Goal: Task Accomplishment & Management: Complete application form

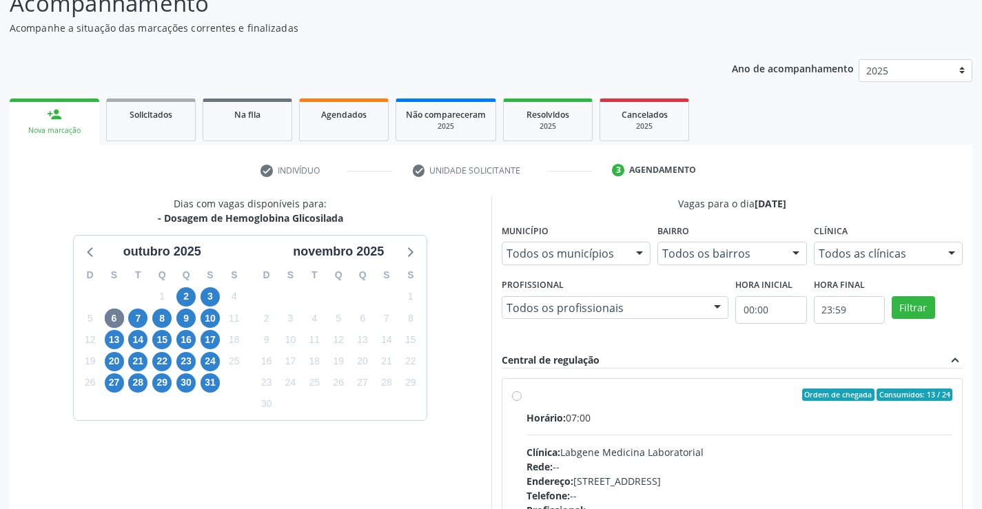
scroll to position [107, 0]
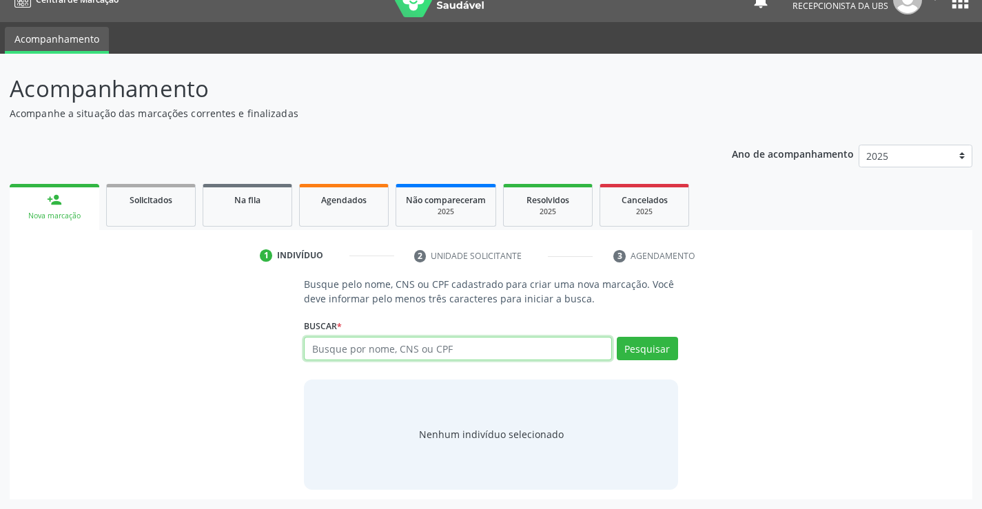
scroll to position [22, 0]
click at [444, 346] on input "text" at bounding box center [457, 348] width 307 height 23
type input "700708955952773"
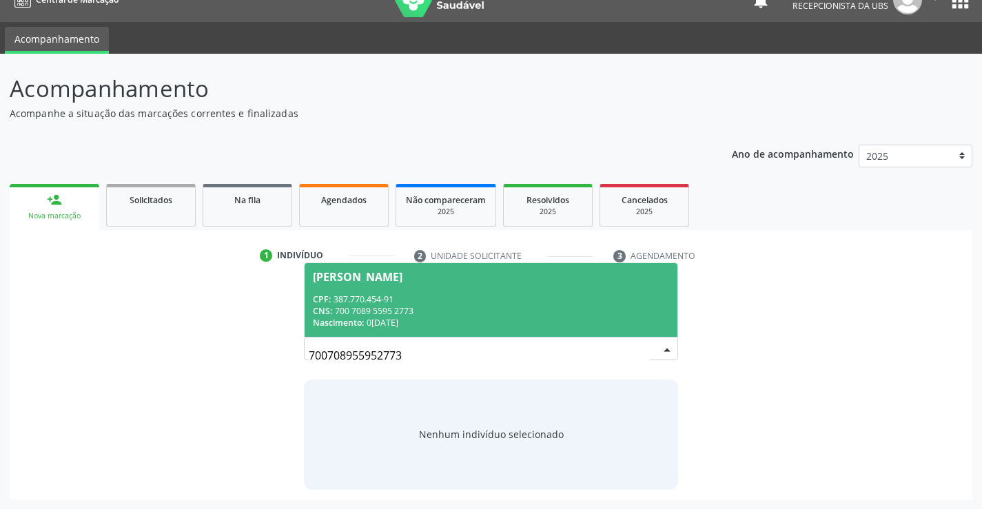
click at [480, 323] on div "Nascimento: 01/12/1961" at bounding box center [491, 323] width 356 height 12
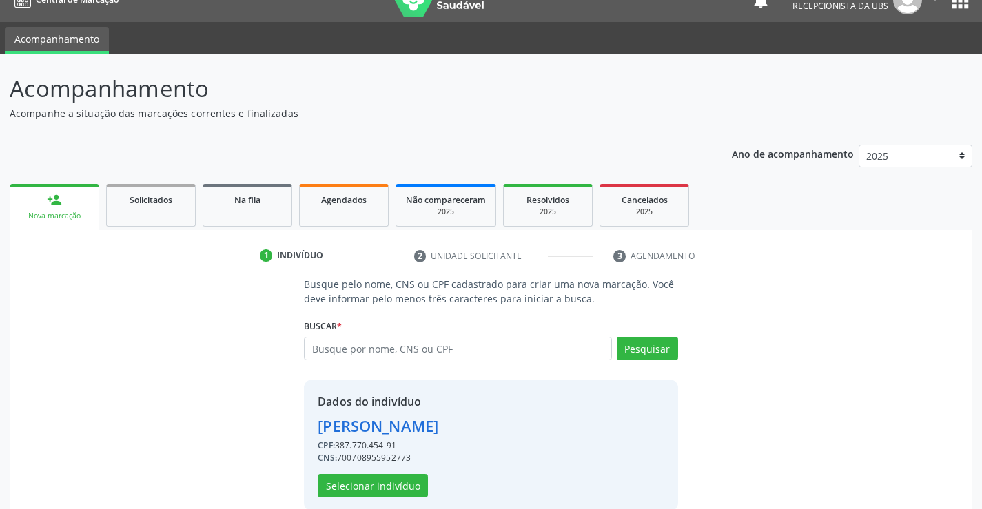
scroll to position [43, 0]
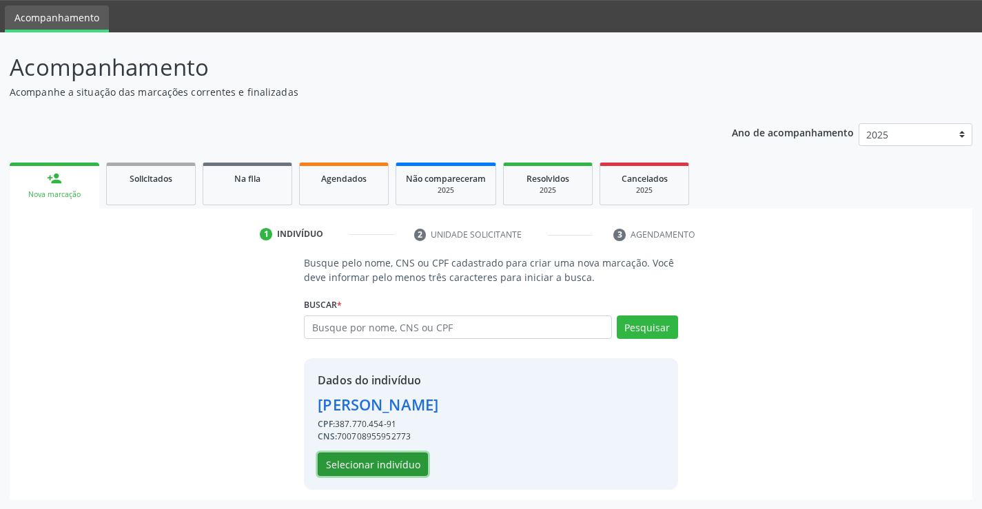
click at [346, 456] on button "Selecionar indivíduo" at bounding box center [373, 464] width 110 height 23
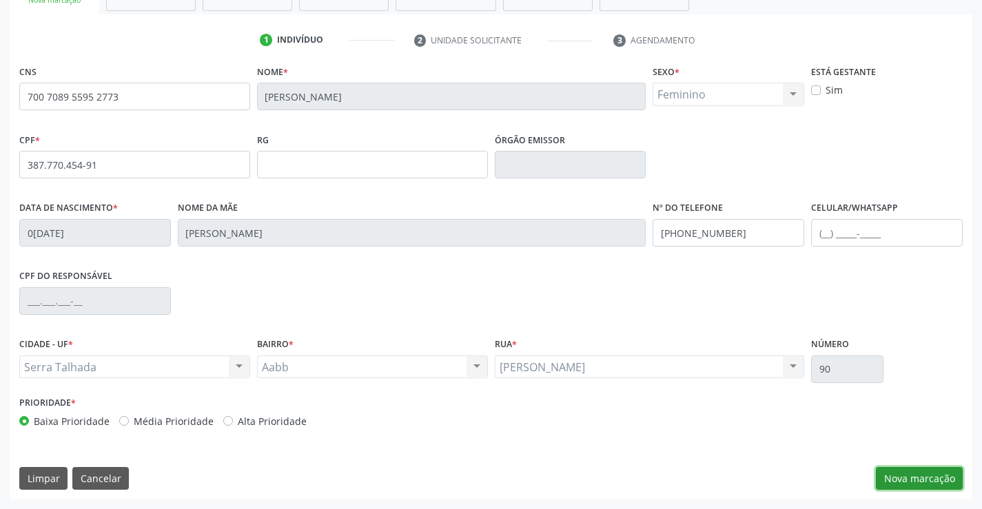
click at [916, 482] on button "Nova marcação" at bounding box center [919, 478] width 87 height 23
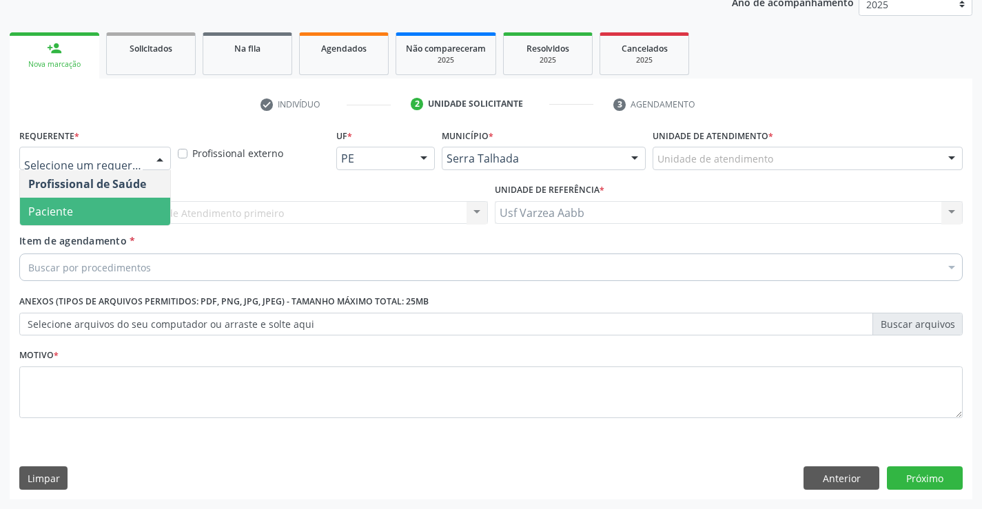
drag, startPoint x: 122, startPoint y: 210, endPoint x: 207, endPoint y: 233, distance: 87.7
click at [125, 212] on span "Paciente" at bounding box center [95, 212] width 150 height 28
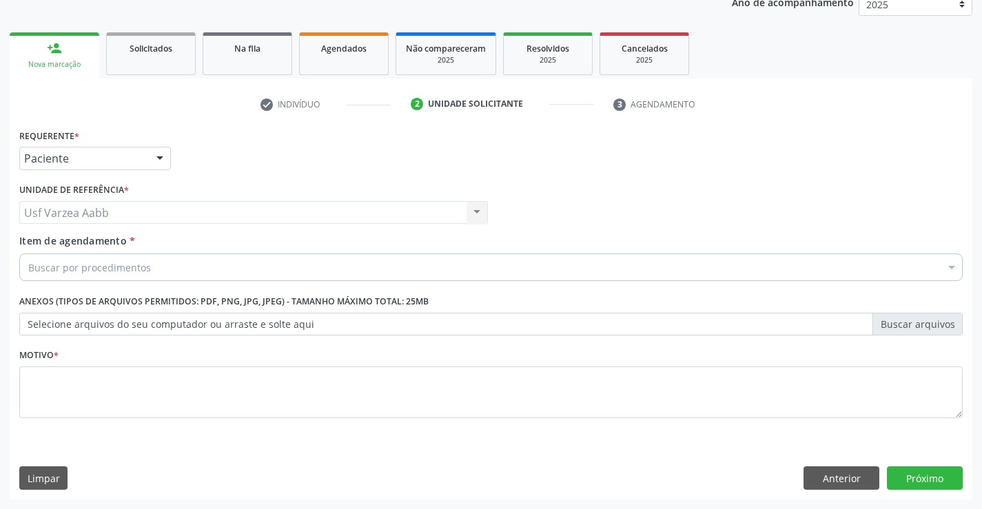
click at [216, 272] on div "Buscar por procedimentos" at bounding box center [490, 268] width 943 height 28
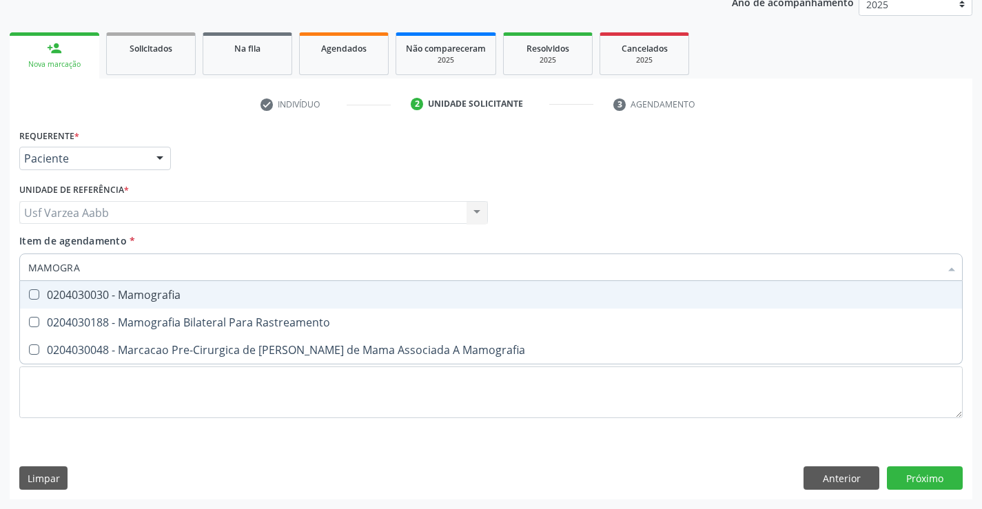
type input "MAMOGRAF"
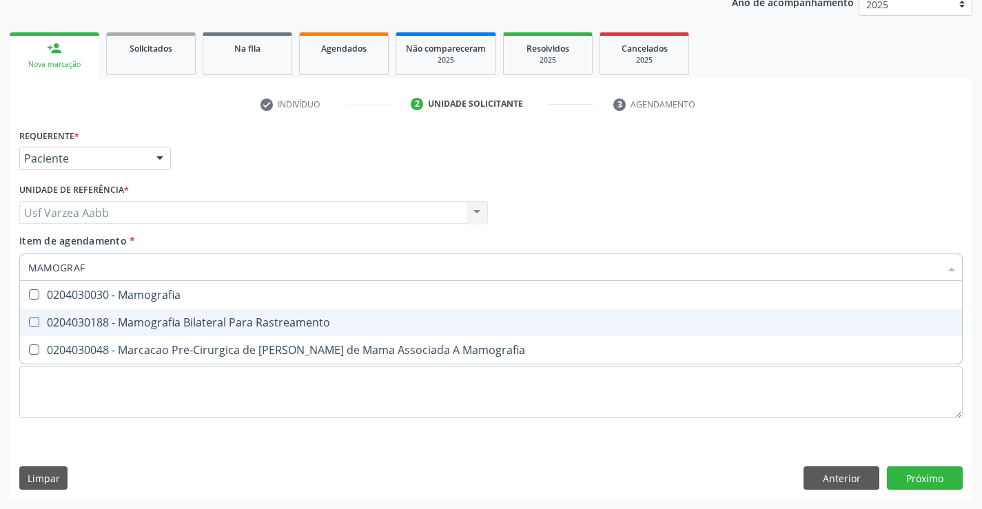
click at [220, 322] on div "0204030188 - Mamografia Bilateral Para Rastreamento" at bounding box center [490, 322] width 925 height 11
checkbox Rastreamento "true"
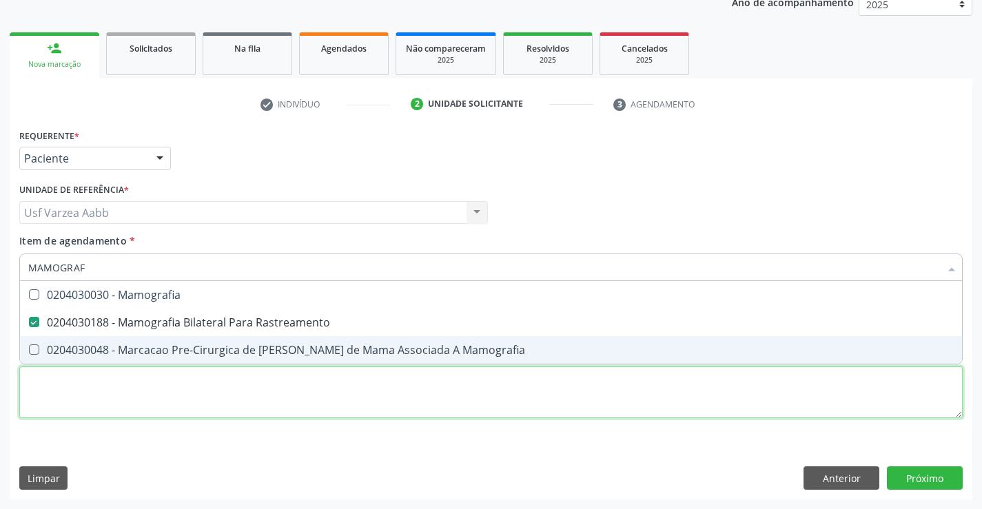
click at [211, 402] on div "Requerente * Paciente Profissional de Saúde Paciente Nenhum resultado encontrad…" at bounding box center [490, 281] width 943 height 312
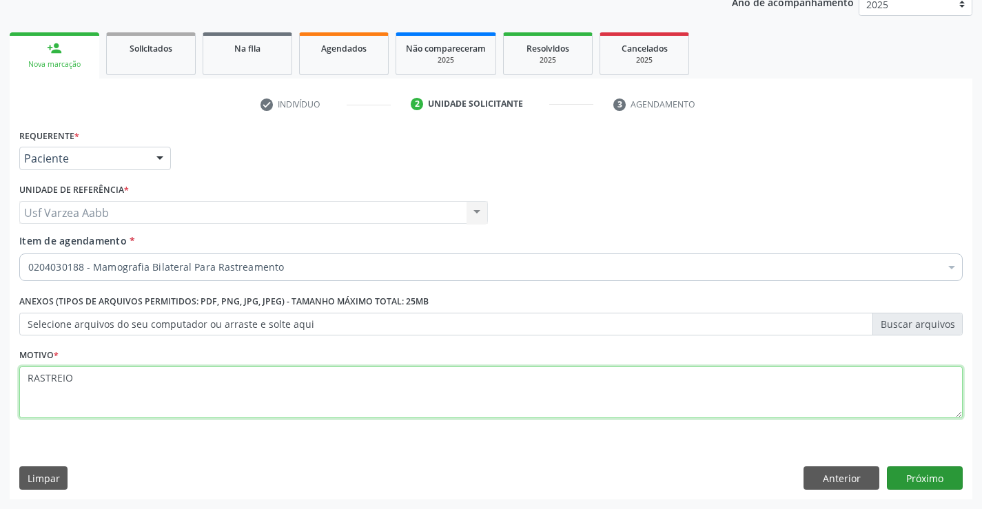
type textarea "RASTREIO"
click at [941, 482] on button "Próximo" at bounding box center [925, 477] width 76 height 23
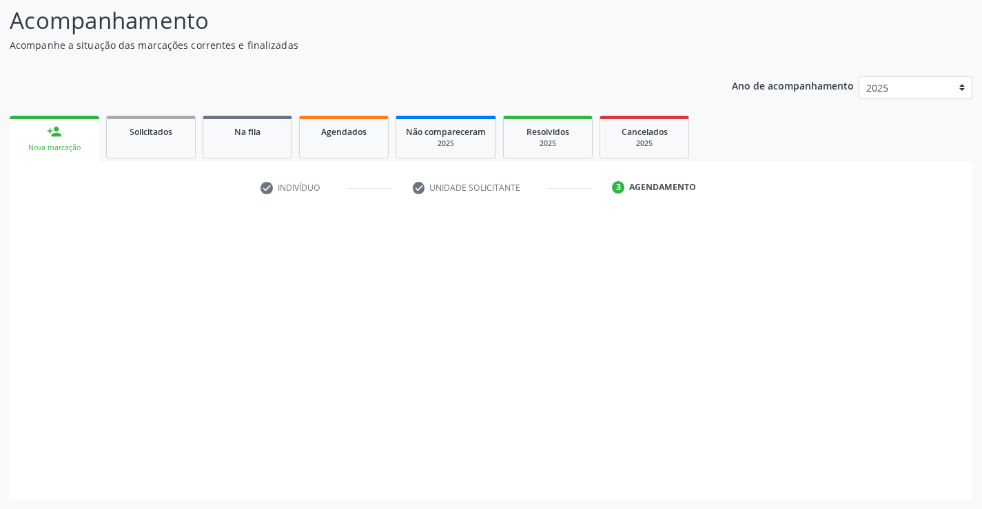
scroll to position [90, 0]
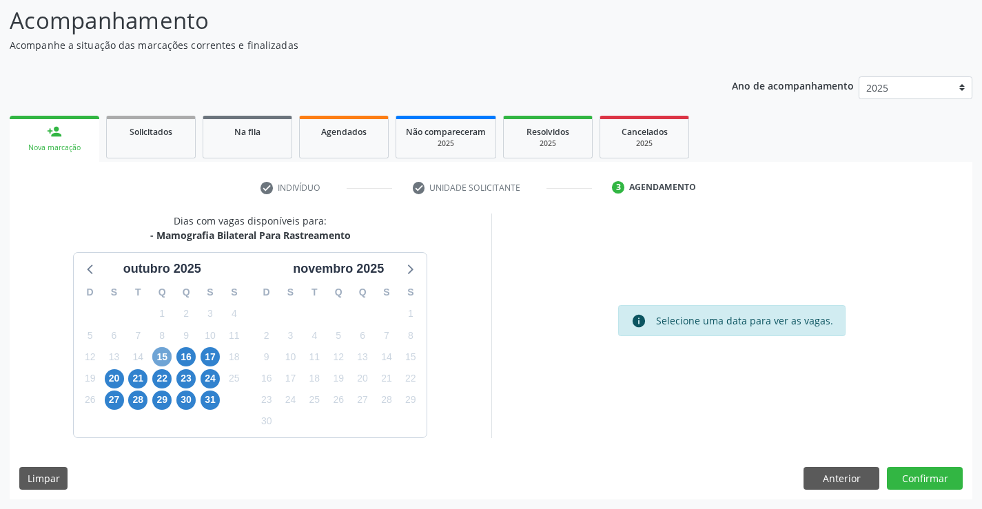
click at [154, 354] on span "15" at bounding box center [161, 356] width 19 height 19
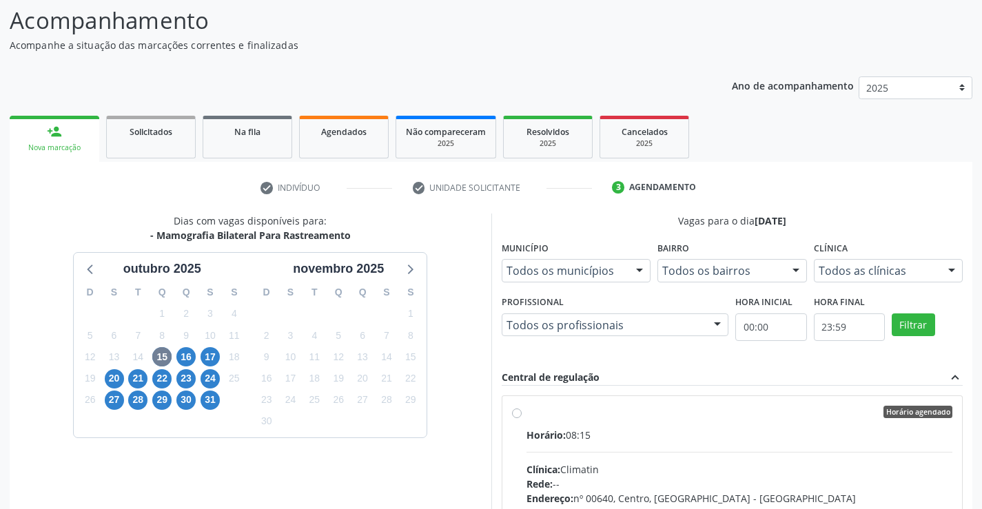
click at [522, 405] on div "Horário agendado Horário: 08:15 Clínica: Climatin Rede: -- Endereço: nº 00640, …" at bounding box center [732, 511] width 460 height 231
radio input "true"
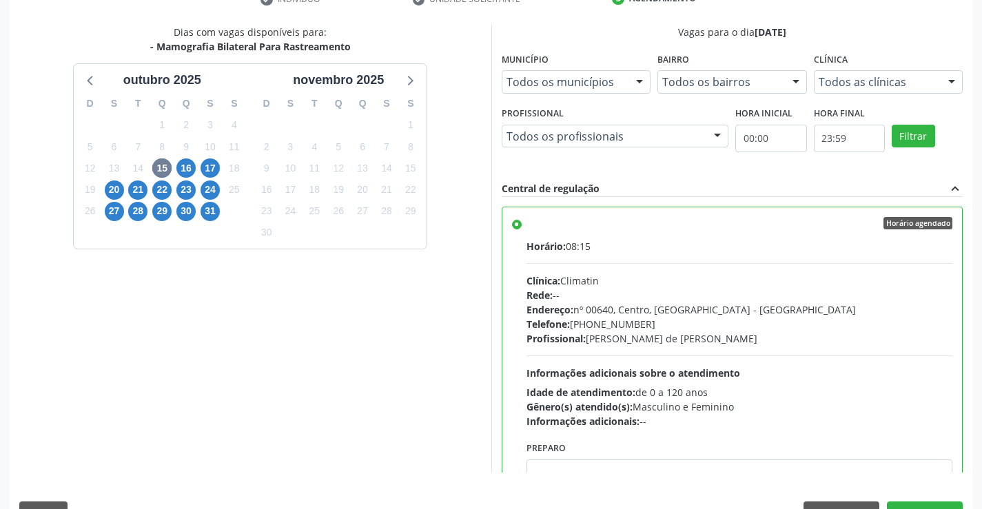
scroll to position [314, 0]
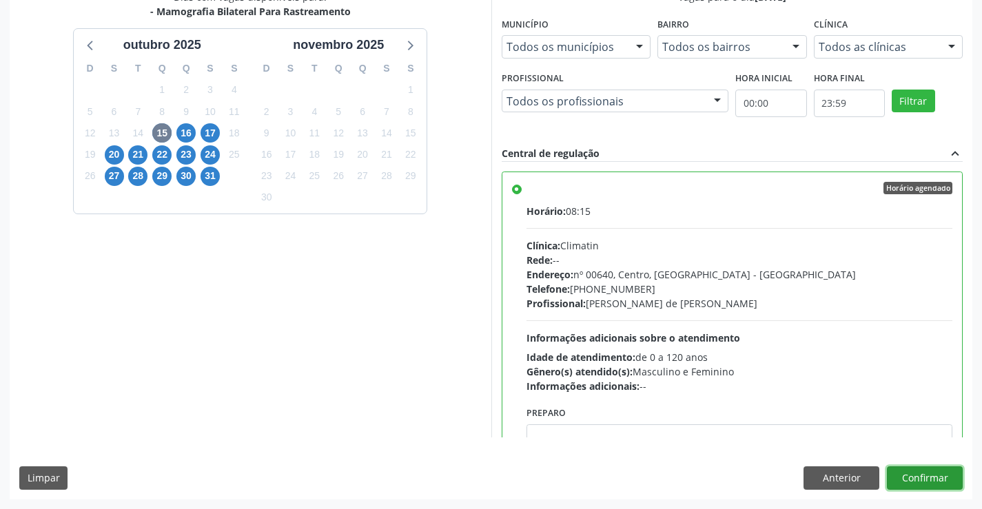
click at [941, 478] on button "Confirmar" at bounding box center [925, 477] width 76 height 23
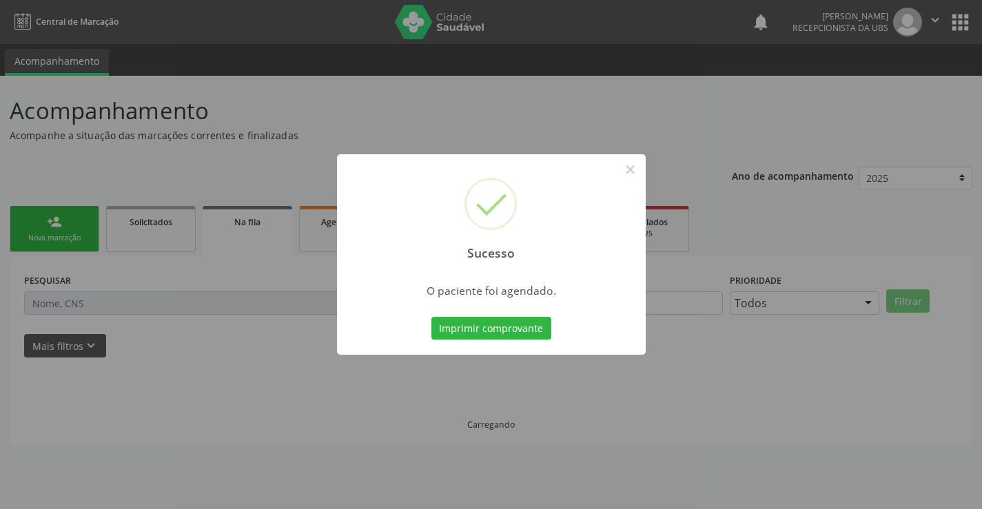
scroll to position [0, 0]
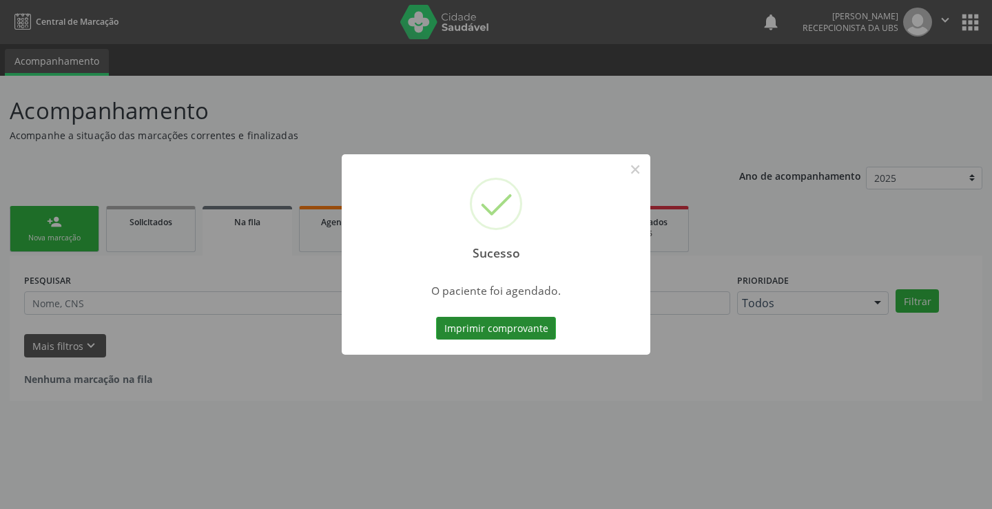
click at [539, 334] on button "Imprimir comprovante" at bounding box center [496, 328] width 120 height 23
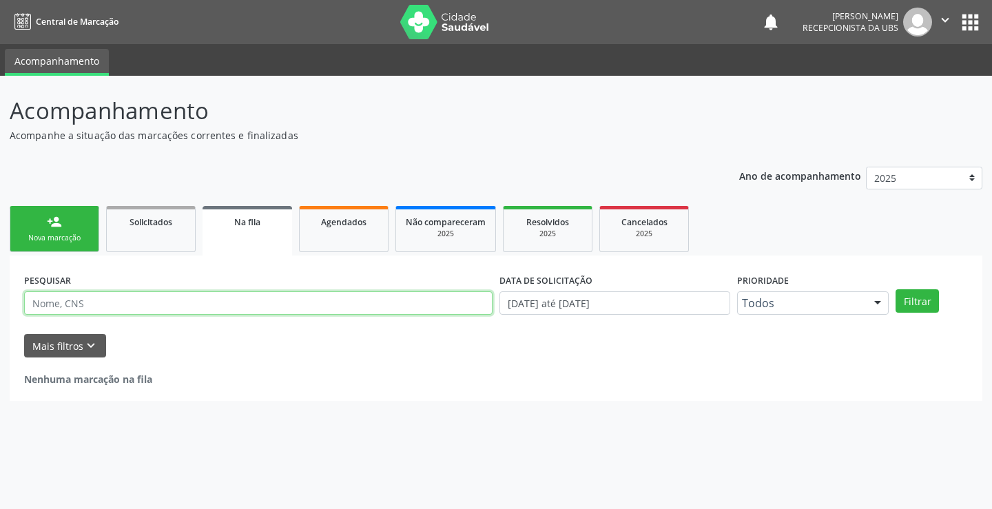
click at [66, 302] on input "text" at bounding box center [258, 302] width 469 height 23
click at [313, 299] on input "MAR" at bounding box center [258, 302] width 469 height 23
type input "M"
paste input "[PERSON_NAME]"
type input "[PERSON_NAME]"
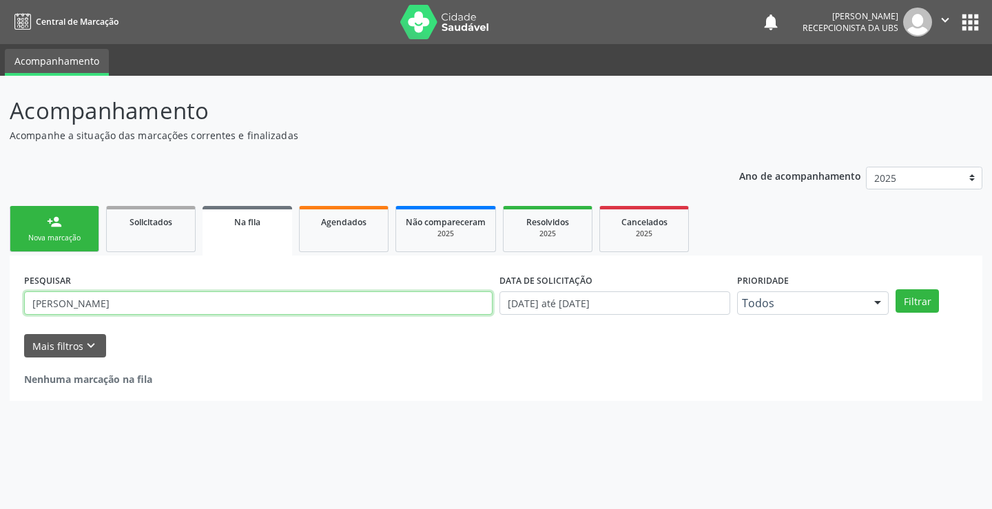
click at [896, 289] on button "Filtrar" at bounding box center [917, 300] width 43 height 23
click at [342, 225] on span "Agendados" at bounding box center [343, 222] width 45 height 12
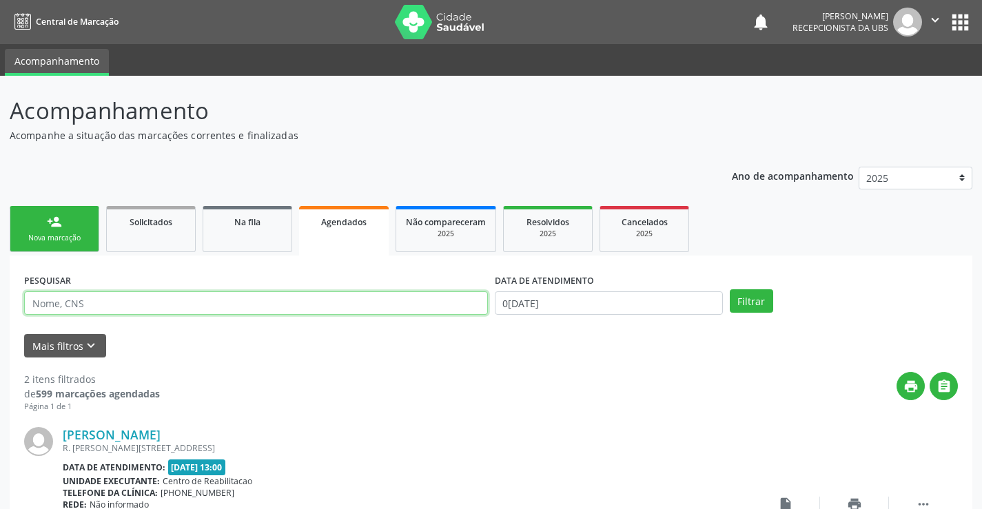
click at [207, 307] on input "text" at bounding box center [256, 302] width 464 height 23
paste input "[PERSON_NAME]"
type input "[PERSON_NAME]"
click at [730, 289] on button "Filtrar" at bounding box center [751, 300] width 43 height 23
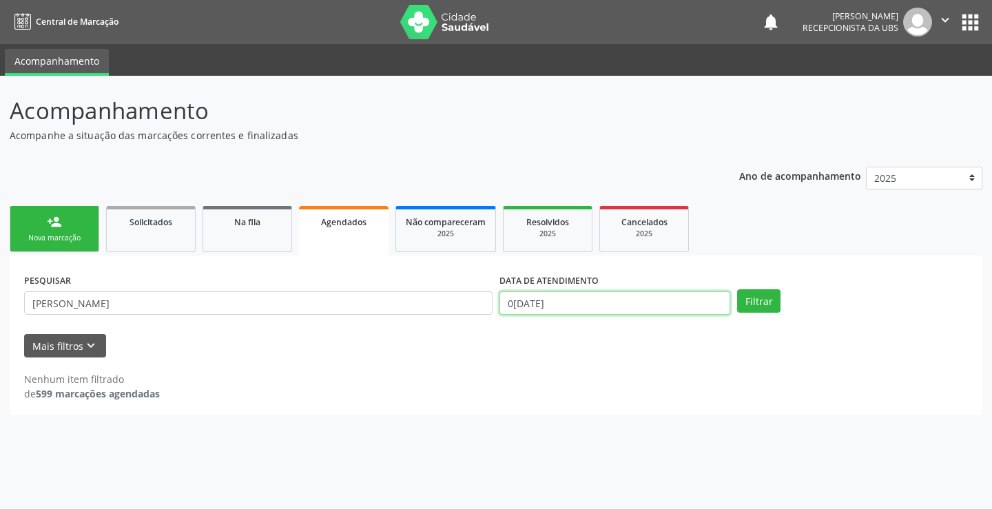
click at [553, 296] on input "02/10/2025" at bounding box center [615, 302] width 231 height 23
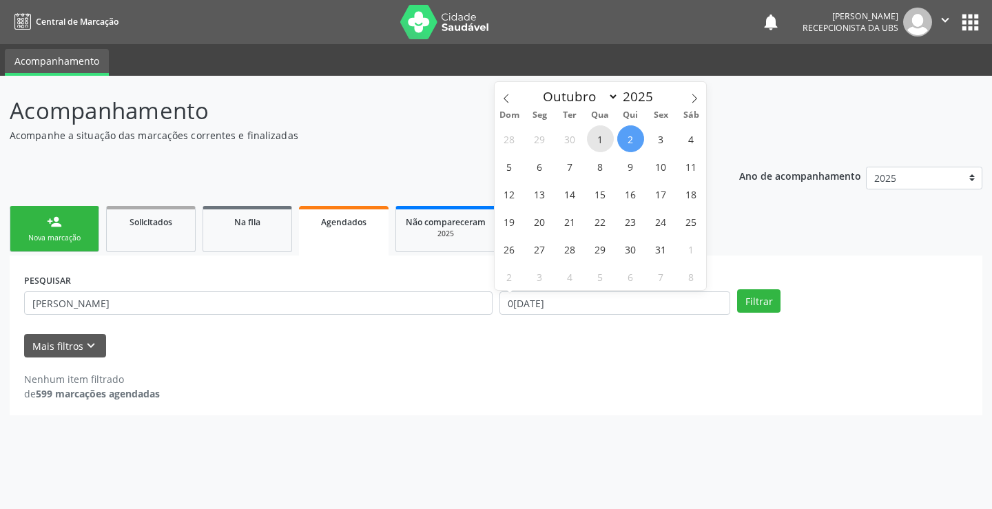
click at [613, 136] on span "1" at bounding box center [600, 138] width 27 height 27
type input "01/10/2025"
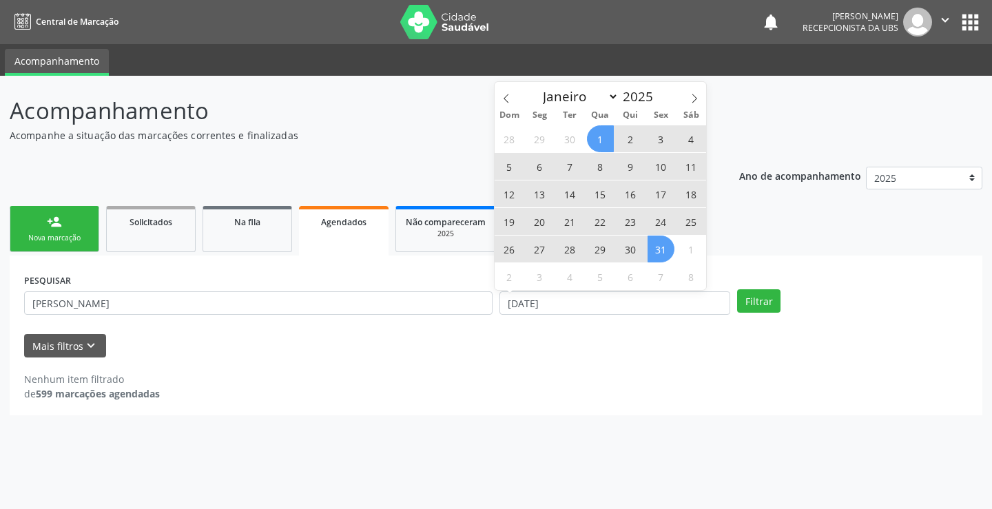
click at [659, 245] on span "31" at bounding box center [661, 249] width 27 height 27
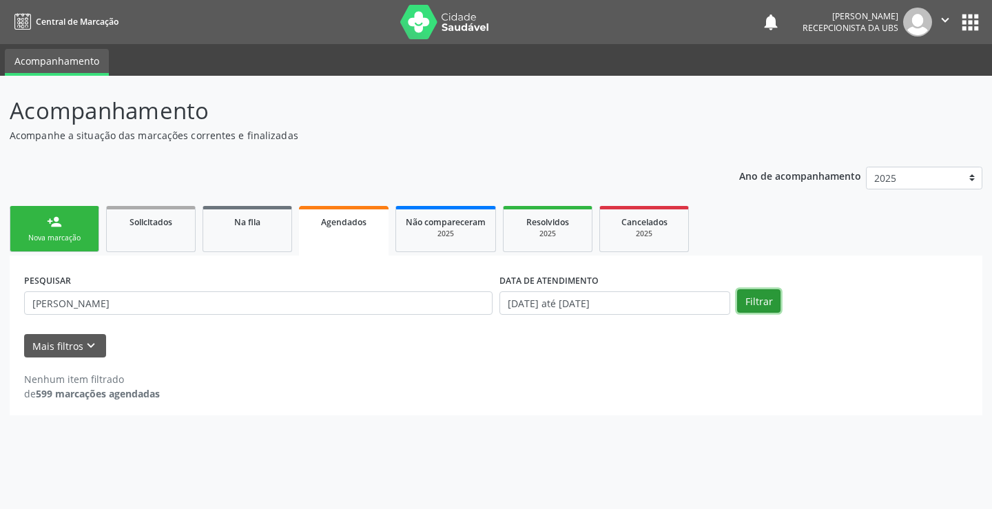
click at [750, 296] on button "Filtrar" at bounding box center [758, 300] width 43 height 23
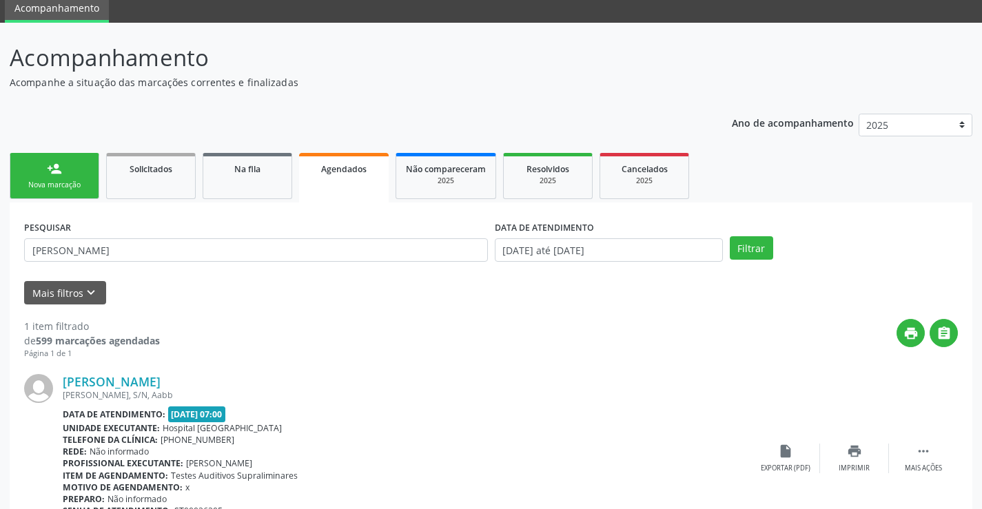
scroll to position [125, 0]
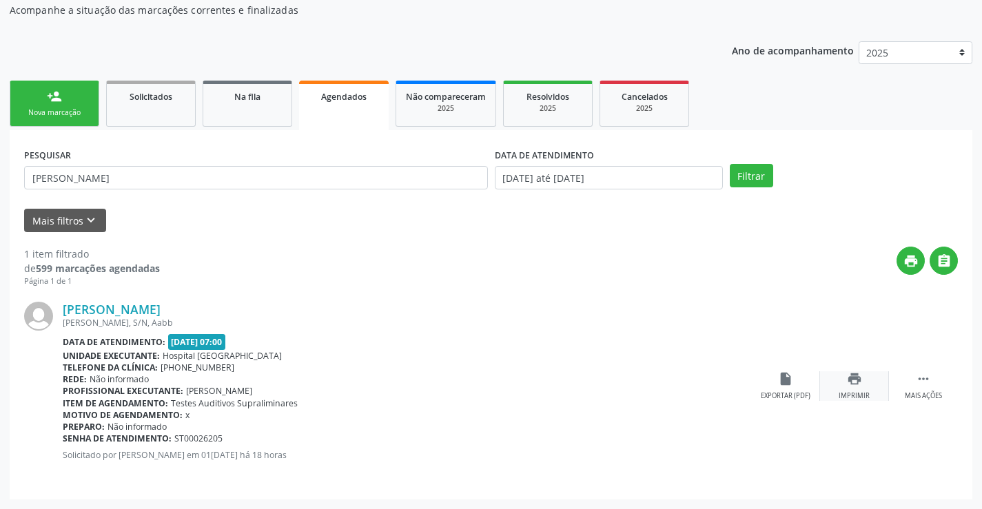
click at [852, 375] on icon "print" at bounding box center [854, 378] width 15 height 15
click at [69, 113] on div "Nova marcação" at bounding box center [54, 112] width 69 height 10
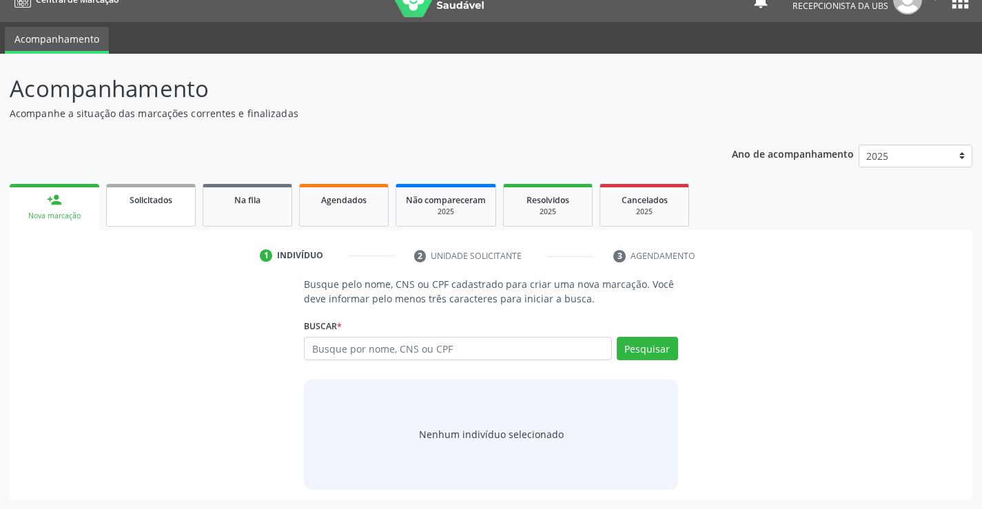
scroll to position [22, 0]
click at [396, 343] on input "text" at bounding box center [457, 348] width 307 height 23
type input "898003054108408"
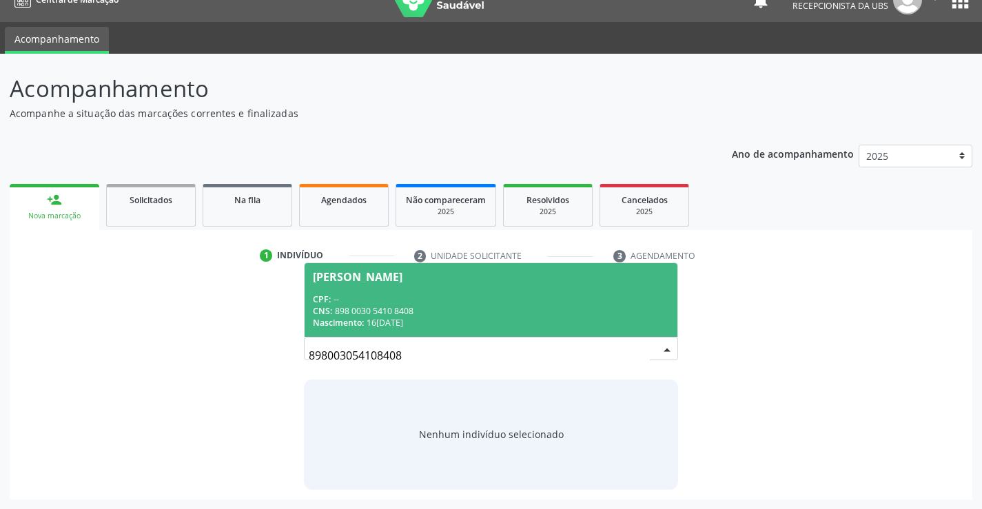
click at [513, 288] on span "Marina Eduarda de Barros Correia Lopis da Silva CPF: -- CNS: 898 0030 5410 8408…" at bounding box center [491, 300] width 372 height 74
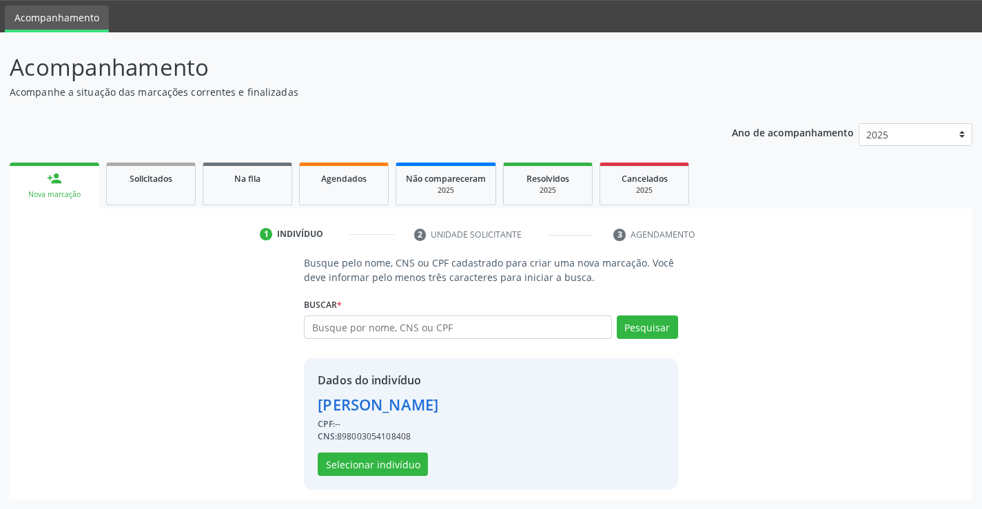
scroll to position [66, 0]
click at [413, 459] on button "Selecionar indivíduo" at bounding box center [373, 464] width 110 height 23
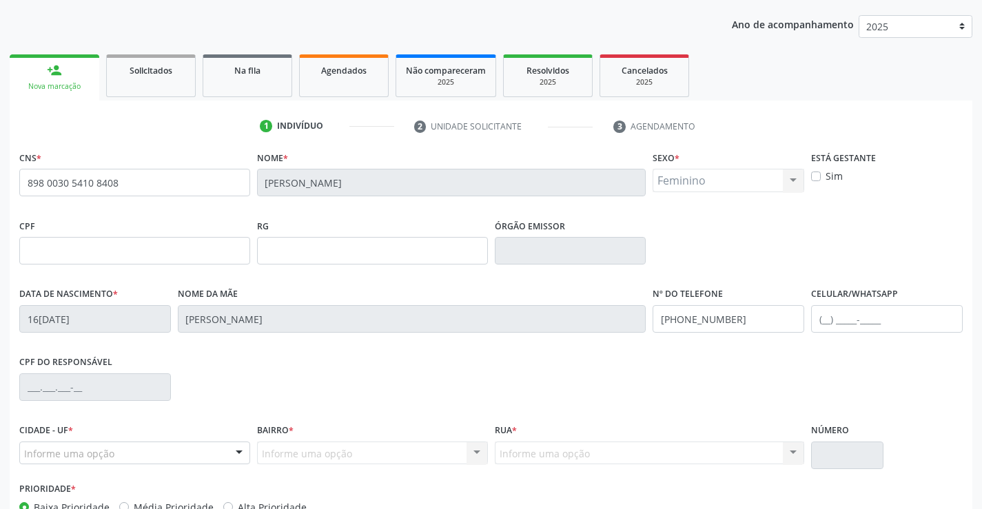
scroll to position [238, 0]
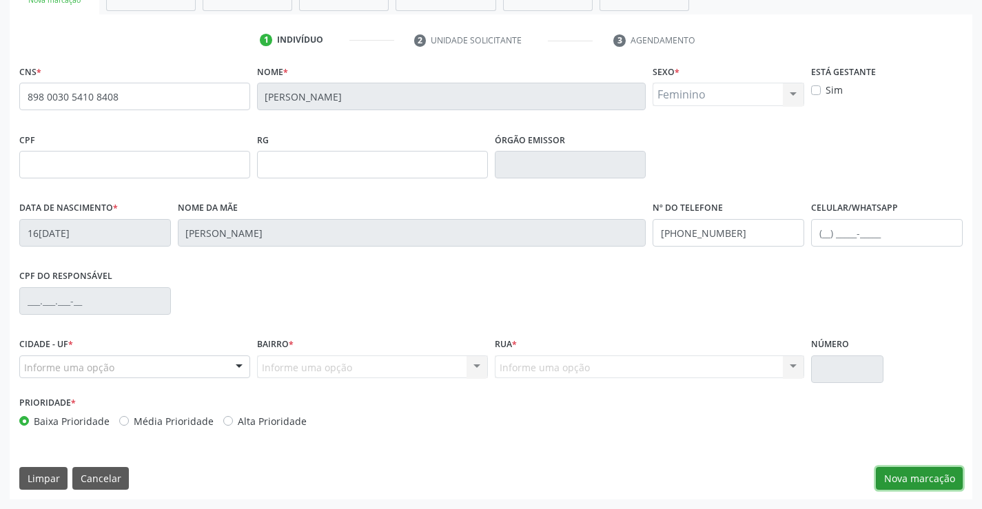
click at [912, 476] on button "Nova marcação" at bounding box center [919, 478] width 87 height 23
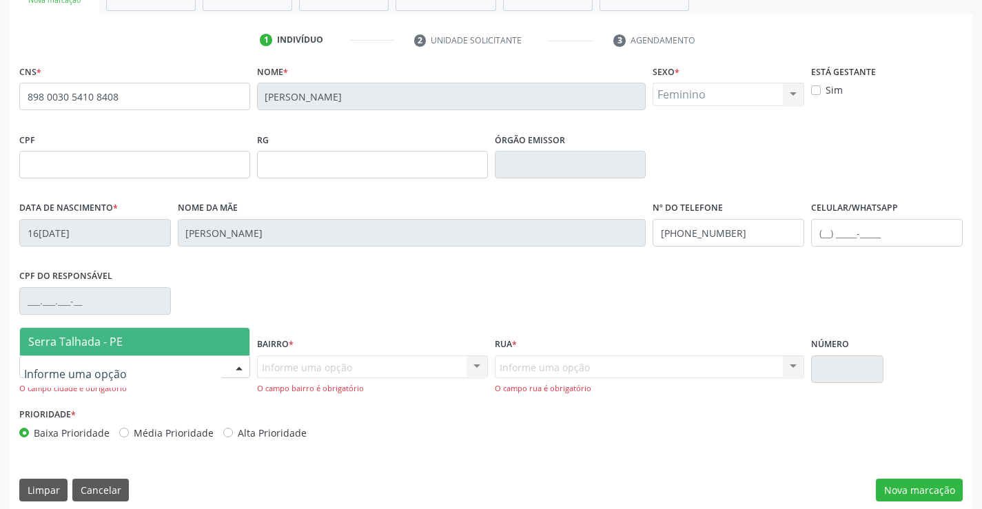
click at [110, 338] on span "Serra Talhada - PE" at bounding box center [75, 341] width 94 height 15
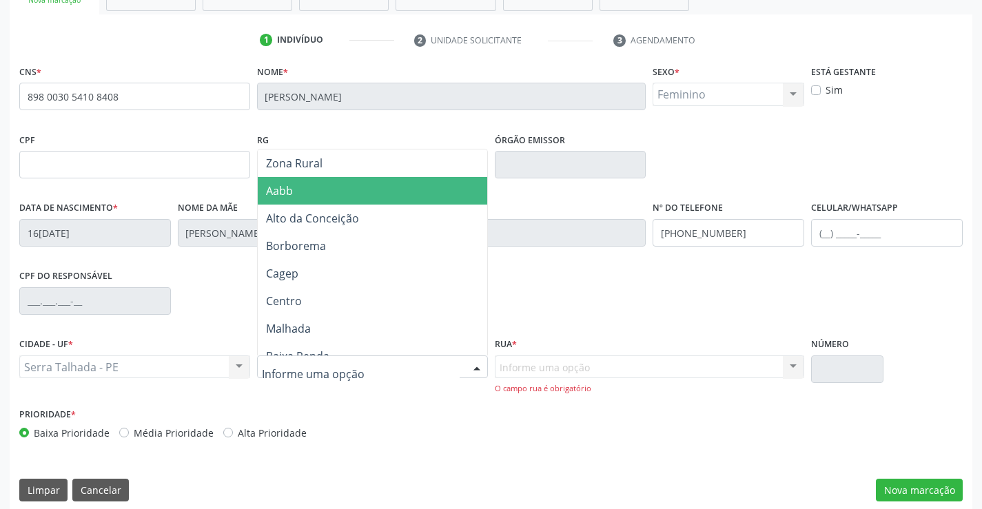
click at [316, 200] on span "Aabb" at bounding box center [372, 191] width 229 height 28
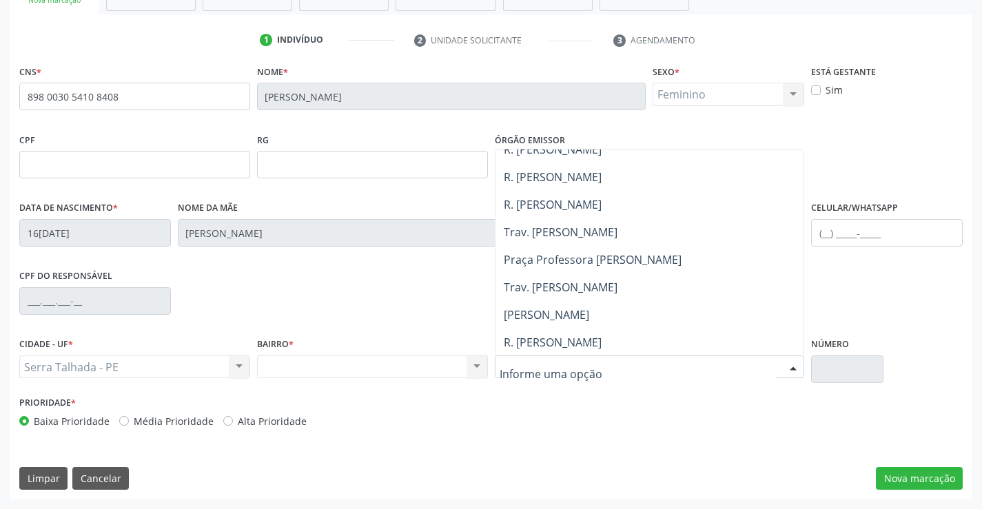
scroll to position [482, 0]
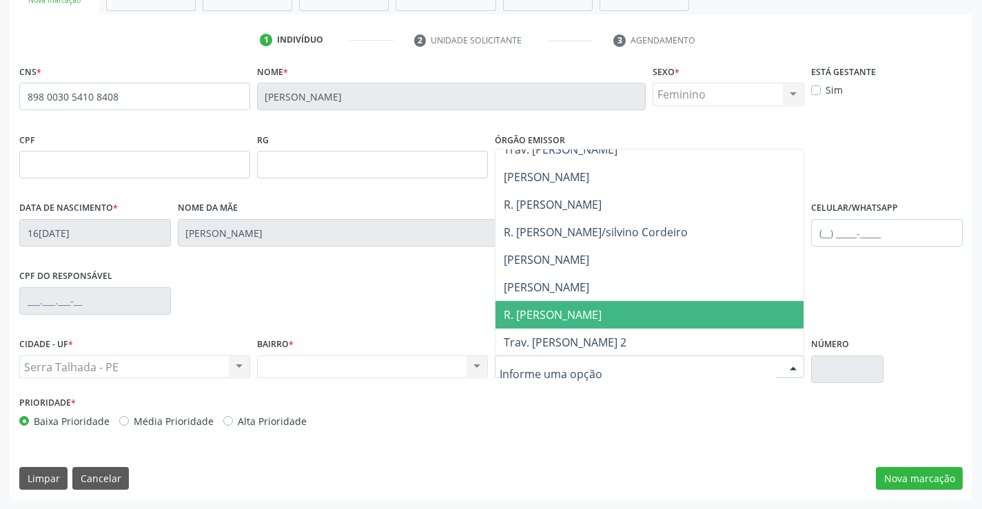
click at [639, 309] on span "R. Osvaldo de Godoy Lima" at bounding box center [649, 315] width 309 height 28
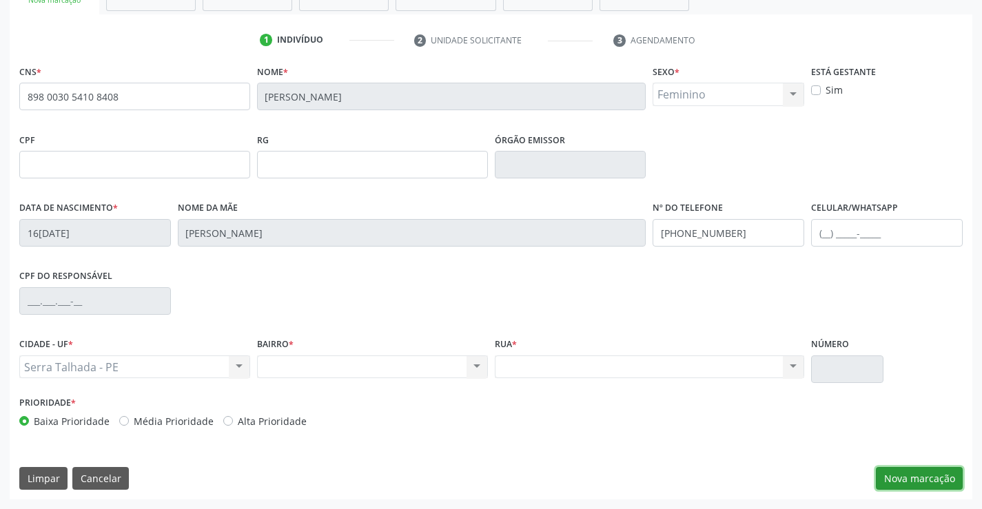
click at [951, 478] on button "Nova marcação" at bounding box center [919, 478] width 87 height 23
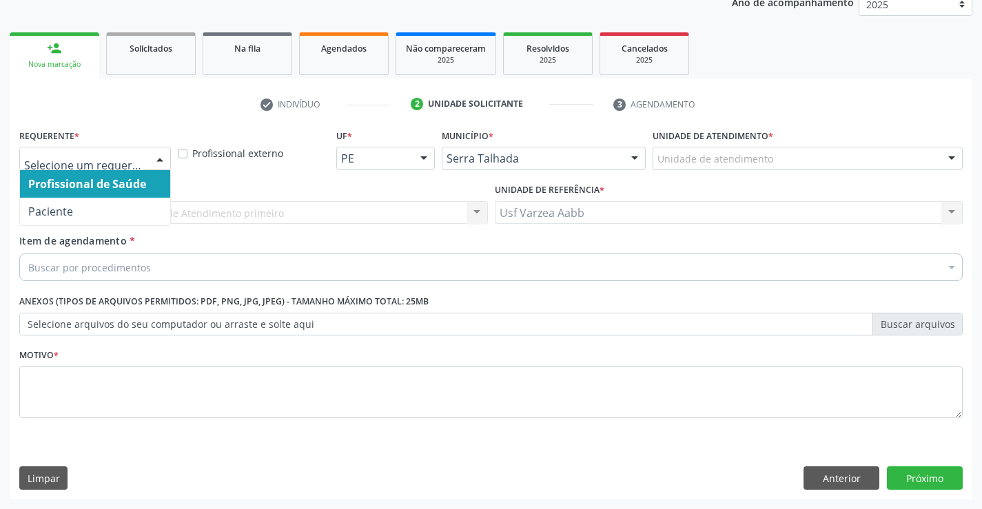
click at [65, 198] on span "Paciente" at bounding box center [95, 212] width 150 height 28
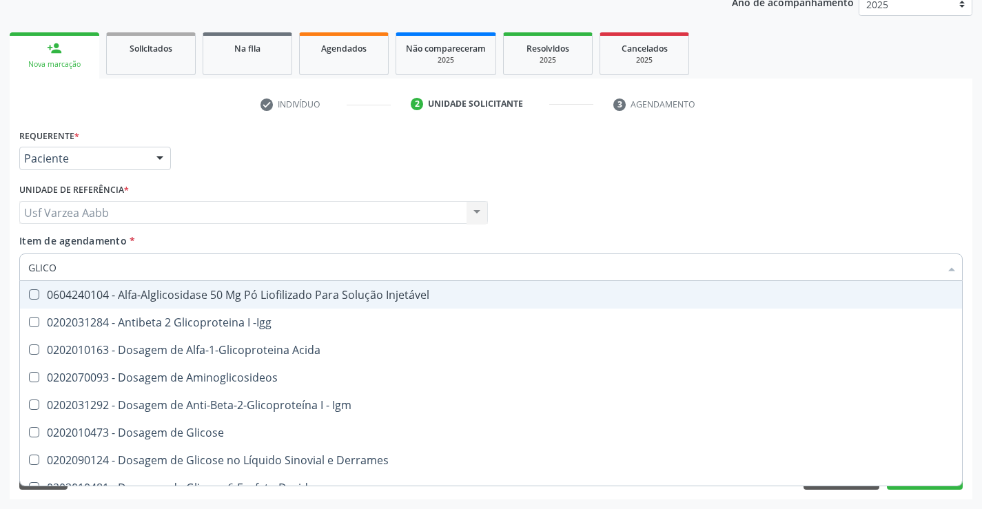
type input "GLICOS"
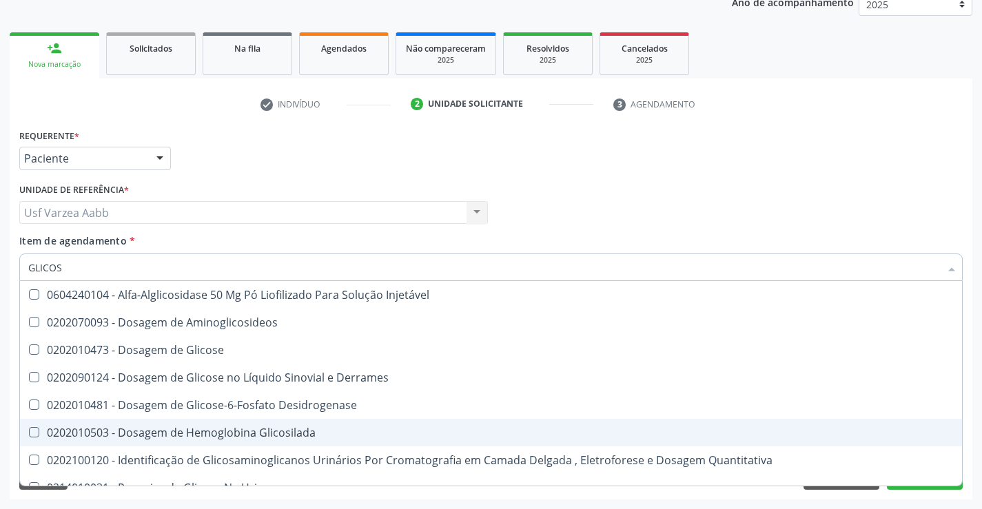
click at [235, 436] on div "0202010503 - Dosagem de Hemoglobina Glicosilada" at bounding box center [490, 432] width 925 height 11
checkbox Glicosilada "true"
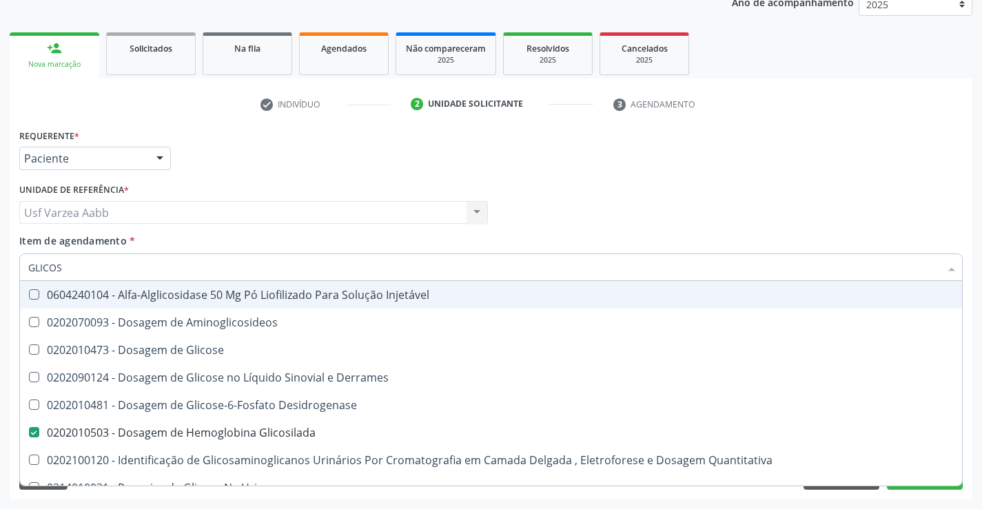
click at [704, 221] on div "Profissional Solicitante Por favor, selecione a Unidade de Atendimento primeiro…" at bounding box center [491, 207] width 950 height 54
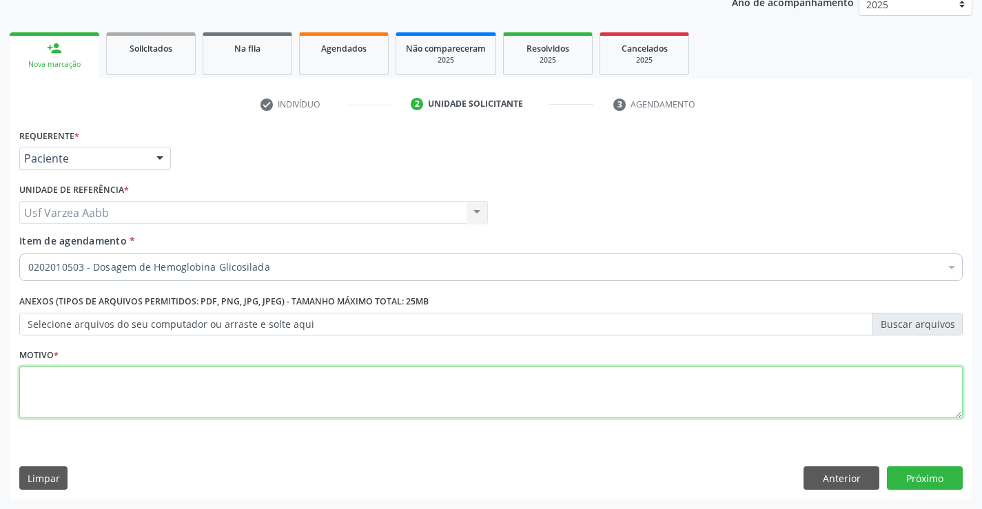
click at [240, 393] on textarea at bounding box center [490, 393] width 943 height 52
type textarea "X"
click at [925, 471] on button "Próximo" at bounding box center [925, 477] width 76 height 23
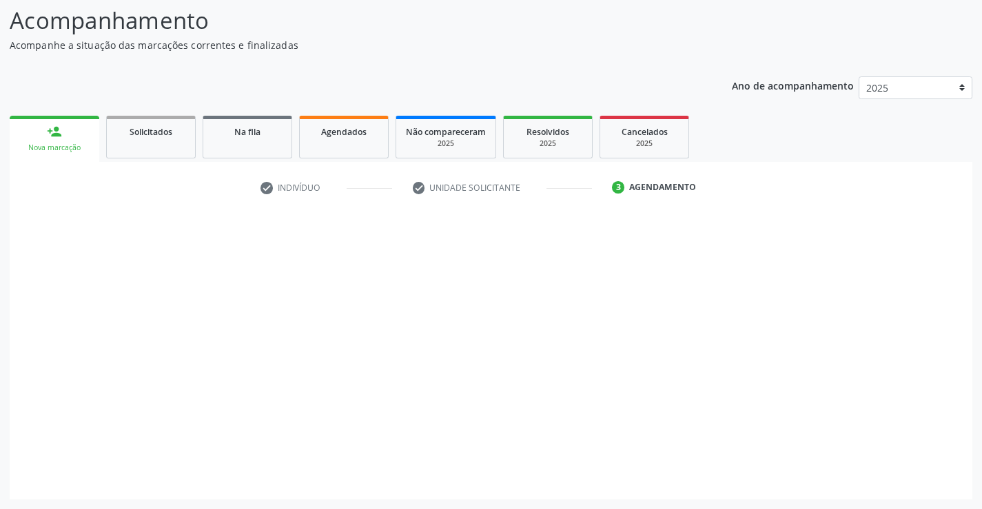
scroll to position [90, 0]
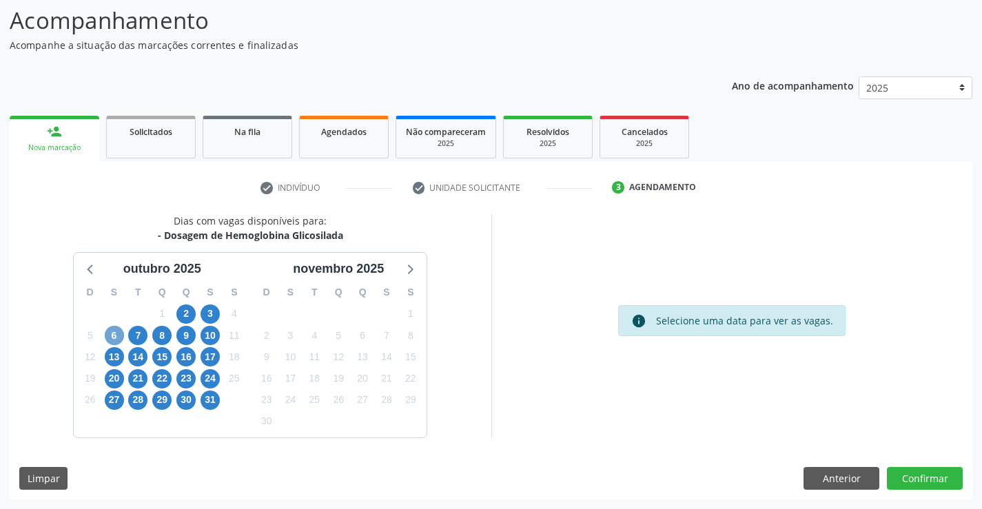
click at [112, 332] on span "6" at bounding box center [114, 335] width 19 height 19
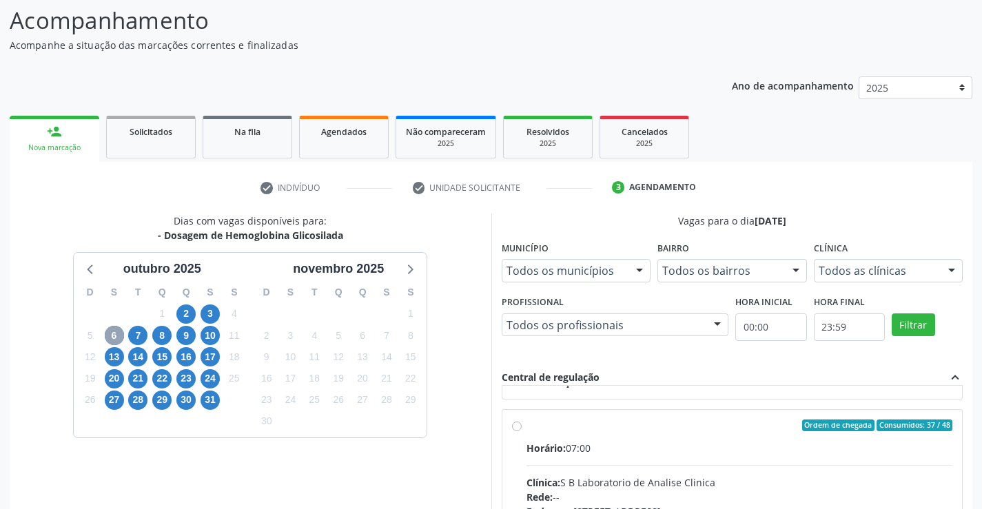
scroll to position [207, 0]
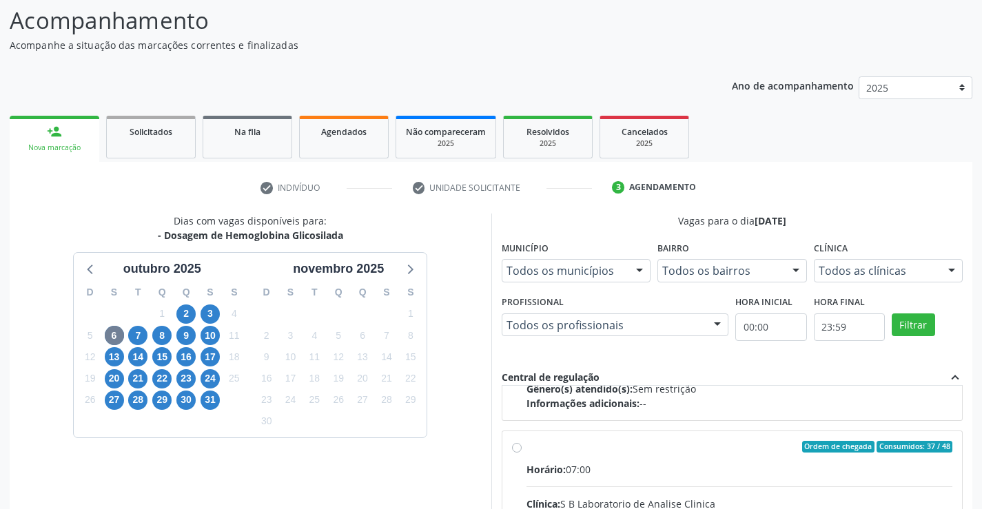
radio input "true"
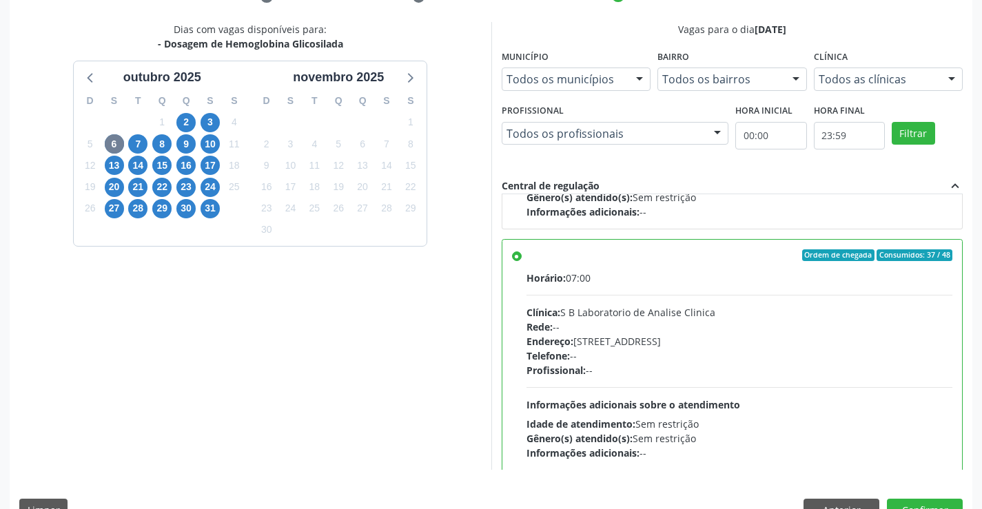
scroll to position [314, 0]
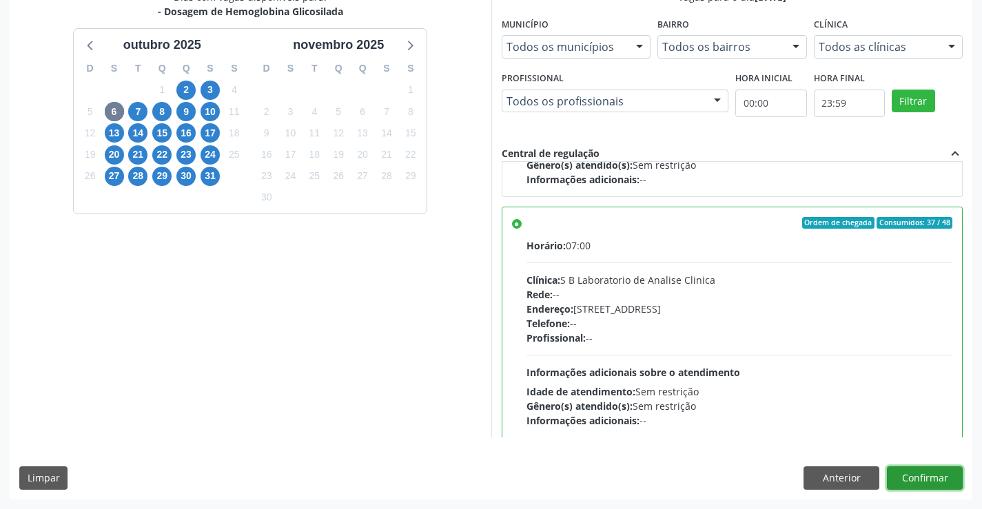
click at [906, 489] on button "Confirmar" at bounding box center [925, 477] width 76 height 23
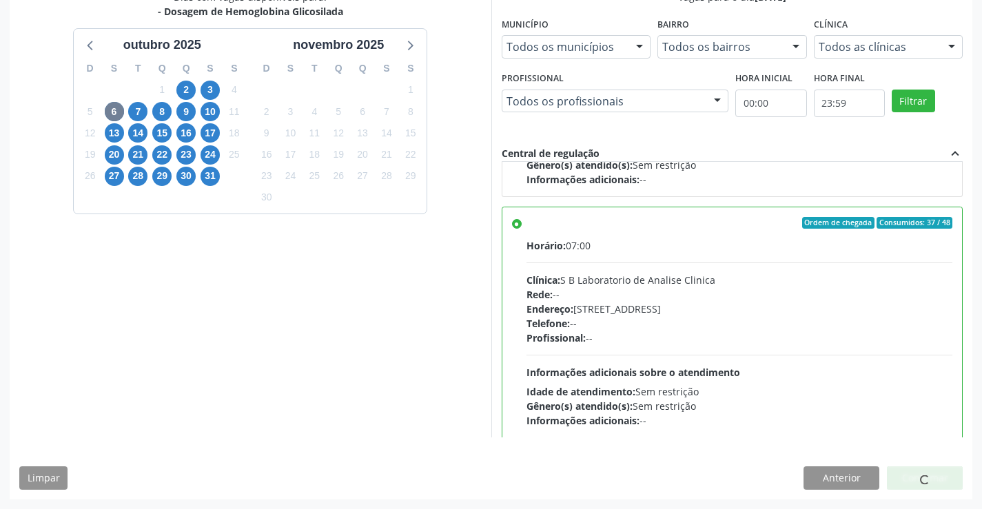
scroll to position [0, 0]
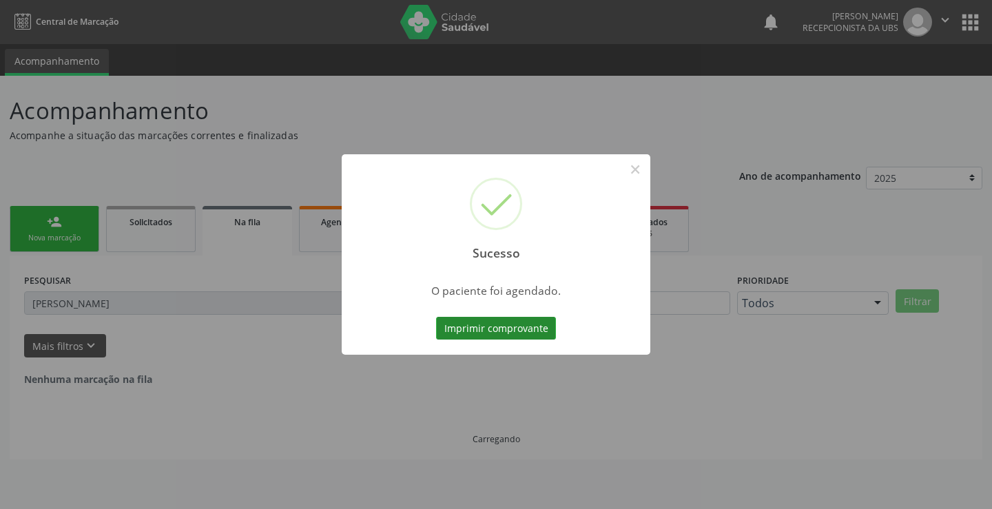
click at [464, 320] on button "Imprimir comprovante" at bounding box center [496, 328] width 120 height 23
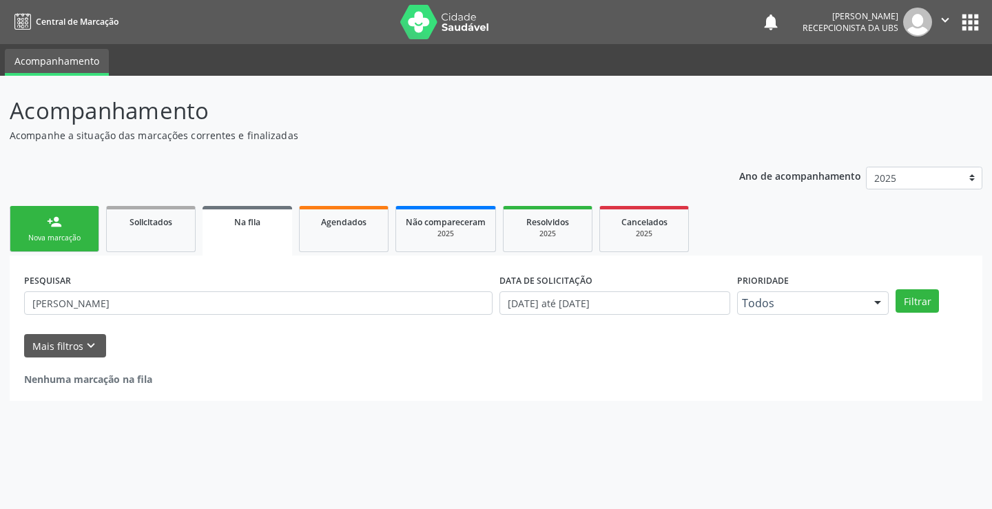
click at [84, 220] on link "person_add Nova marcação" at bounding box center [55, 229] width 90 height 46
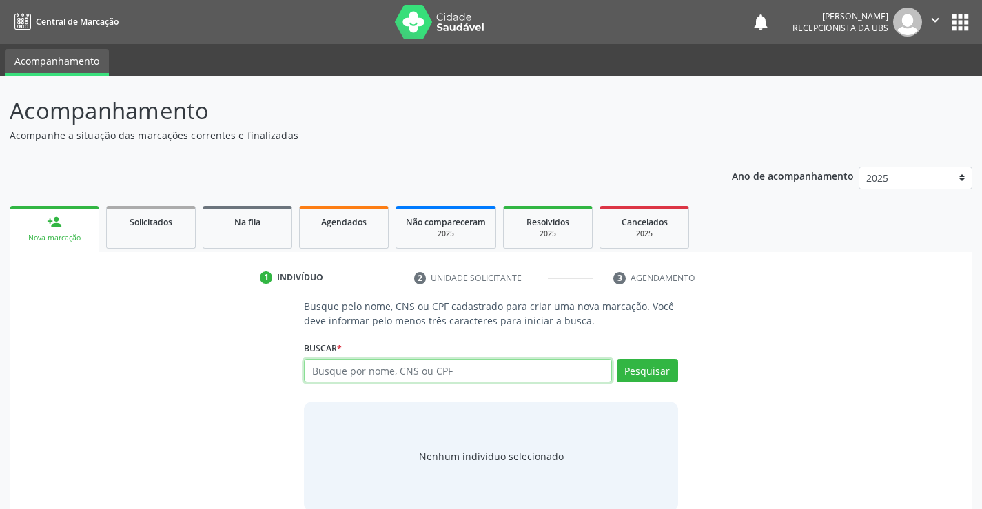
click at [377, 369] on input "text" at bounding box center [457, 370] width 307 height 23
type input "705009814374151"
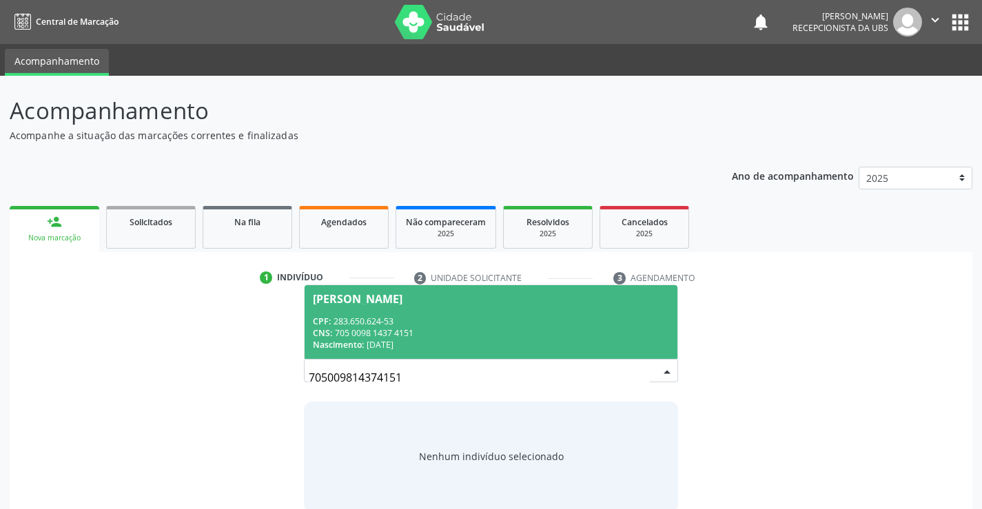
click at [420, 311] on span "Celia de Barros Correia Lopes da Silva CPF: 283.650.624-53 CNS: 705 0098 1437 4…" at bounding box center [491, 322] width 372 height 74
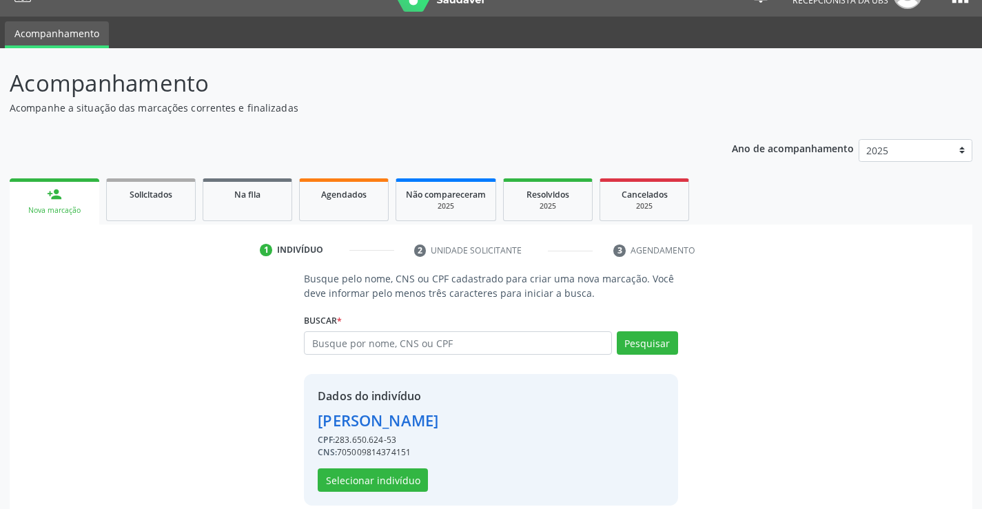
scroll to position [43, 0]
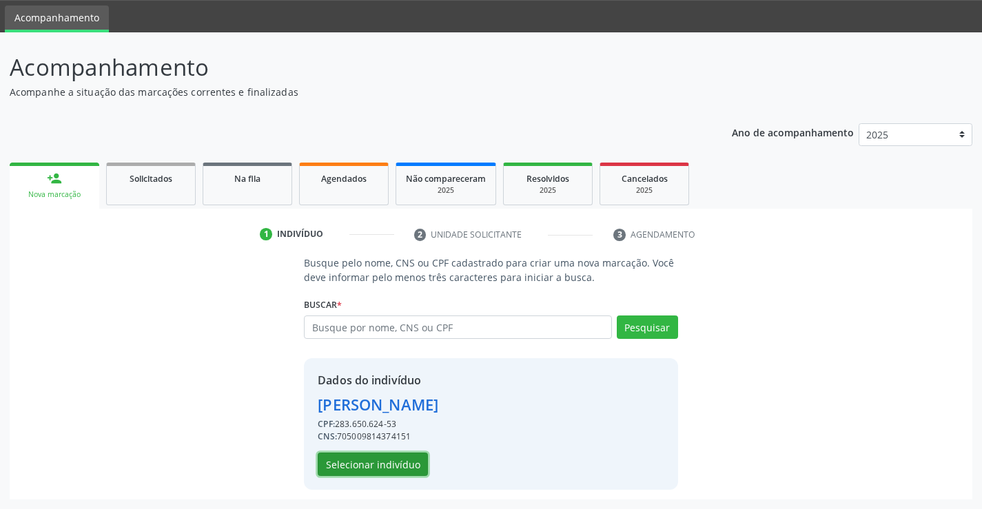
click at [406, 475] on button "Selecionar indivíduo" at bounding box center [373, 464] width 110 height 23
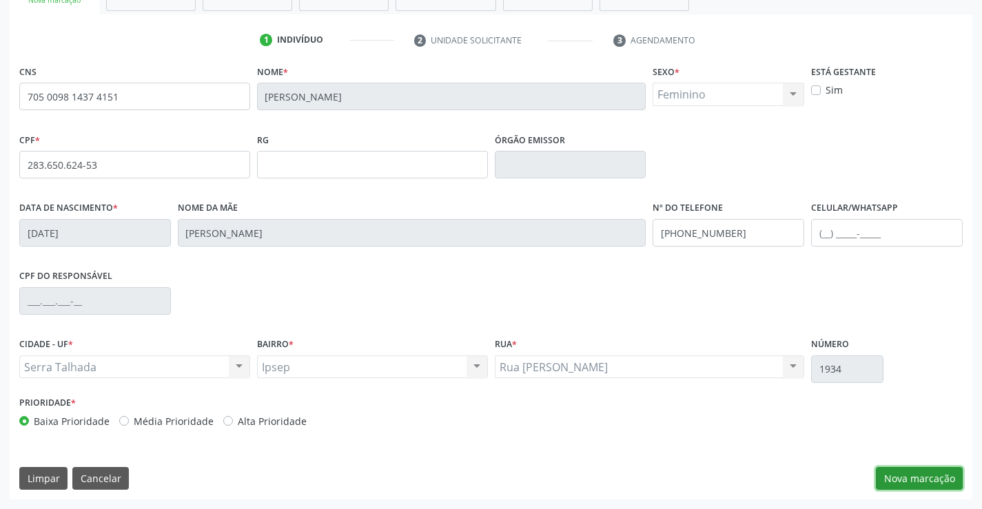
click at [930, 484] on button "Nova marcação" at bounding box center [919, 478] width 87 height 23
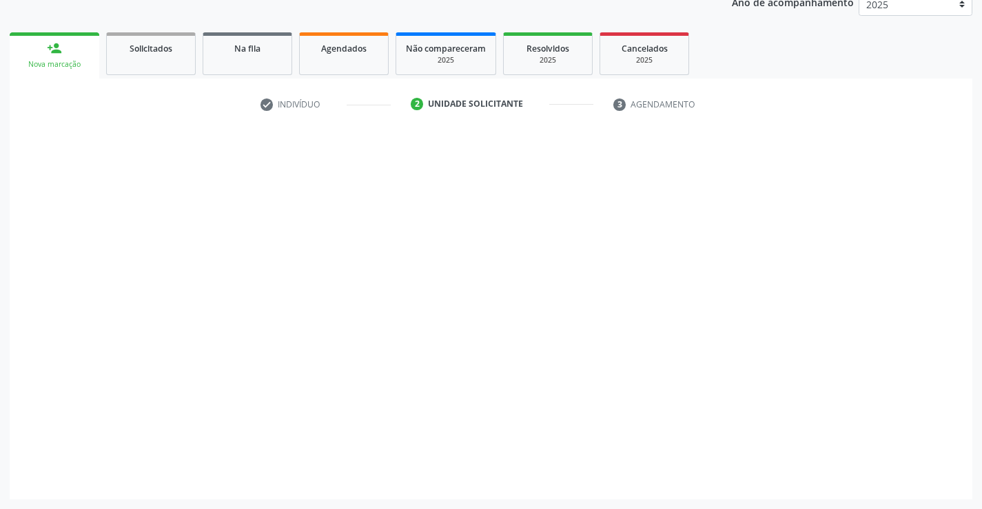
scroll to position [174, 0]
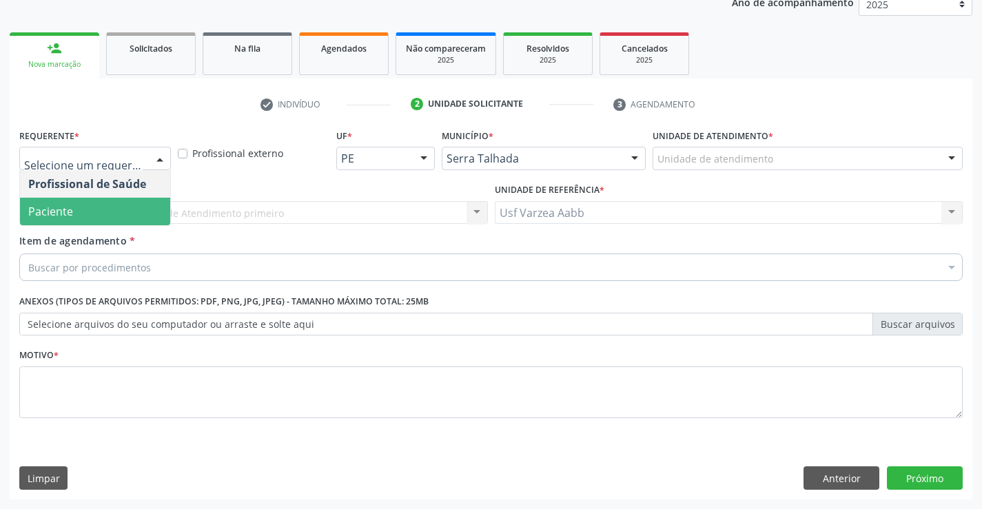
click at [127, 219] on span "Paciente" at bounding box center [95, 212] width 150 height 28
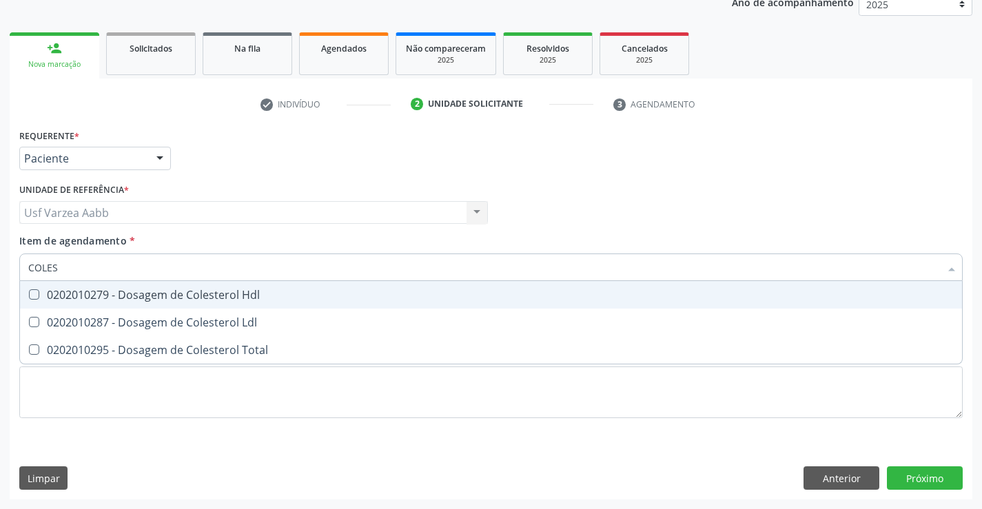
type input "COLEST"
click at [132, 299] on div "0202010279 - Dosagem de Colesterol Hdl" at bounding box center [490, 294] width 925 height 11
checkbox Hdl "true"
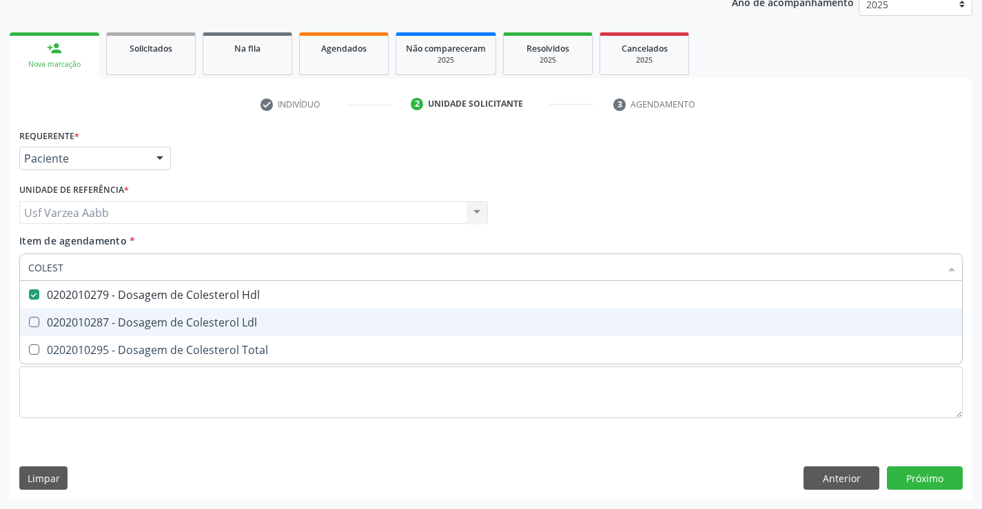
drag, startPoint x: 132, startPoint y: 318, endPoint x: 132, endPoint y: 340, distance: 22.7
click at [132, 318] on div "0202010287 - Dosagem de Colesterol Ldl" at bounding box center [490, 322] width 925 height 11
checkbox Ldl "true"
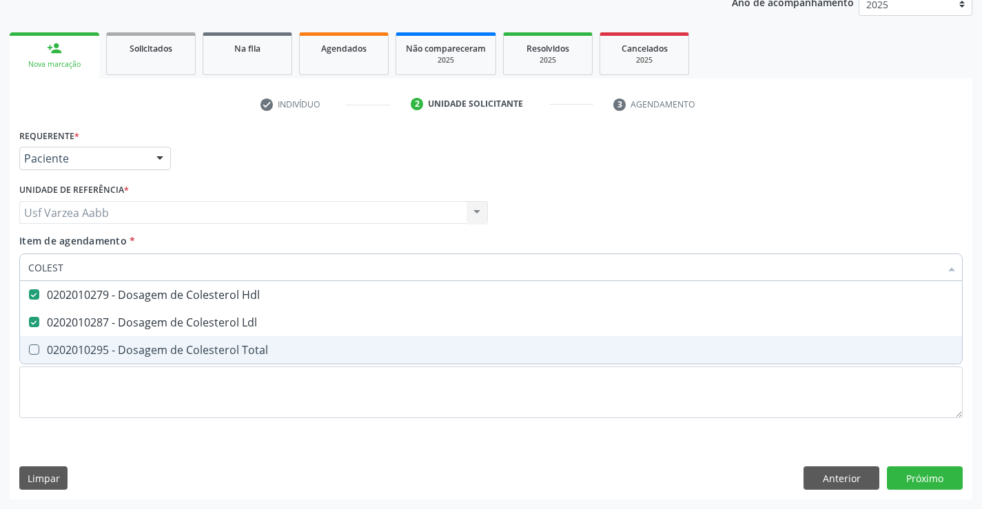
click at [132, 345] on div "0202010295 - Dosagem de Colesterol Total" at bounding box center [490, 350] width 925 height 11
checkbox Total "true"
type input "COLEST"
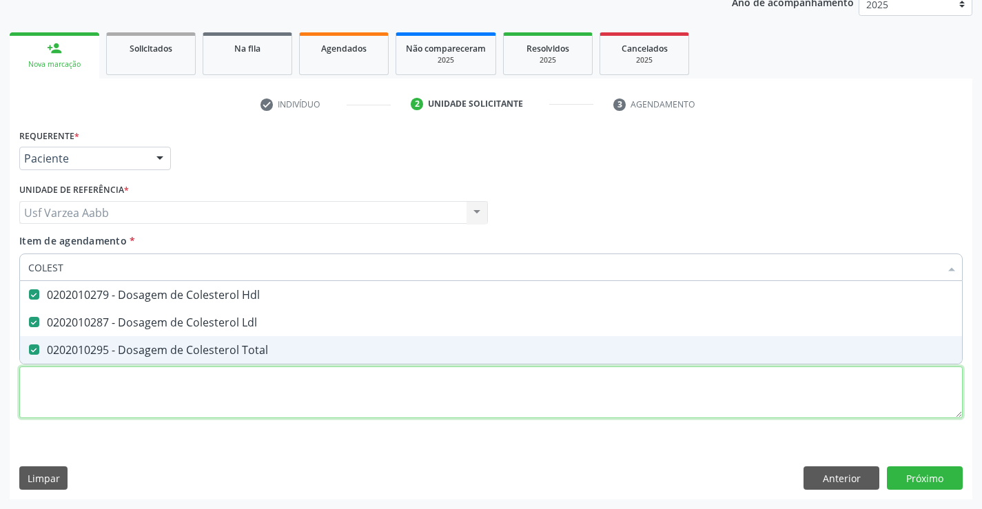
click at [291, 402] on div "Requerente * Paciente Profissional de Saúde Paciente Nenhum resultado encontrad…" at bounding box center [490, 281] width 943 height 312
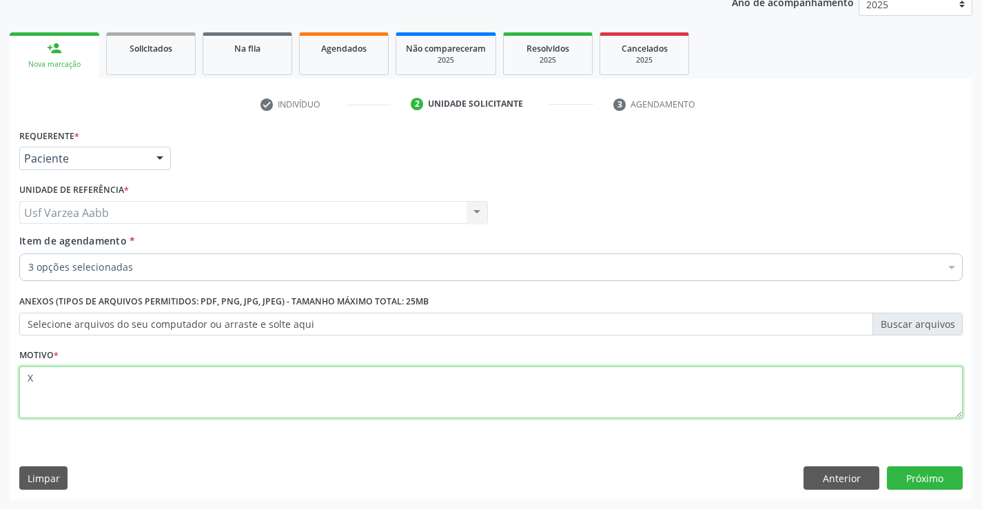
type textarea "X"
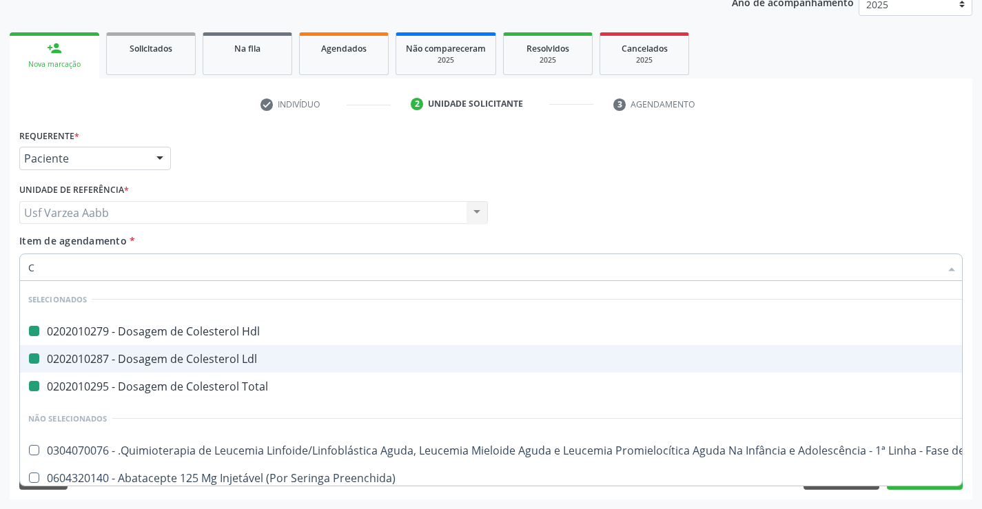
type input "CR"
checkbox Hdl "false"
checkbox Ldl "false"
checkbox Total "false"
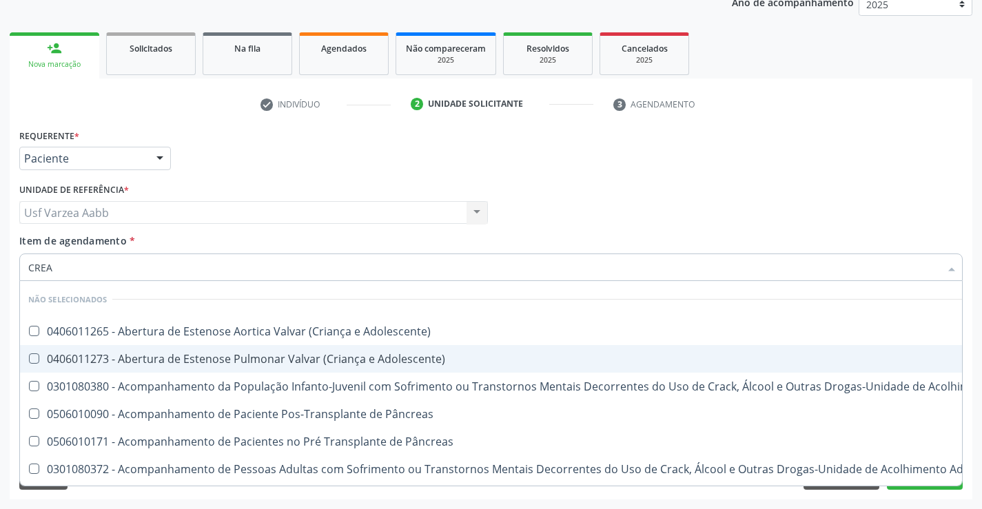
type input "CREAT"
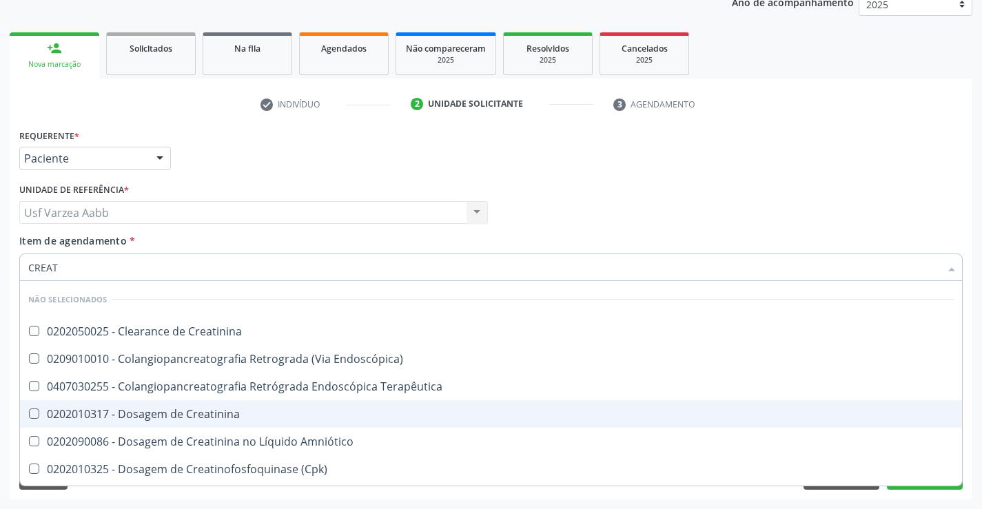
click at [221, 414] on div "0202010317 - Dosagem de Creatinina" at bounding box center [490, 414] width 925 height 11
checkbox Creatinina "true"
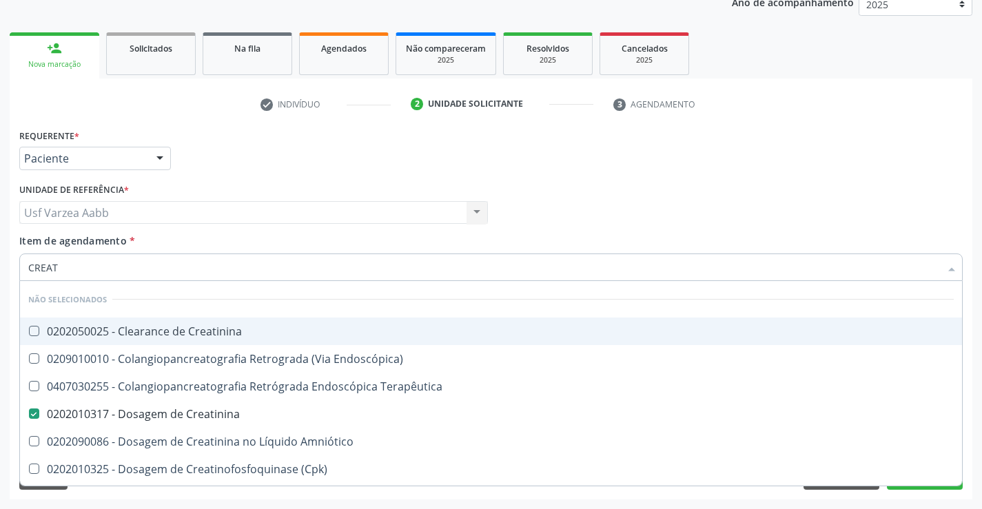
click at [204, 267] on input "CREAT" at bounding box center [484, 268] width 912 height 28
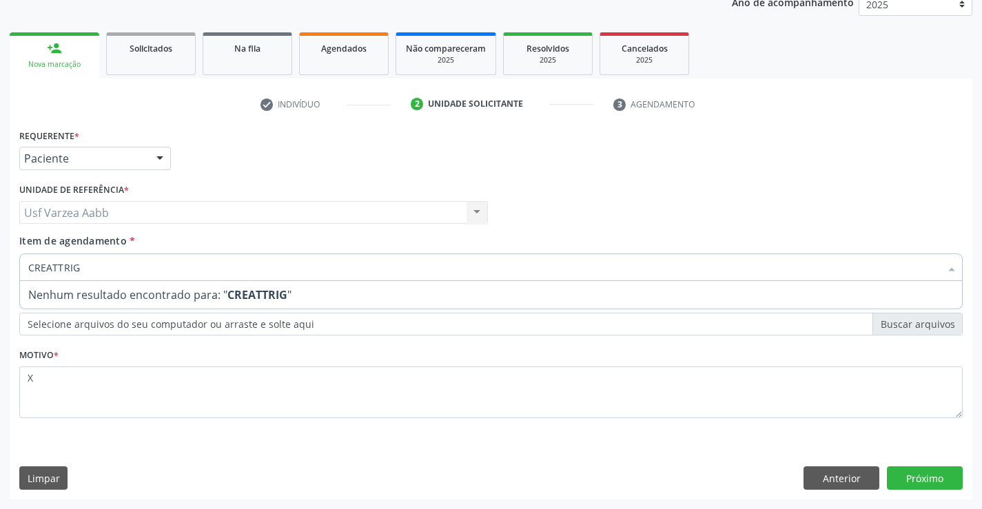
click at [204, 267] on input "CREATTRIG" at bounding box center [484, 268] width 912 height 28
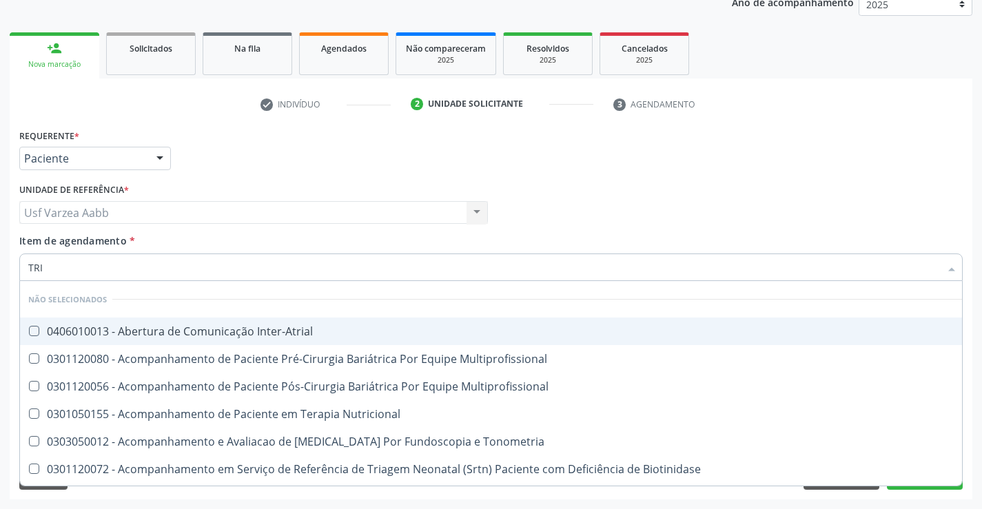
type input "TRIG"
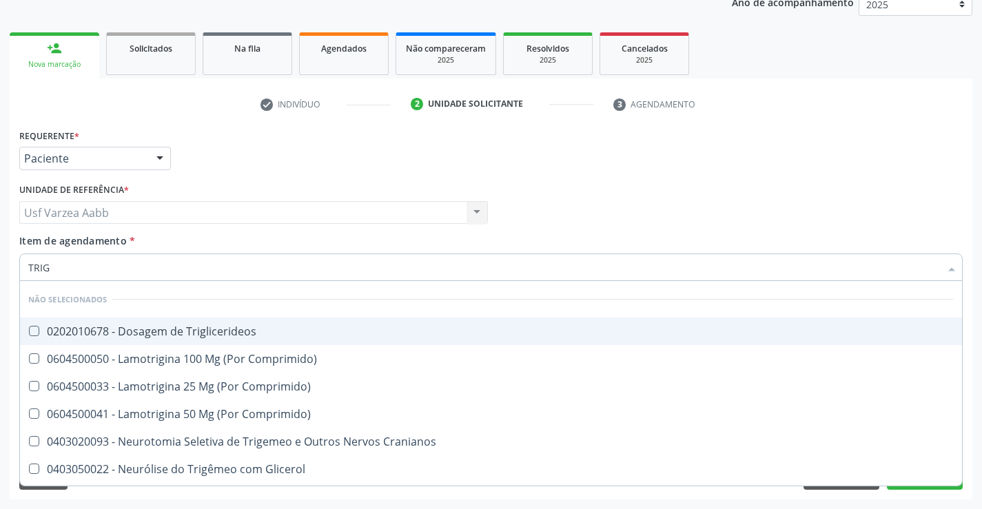
click at [198, 326] on div "0202010678 - Dosagem de Triglicerideos" at bounding box center [490, 331] width 925 height 11
checkbox Triglicerideos "true"
click at [220, 263] on input "TRIG" at bounding box center [484, 268] width 912 height 28
type input "URI"
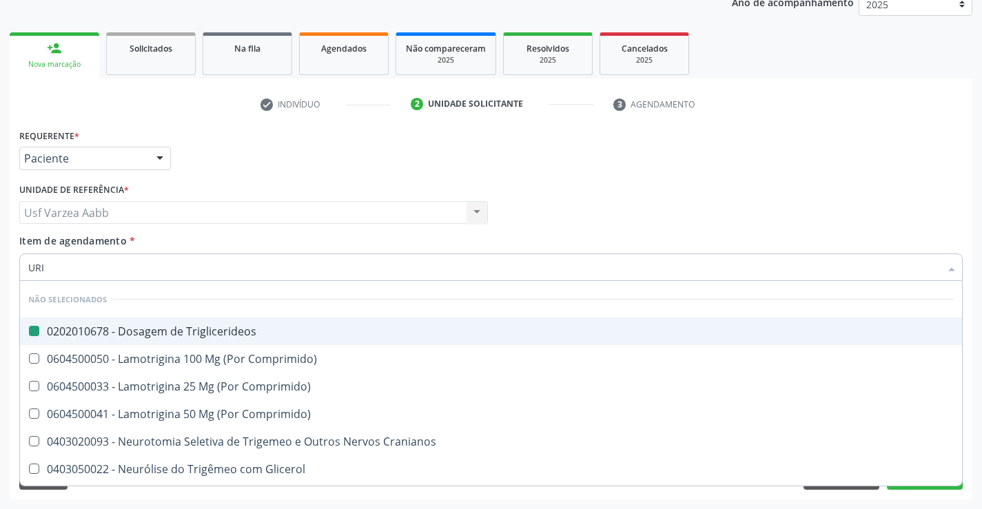
checkbox Triglicerideos "false"
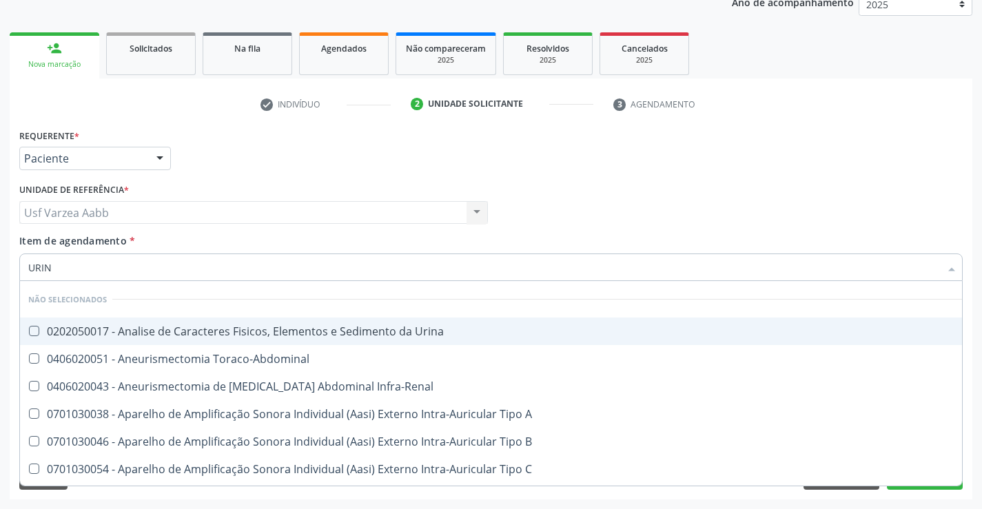
type input "URINA"
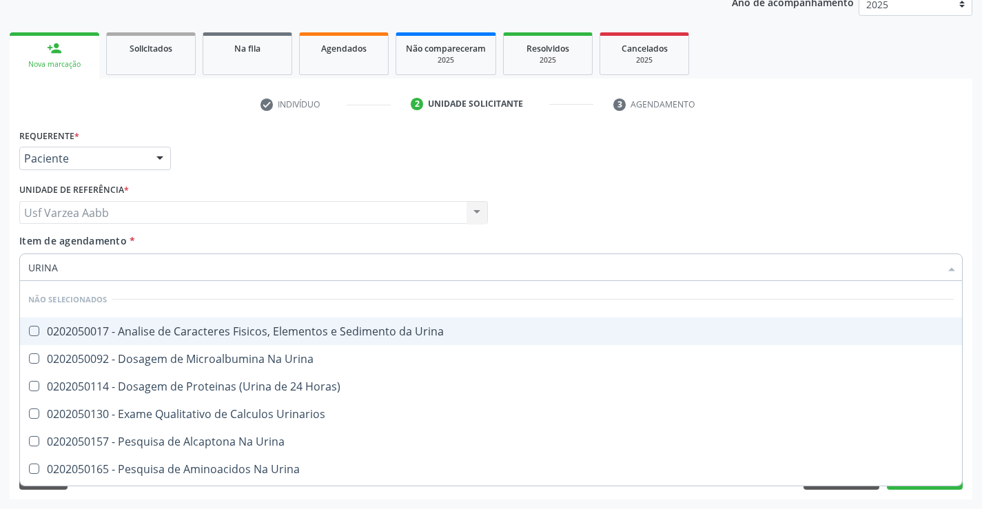
click at [235, 319] on span "0202050017 - Analise de Caracteres Fisicos, Elementos e Sedimento da Urina" at bounding box center [491, 332] width 942 height 28
checkbox Urina "true"
click at [242, 266] on input "URINA" at bounding box center [484, 268] width 912 height 28
type input "G"
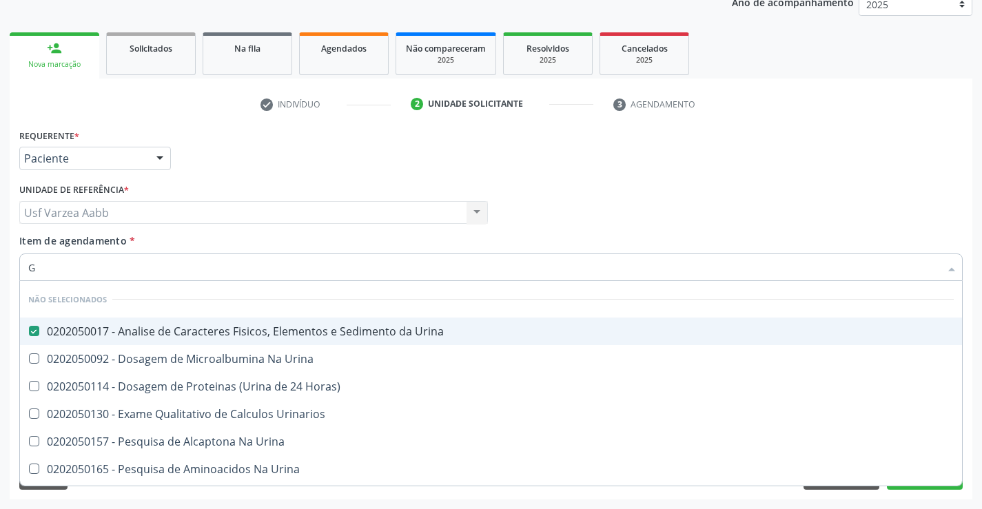
checkbox Urina "true"
checkbox Horas\) "true"
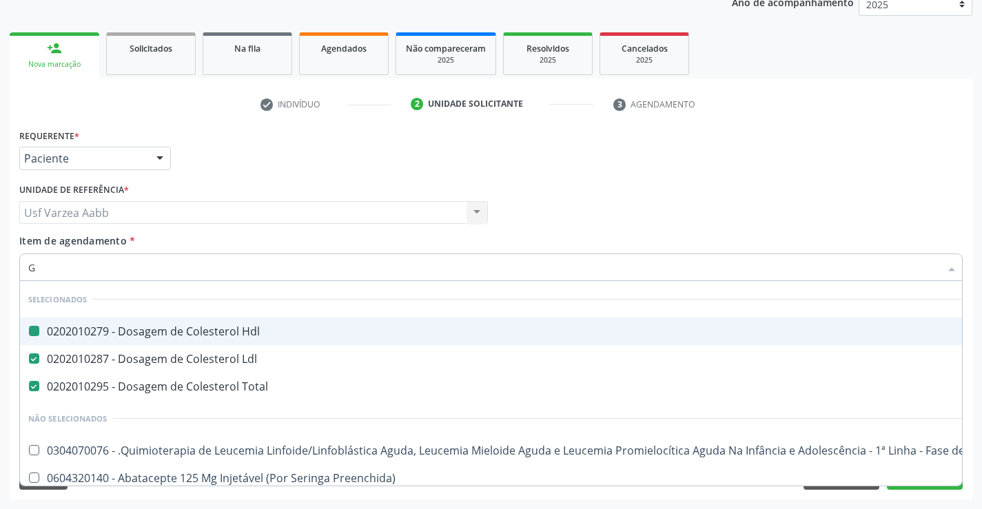
type input "GK"
checkbox Hdl "false"
checkbox Ldl "false"
checkbox Total "false"
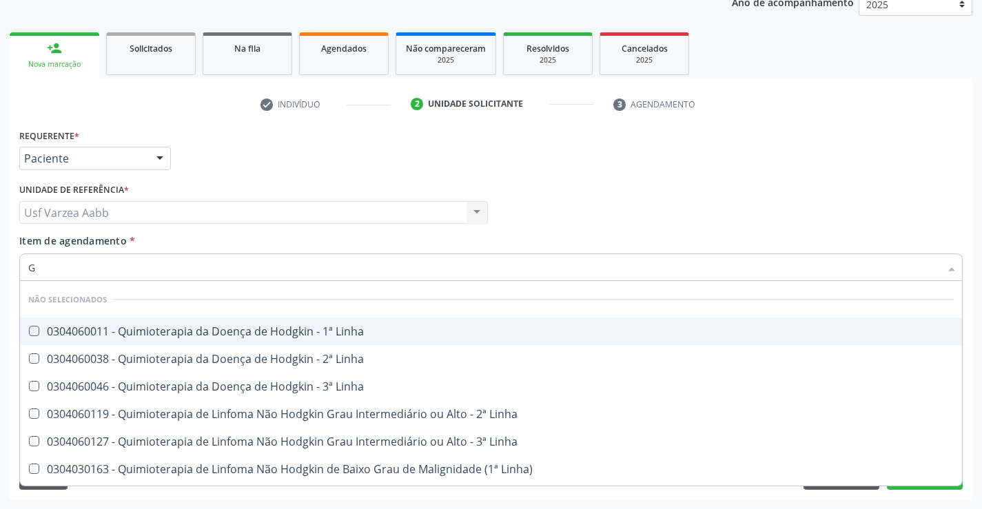
type input "GL"
checkbox Linha "false"
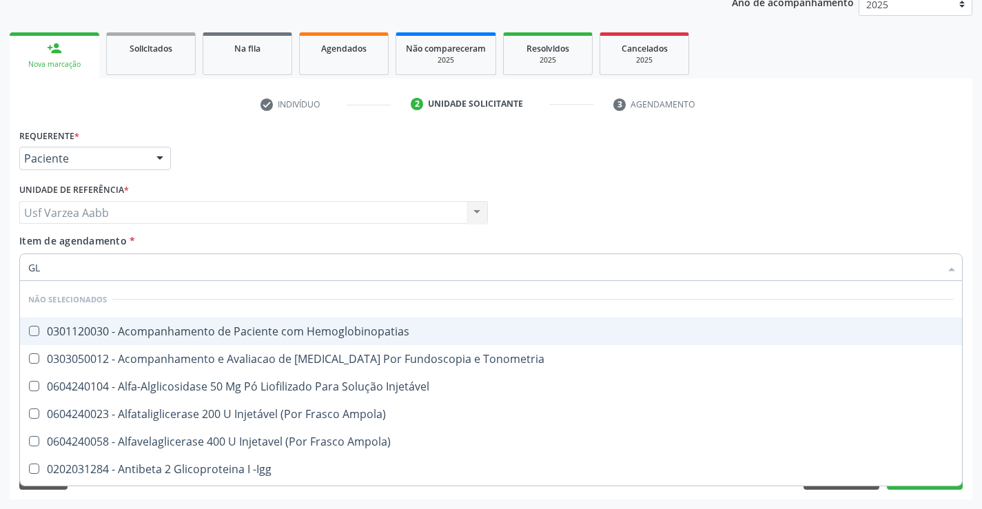
type input "GLI"
checkbox Glomerular "true"
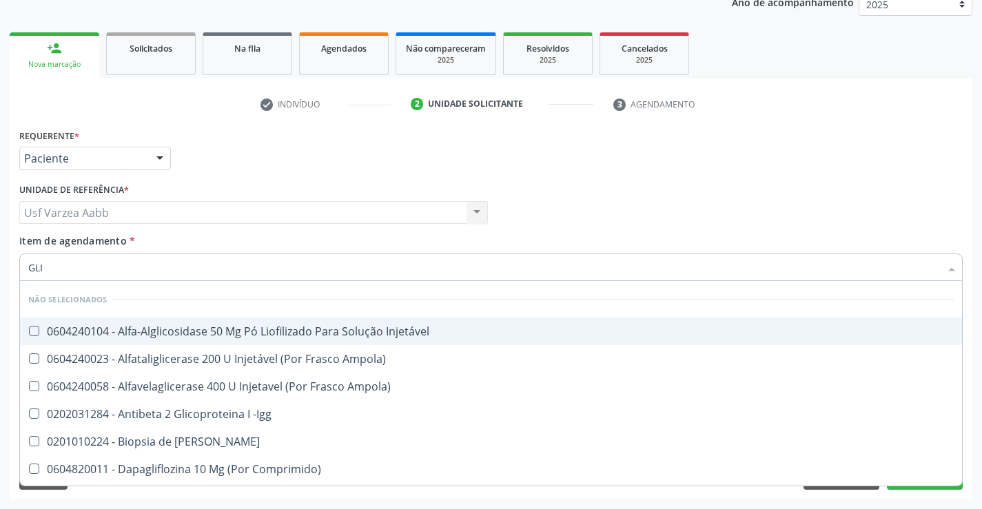
type input "GLIC"
checkbox Derrames "true"
checkbox Triglicerideos "false"
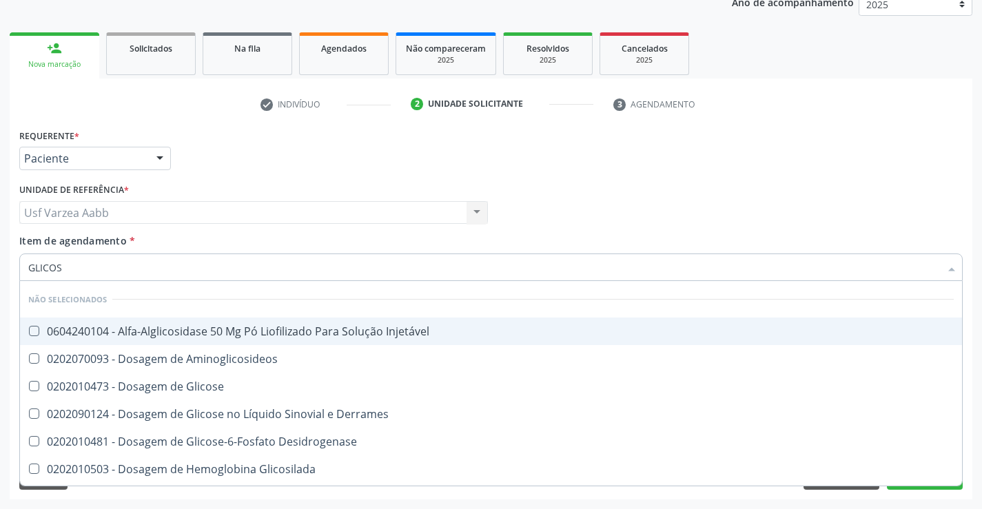
type input "GLICOSE"
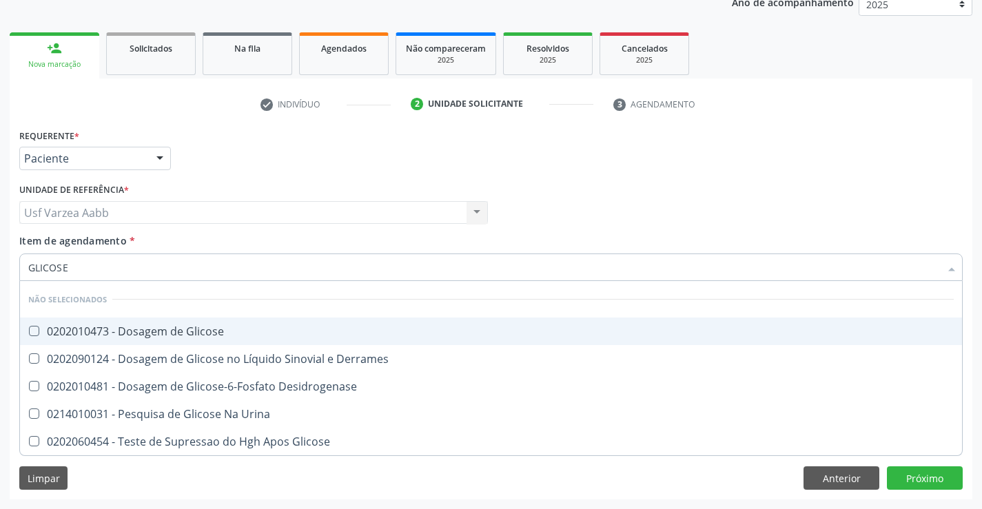
click at [244, 329] on div "0202010473 - Dosagem de Glicose" at bounding box center [490, 331] width 925 height 11
checkbox Glicose "true"
click at [248, 267] on input "GLICOSE" at bounding box center [484, 268] width 912 height 28
type input "HE"
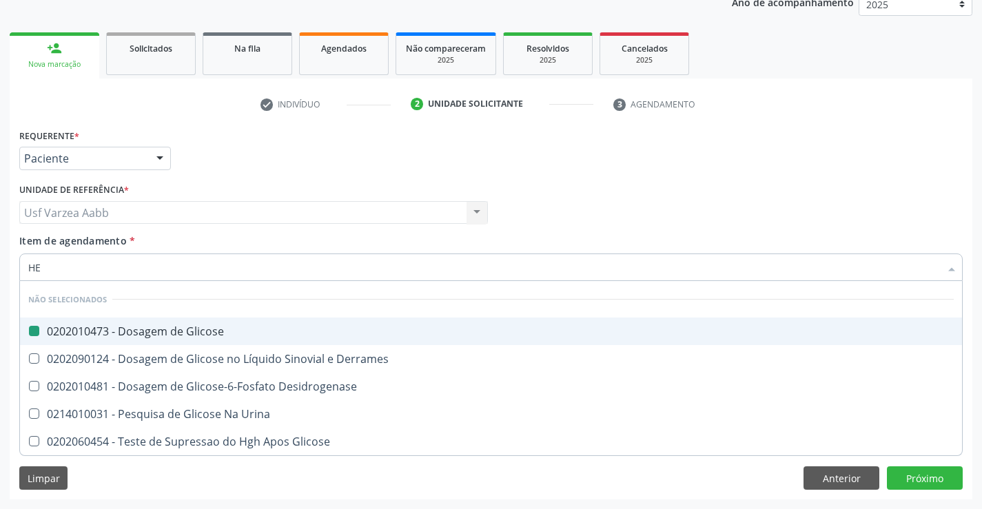
checkbox Glicose "false"
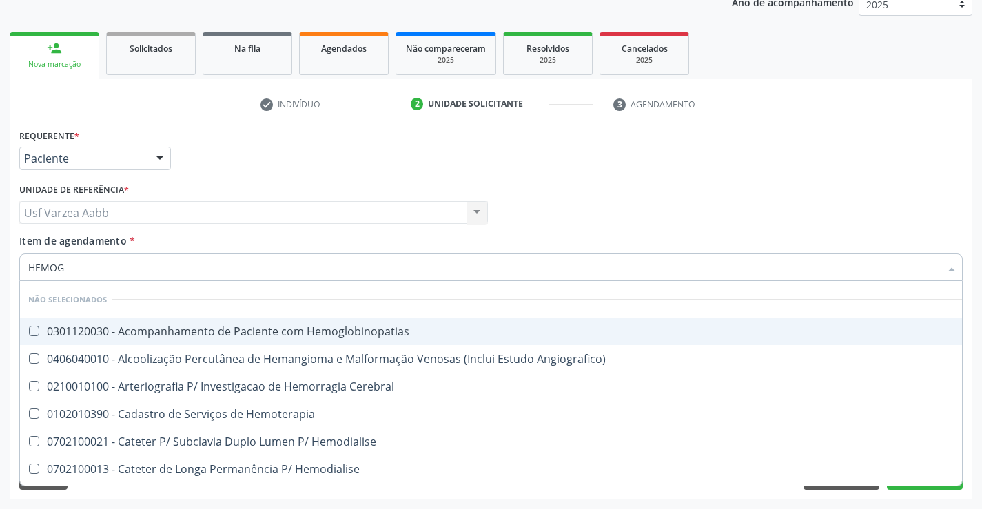
type input "HEMOGR"
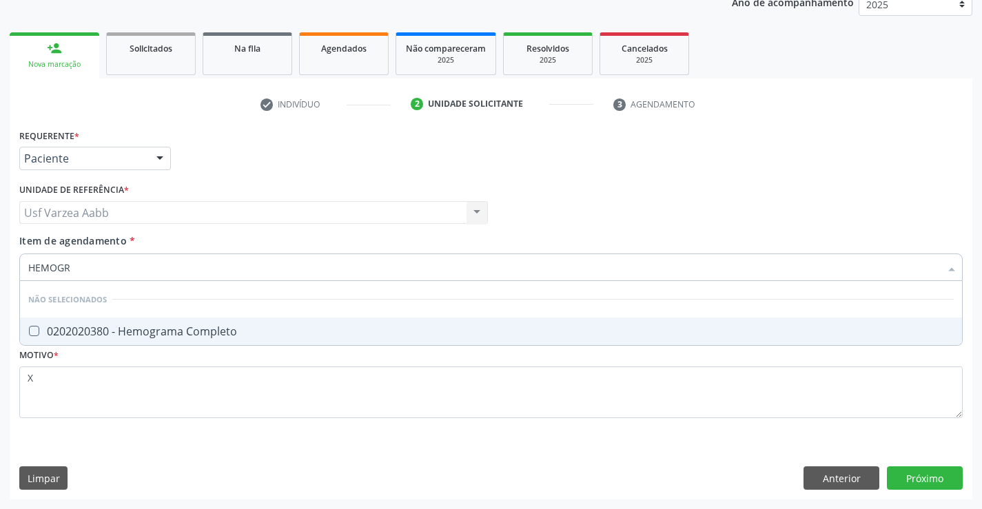
drag, startPoint x: 243, startPoint y: 328, endPoint x: 243, endPoint y: 275, distance: 53.1
click at [242, 320] on span "0202020380 - Hemograma Completo" at bounding box center [491, 332] width 942 height 28
checkbox Completo "true"
click at [243, 273] on input "HEMOGR" at bounding box center [484, 268] width 912 height 28
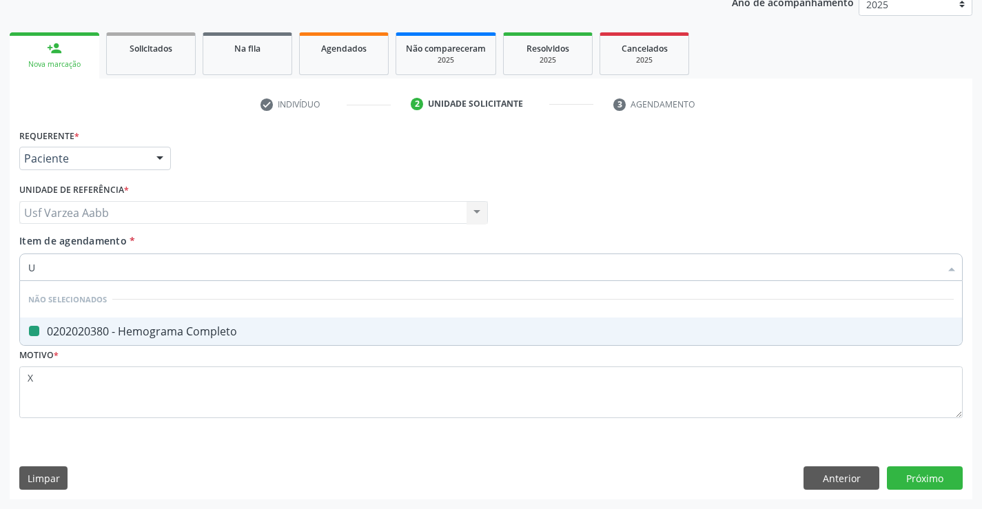
type input "UR"
checkbox Completo "false"
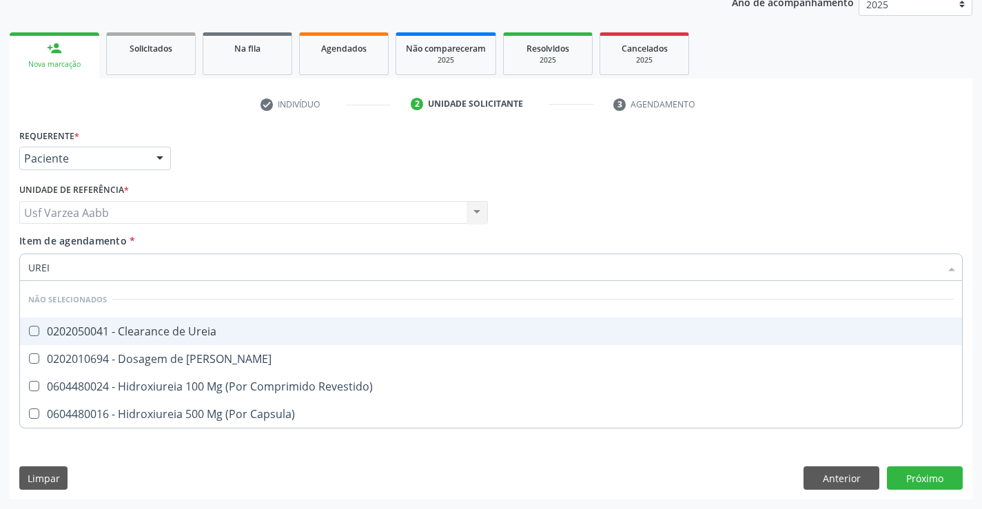
type input "UREIA"
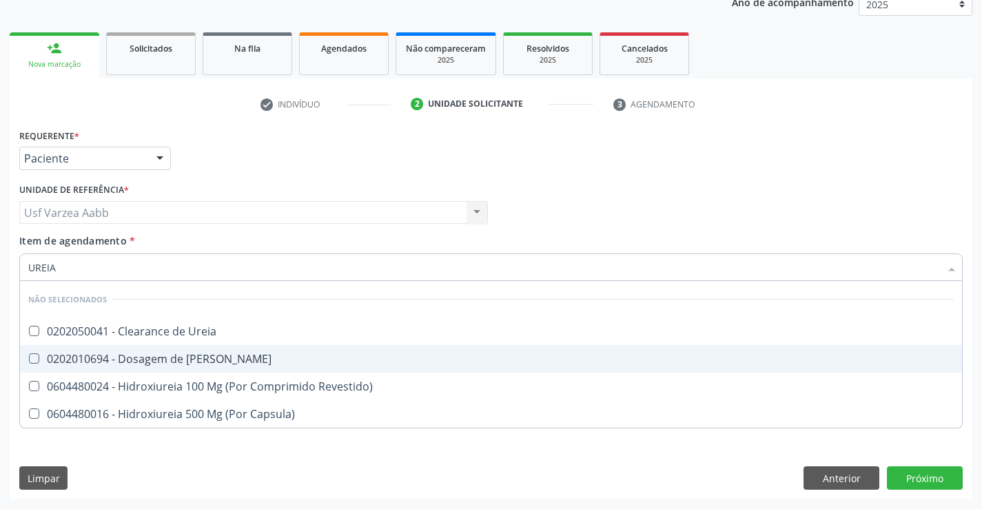
click at [207, 359] on div "0202010694 - Dosagem de [PERSON_NAME]" at bounding box center [490, 358] width 925 height 11
checkbox Ureia "true"
click at [693, 185] on div "Profissional Solicitante Por favor, selecione a Unidade de Atendimento primeiro…" at bounding box center [491, 207] width 950 height 54
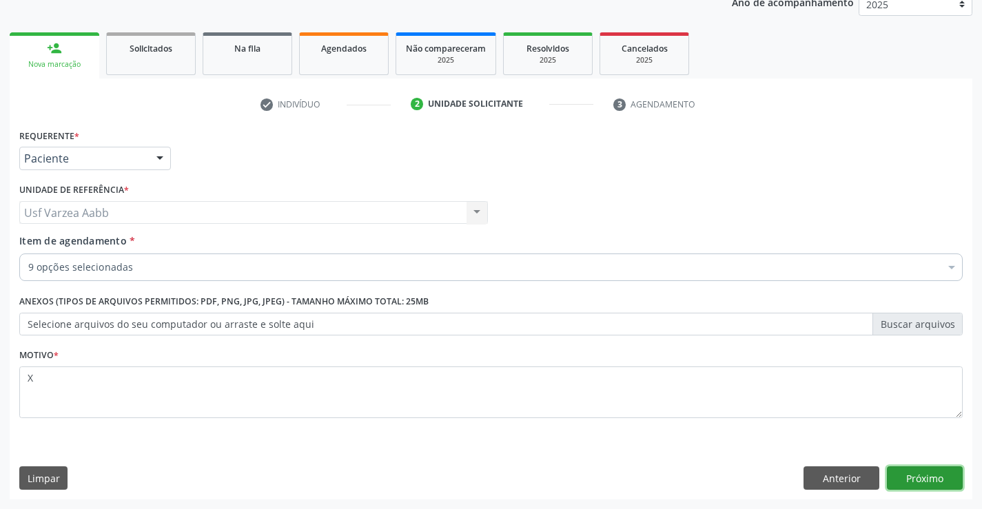
click at [896, 475] on button "Próximo" at bounding box center [925, 477] width 76 height 23
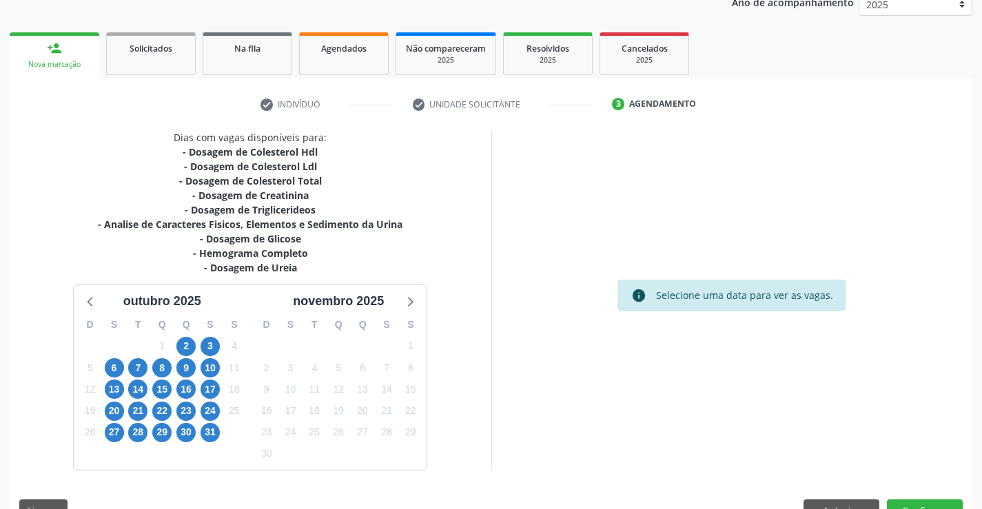
click at [115, 358] on div "6" at bounding box center [114, 368] width 19 height 21
click at [116, 365] on span "6" at bounding box center [114, 367] width 19 height 19
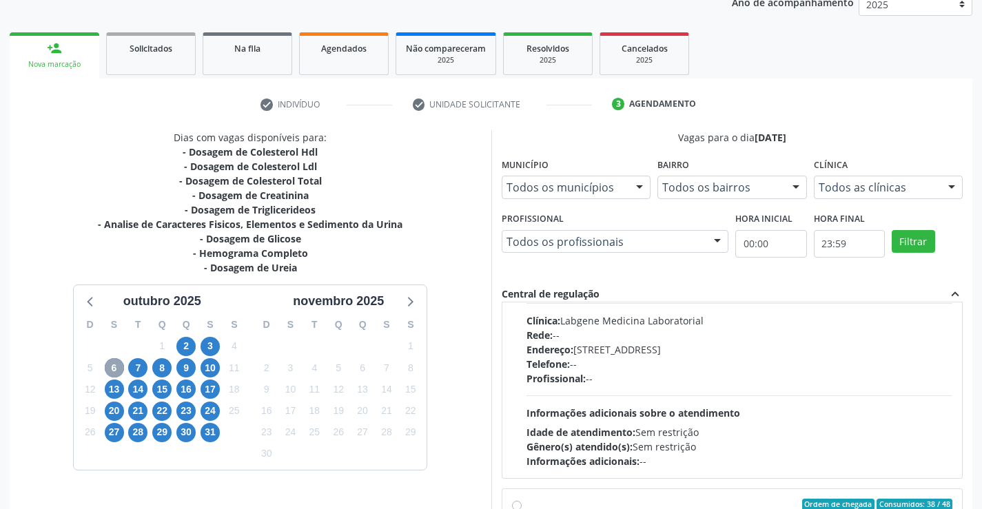
scroll to position [207, 0]
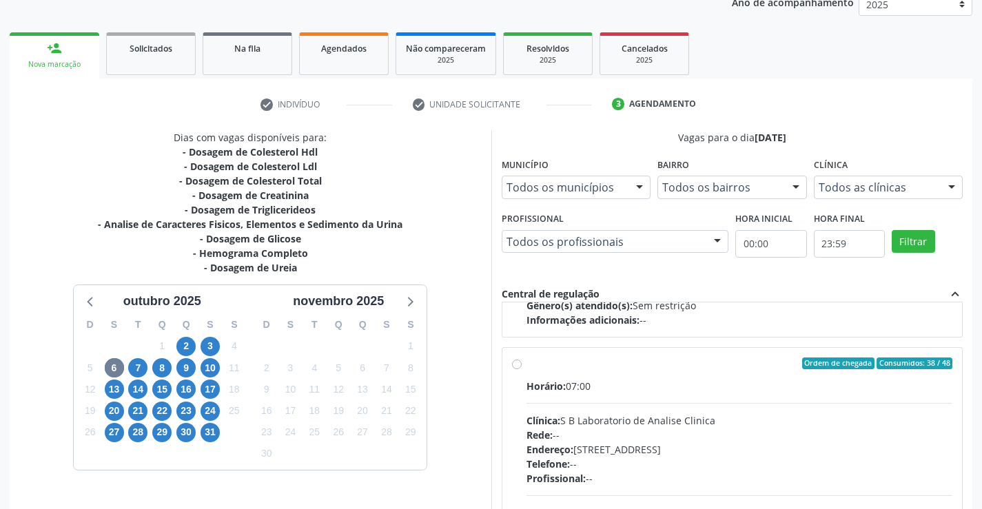
click at [526, 363] on label "Ordem de chegada Consumidos: 38 / 48 Horário: 07:00 Clínica: S B Laboratorio de…" at bounding box center [739, 464] width 427 height 212
click at [521, 363] on input "Ordem de chegada Consumidos: 38 / 48 Horário: 07:00 Clínica: S B Laboratorio de…" at bounding box center [517, 364] width 10 height 12
click at [526, 363] on label "Ordem de chegada Consumidos: 38 / 48 Horário: 07:00 Clínica: S B Laboratorio de…" at bounding box center [739, 464] width 427 height 212
click at [521, 363] on input "Ordem de chegada Consumidos: 38 / 48 Horário: 07:00 Clínica: S B Laboratorio de…" at bounding box center [517, 364] width 10 height 12
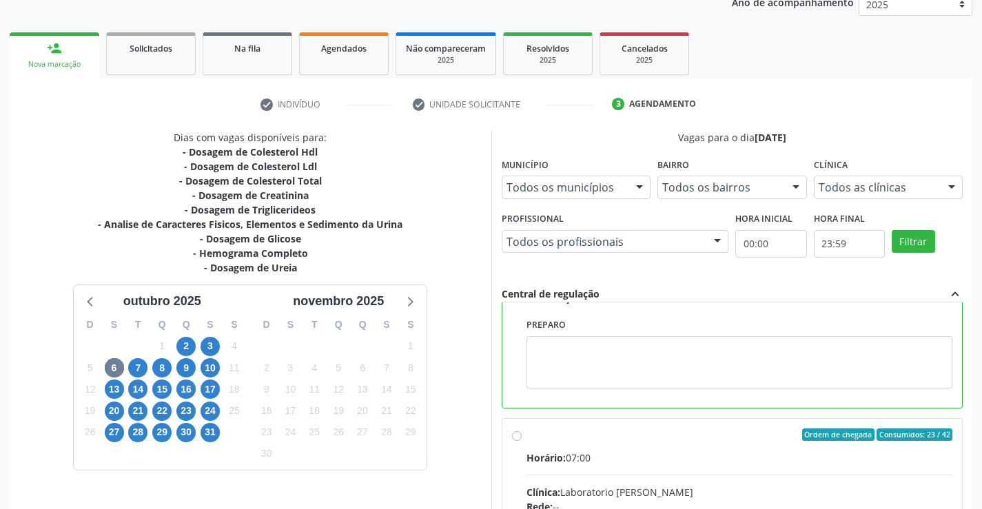
scroll to position [551, 0]
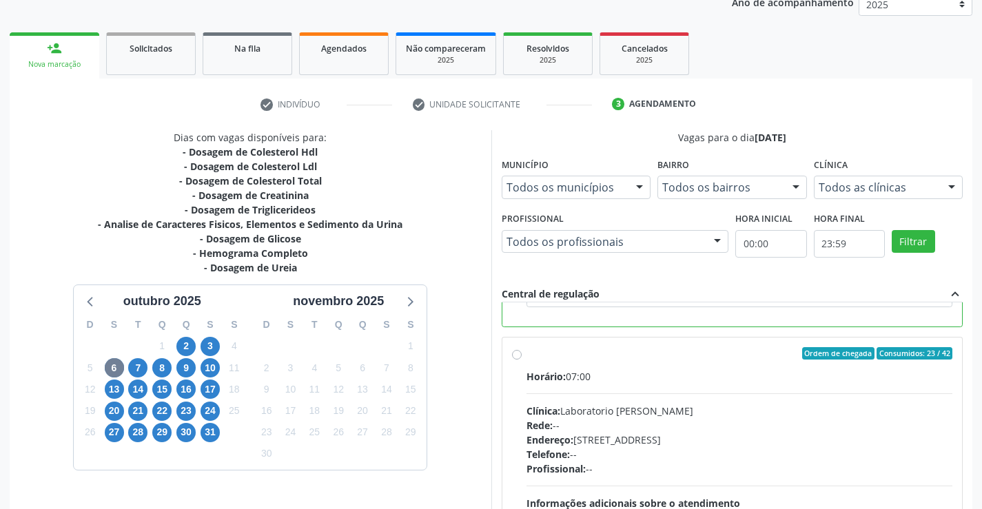
click at [519, 364] on div "Ordem de chegada Consumidos: 23 / 42 Horário: 07:00 Clínica: Laboratorio Jose P…" at bounding box center [732, 453] width 441 height 212
radio input "false"
radio input "true"
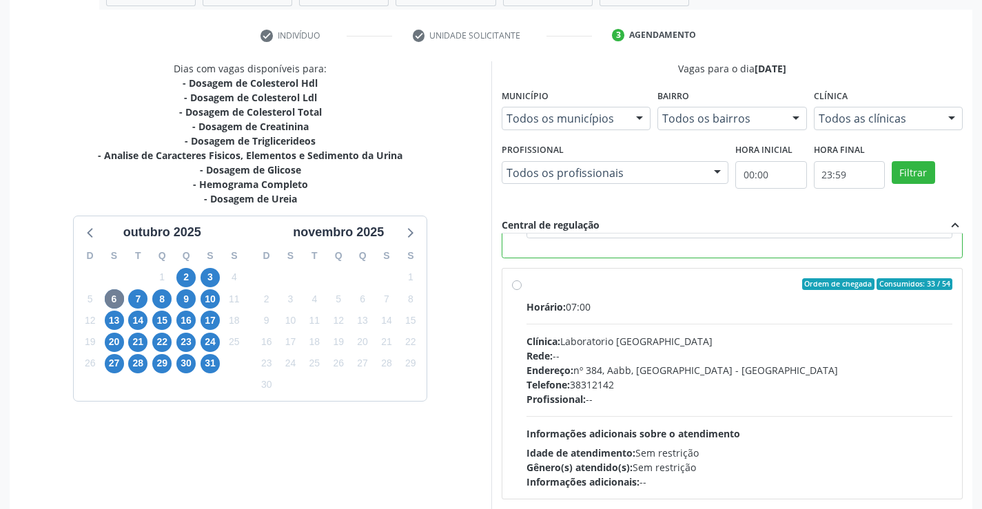
scroll to position [314, 0]
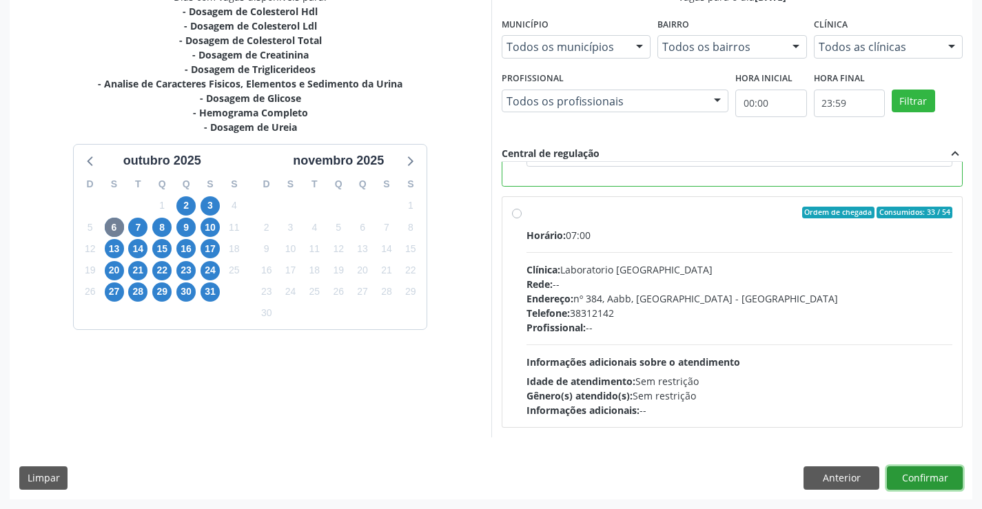
click at [925, 472] on button "Confirmar" at bounding box center [925, 477] width 76 height 23
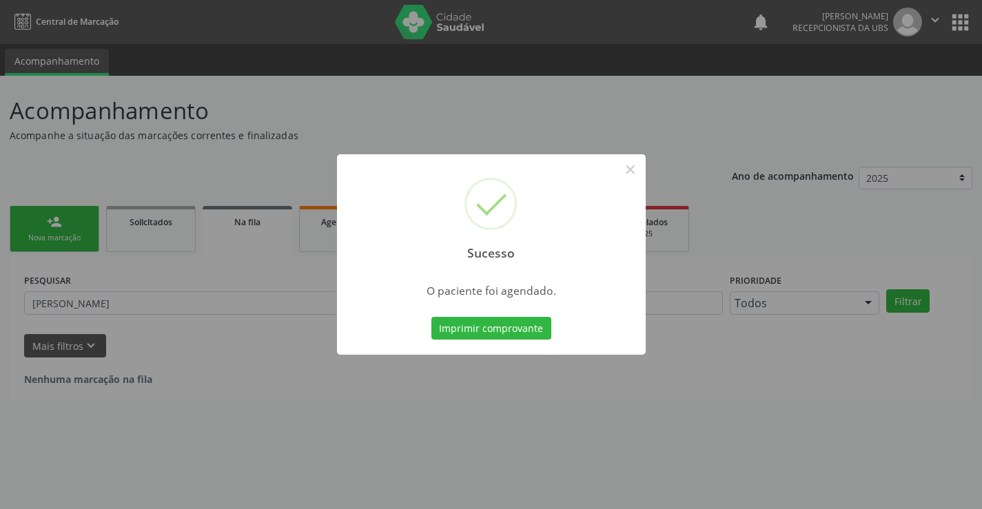
scroll to position [0, 0]
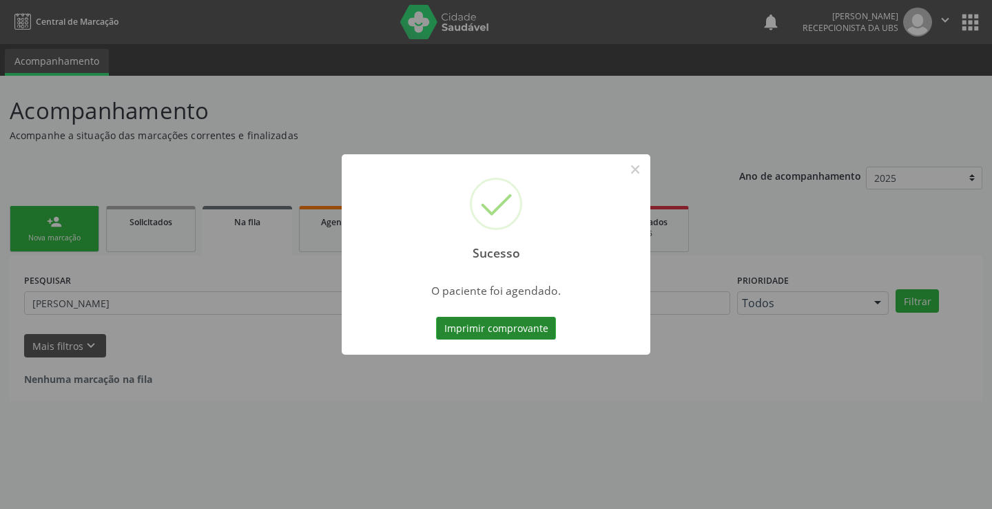
click at [518, 334] on button "Imprimir comprovante" at bounding box center [496, 328] width 120 height 23
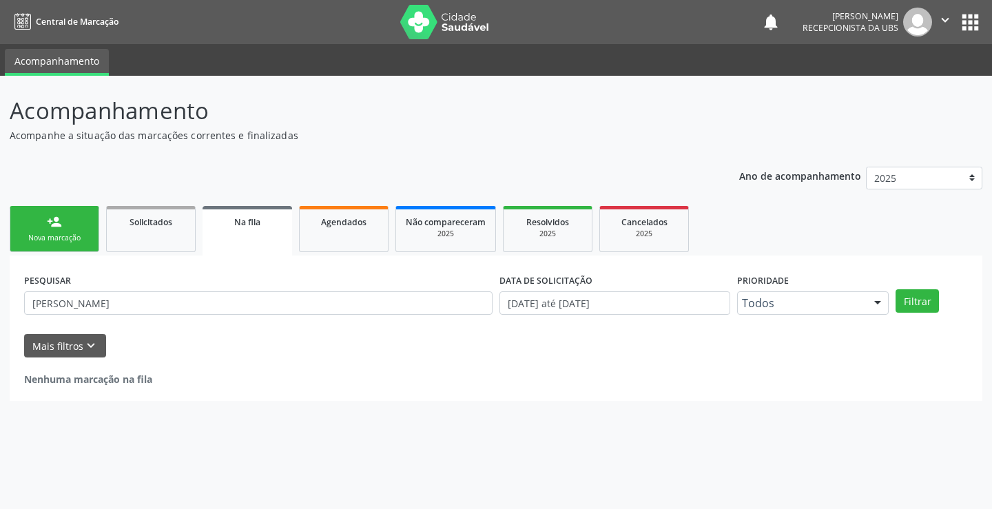
click at [42, 245] on link "person_add Nova marcação" at bounding box center [55, 229] width 90 height 46
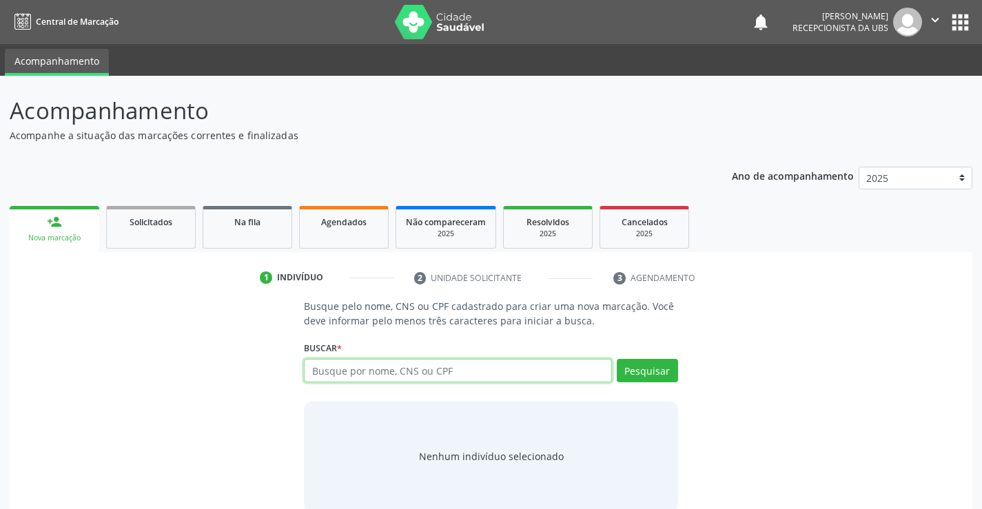
paste input "705 0098 1437 4151"
type input "705 0098 1437 4151"
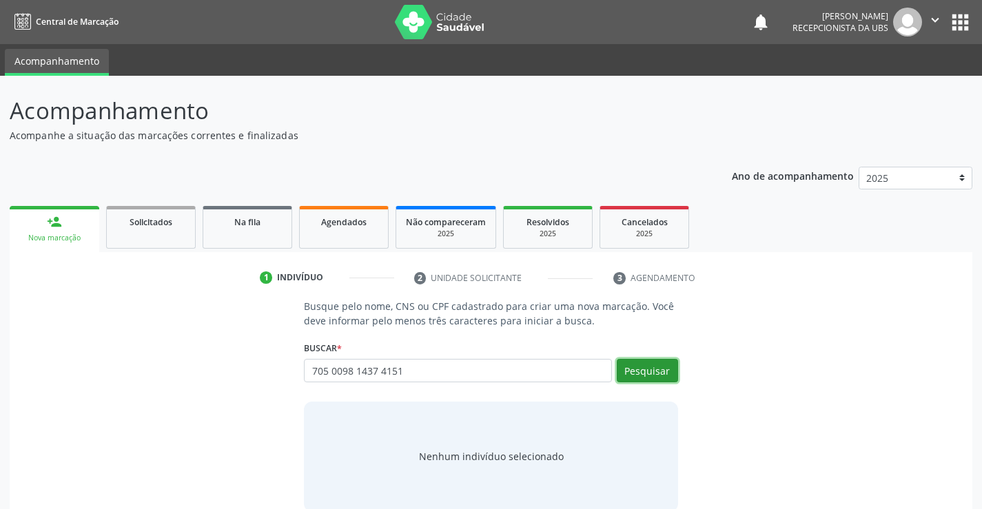
click at [658, 365] on button "Pesquisar" at bounding box center [647, 370] width 61 height 23
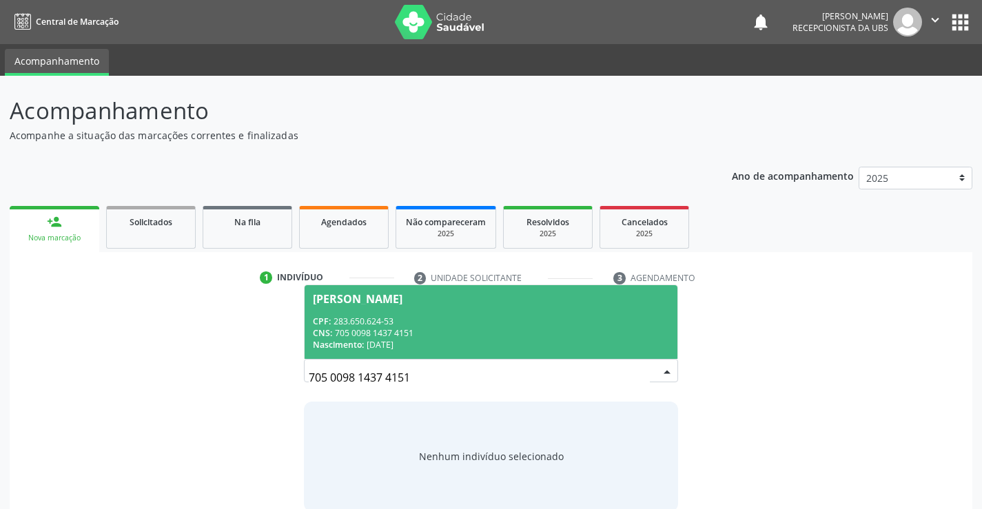
click at [476, 348] on div "Nascimento: 05/07/1961" at bounding box center [491, 345] width 356 height 12
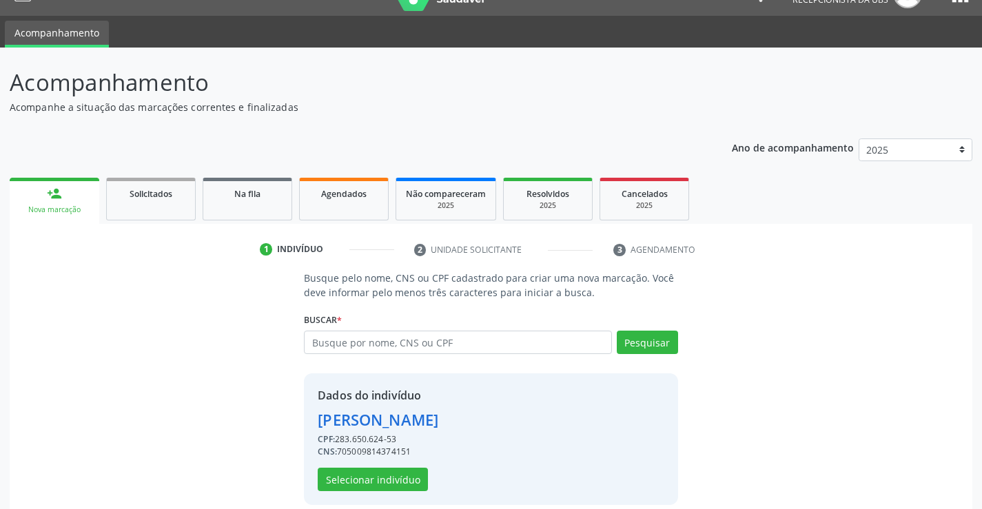
scroll to position [43, 0]
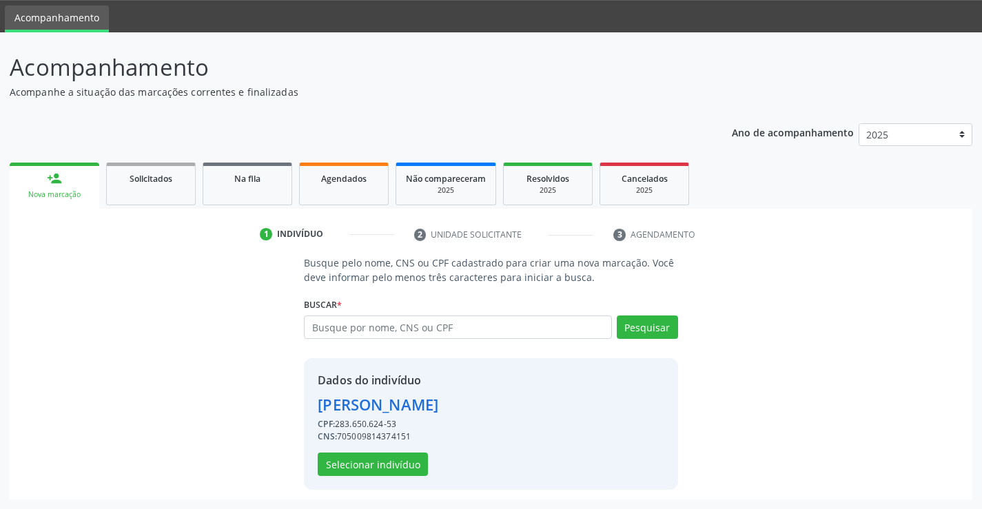
click at [418, 477] on div "Dados do indivíduo Celia de Barros Correia Lopes da Silva CPF: 283.650.624-53 C…" at bounding box center [490, 424] width 373 height 132
click at [413, 458] on button "Selecionar indivíduo" at bounding box center [373, 464] width 110 height 23
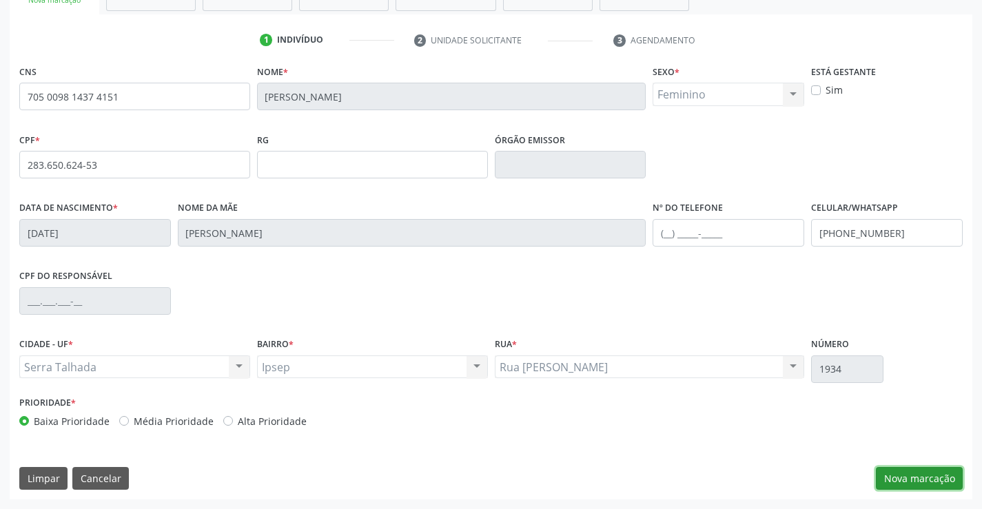
click at [914, 478] on button "Nova marcação" at bounding box center [919, 478] width 87 height 23
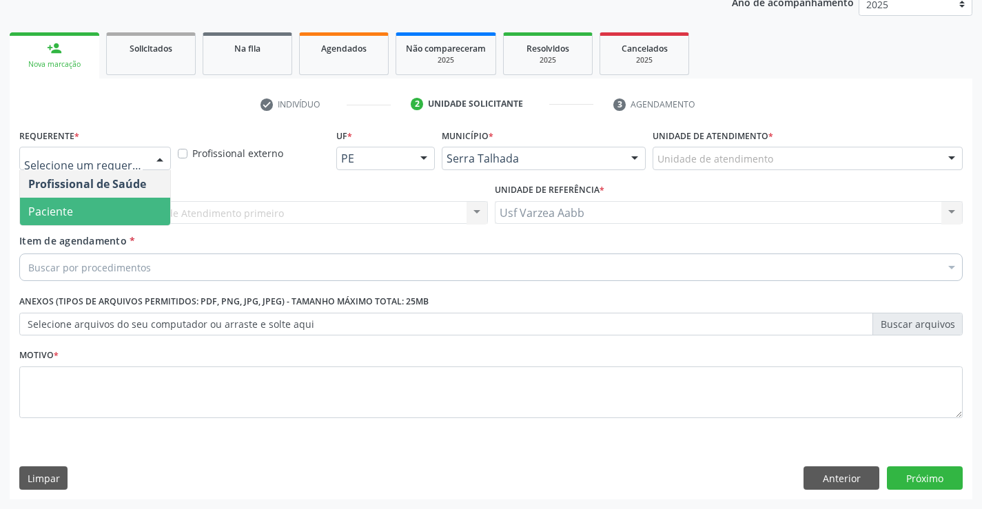
click at [107, 213] on span "Paciente" at bounding box center [95, 212] width 150 height 28
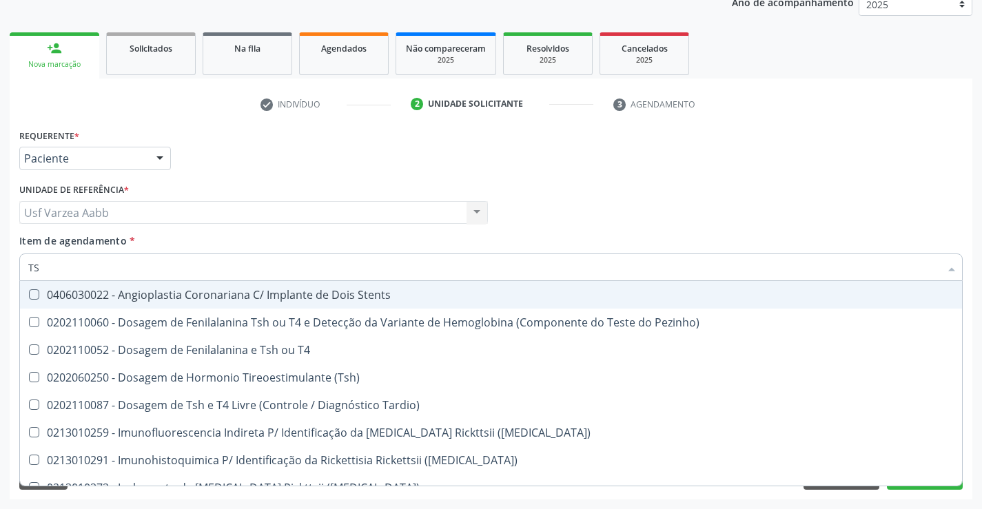
type input "TSH"
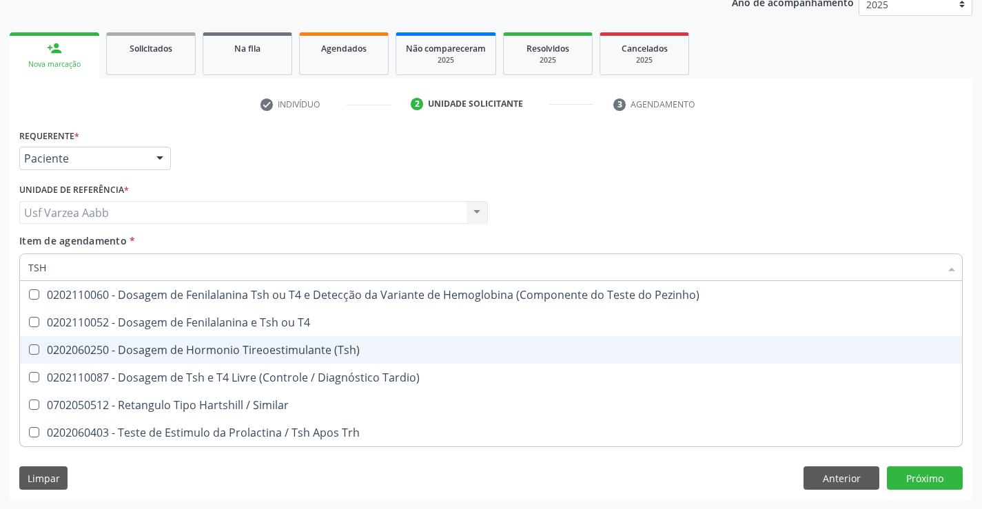
drag, startPoint x: 137, startPoint y: 345, endPoint x: 126, endPoint y: 322, distance: 25.3
click at [136, 345] on div "0202060250 - Dosagem de Hormonio Tireoestimulante (Tsh)" at bounding box center [490, 350] width 925 height 11
checkbox \(Tsh\) "true"
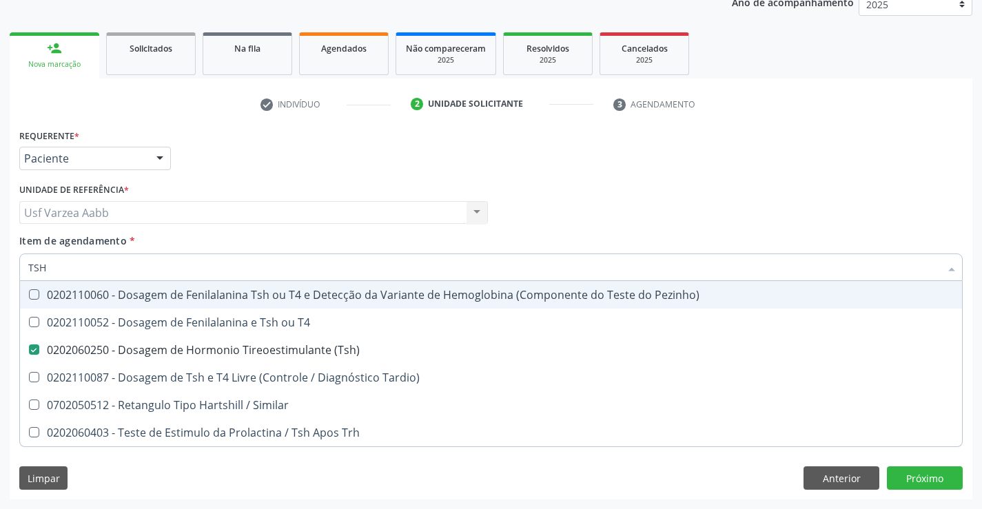
click at [112, 271] on input "TSH" at bounding box center [484, 268] width 912 height 28
type input "T"
checkbox \(Tsh\) "false"
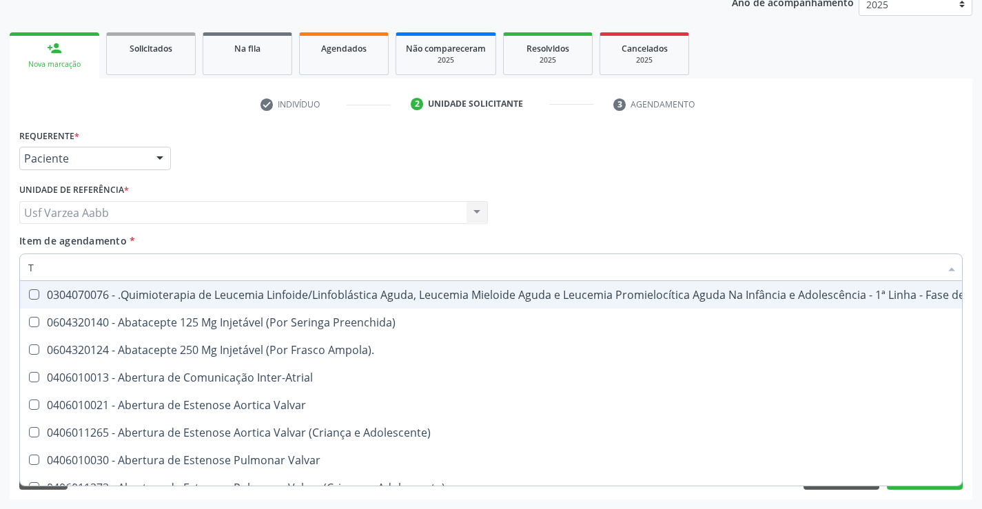
type input "T4"
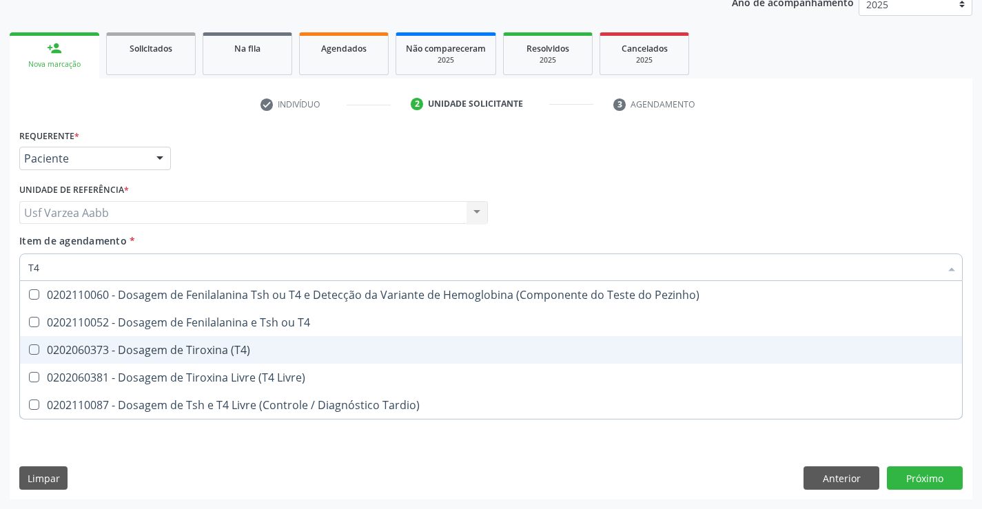
click at [118, 349] on div "0202060373 - Dosagem de Tiroxina (T4)" at bounding box center [490, 350] width 925 height 11
checkbox \(T4\) "true"
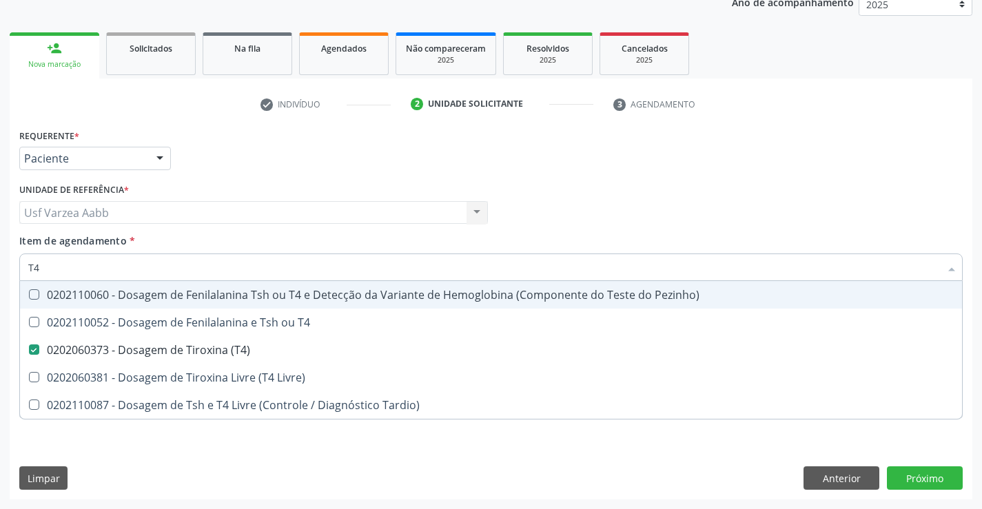
click at [576, 167] on div "Requerente * Paciente Profissional de Saúde Paciente Nenhum resultado encontrad…" at bounding box center [491, 152] width 950 height 54
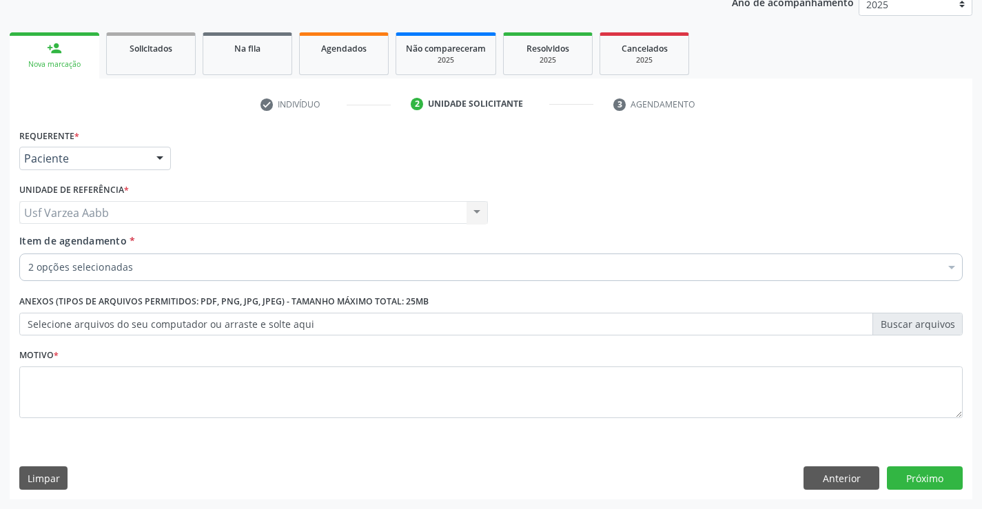
click at [272, 406] on div "Requerente * Paciente Profissional de Saúde Paciente Nenhum resultado encontrad…" at bounding box center [490, 281] width 943 height 312
click at [642, 400] on textarea at bounding box center [490, 393] width 943 height 52
type textarea "X"
click at [932, 480] on button "Próximo" at bounding box center [925, 477] width 76 height 23
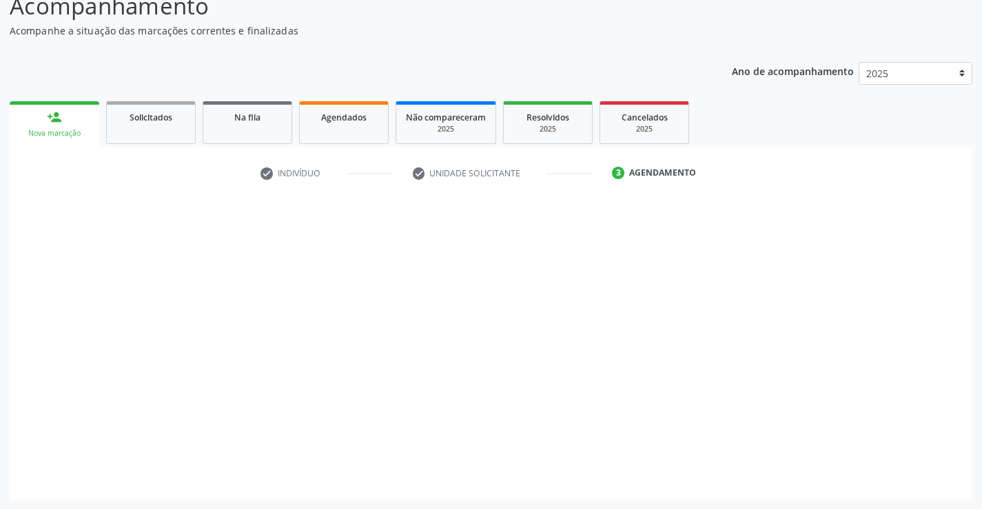
scroll to position [105, 0]
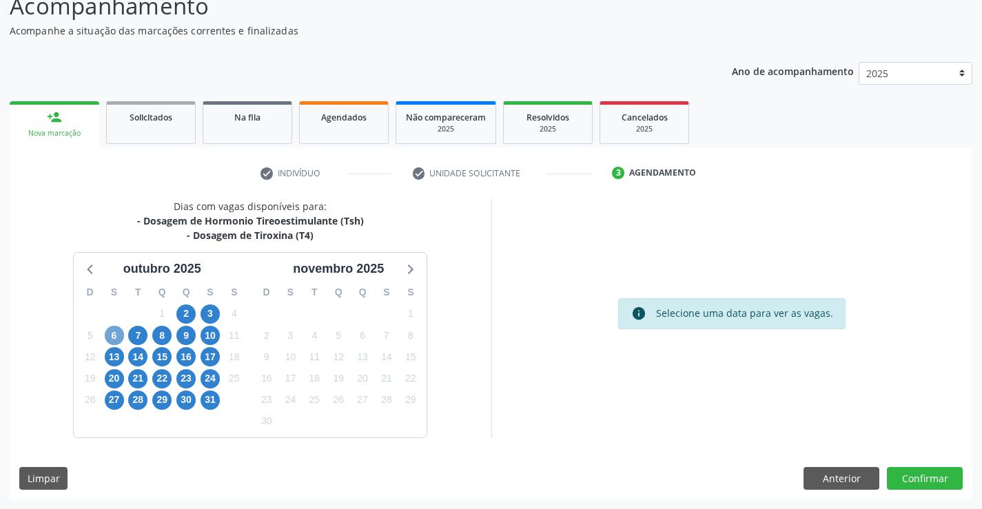
click at [114, 328] on span "6" at bounding box center [114, 335] width 19 height 19
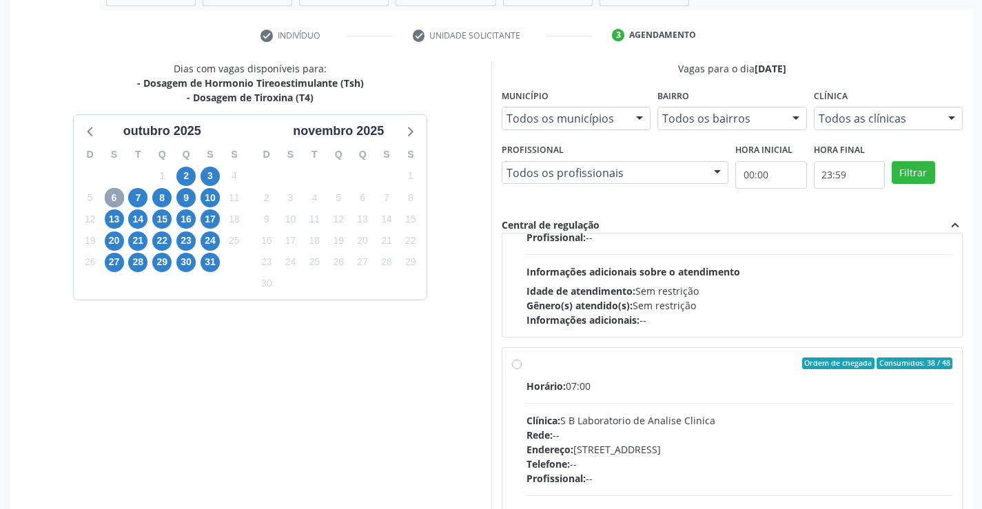
scroll to position [207, 0]
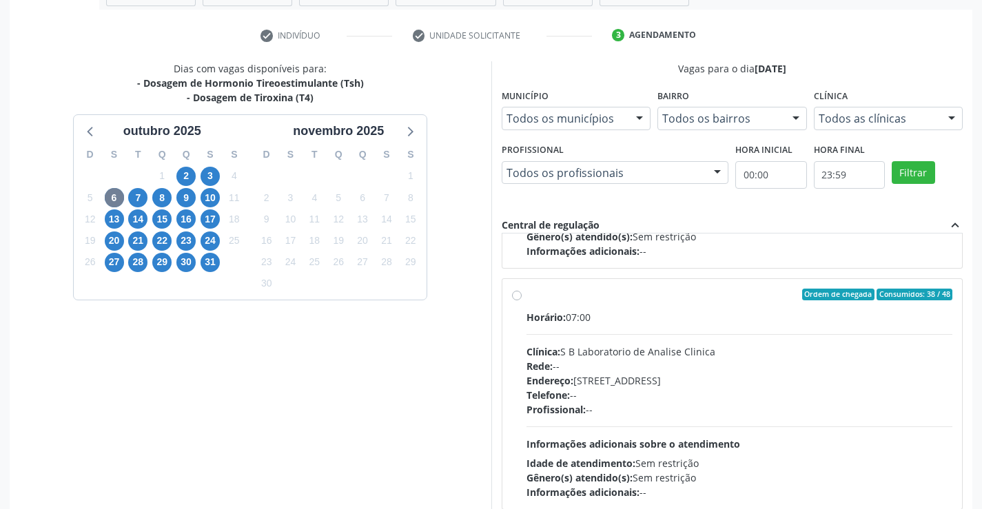
click at [509, 303] on div "Ordem de chegada Consumidos: 38 / 48 Horário: 07:00 Clínica: S B Laboratorio de…" at bounding box center [732, 394] width 460 height 231
radio input "true"
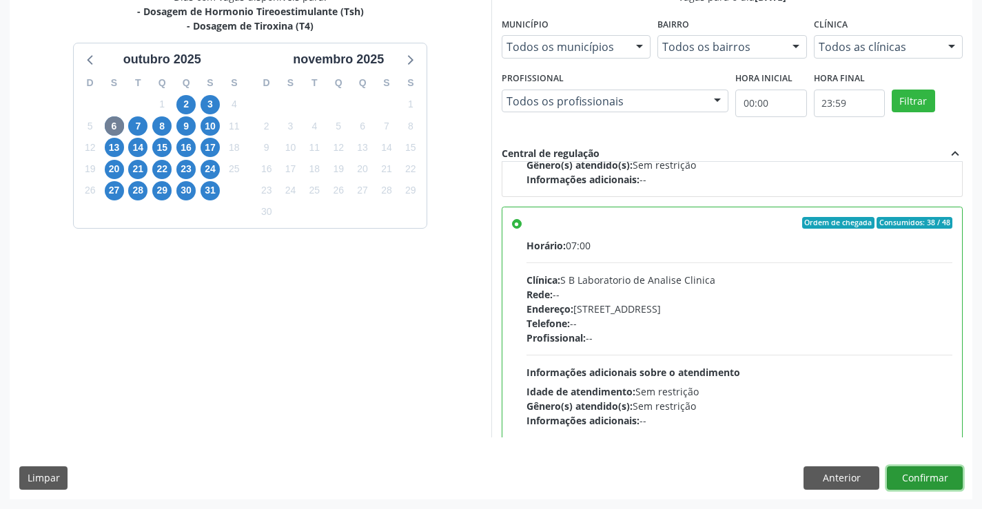
click at [931, 483] on button "Confirmar" at bounding box center [925, 477] width 76 height 23
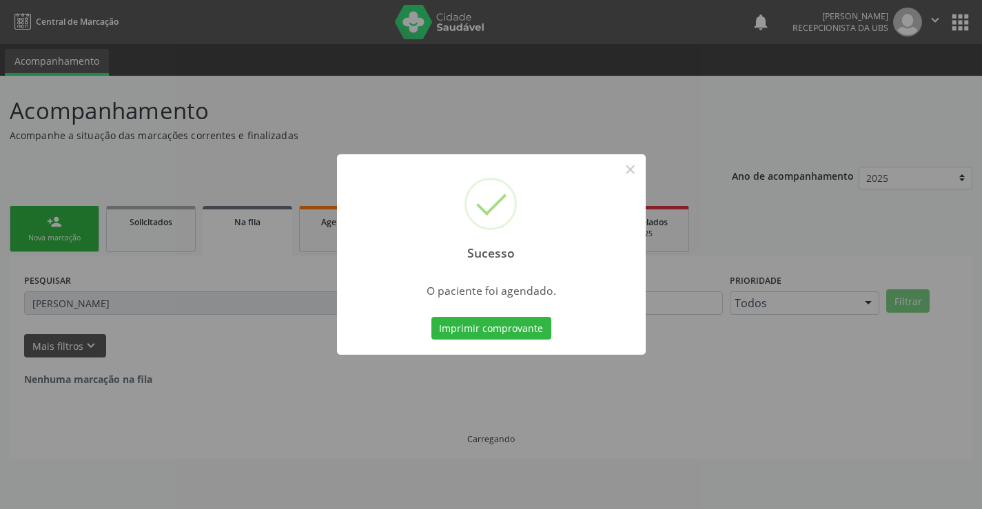
scroll to position [0, 0]
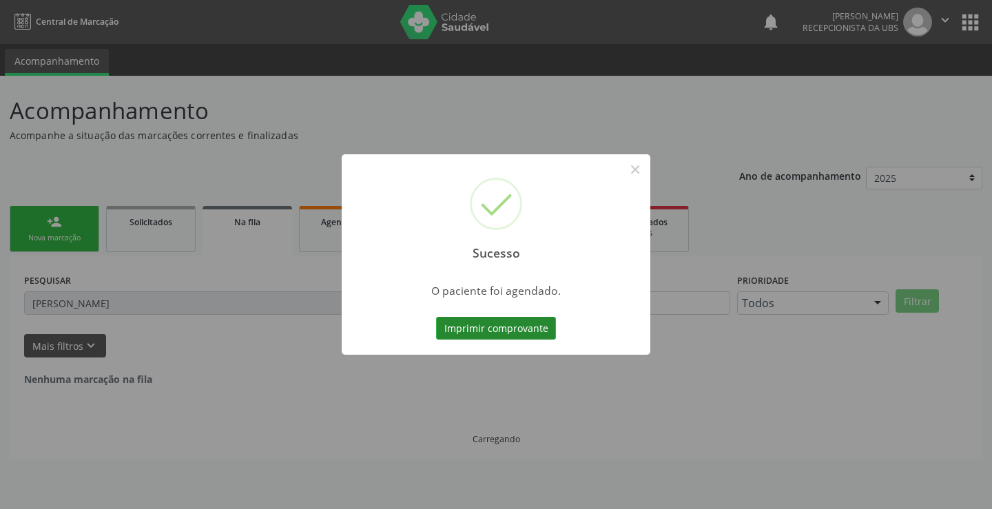
click at [526, 333] on button "Imprimir comprovante" at bounding box center [496, 328] width 120 height 23
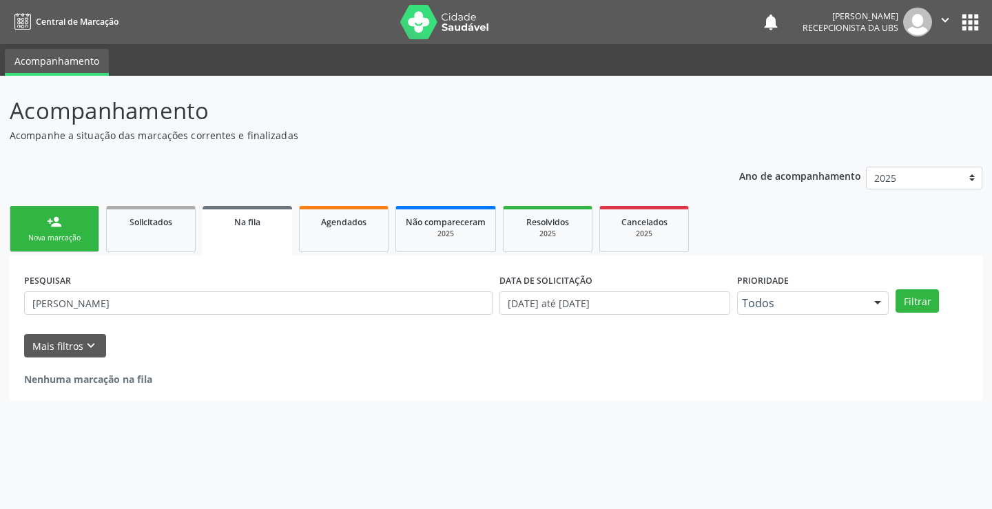
click at [57, 220] on div "person_add" at bounding box center [54, 221] width 15 height 15
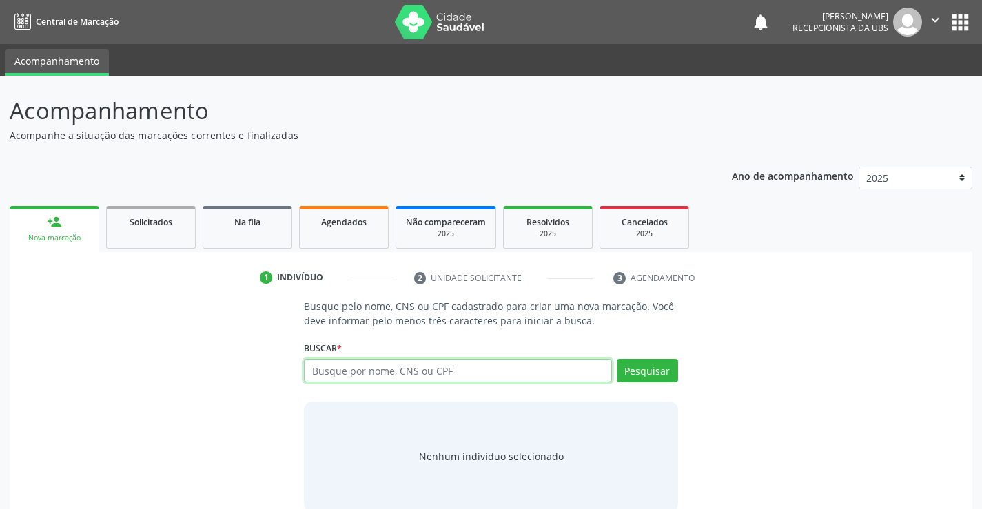
click at [392, 373] on input "text" at bounding box center [457, 370] width 307 height 23
type input "03309073602"
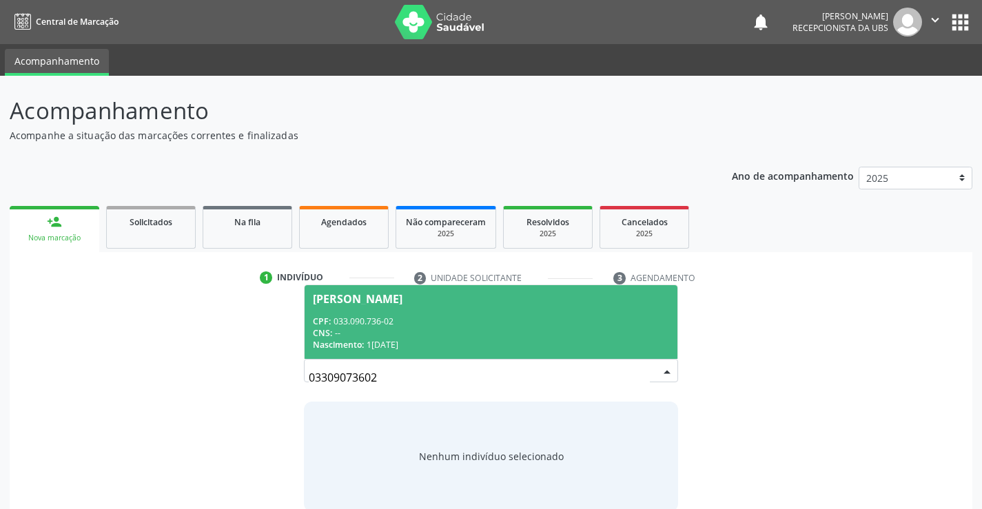
click at [531, 353] on span "Leio Marcio dos Santos CPF: 033.090.736-02 CNS: -- Nascimento: 15/02/1968" at bounding box center [491, 322] width 372 height 74
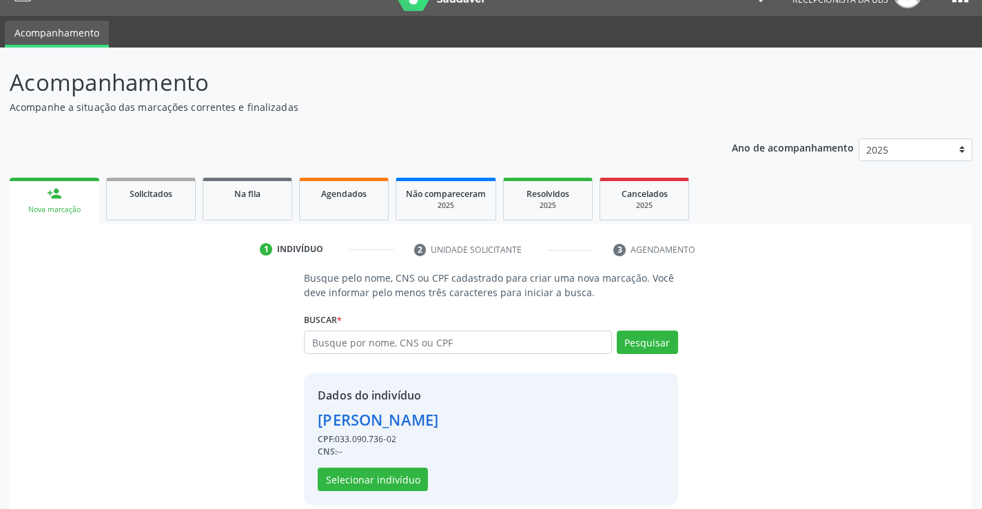
scroll to position [43, 0]
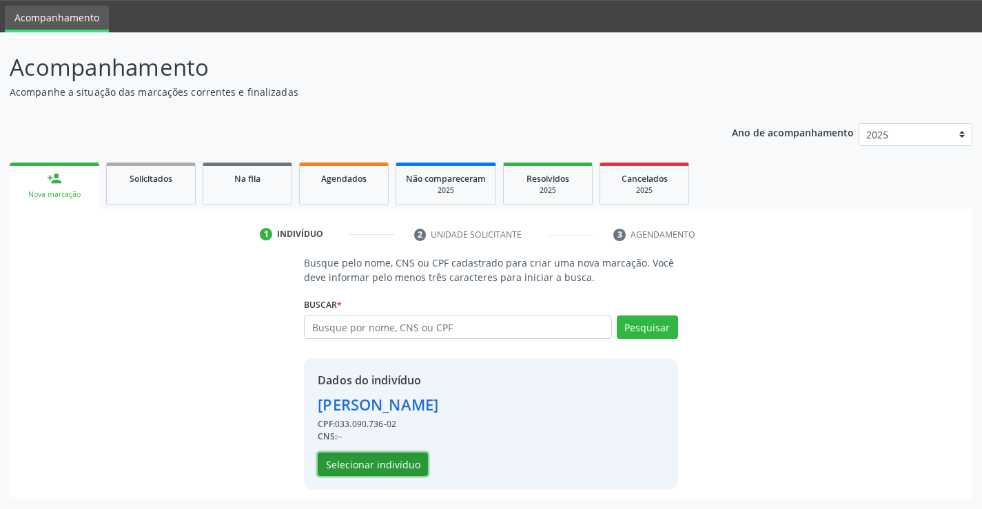
click at [375, 466] on button "Selecionar indivíduo" at bounding box center [373, 464] width 110 height 23
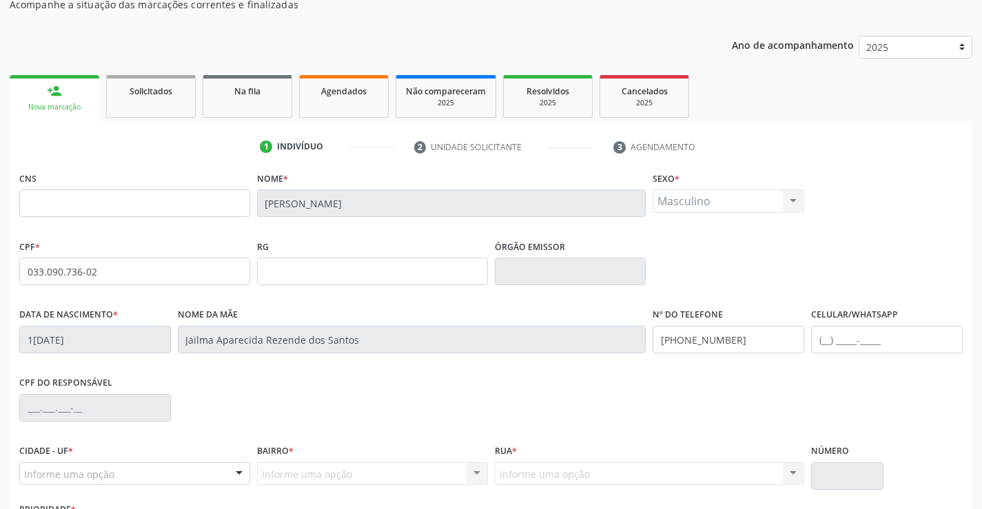
scroll to position [238, 0]
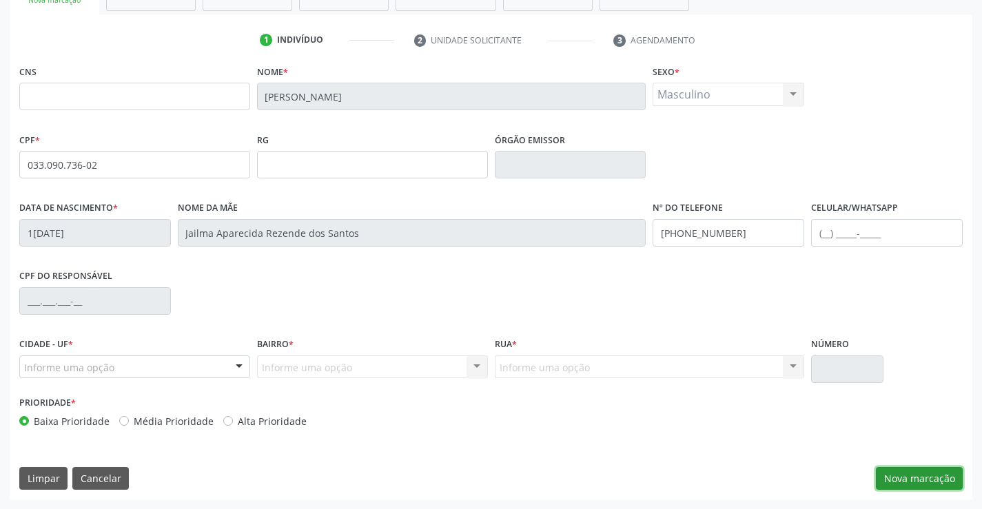
click at [929, 467] on button "Nova marcação" at bounding box center [919, 478] width 87 height 23
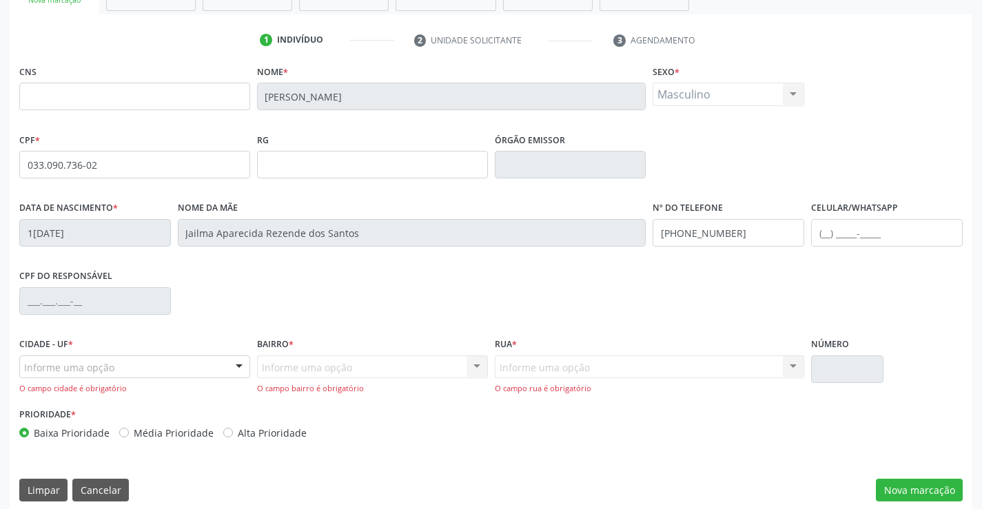
click at [150, 356] on div "Informe uma opção" at bounding box center [134, 367] width 231 height 23
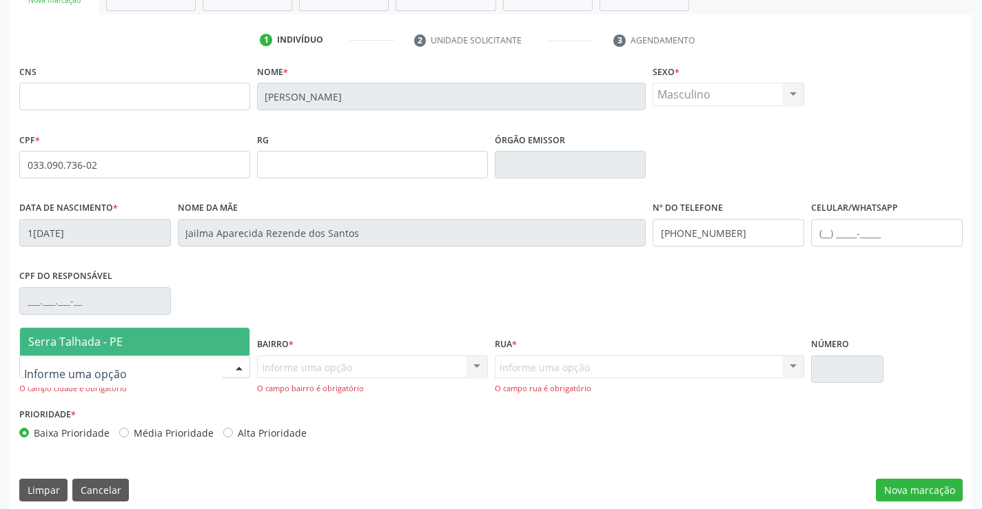
click at [154, 341] on span "Serra Talhada - PE" at bounding box center [134, 342] width 229 height 28
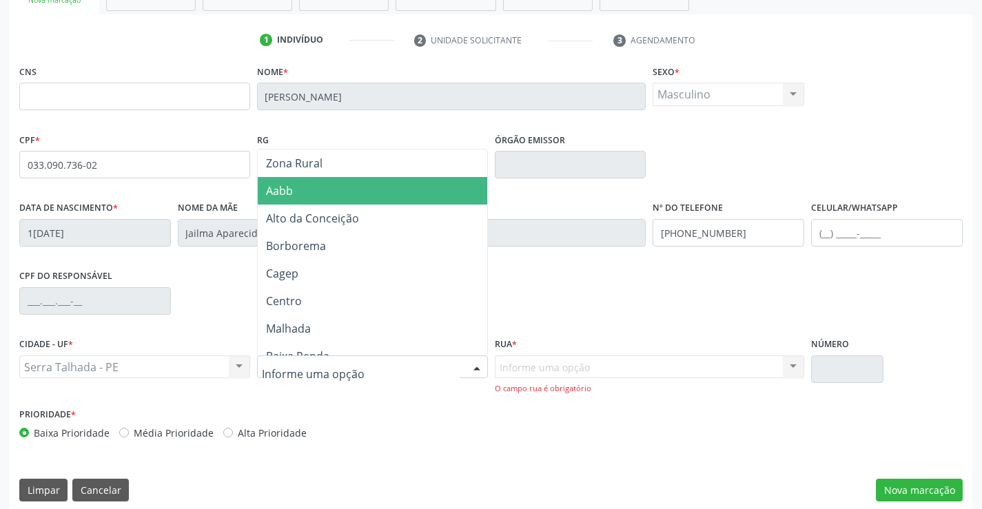
click at [338, 189] on span "Aabb" at bounding box center [372, 191] width 229 height 28
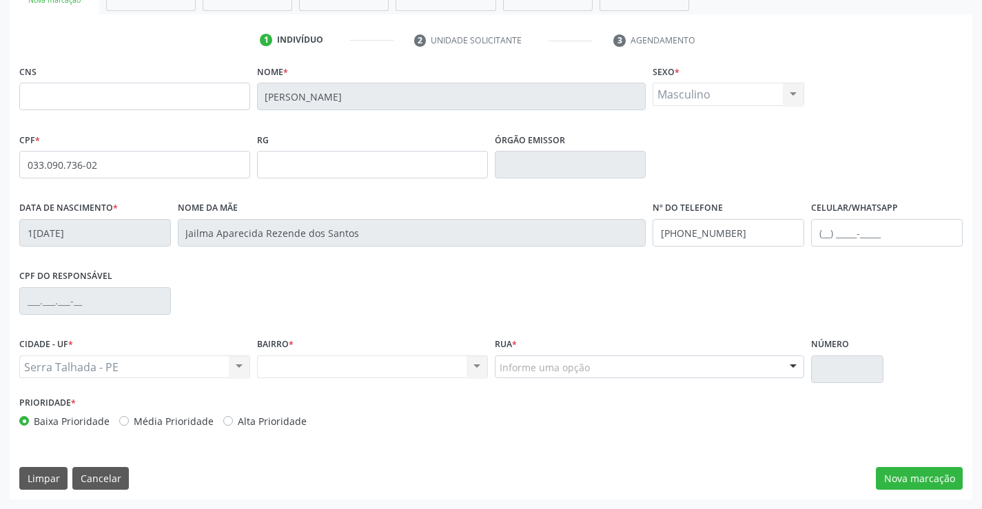
click at [597, 375] on div "Informe uma opção" at bounding box center [650, 367] width 310 height 23
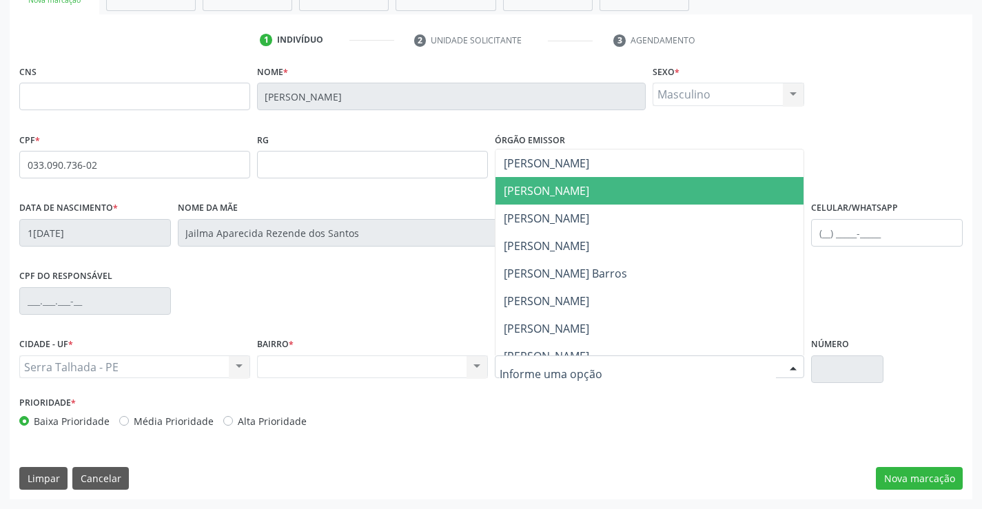
click at [589, 191] on span "Antonio Alves de Oliveira" at bounding box center [546, 190] width 85 height 15
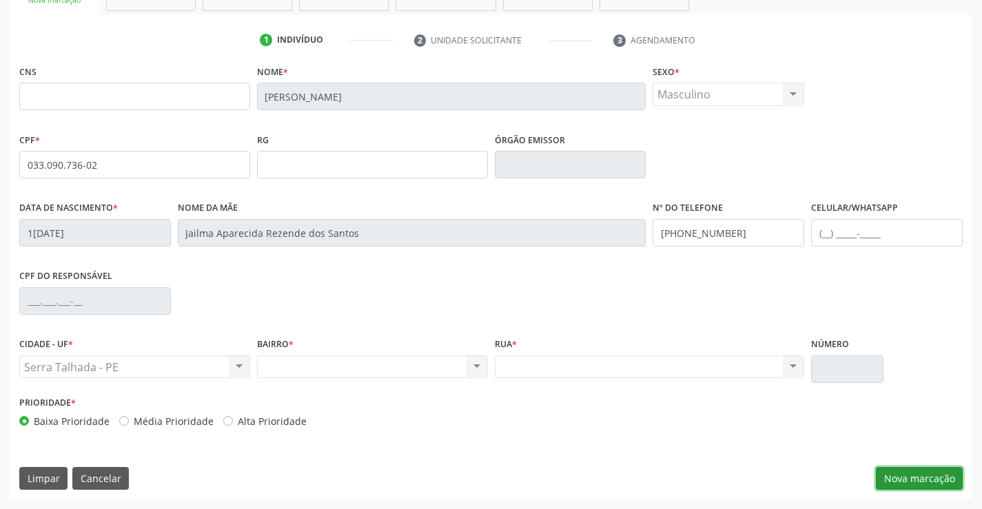
drag, startPoint x: 922, startPoint y: 473, endPoint x: 910, endPoint y: 469, distance: 12.4
click at [921, 473] on button "Nova marcação" at bounding box center [919, 478] width 87 height 23
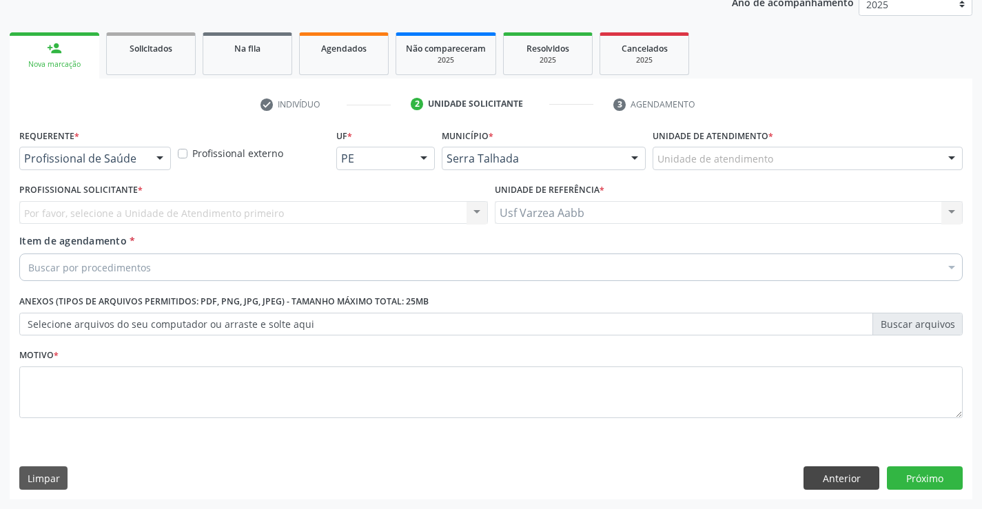
scroll to position [174, 0]
click at [101, 174] on div "Requerente * Profissional de Saúde Profissional de Saúde Paciente Nenhum result…" at bounding box center [95, 152] width 158 height 54
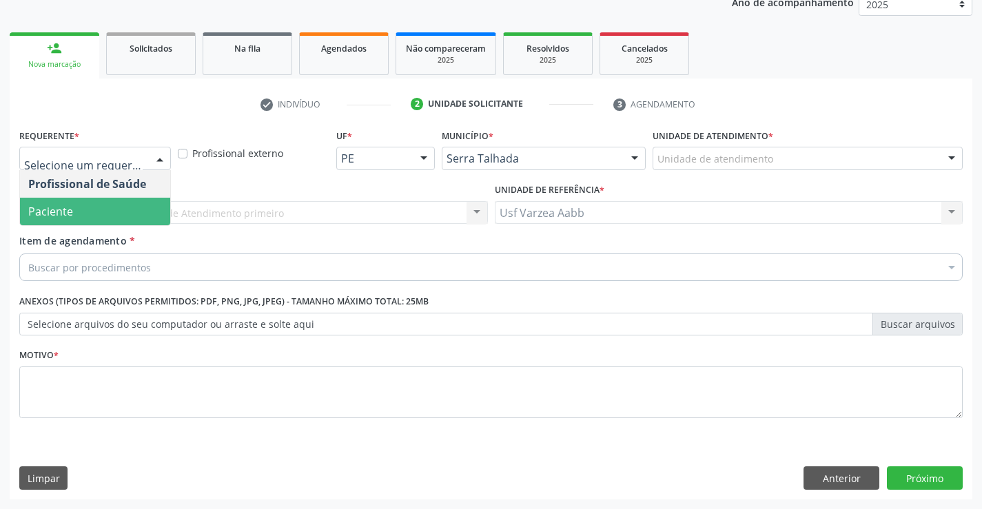
click at [116, 203] on span "Paciente" at bounding box center [95, 212] width 150 height 28
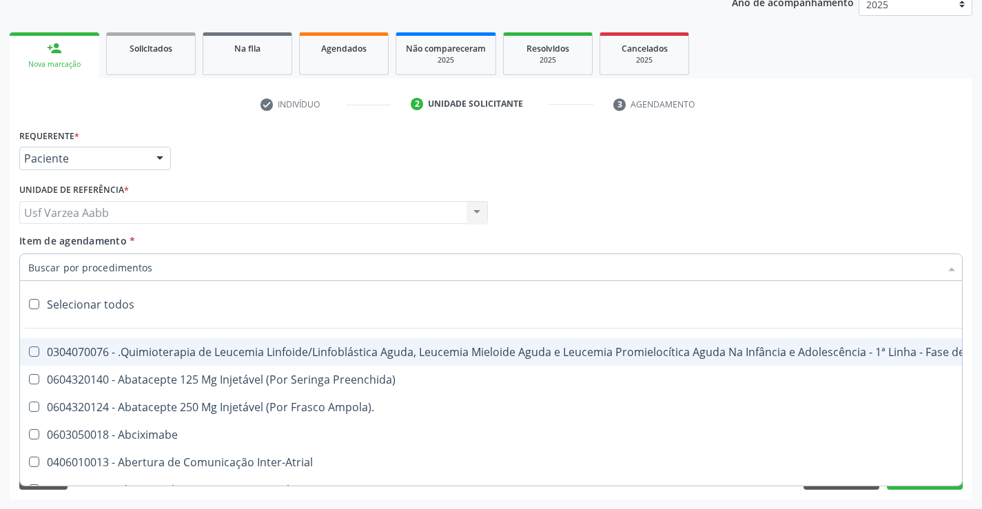
type input "C"
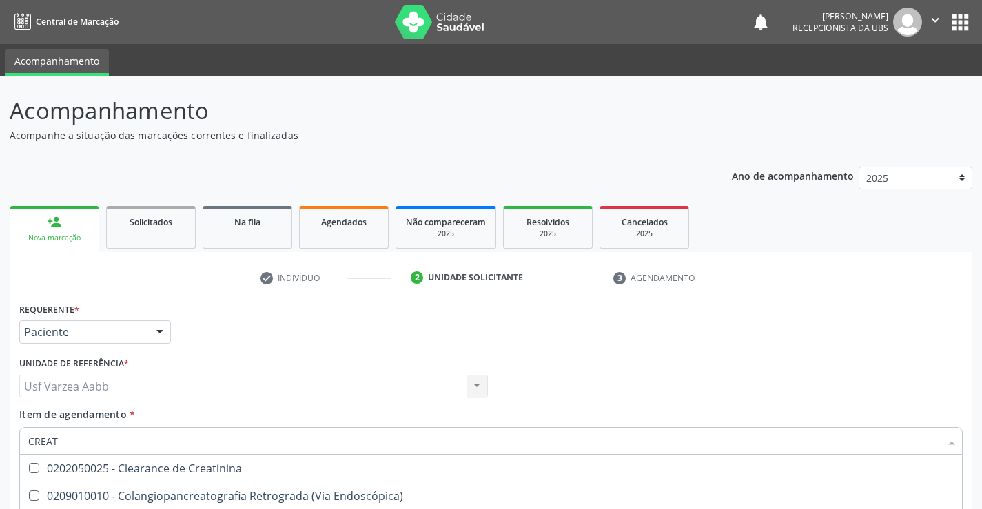
scroll to position [174, 0]
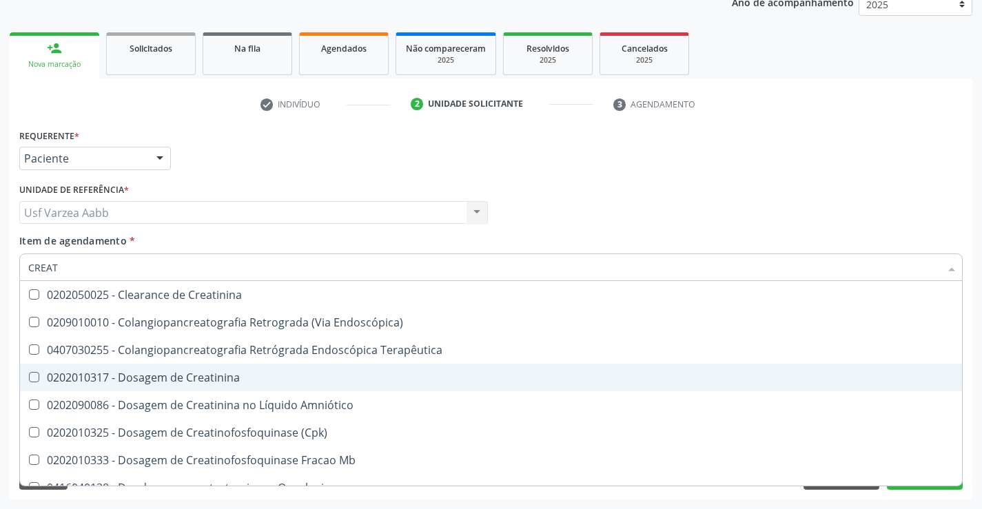
click at [163, 374] on div "0202010317 - Dosagem de Creatinina" at bounding box center [490, 377] width 925 height 11
checkbox Creatinina "true"
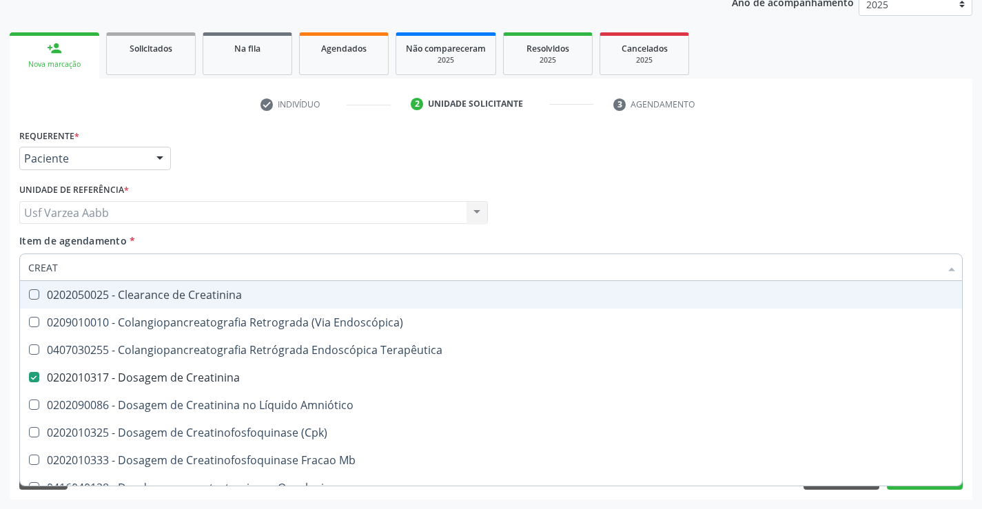
type input "CREA"
checkbox Creatinina "false"
checkbox Mb "true"
type input "CRE"
checkbox Mb "false"
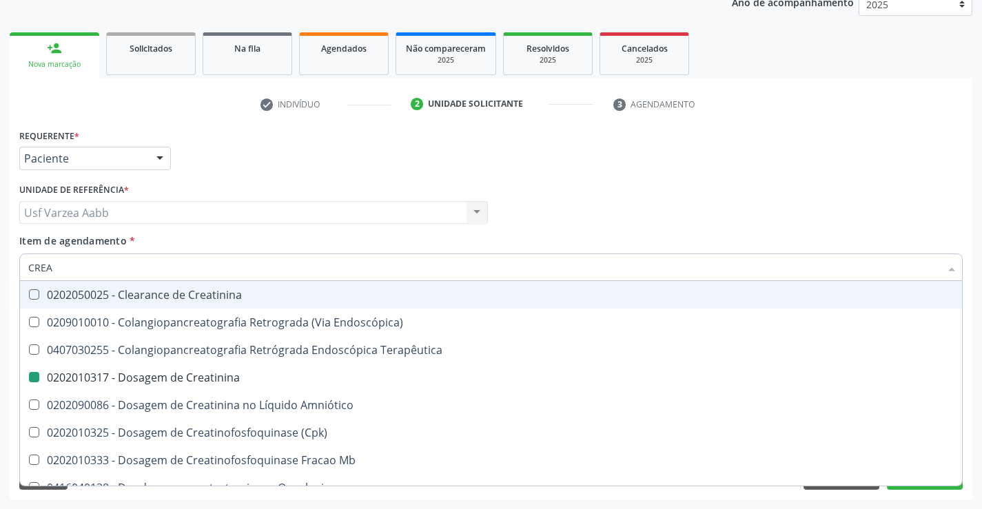
checkbox Oncologia "true"
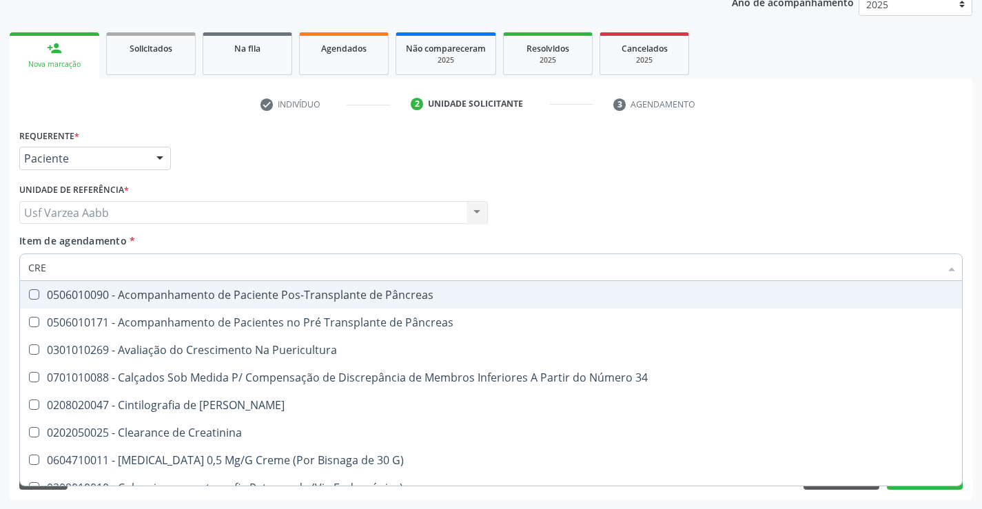
type input "CR"
checkbox Creatinina "false"
type input "C"
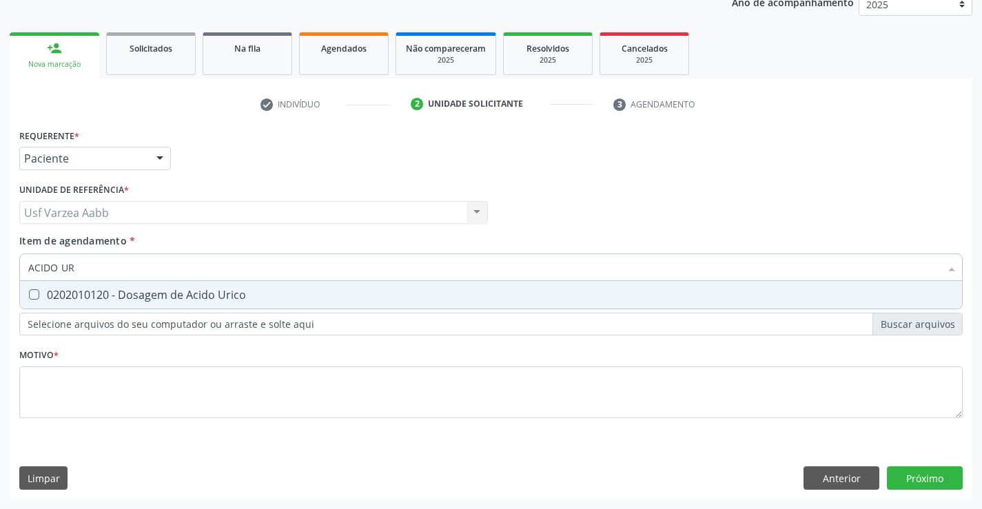
type input "ACIDO URI"
click at [190, 300] on div "0202010120 - Dosagem de Acido Urico" at bounding box center [490, 294] width 925 height 11
checkbox Urico "true"
click at [219, 267] on input "ACIDO URI" at bounding box center [484, 268] width 912 height 28
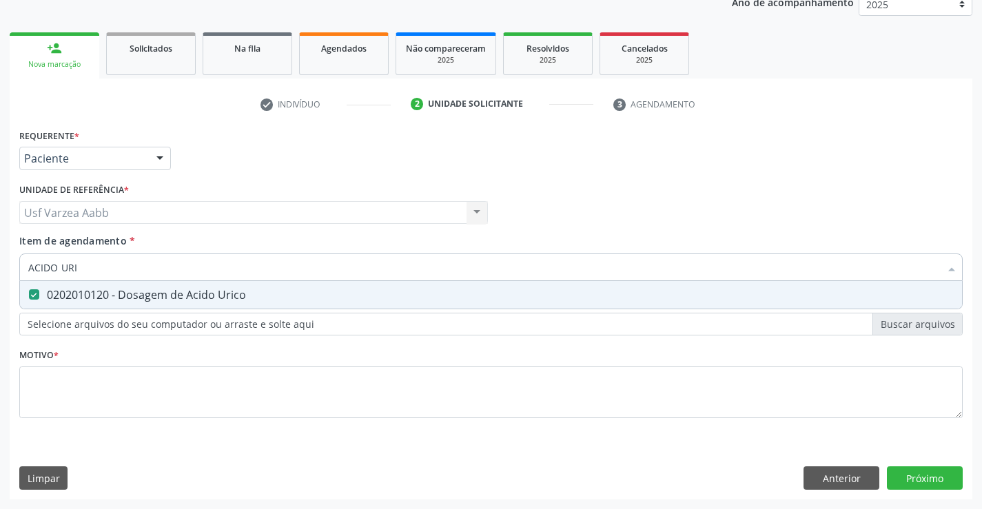
click at [219, 267] on input "ACIDO URI" at bounding box center [484, 268] width 912 height 28
type input "TR"
checkbox Urico "false"
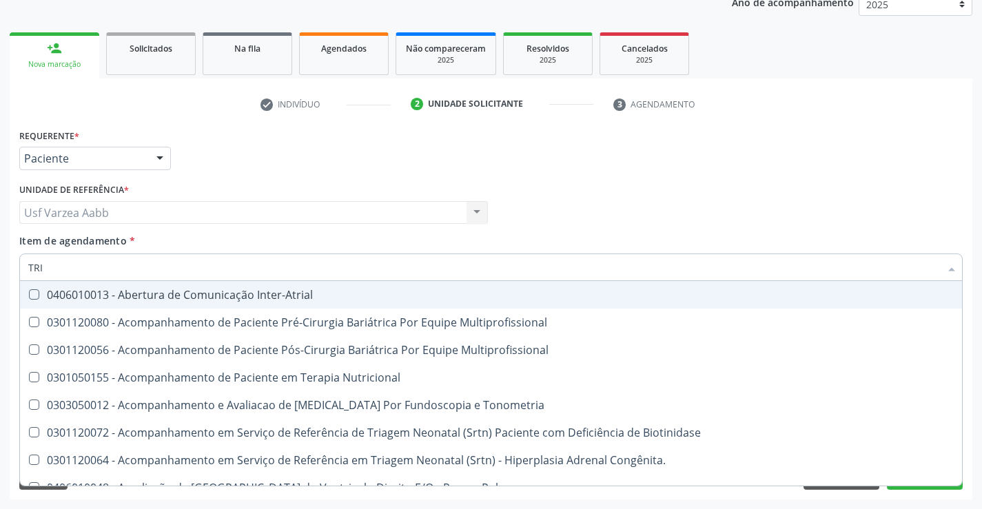
type input "TRIG"
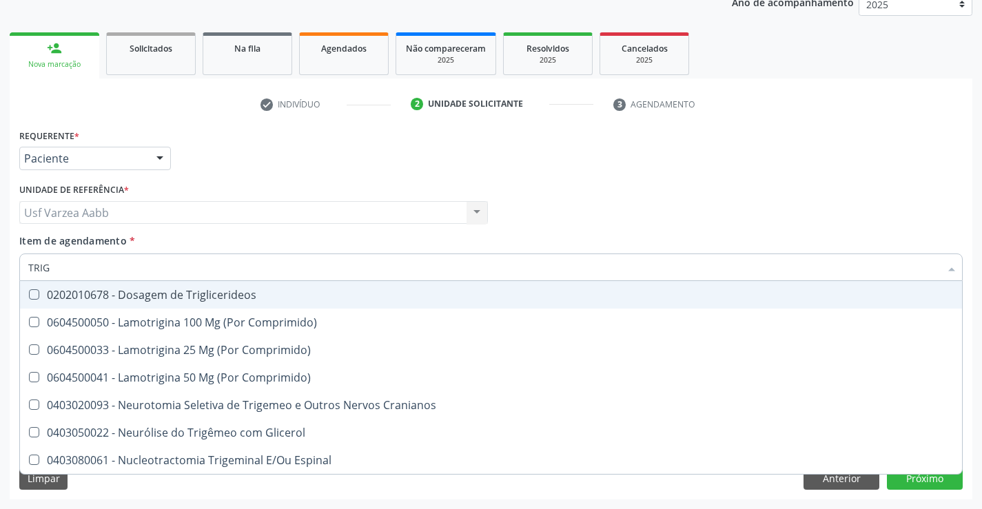
drag, startPoint x: 219, startPoint y: 291, endPoint x: 218, endPoint y: 272, distance: 18.6
click at [218, 291] on div "0202010678 - Dosagem de Triglicerideos" at bounding box center [490, 294] width 925 height 11
checkbox Triglicerideos "true"
click at [218, 269] on input "TRIG" at bounding box center [484, 268] width 912 height 28
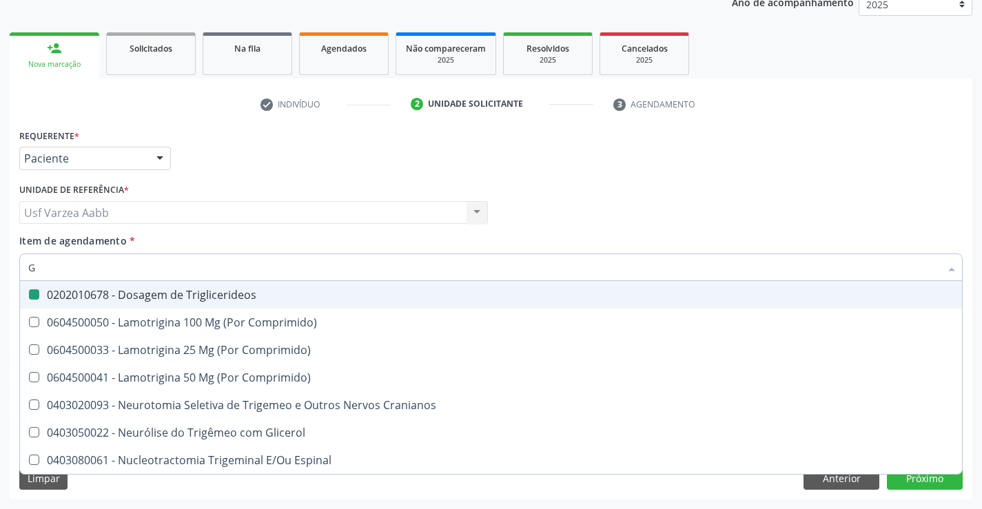
type input "GL"
checkbox Triglicerideos "false"
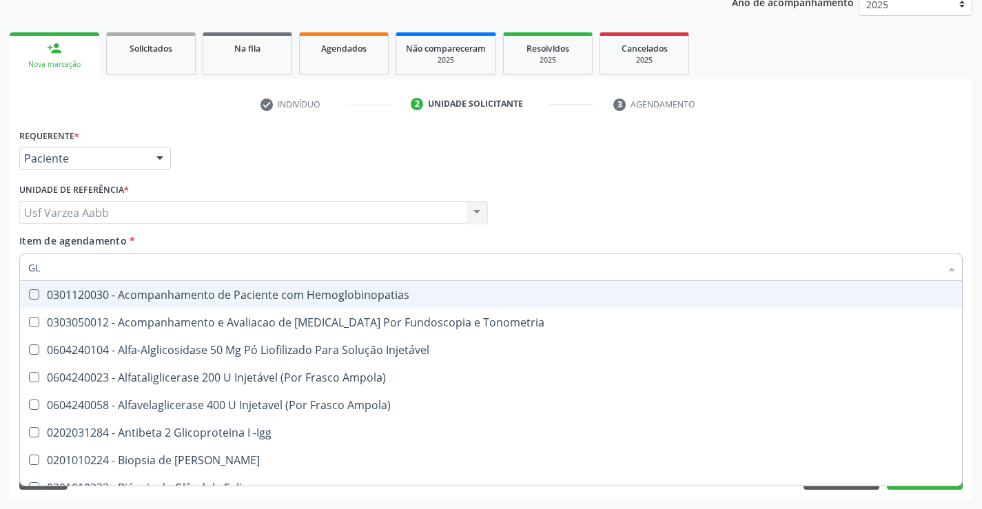
type input "GLI"
checkbox Glomerular "true"
type input "GLIC"
checkbox Tardio\) "true"
checkbox Glomerular "false"
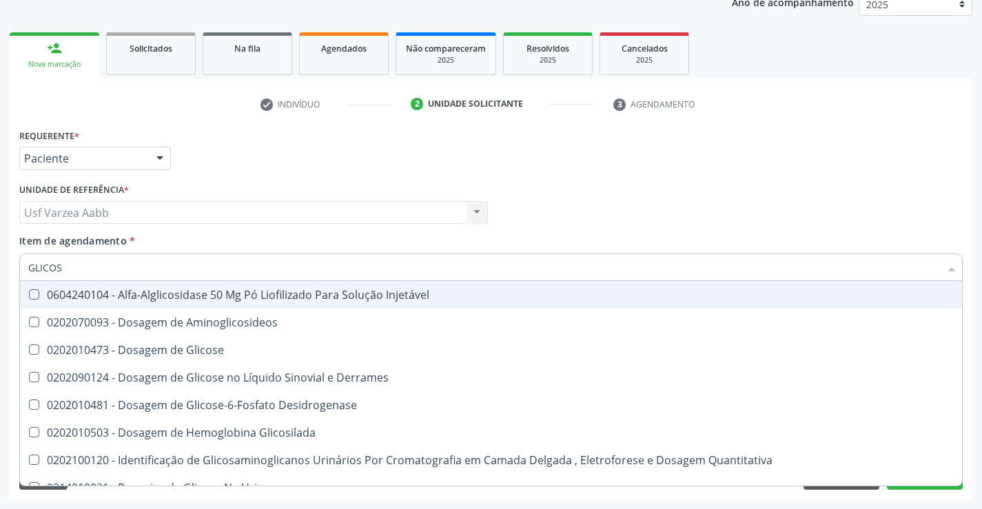
type input "GLICOSE"
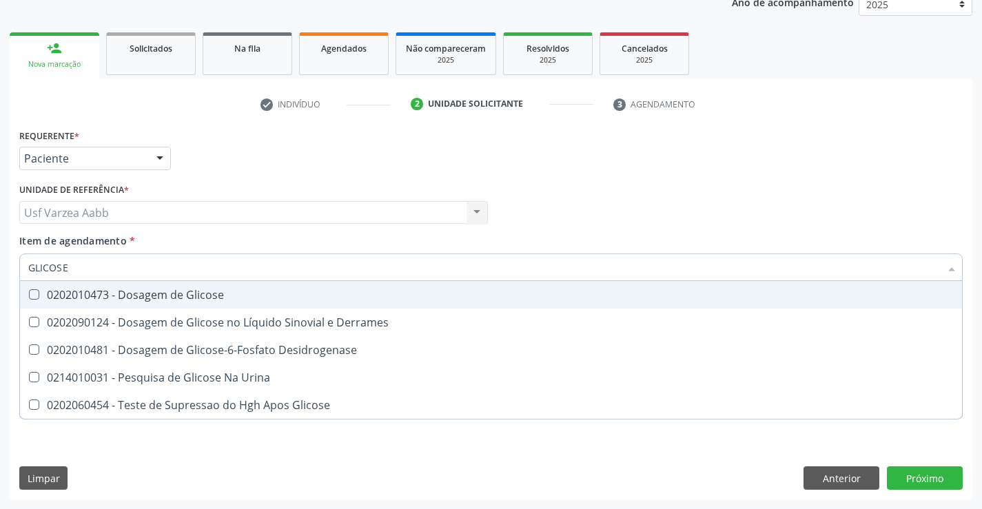
click at [202, 294] on div "0202010473 - Dosagem de Glicose" at bounding box center [490, 294] width 925 height 11
checkbox Glicose "true"
type input "GLICOSE"
click at [215, 249] on div "Item de agendamento * GLICOSE Desfazer seleção 0202010473 - Dosagem de Glicose …" at bounding box center [490, 255] width 943 height 43
checkbox Derrames "true"
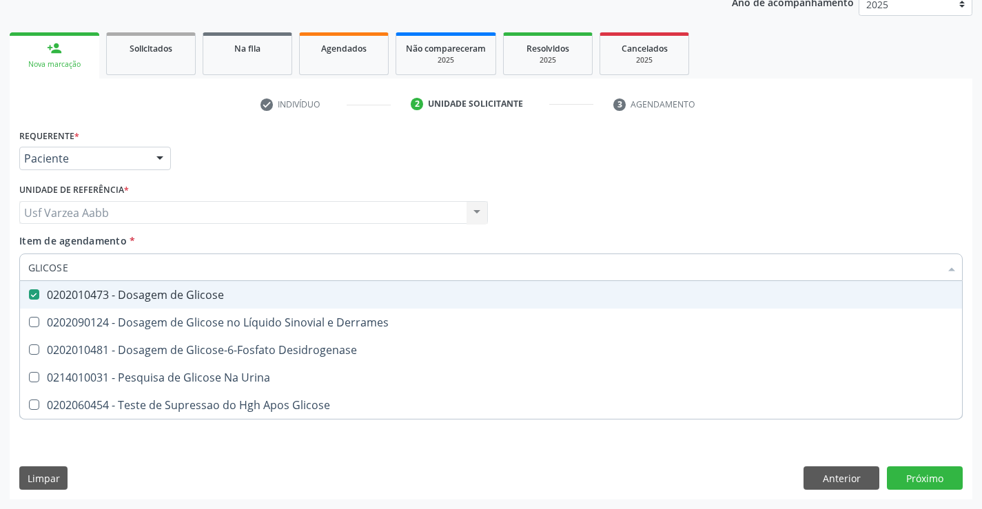
checkbox Desidrogenase "true"
checkbox Urina "true"
checkbox Glicose "true"
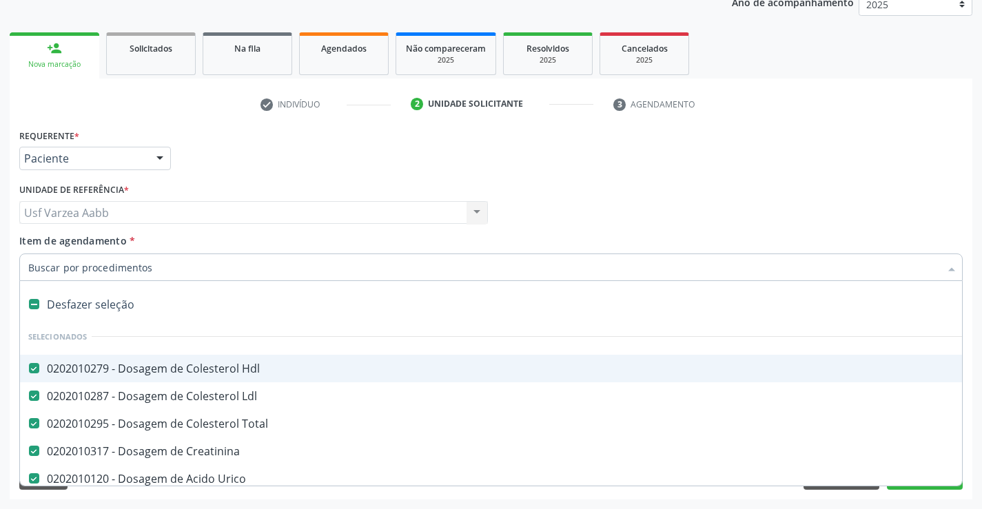
drag, startPoint x: 215, startPoint y: 249, endPoint x: 212, endPoint y: 269, distance: 20.3
click at [212, 269] on input "Item de agendamento *" at bounding box center [484, 268] width 912 height 28
type input "HEM"
checkbox Hdl "false"
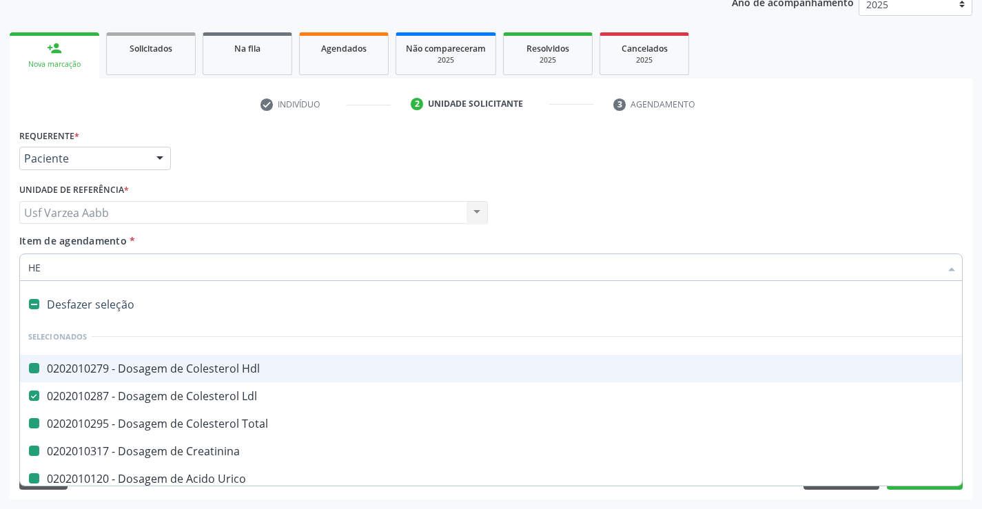
checkbox Total "false"
checkbox Creatinina "false"
checkbox Urico "false"
checkbox Triglicerideos "false"
checkbox Glicose "false"
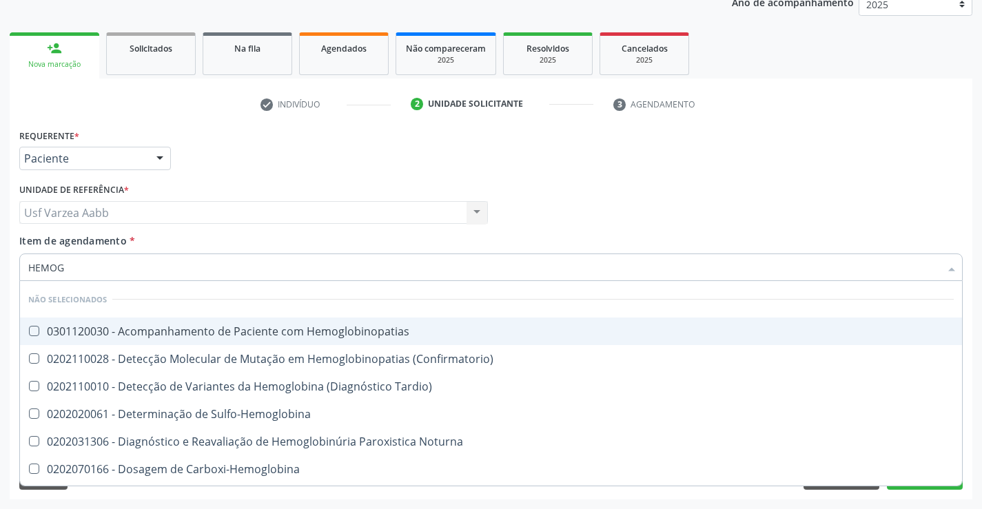
type input "HEMOGR"
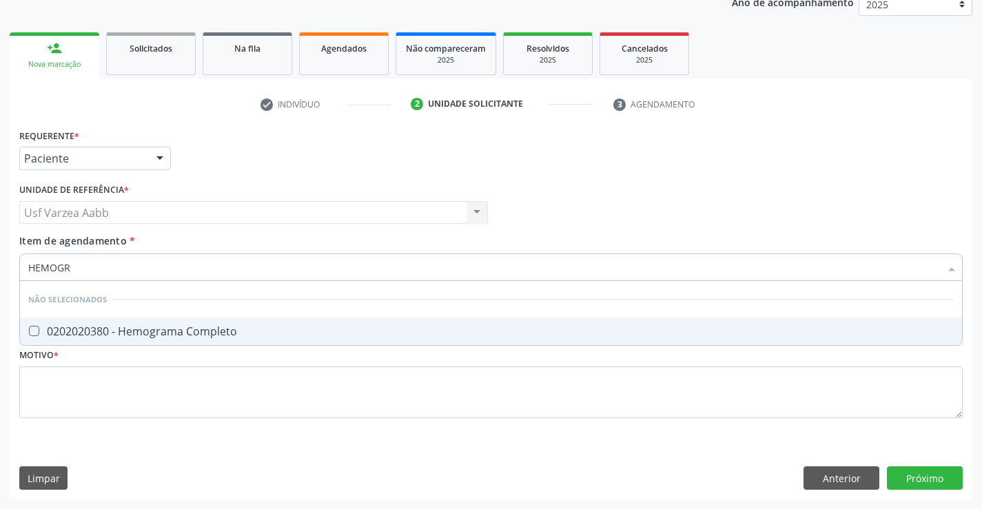
click at [202, 326] on div "0202020380 - Hemograma Completo" at bounding box center [490, 331] width 925 height 11
checkbox Completo "true"
click at [206, 278] on input "HEMOGR" at bounding box center [484, 268] width 912 height 28
click at [206, 277] on input "HEMOGR" at bounding box center [484, 268] width 912 height 28
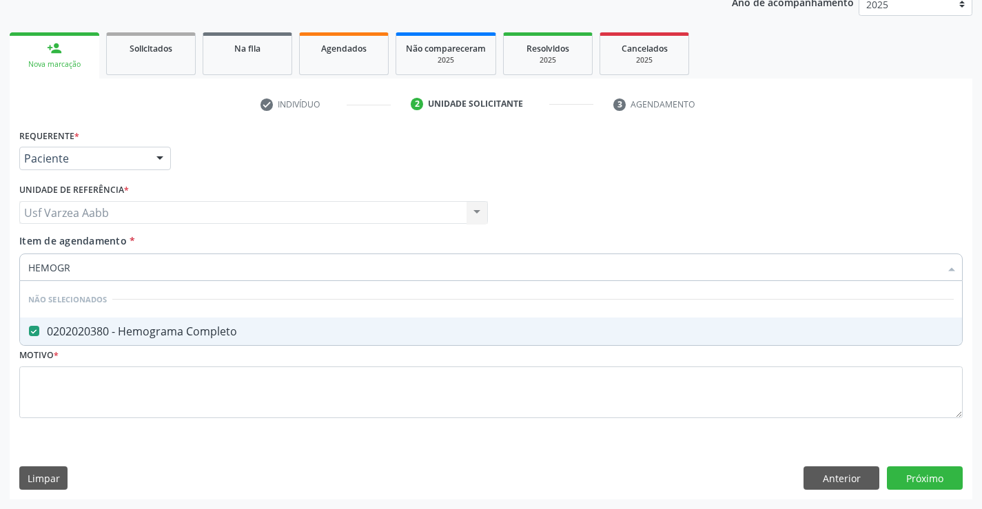
type input "HEMOG"
checkbox Completo "false"
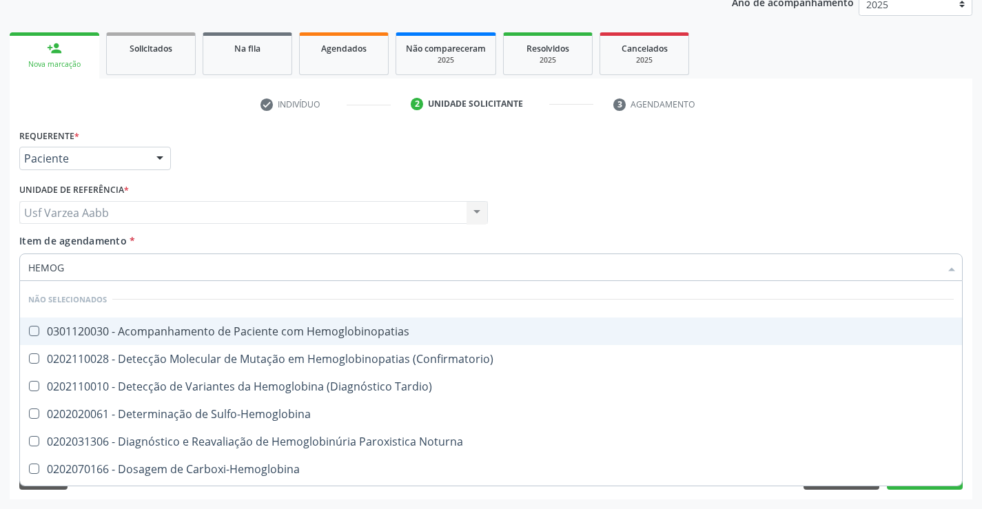
type input "HEMO"
checkbox Completo "false"
type input "H"
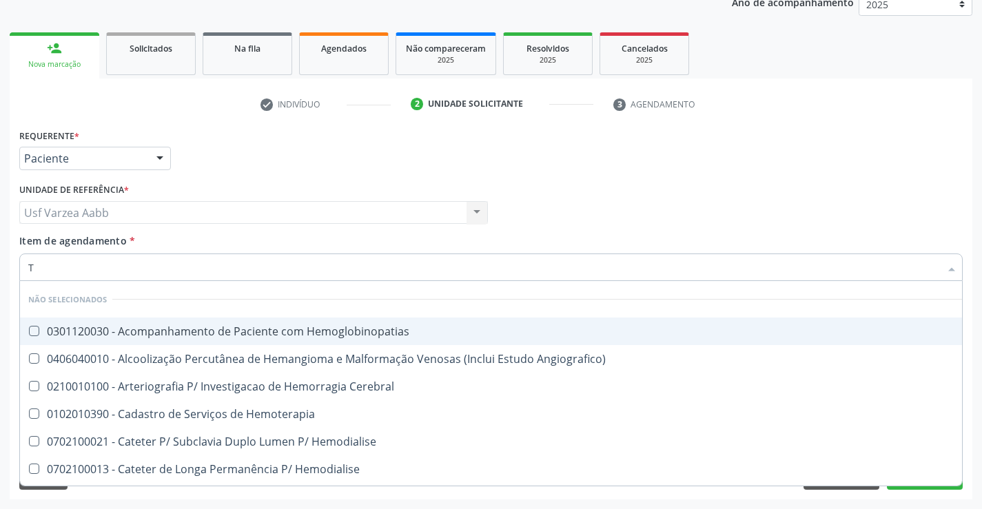
type input "TG"
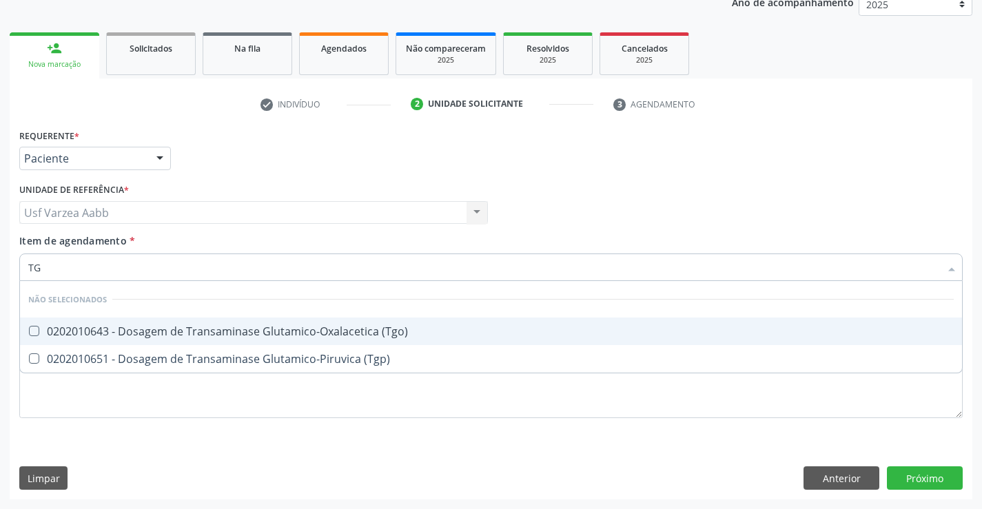
click at [161, 322] on span "0202010643 - Dosagem de Transaminase Glutamico-Oxalacetica (Tgo)" at bounding box center [491, 332] width 942 height 28
checkbox \(Tgo\) "true"
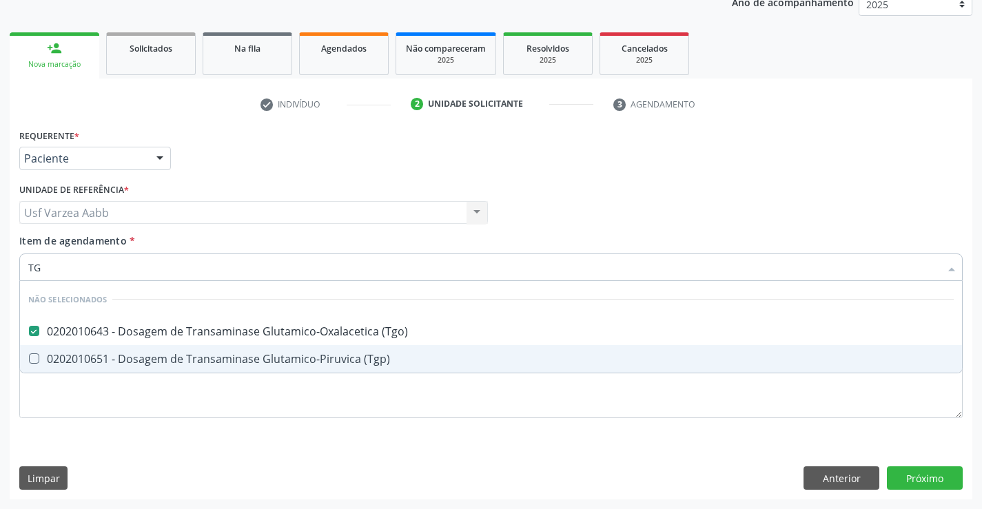
click at [162, 356] on div "0202010651 - Dosagem de Transaminase Glutamico-Piruvica (Tgp)" at bounding box center [490, 358] width 925 height 11
checkbox \(Tgp\) "true"
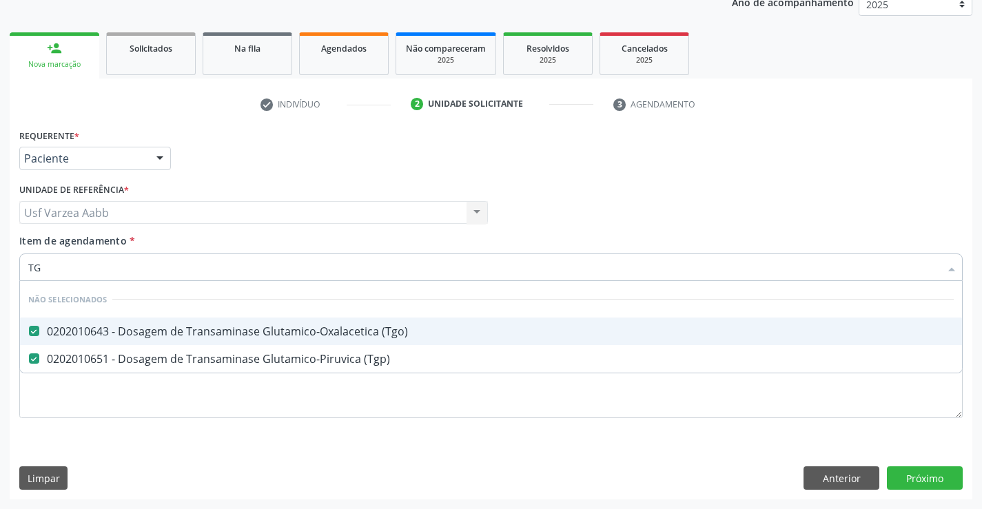
click at [145, 276] on input "TG" at bounding box center [484, 268] width 912 height 28
type input "B"
checkbox \(Tgo\) "false"
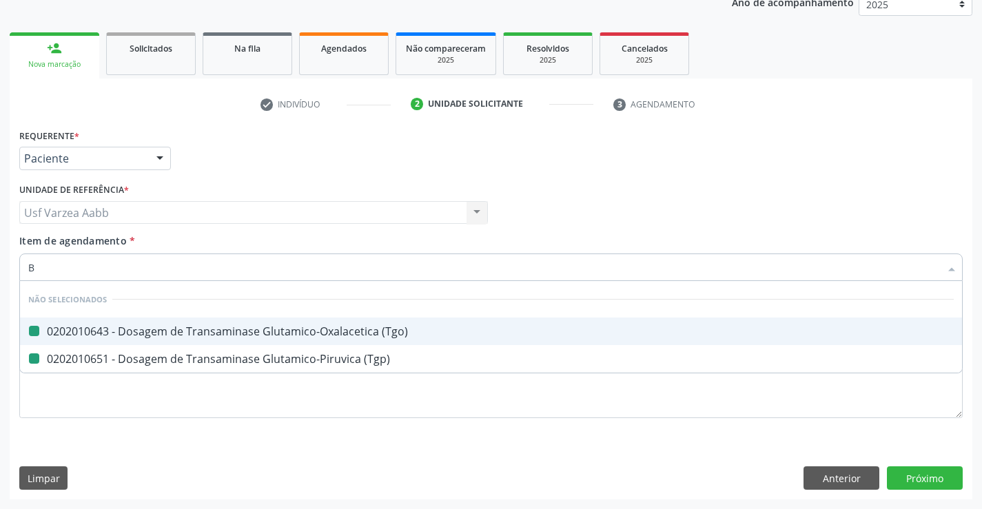
checkbox \(Tgp\) "false"
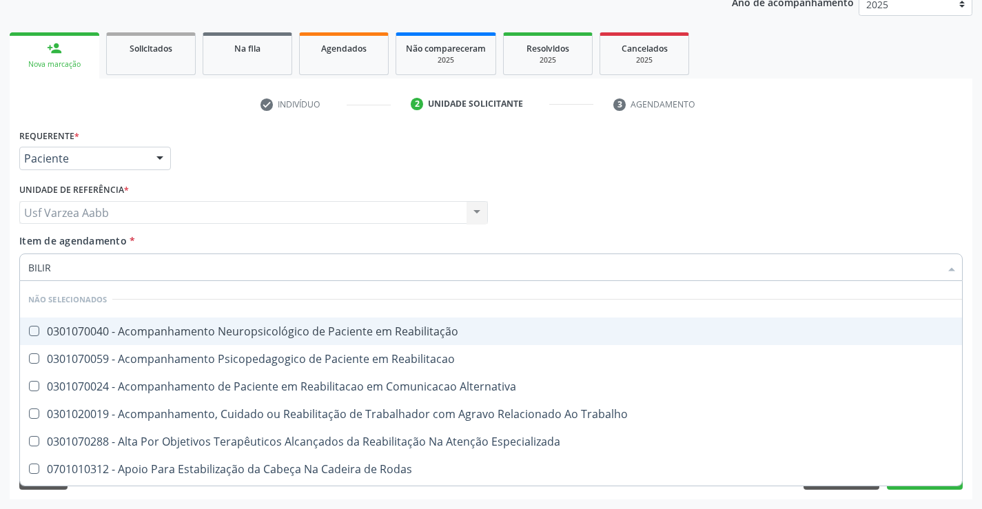
type input "BILIRR"
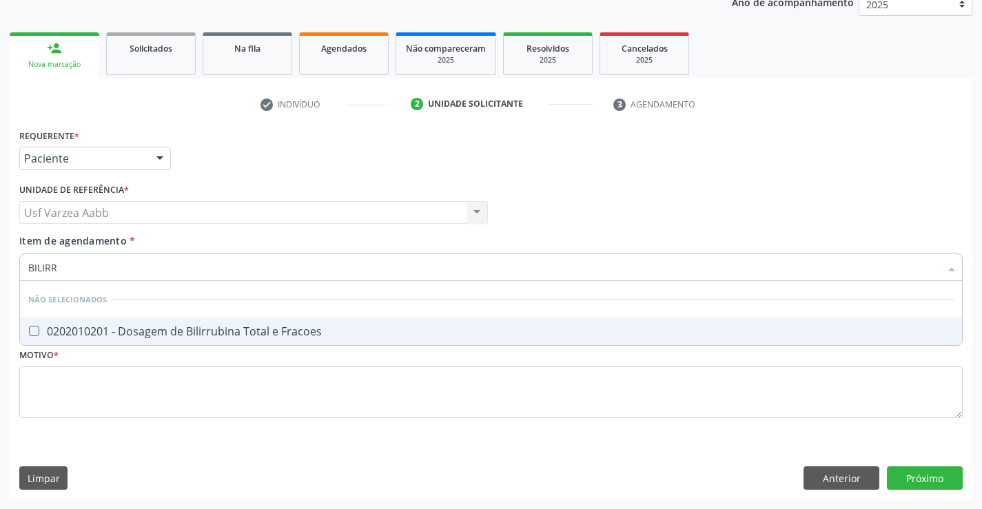
click at [165, 320] on span "0202010201 - Dosagem de Bilirrubina Total e Fracoes" at bounding box center [491, 332] width 942 height 28
checkbox Fracoes "true"
click at [173, 271] on input "BILIRR" at bounding box center [484, 268] width 912 height 28
click at [475, 398] on div "Requerente * Paciente Profissional de Saúde Paciente Nenhum resultado encontrad…" at bounding box center [490, 281] width 943 height 312
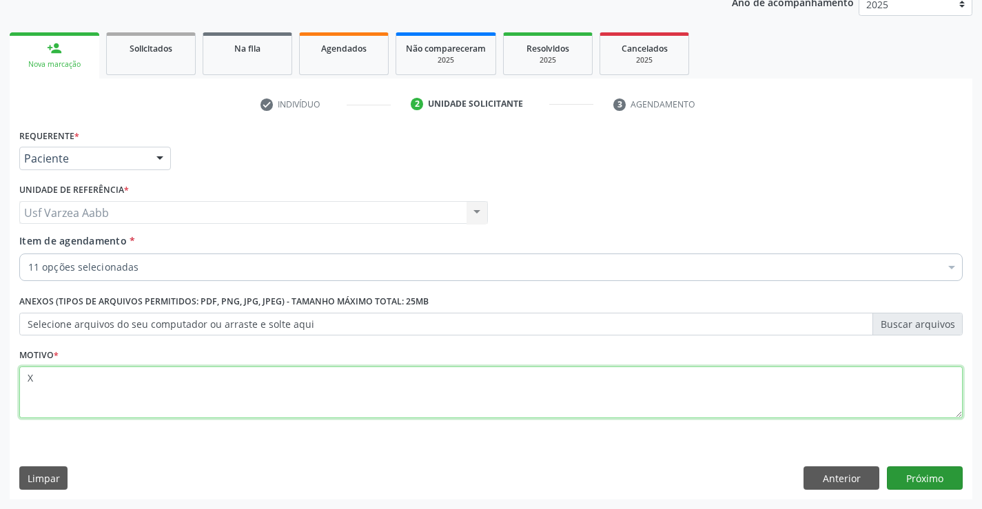
type textarea "X"
click at [945, 480] on button "Próximo" at bounding box center [925, 477] width 76 height 23
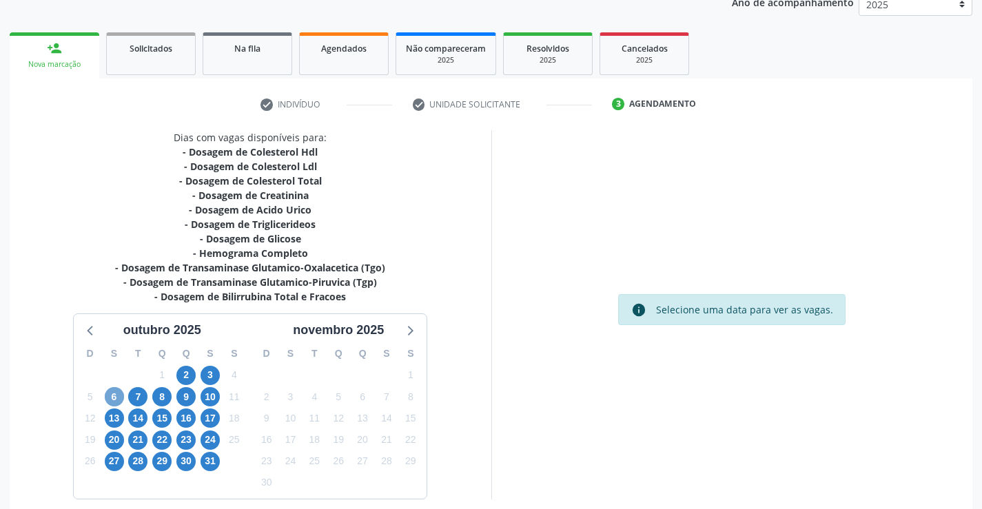
click at [114, 402] on span "6" at bounding box center [114, 396] width 19 height 19
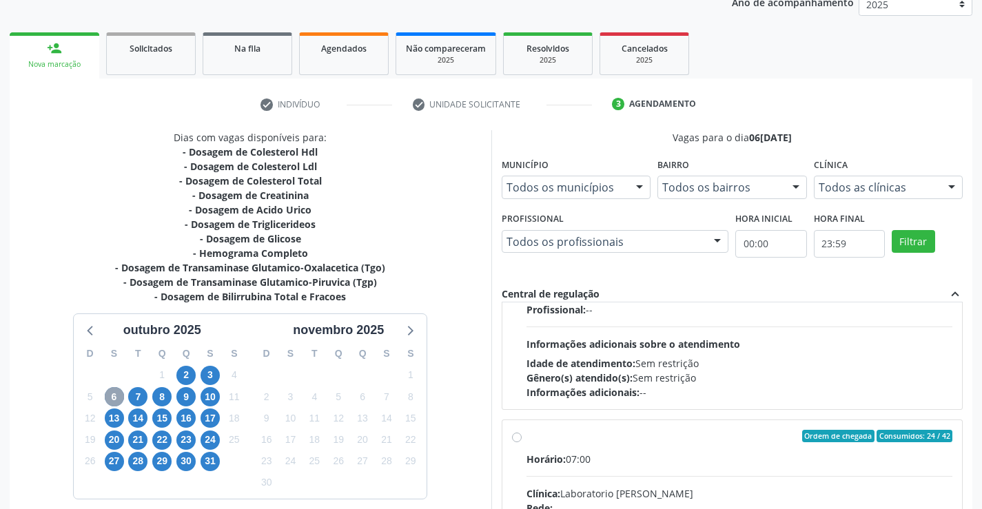
scroll to position [482, 0]
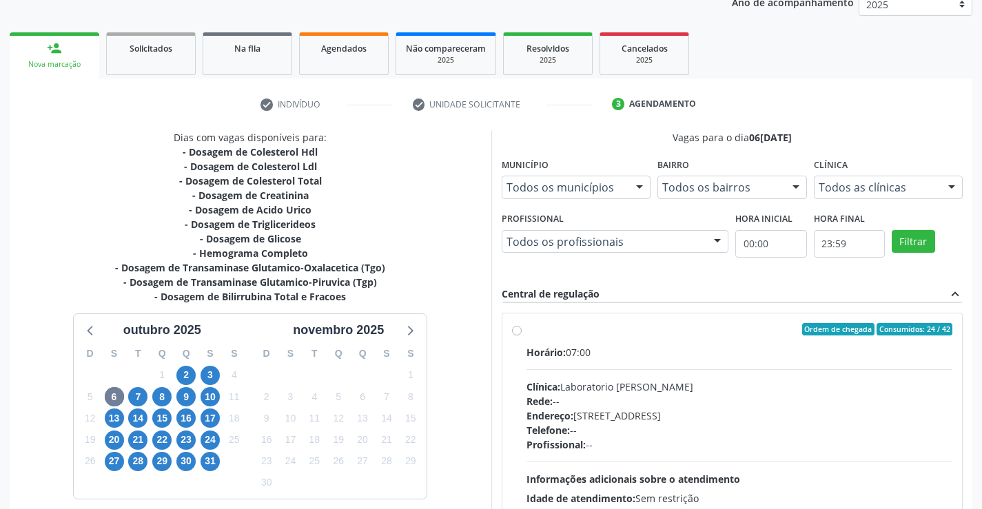
click at [522, 333] on div "Ordem de chegada Consumidos: 24 / 42 Horário: 07:00 Clínica: Laboratorio Jose P…" at bounding box center [732, 429] width 441 height 212
radio input "true"
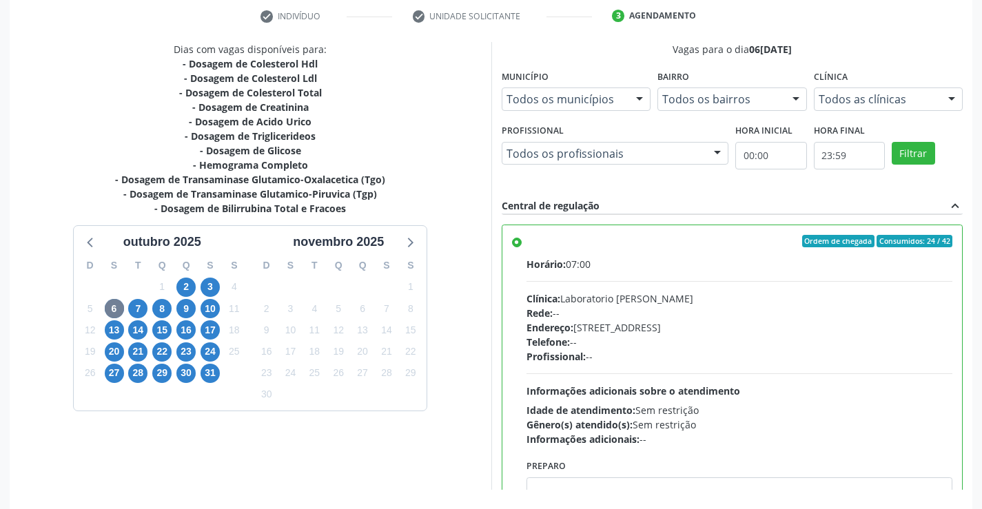
scroll to position [314, 0]
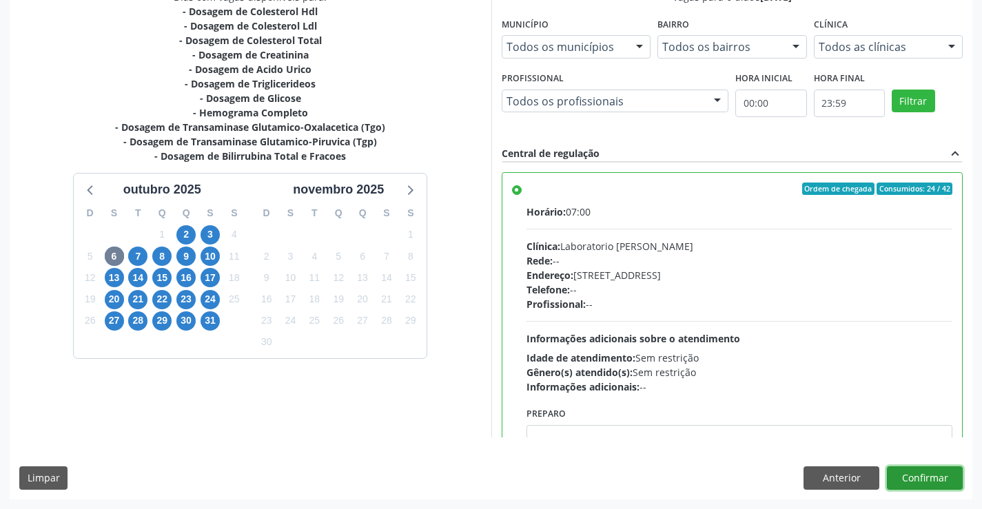
click at [929, 489] on button "Confirmar" at bounding box center [925, 477] width 76 height 23
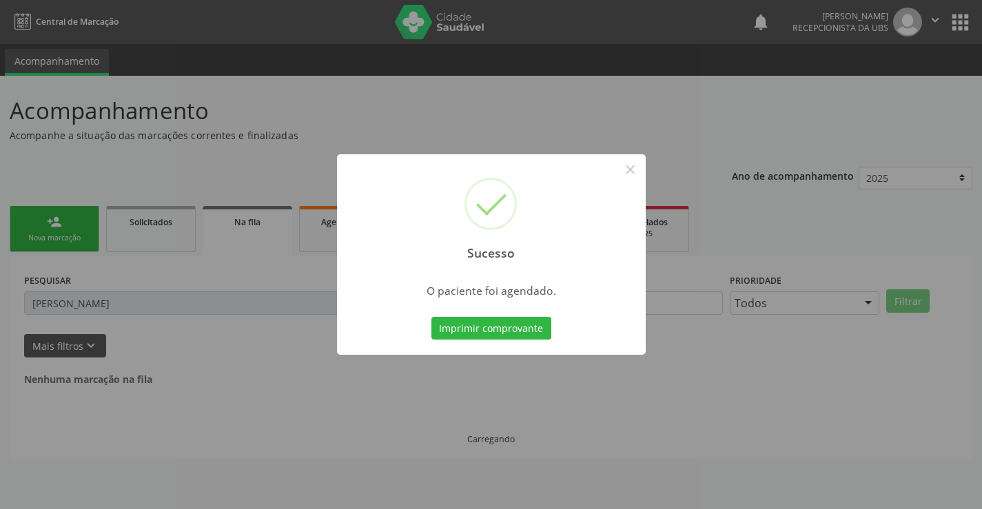
scroll to position [0, 0]
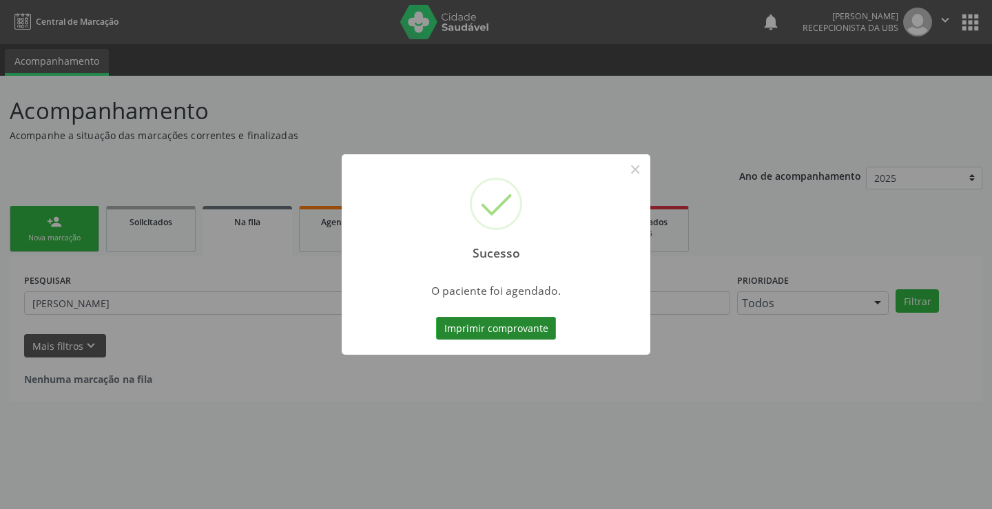
click at [515, 327] on button "Imprimir comprovante" at bounding box center [496, 328] width 120 height 23
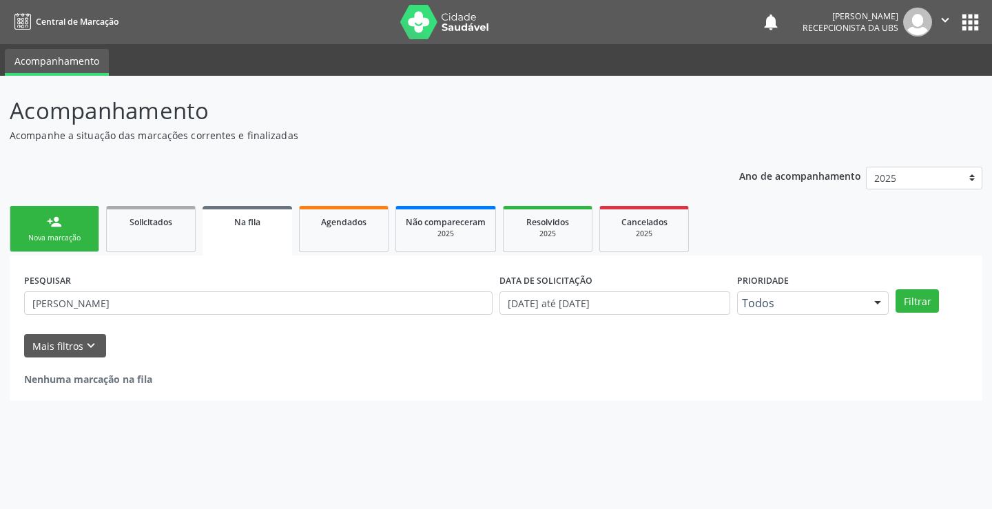
click at [51, 223] on div "person_add" at bounding box center [54, 221] width 15 height 15
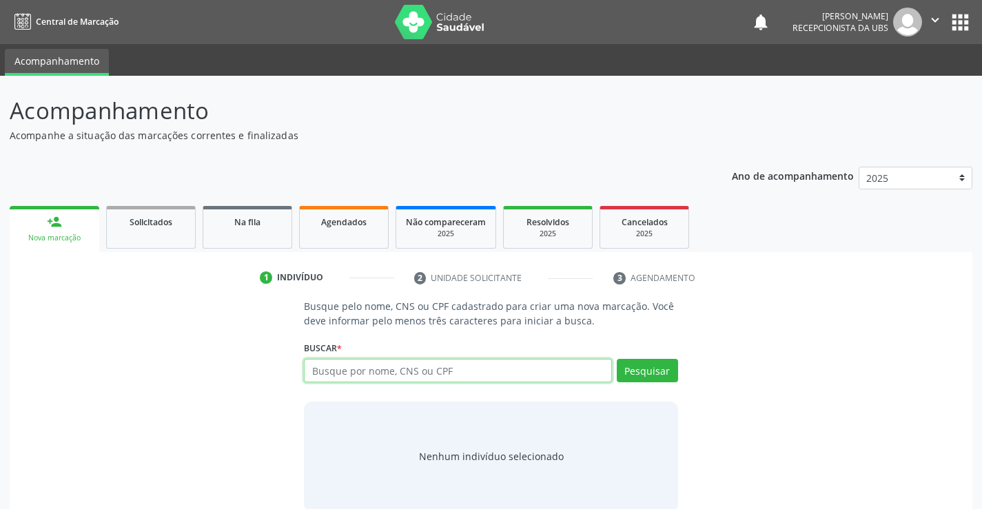
click at [393, 367] on input "text" at bounding box center [457, 370] width 307 height 23
type input "700502345462655"
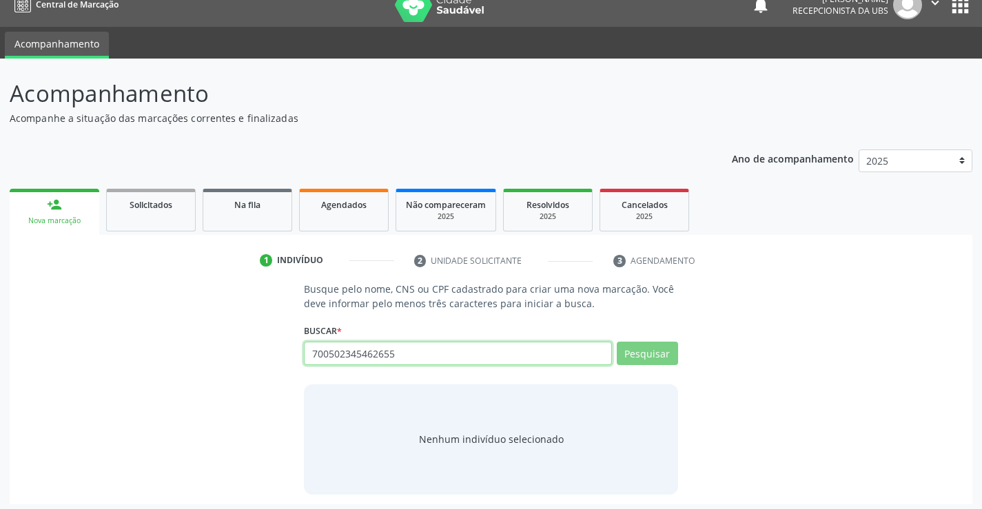
scroll to position [22, 0]
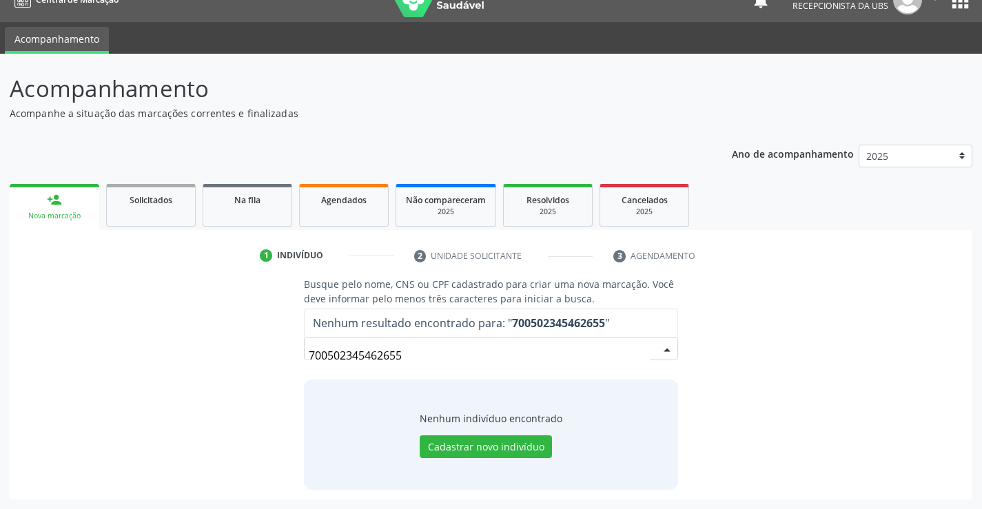
click at [586, 350] on input "700502345462655" at bounding box center [479, 356] width 340 height 28
click at [585, 350] on input "700502345462655" at bounding box center [479, 356] width 340 height 28
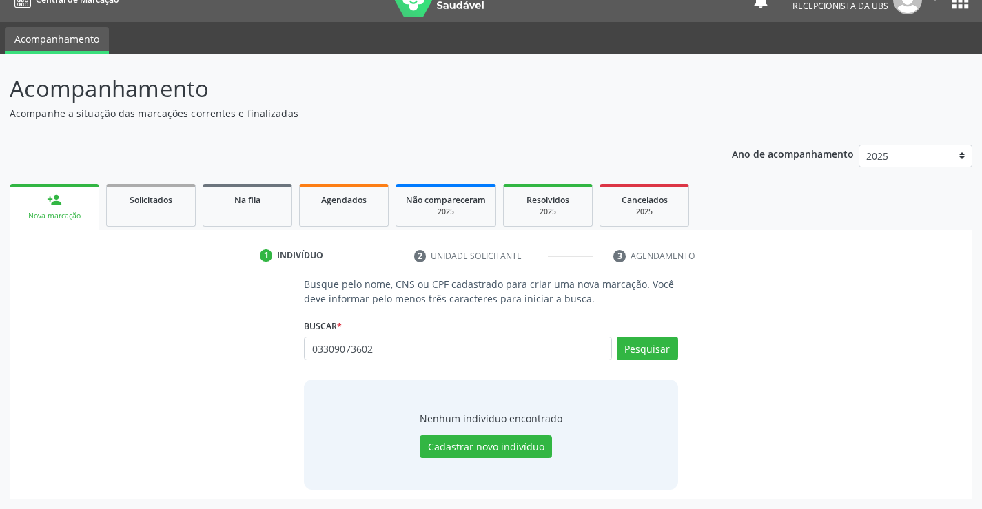
type input "03309073602"
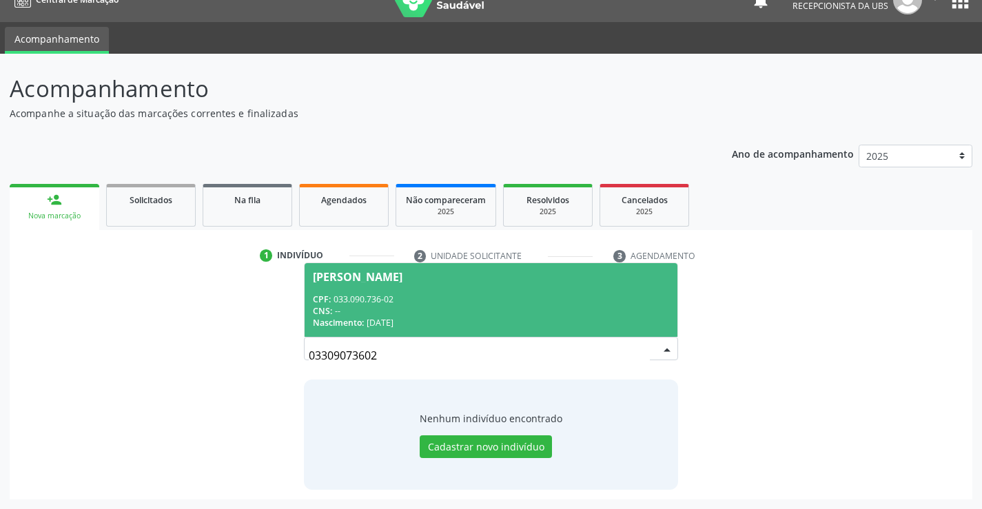
click at [594, 285] on span "Leio Marcio dos Santos CPF: 033.090.736-02 CNS: -- Nascimento: 15/02/1968" at bounding box center [491, 300] width 372 height 74
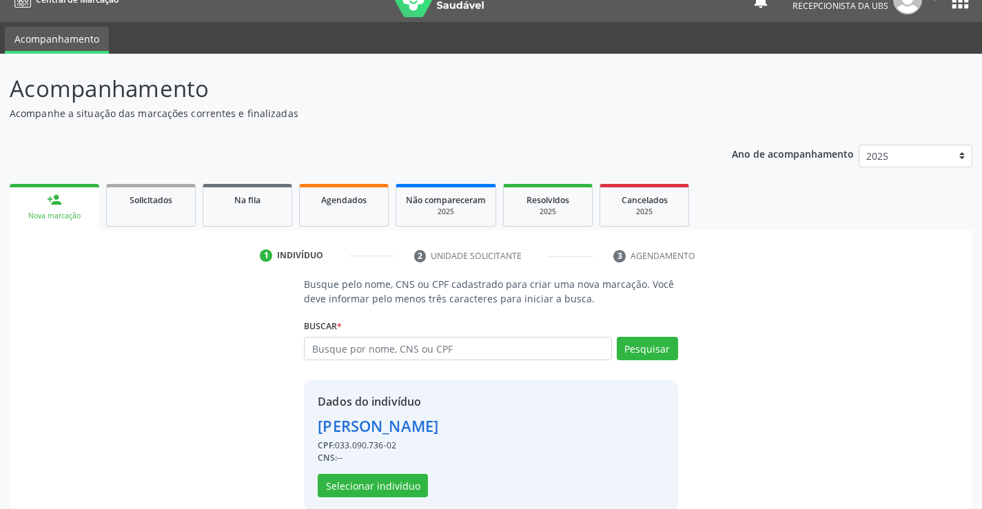
scroll to position [43, 0]
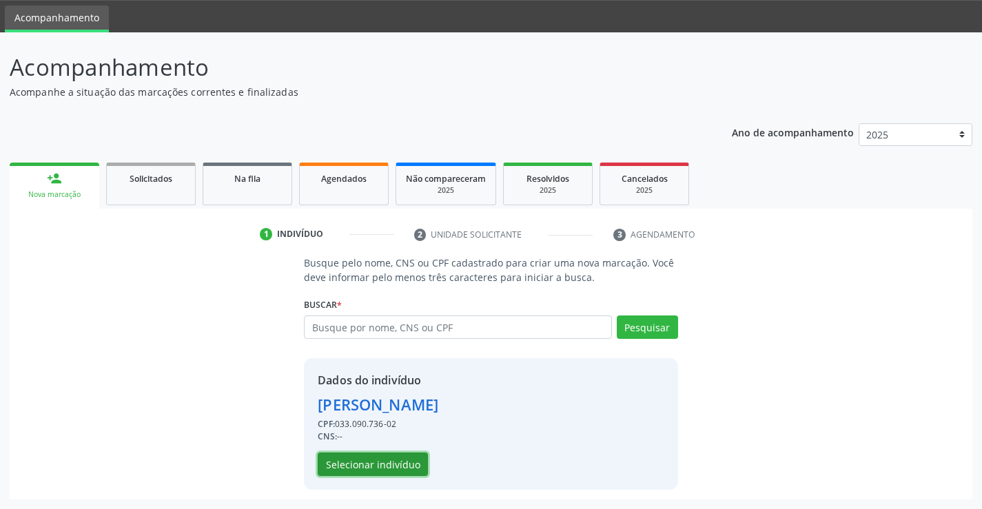
click at [378, 464] on button "Selecionar indivíduo" at bounding box center [373, 464] width 110 height 23
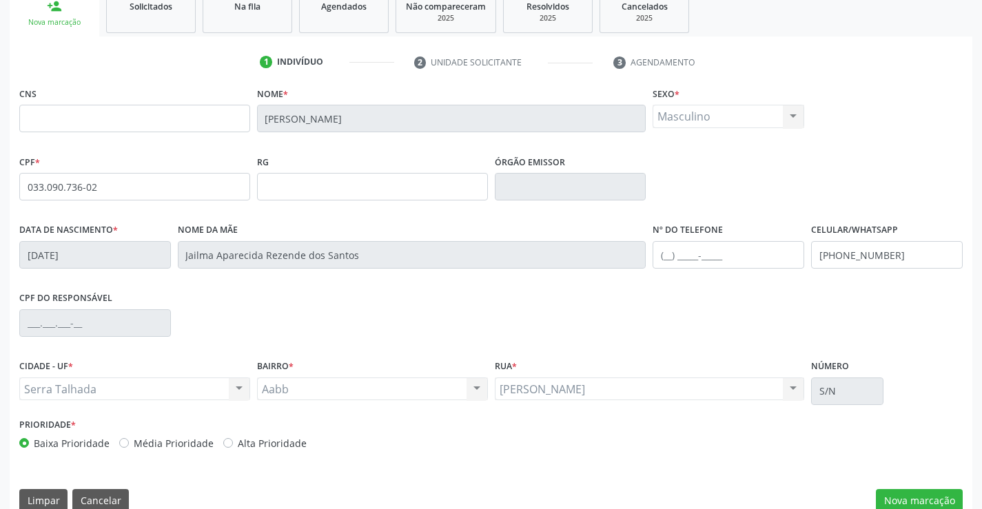
scroll to position [238, 0]
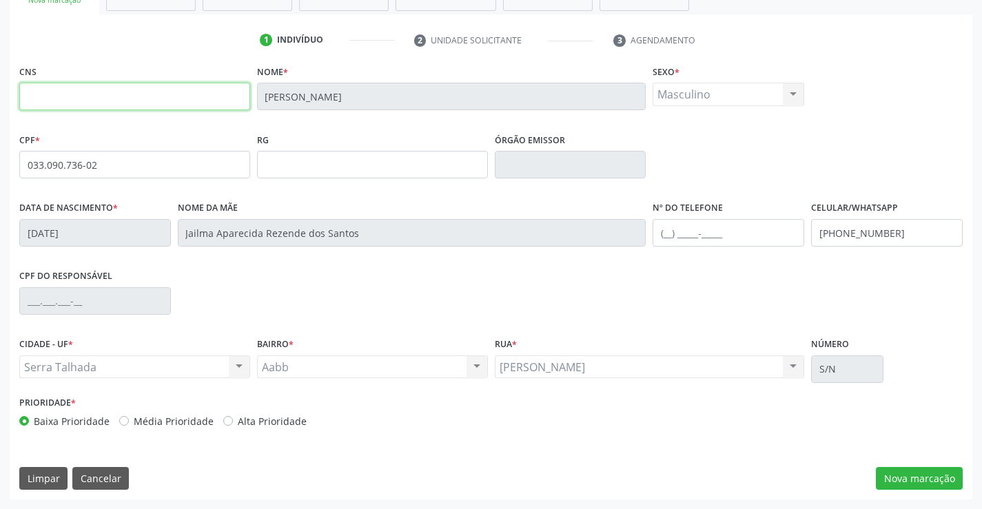
click at [167, 104] on input "text" at bounding box center [134, 97] width 231 height 28
type input "700 5023 4546 2655"
click at [951, 470] on button "Nova marcação" at bounding box center [919, 478] width 87 height 23
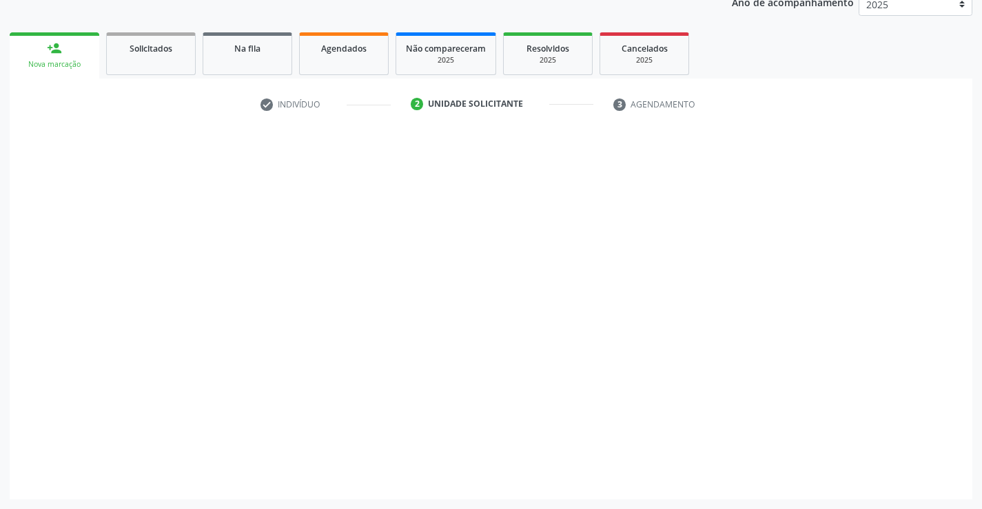
scroll to position [174, 0]
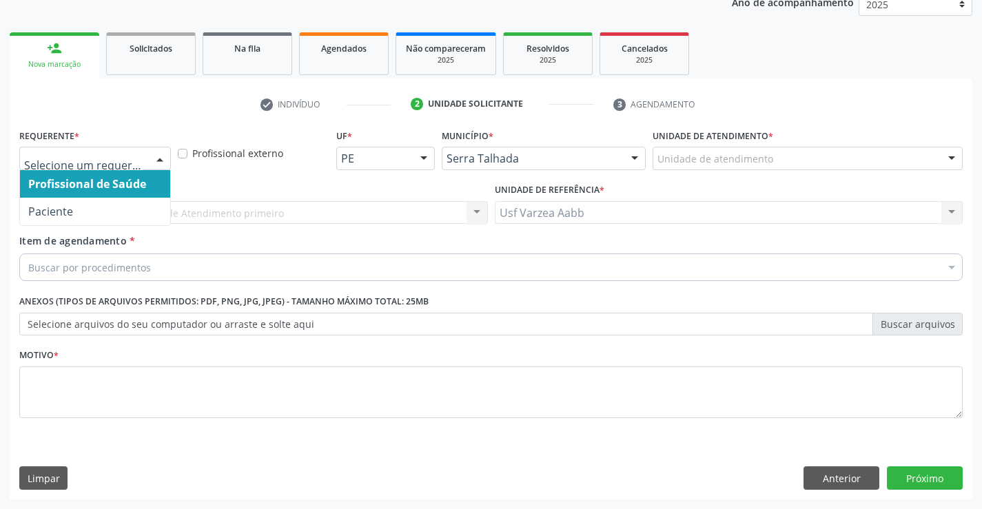
click at [144, 158] on div at bounding box center [95, 158] width 152 height 23
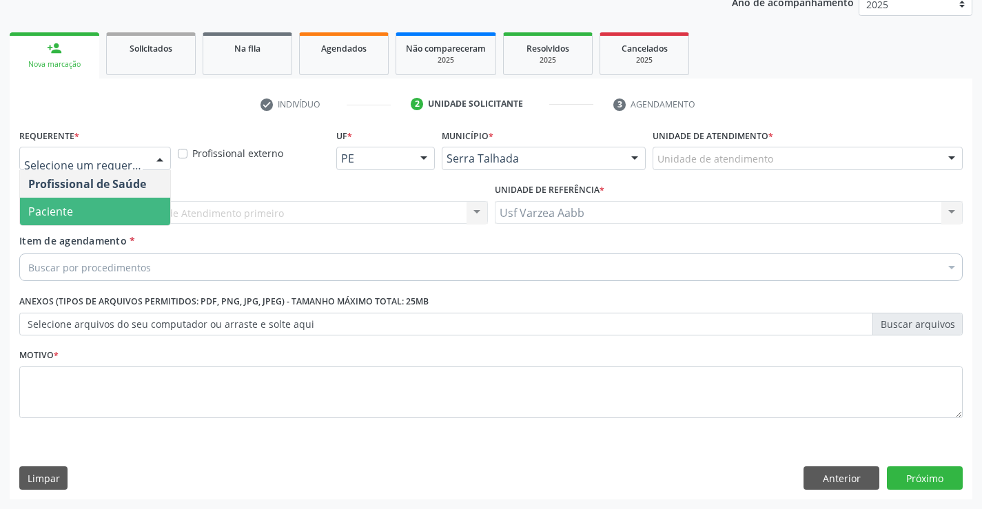
click at [137, 215] on span "Paciente" at bounding box center [95, 212] width 150 height 28
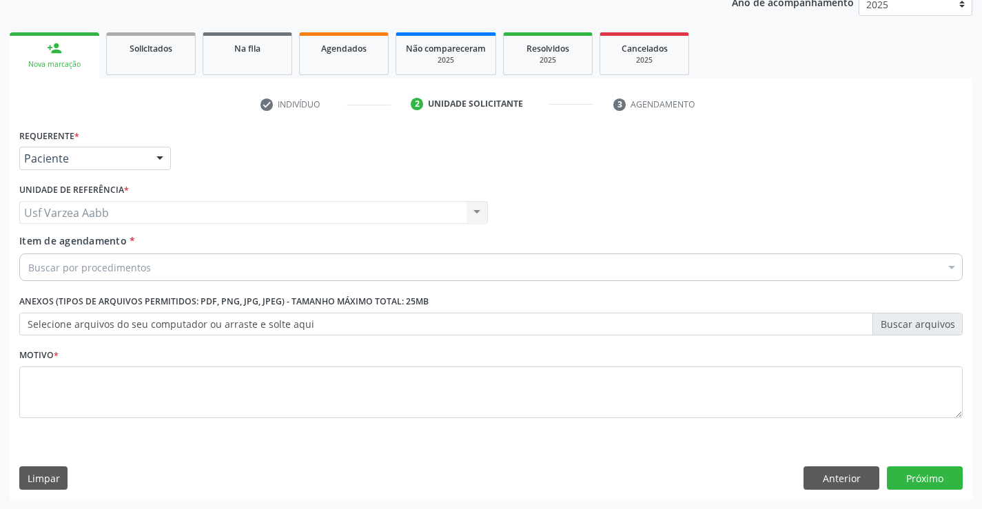
click at [163, 268] on div "Buscar por procedimentos" at bounding box center [490, 268] width 943 height 28
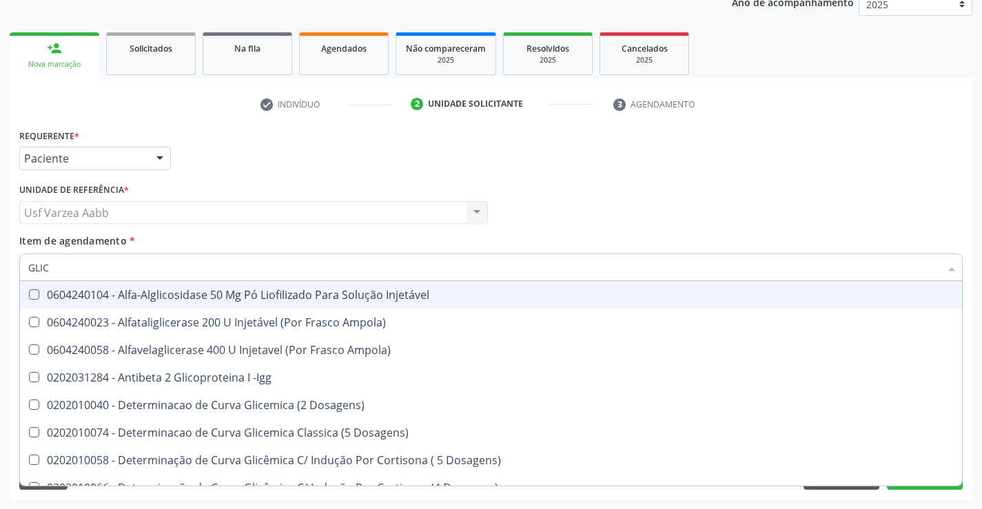
type input "GLICO"
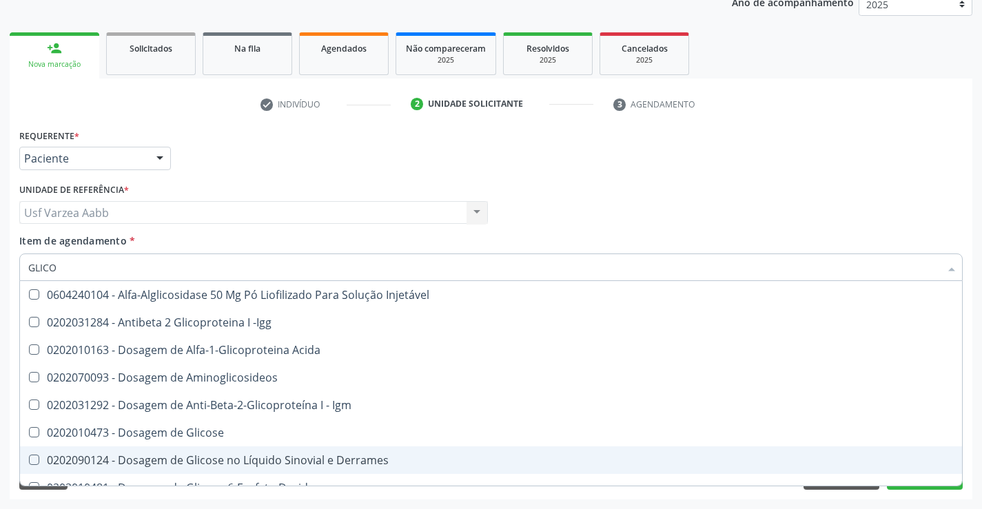
scroll to position [126, 0]
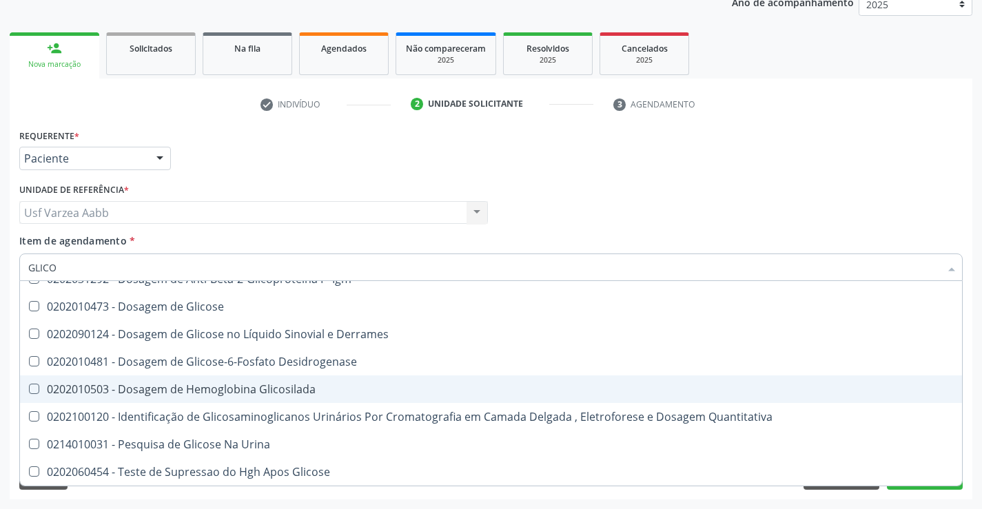
click at [275, 397] on span "0202010503 - Dosagem de Hemoglobina Glicosilada" at bounding box center [491, 390] width 942 height 28
checkbox Glicosilada "true"
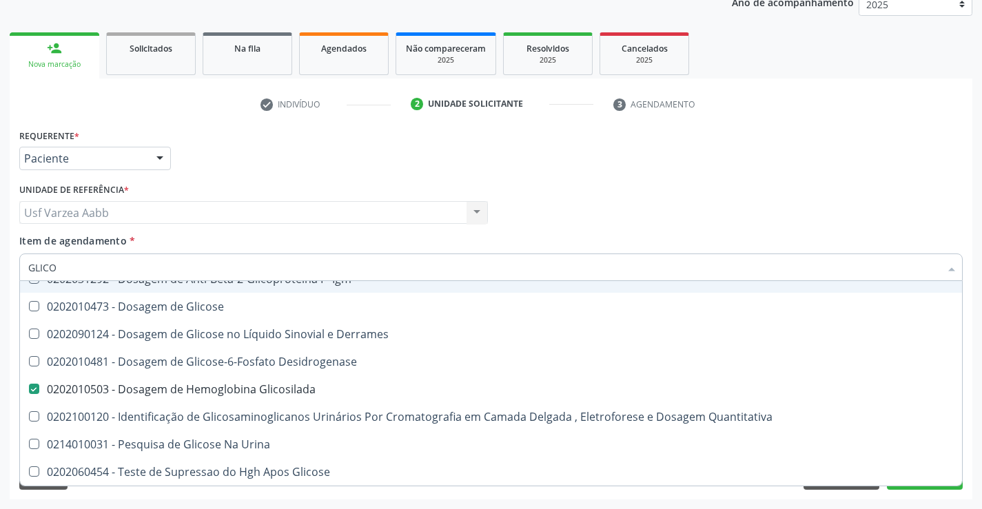
click at [248, 266] on input "GLICO" at bounding box center [484, 268] width 912 height 28
click at [628, 176] on div "Requerente * Paciente Profissional de Saúde Paciente Nenhum resultado encontrad…" at bounding box center [491, 152] width 950 height 54
checkbox -Igg "true"
checkbox Glicosilada "false"
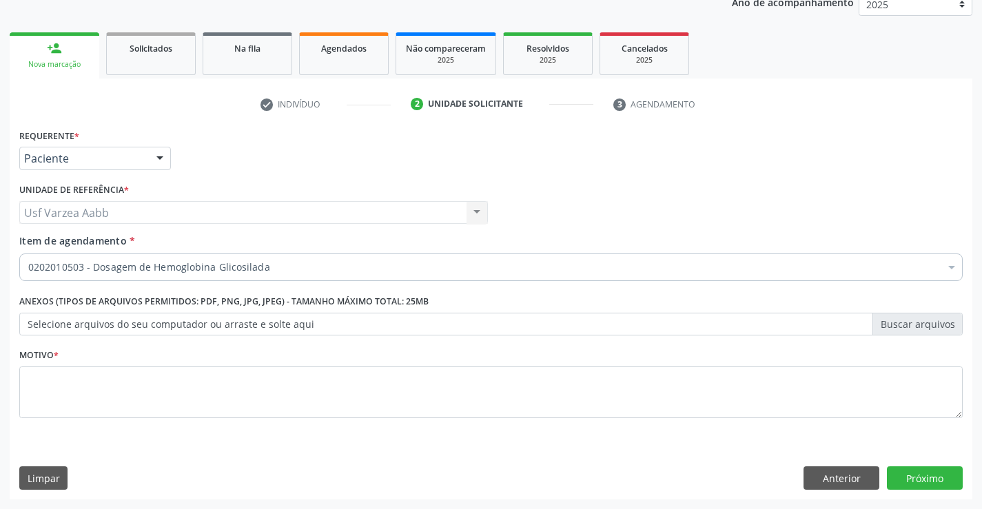
scroll to position [0, 0]
click at [211, 394] on textarea at bounding box center [490, 393] width 943 height 52
type textarea "X"
click at [928, 484] on button "Próximo" at bounding box center [925, 477] width 76 height 23
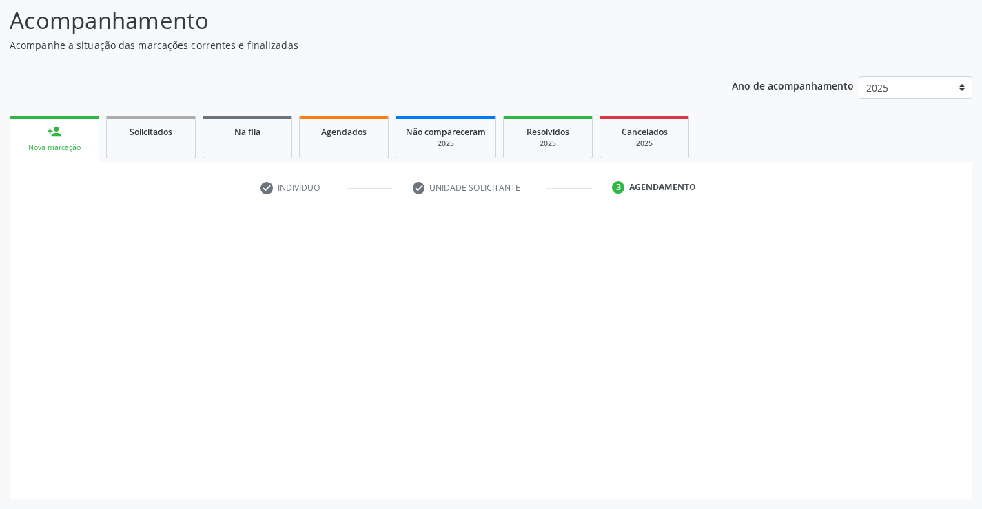
scroll to position [90, 0]
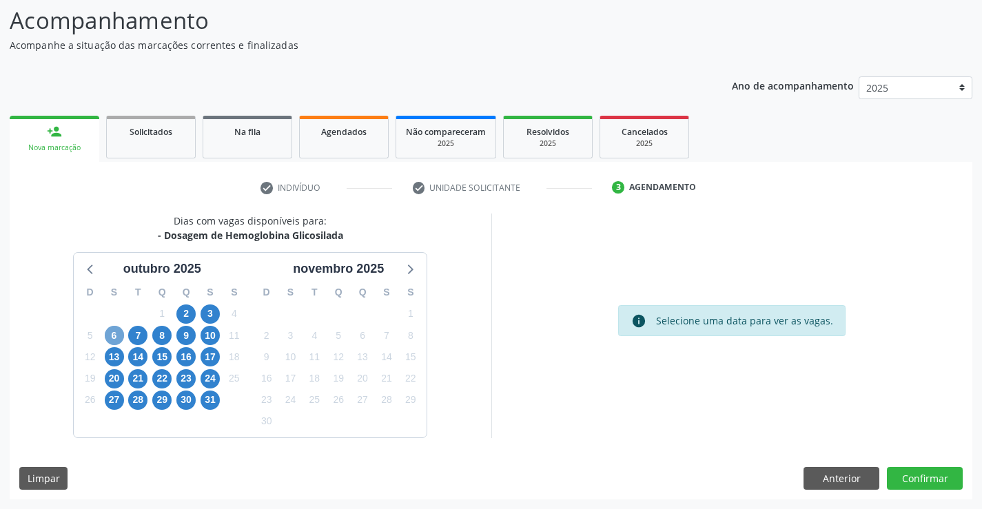
click at [119, 337] on span "6" at bounding box center [114, 335] width 19 height 19
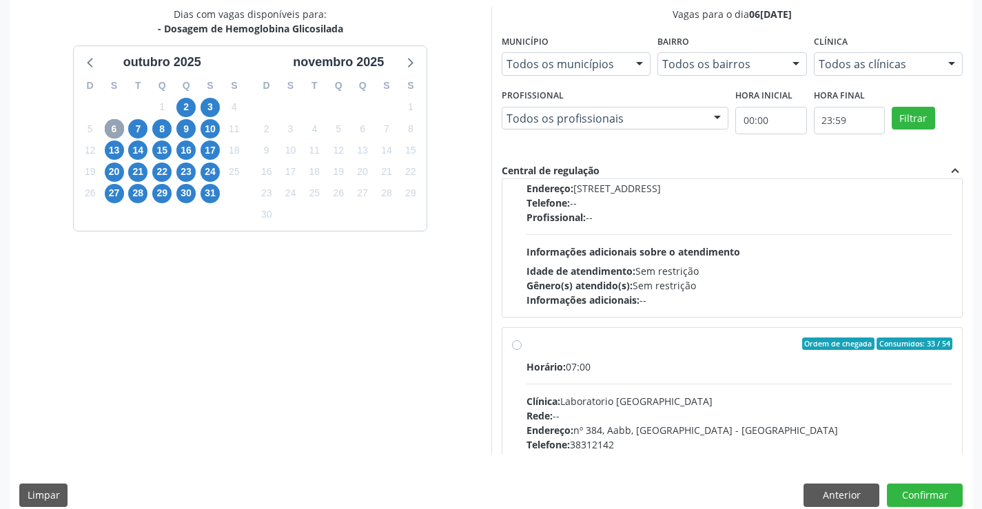
scroll to position [207, 0]
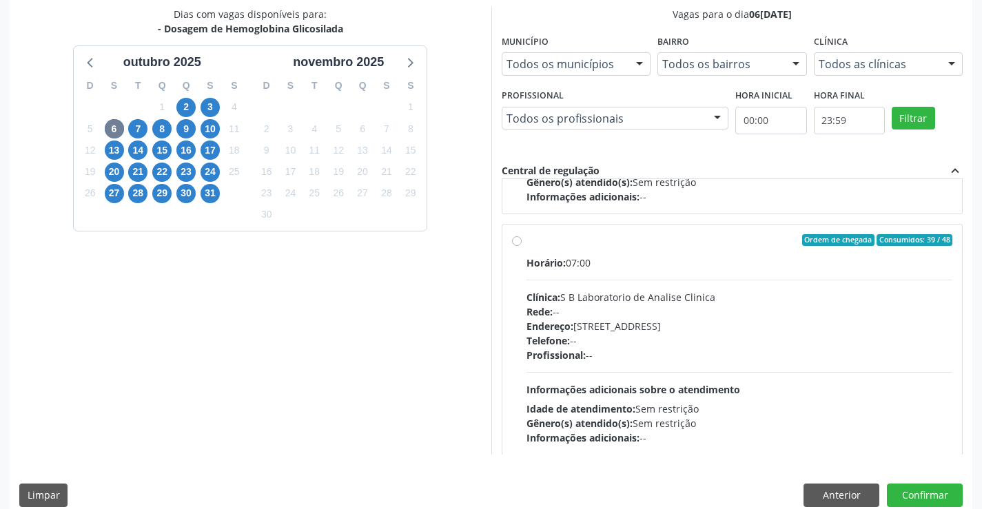
click at [526, 245] on label "Ordem de chegada Consumidos: 39 / 48 Horário: 07:00 Clínica: S B Laboratorio de…" at bounding box center [739, 340] width 427 height 212
click at [520, 245] on input "Ordem de chegada Consumidos: 39 / 48 Horário: 07:00 Clínica: S B Laboratorio de…" at bounding box center [517, 240] width 10 height 12
radio input "true"
click at [947, 487] on button "Confirmar" at bounding box center [925, 495] width 76 height 23
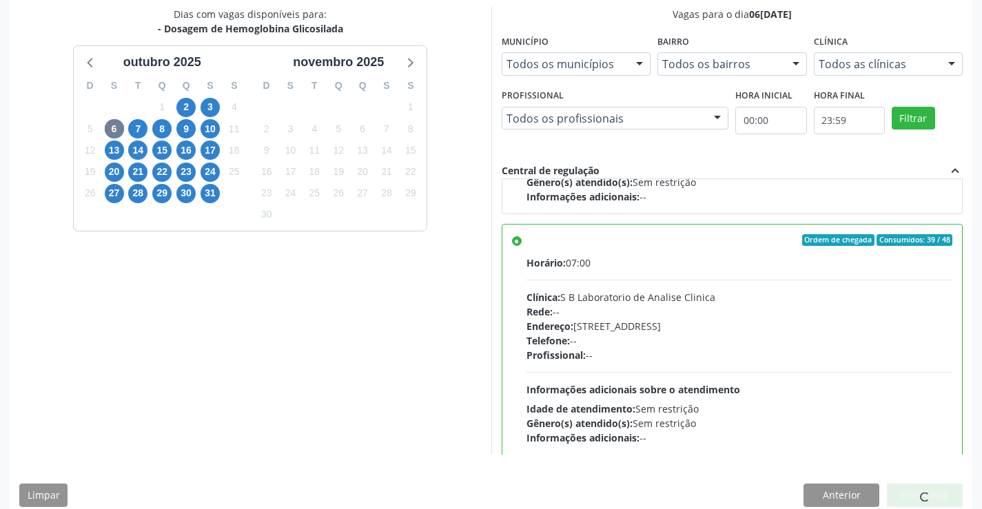
scroll to position [0, 0]
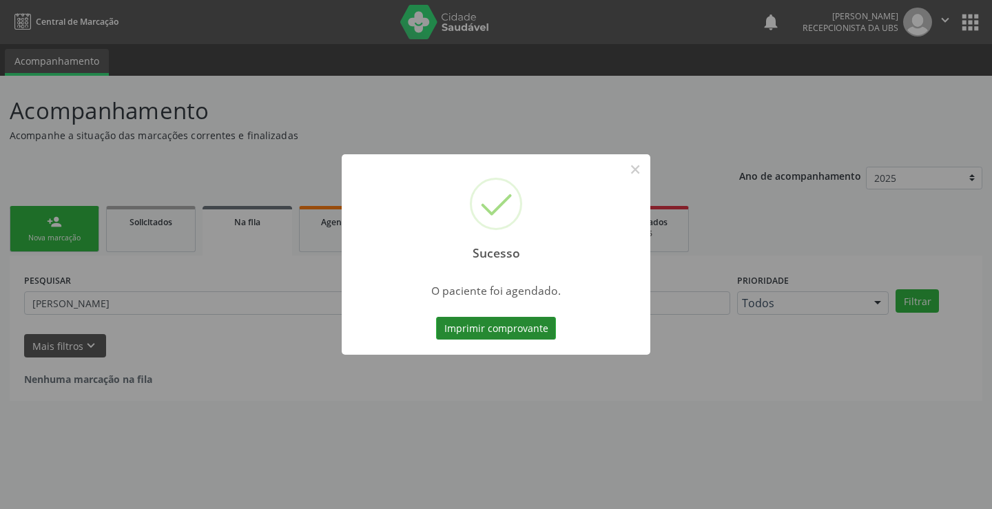
click at [451, 325] on button "Imprimir comprovante" at bounding box center [496, 328] width 120 height 23
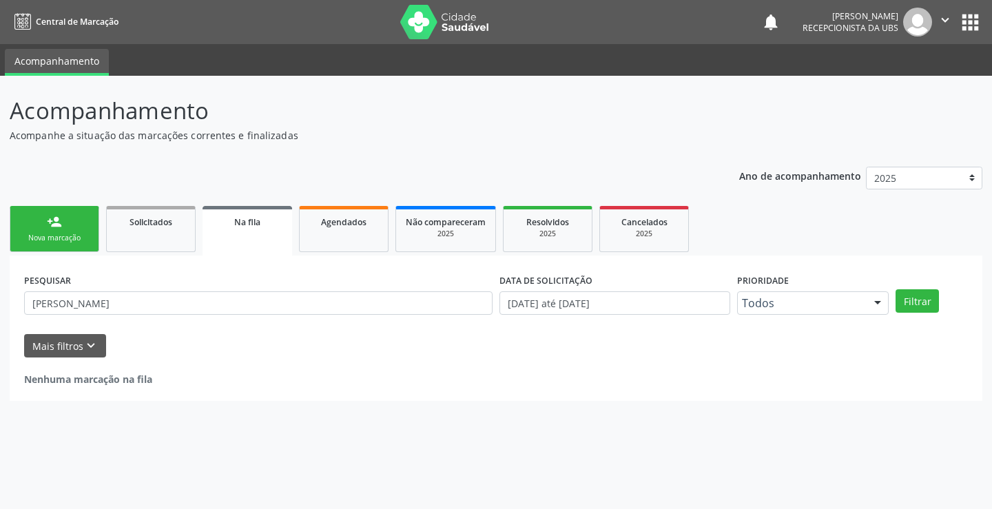
click at [81, 218] on link "person_add Nova marcação" at bounding box center [55, 229] width 90 height 46
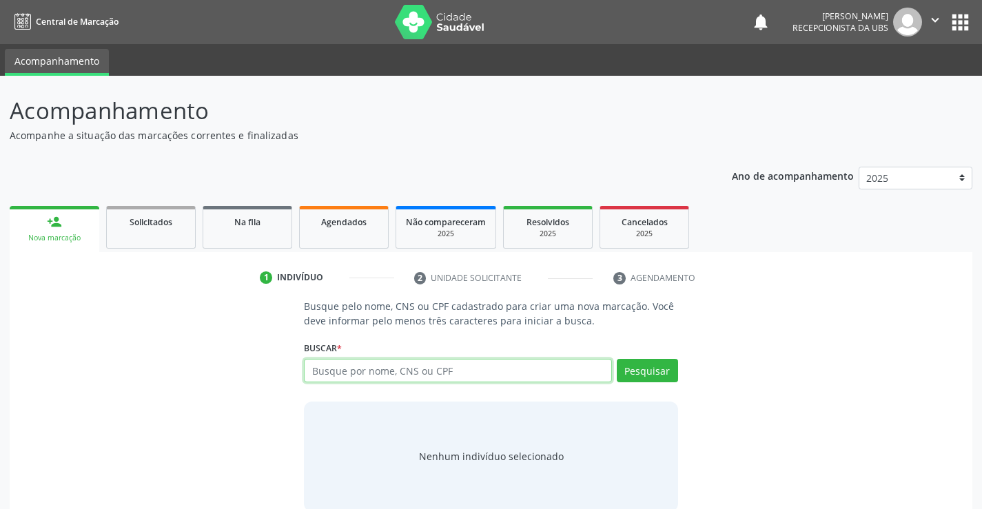
click at [339, 380] on input "text" at bounding box center [457, 370] width 307 height 23
type input "06439345451"
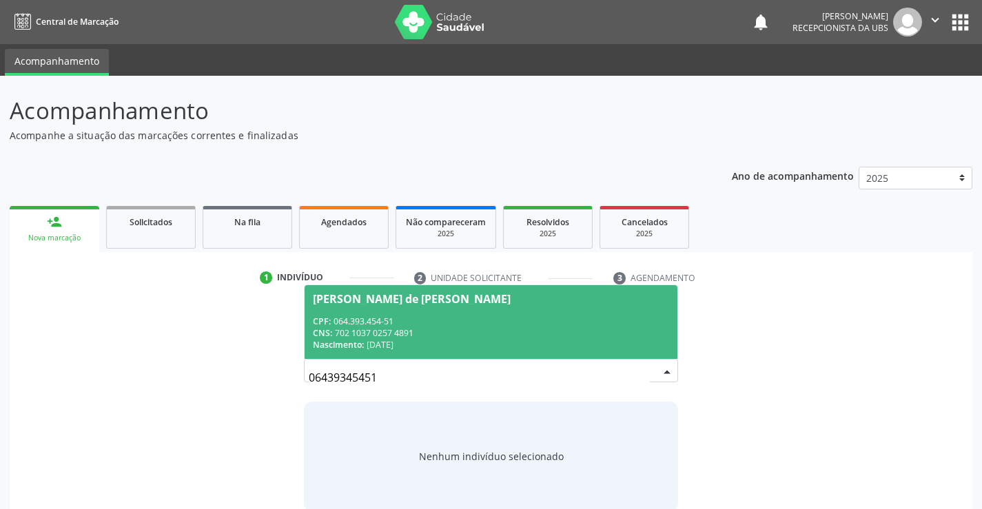
click at [431, 341] on div "Nascimento: 03/09/1998" at bounding box center [491, 345] width 356 height 12
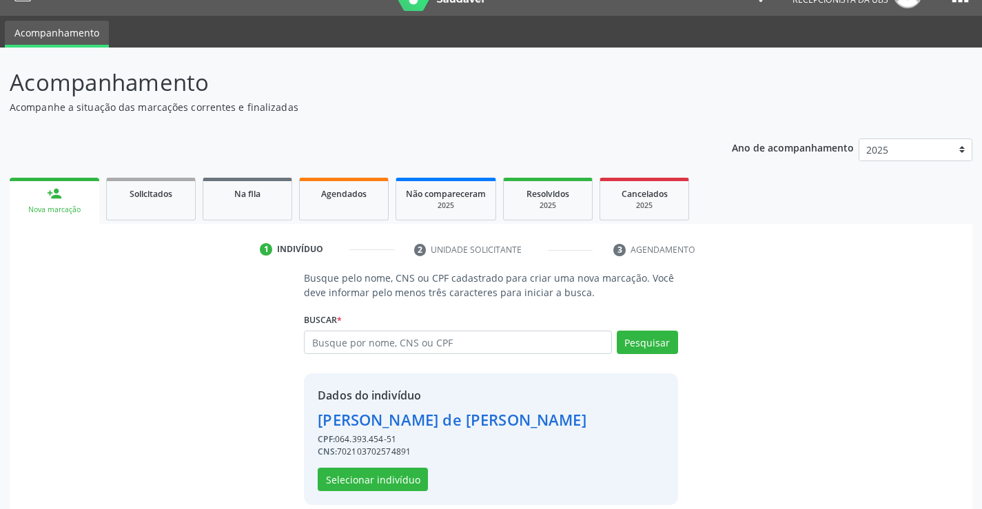
scroll to position [43, 0]
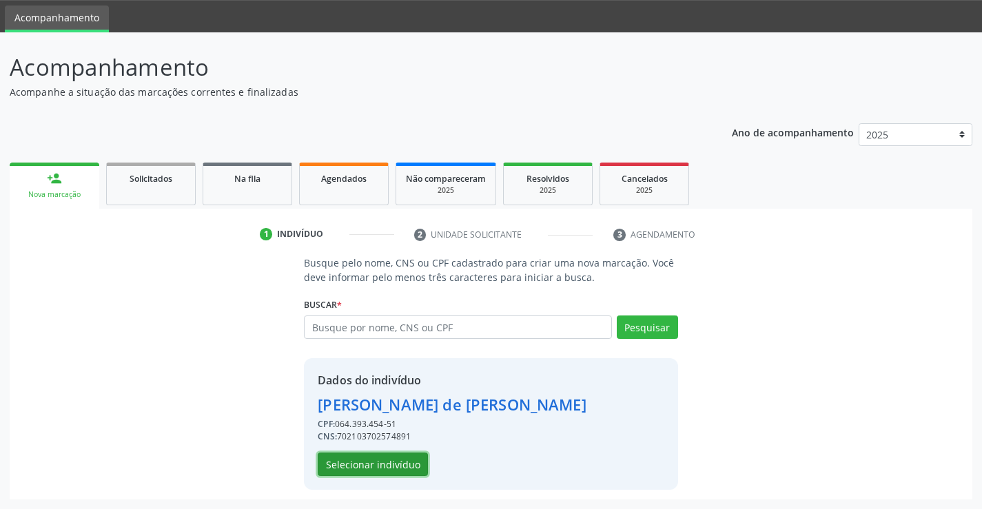
click at [381, 464] on button "Selecionar indivíduo" at bounding box center [373, 464] width 110 height 23
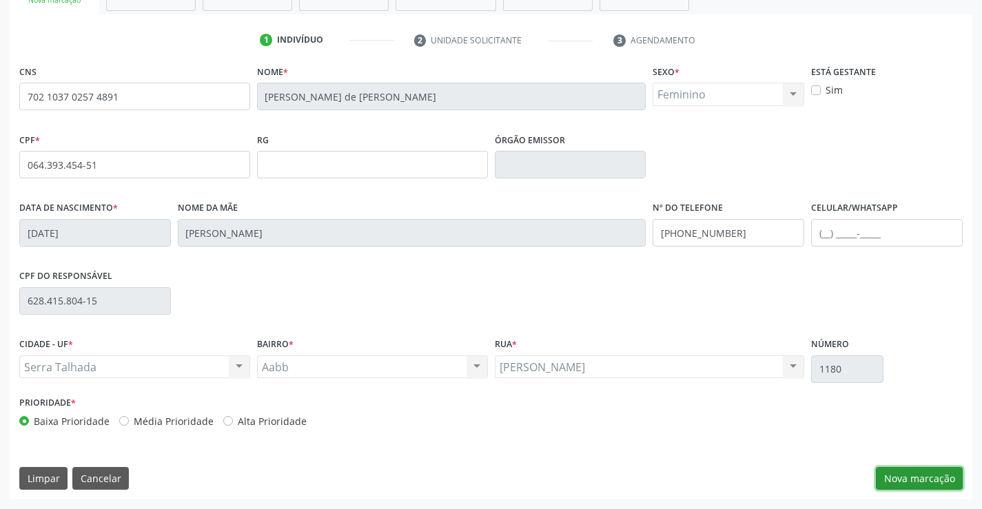
click at [892, 470] on button "Nova marcação" at bounding box center [919, 478] width 87 height 23
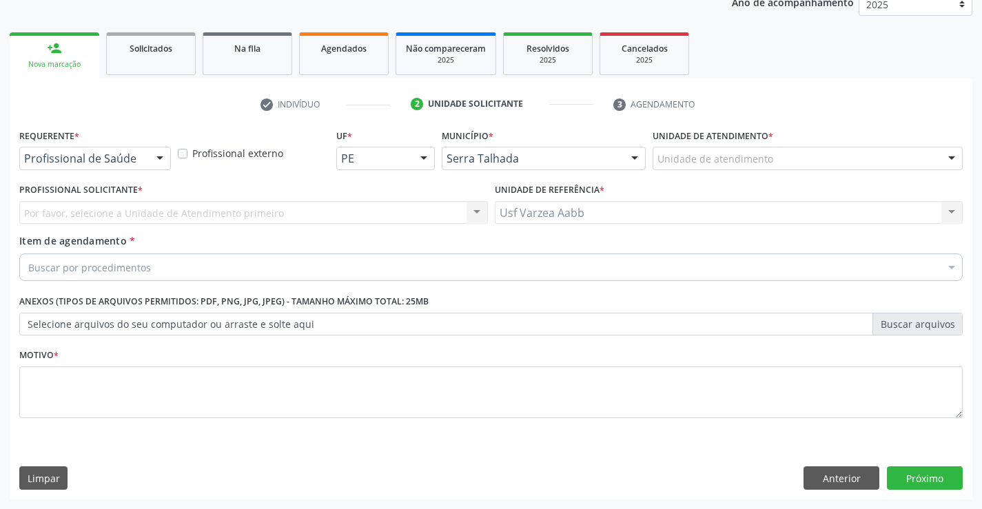
scroll to position [174, 0]
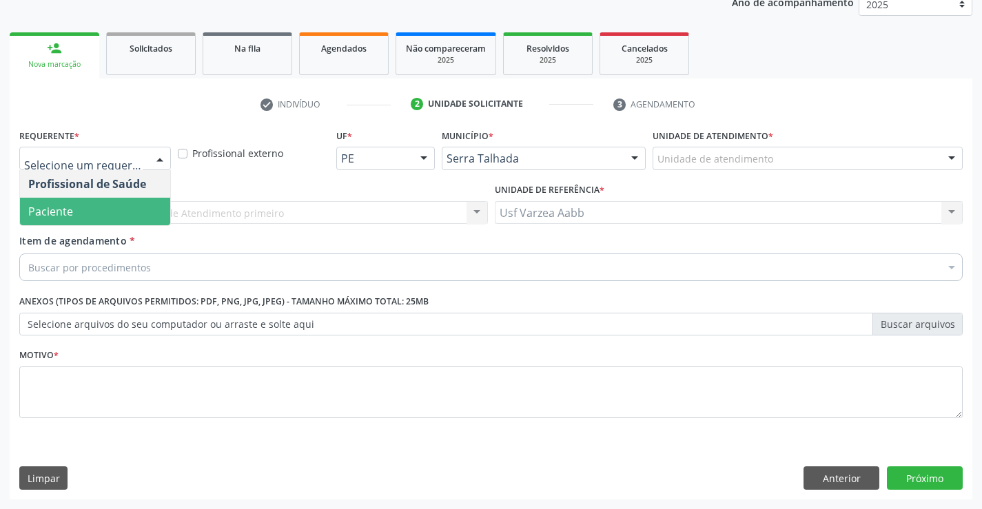
click at [43, 218] on span "Paciente" at bounding box center [50, 211] width 45 height 15
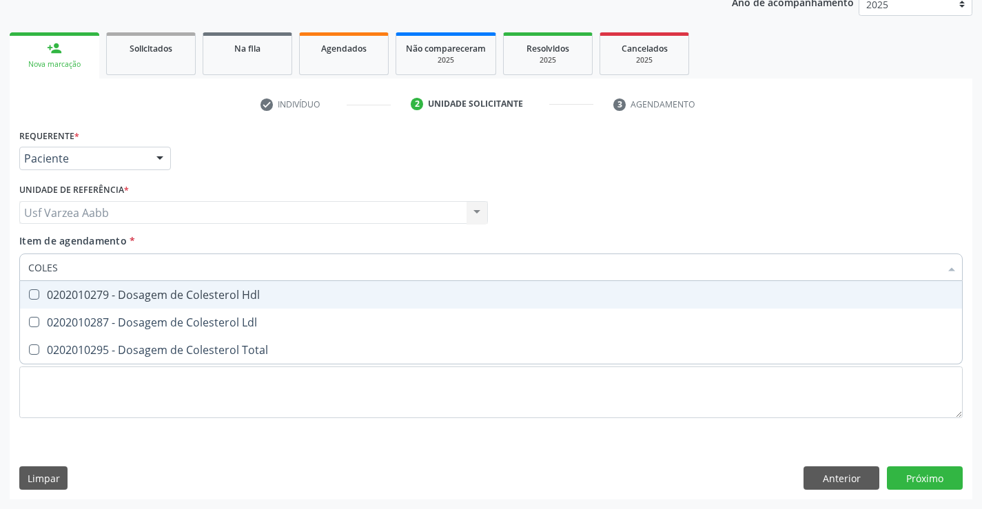
type input "COLEST"
click at [143, 300] on div "0202010279 - Dosagem de Colesterol Hdl" at bounding box center [490, 294] width 925 height 11
checkbox Hdl "true"
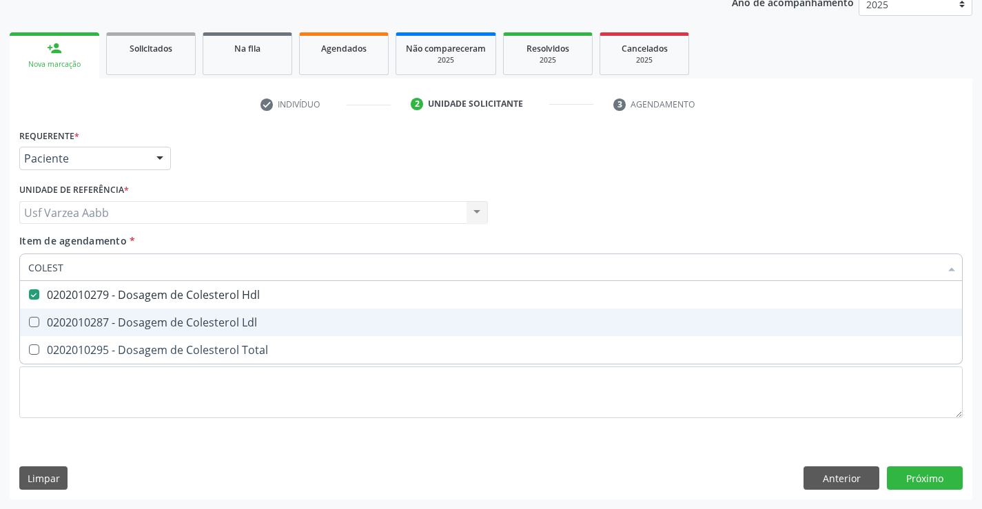
drag, startPoint x: 139, startPoint y: 321, endPoint x: 138, endPoint y: 338, distance: 16.6
click at [138, 323] on div "0202010287 - Dosagem de Colesterol Ldl" at bounding box center [490, 322] width 925 height 11
checkbox Ldl "true"
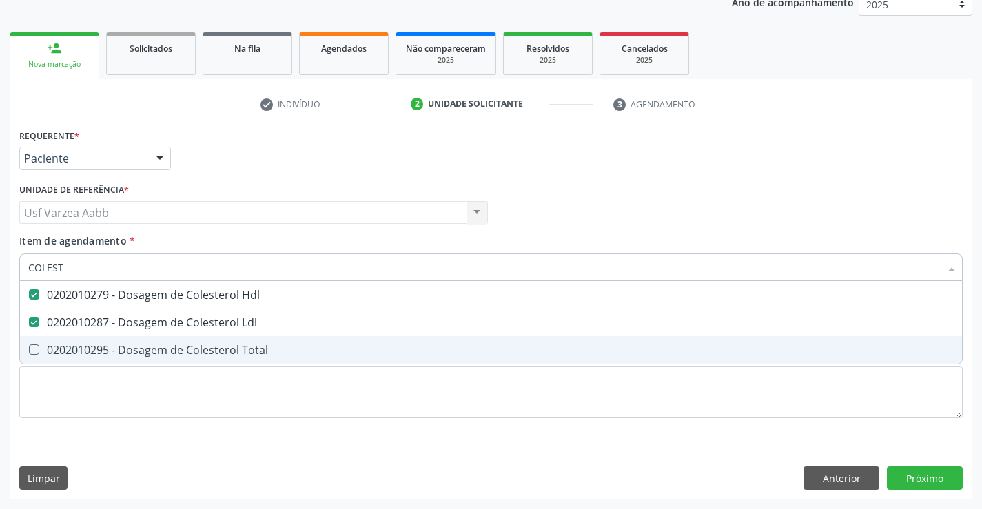
click at [138, 338] on span "0202010295 - Dosagem de Colesterol Total" at bounding box center [491, 350] width 942 height 28
checkbox Total "true"
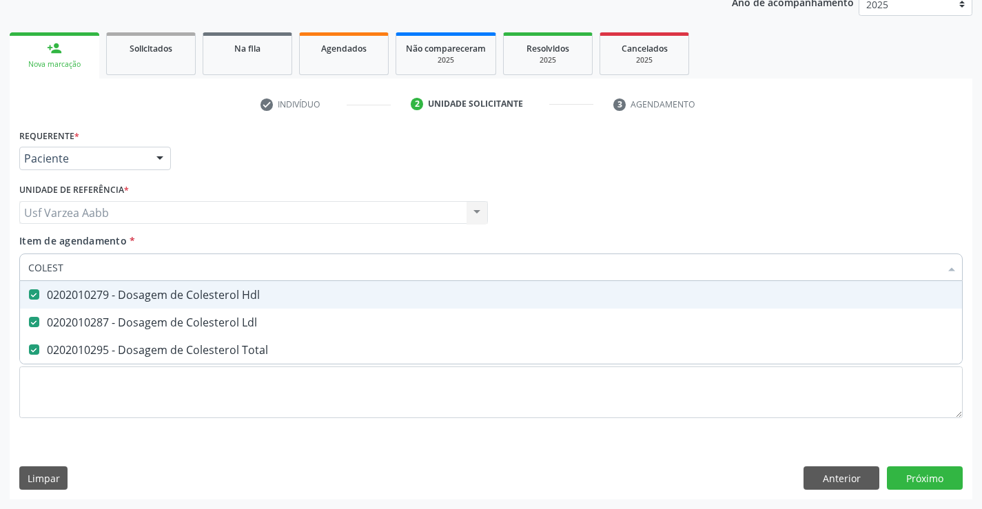
click at [162, 263] on input "COLEST" at bounding box center [484, 268] width 912 height 28
type input "CR"
checkbox Hdl "false"
checkbox Ldl "false"
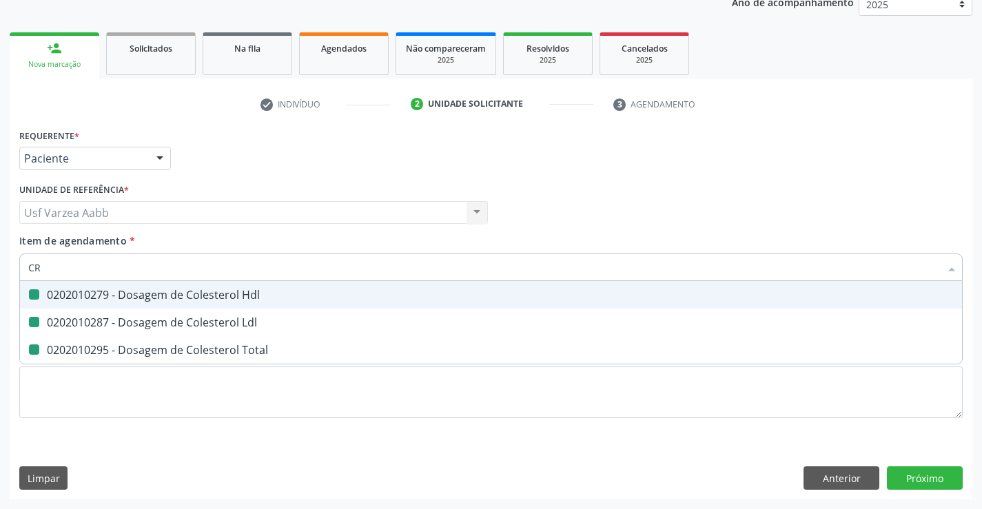
checkbox Total "false"
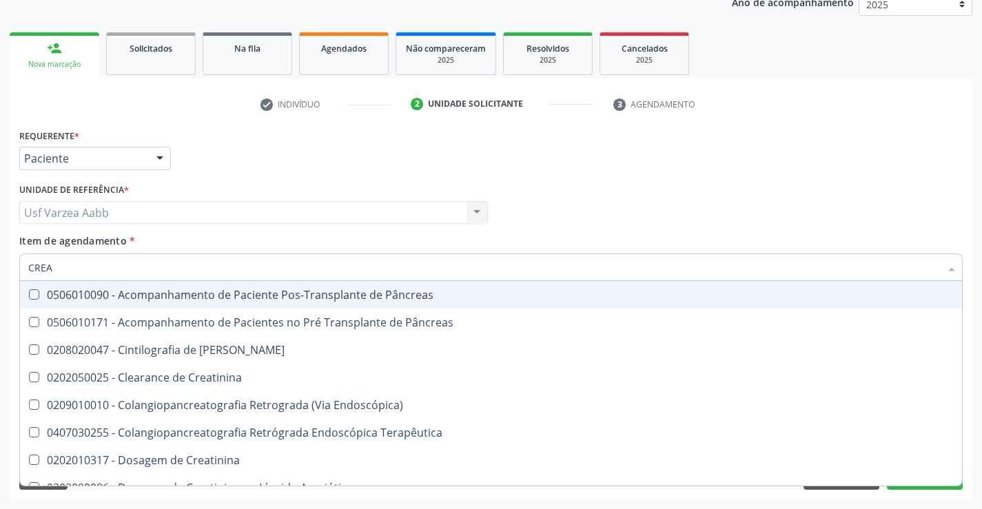
type input "CREAT"
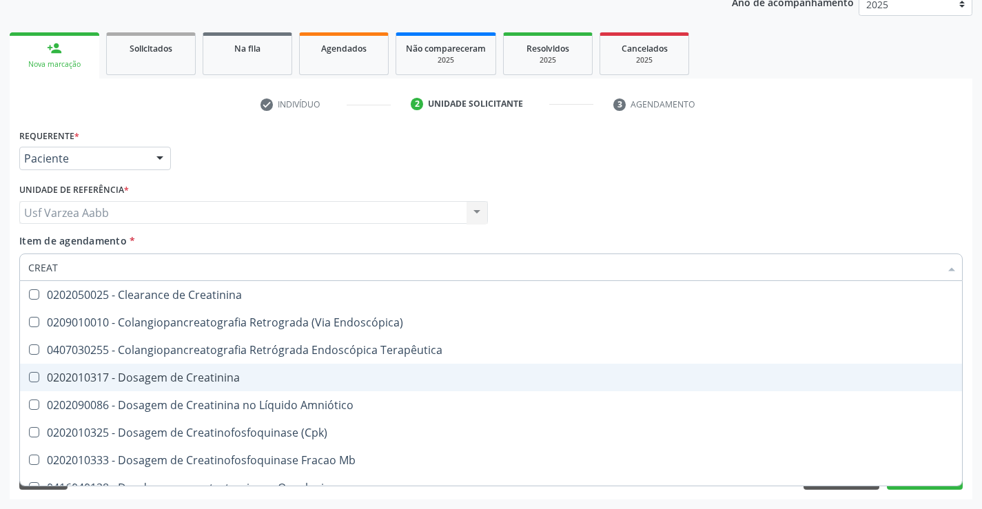
click at [147, 385] on span "0202010317 - Dosagem de Creatinina" at bounding box center [491, 378] width 942 height 28
checkbox Creatinina "true"
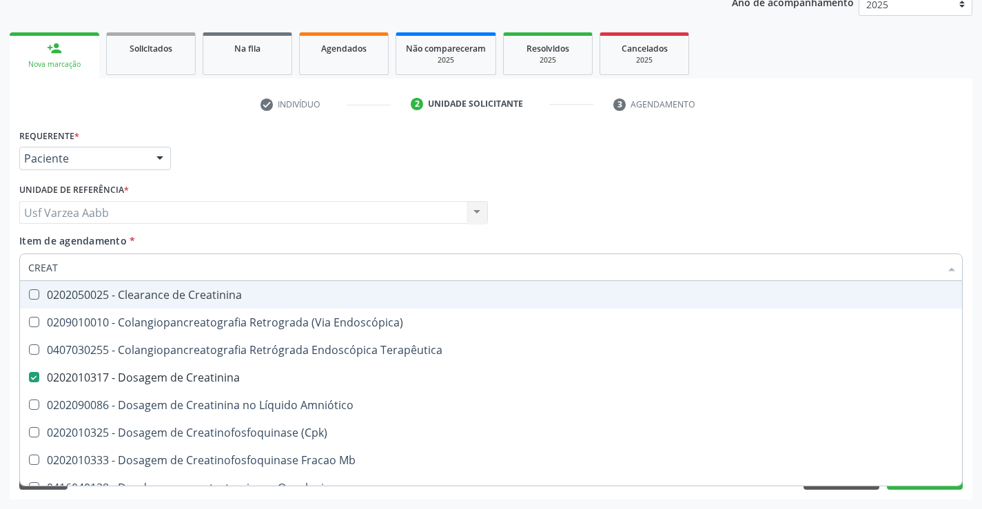
click at [150, 278] on input "CREAT" at bounding box center [484, 268] width 912 height 28
type input "TR"
checkbox Creatinina "false"
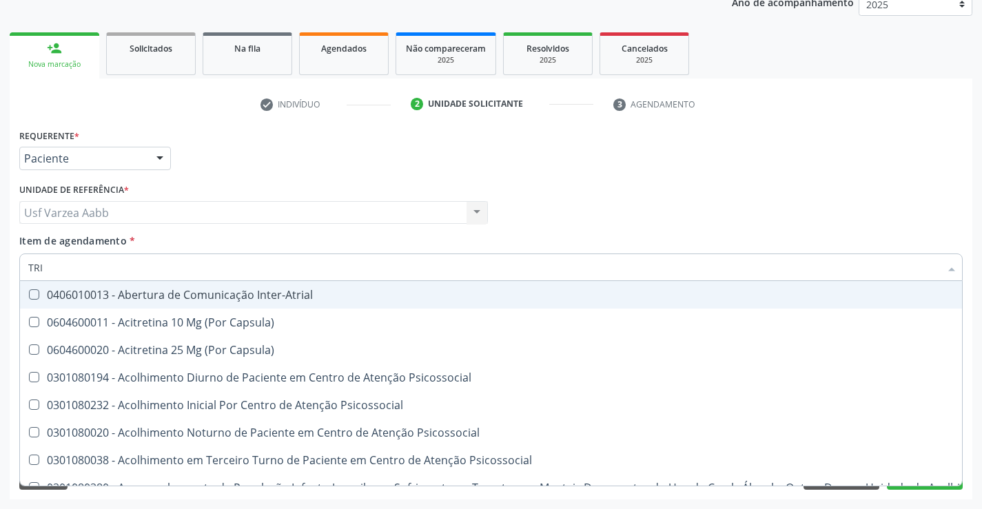
type input "TRIG"
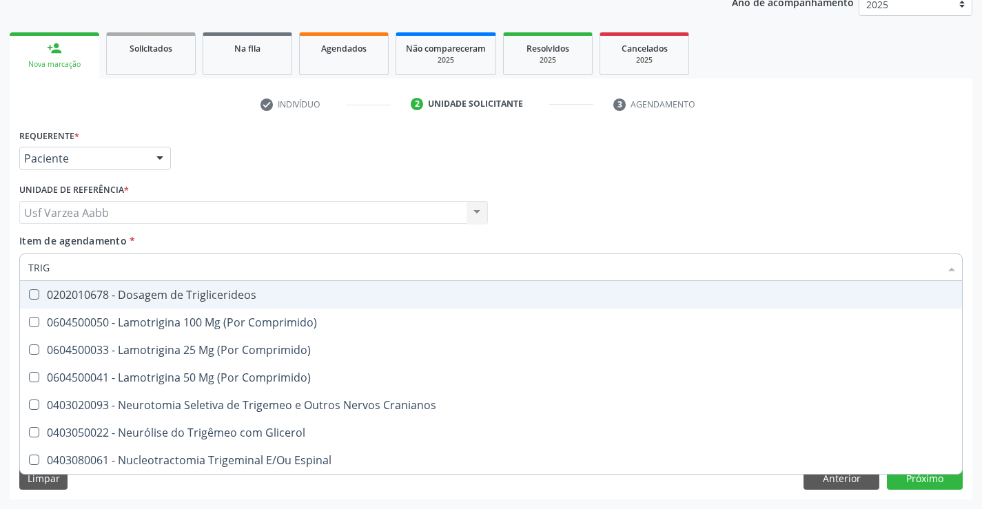
click at [155, 290] on div "0202010678 - Dosagem de Triglicerideos" at bounding box center [490, 294] width 925 height 11
checkbox Triglicerideos "true"
click at [175, 256] on input "TRIG" at bounding box center [484, 268] width 912 height 28
type input "URIN"
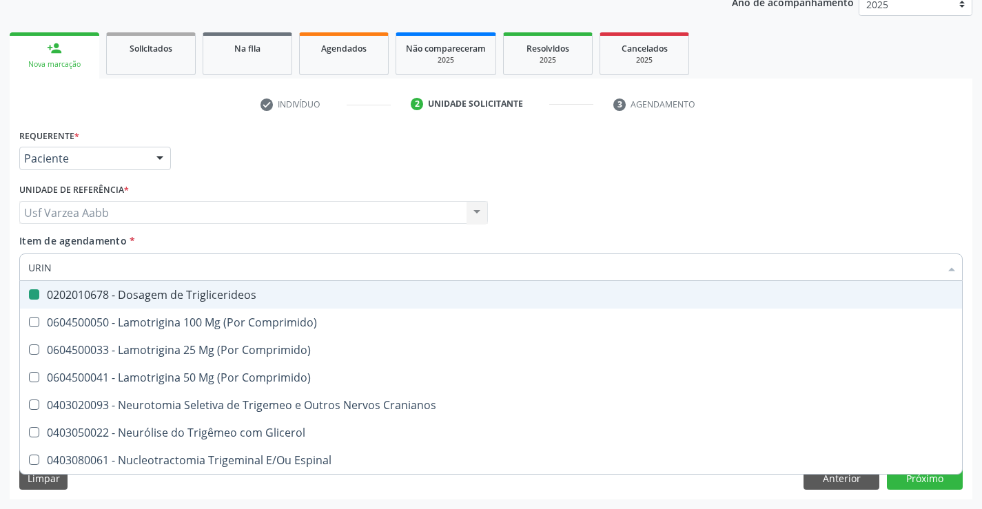
checkbox Triglicerideos "false"
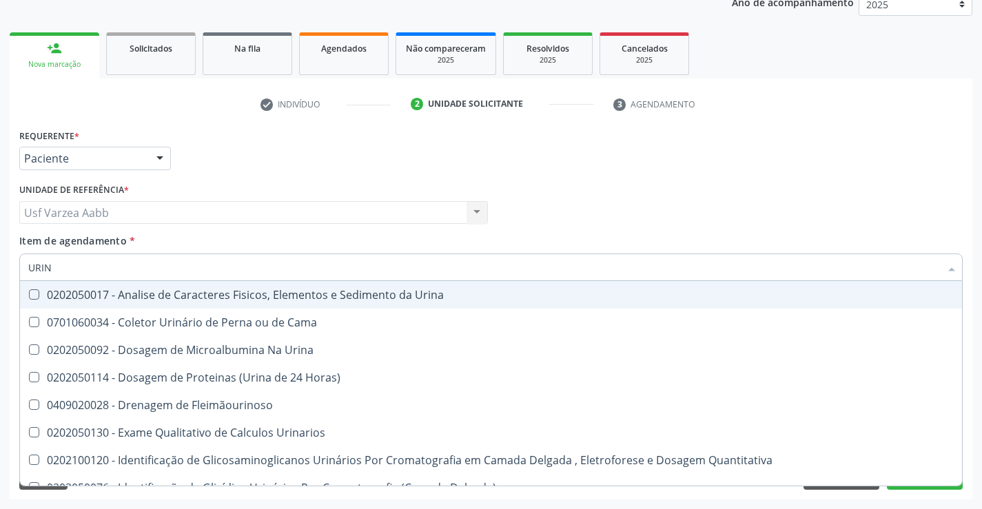
type input "URINA"
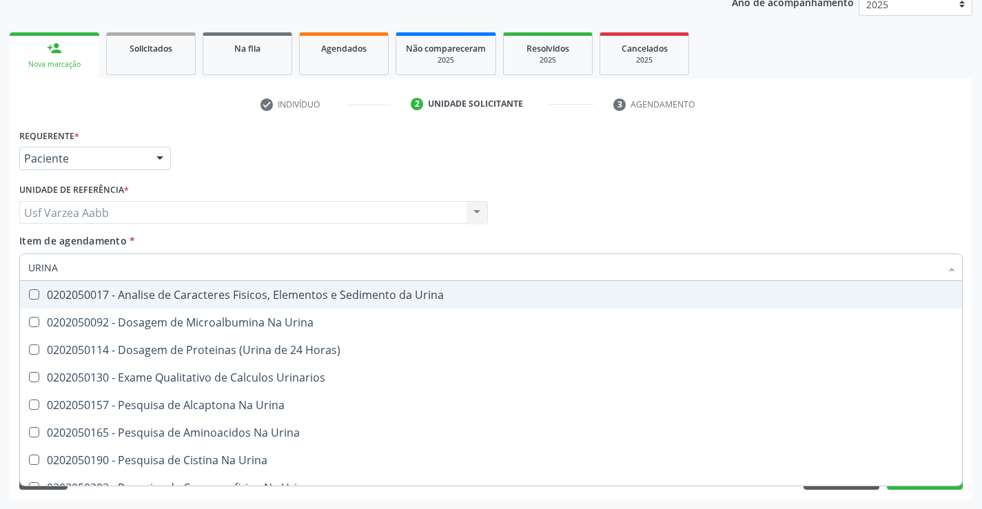
click at [191, 303] on span "0202050017 - Analise de Caracteres Fisicos, Elementos e Sedimento da Urina" at bounding box center [491, 295] width 942 height 28
checkbox Urina "true"
click at [232, 271] on input "URINA" at bounding box center [484, 268] width 912 height 28
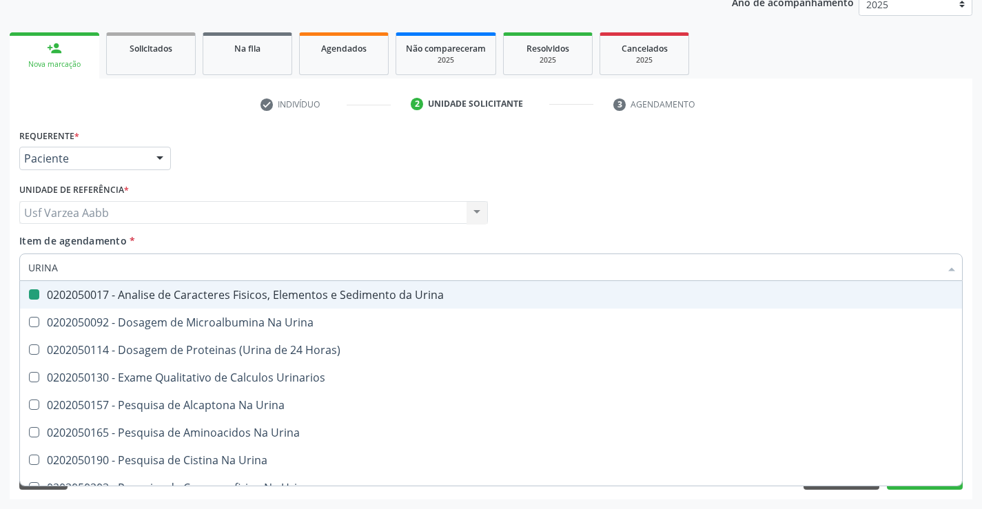
type input "G"
checkbox Urina "false"
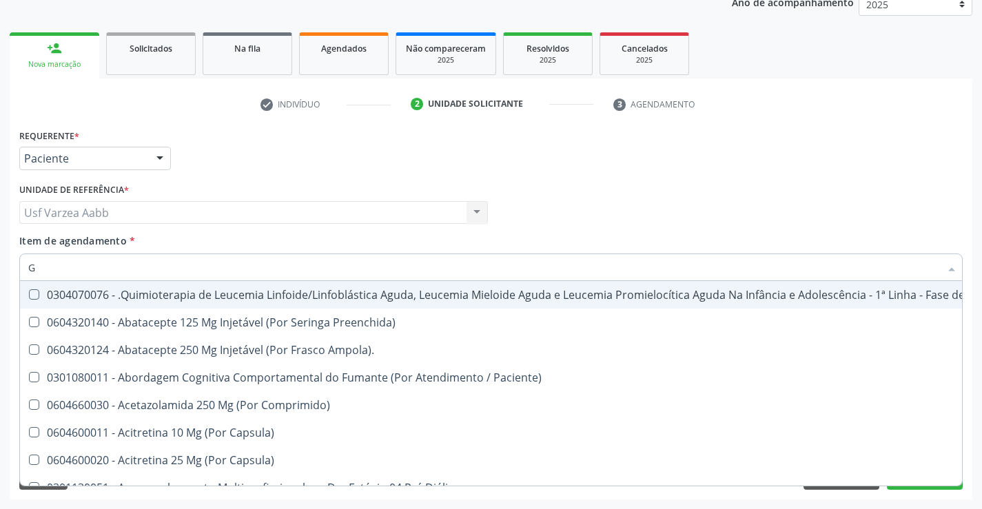
type input "GL"
checkbox Pé "true"
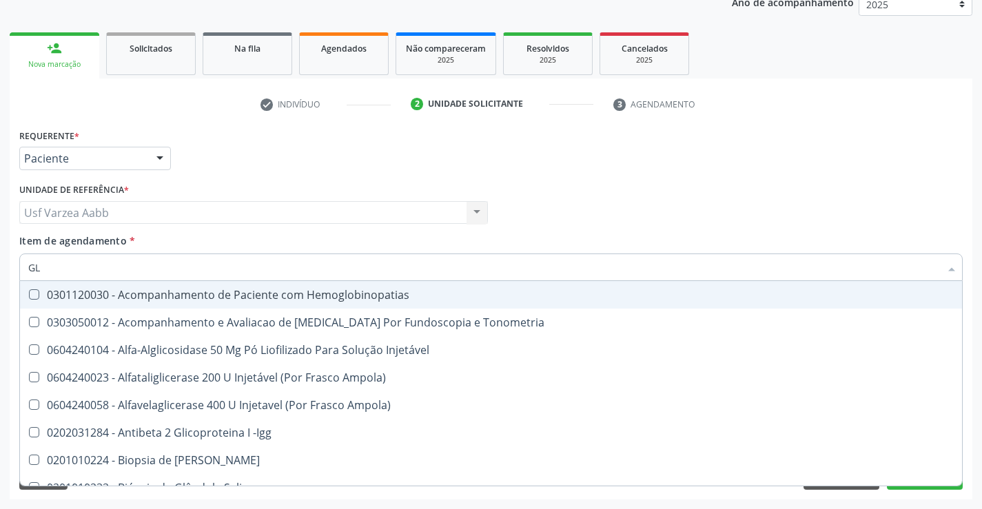
type input "GLI"
checkbox Glomerular "true"
type input "GLIC"
checkbox Tardio\) "true"
checkbox Glomerular "false"
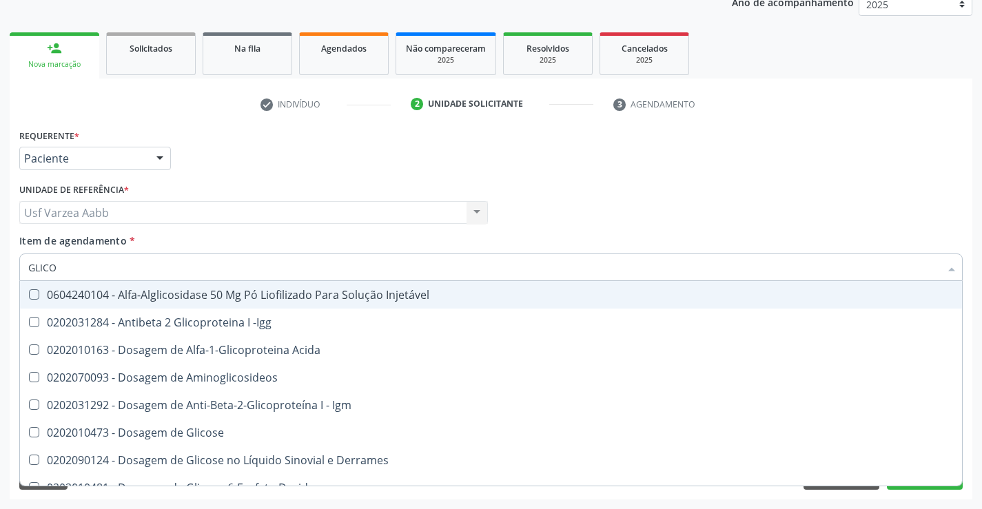
type input "GLICOS"
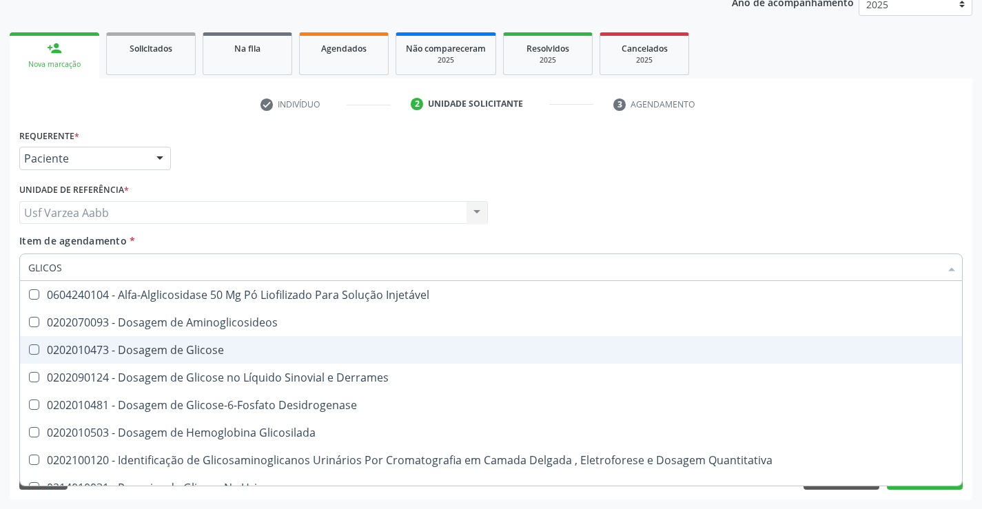
drag, startPoint x: 201, startPoint y: 365, endPoint x: 201, endPoint y: 353, distance: 11.7
click at [201, 353] on ul "Desfazer seleção 0604240104 - Alfa-Alglicosidase 50 Mg Pó Liofilizado Para Solu…" at bounding box center [491, 405] width 942 height 248
click at [201, 353] on div "0202010473 - Dosagem de Glicose" at bounding box center [490, 350] width 925 height 11
checkbox Glicose "true"
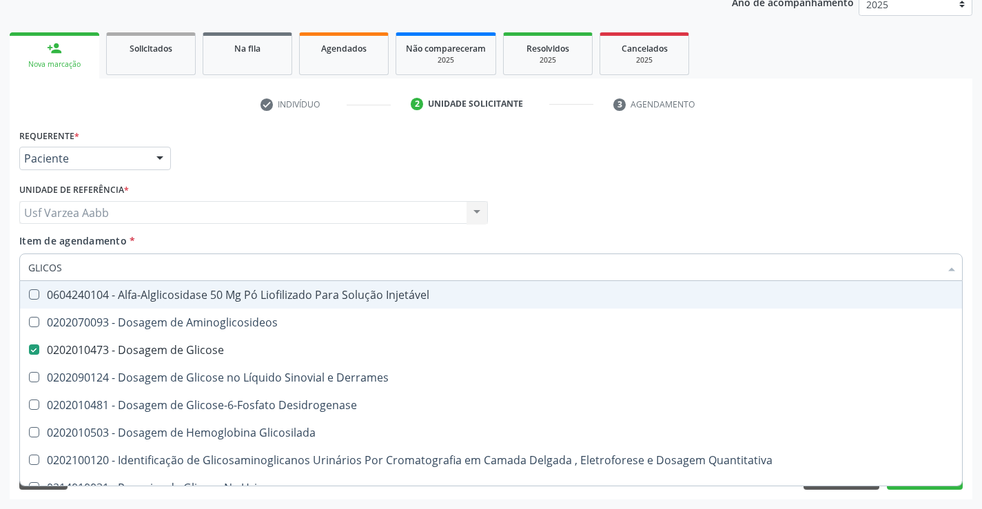
click at [198, 273] on input "GLICOS" at bounding box center [484, 268] width 912 height 28
type input "H"
checkbox Glicose "false"
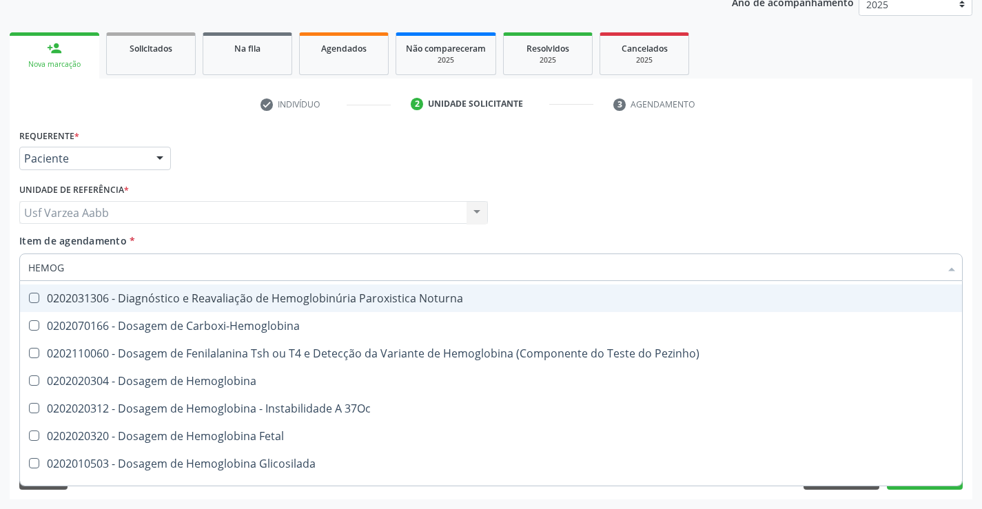
scroll to position [236, 0]
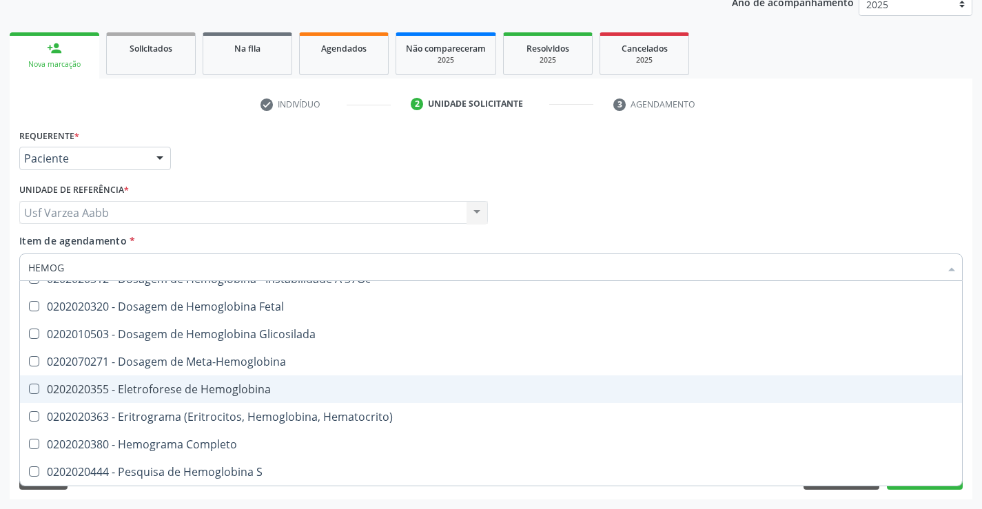
type input "HEMOGR"
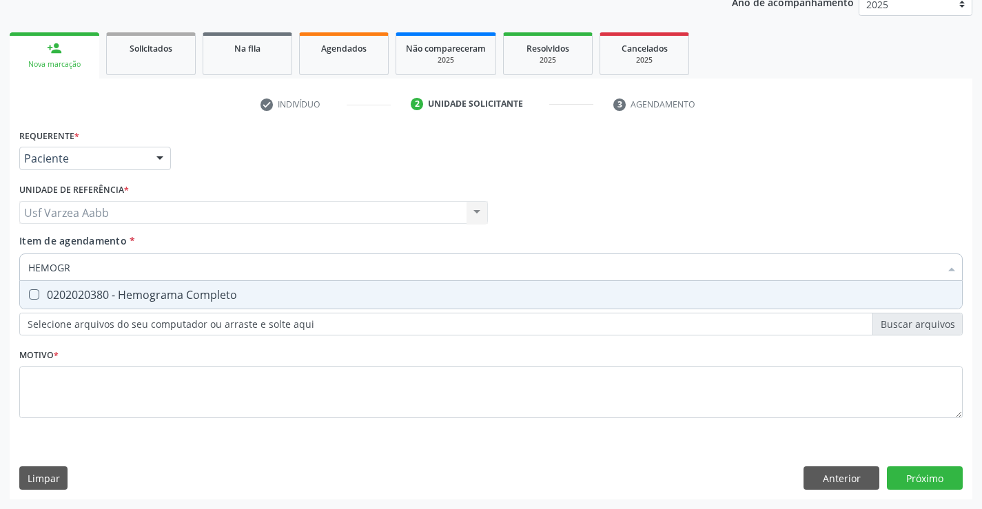
scroll to position [0, 0]
click at [233, 293] on div "0202020380 - Hemograma Completo" at bounding box center [490, 294] width 925 height 11
checkbox Completo "true"
click at [243, 276] on input "HEMOGR" at bounding box center [484, 268] width 912 height 28
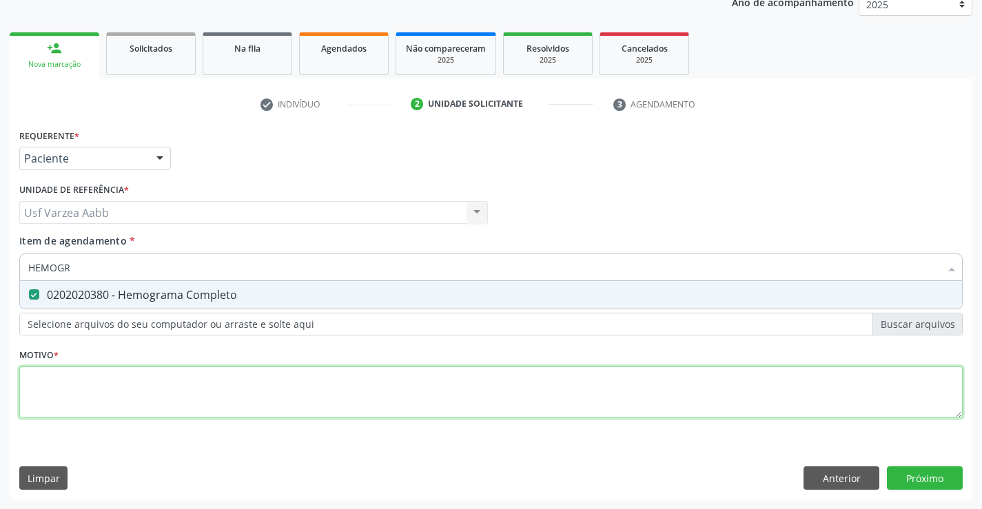
click at [325, 415] on div "Requerente * Paciente Profissional de Saúde Paciente Nenhum resultado encontrad…" at bounding box center [490, 281] width 943 height 312
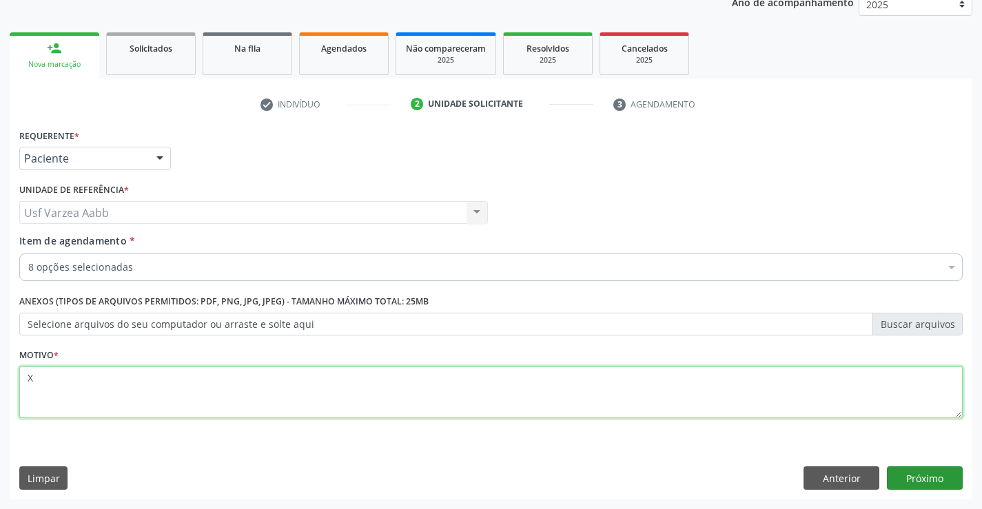
type textarea "X"
click at [945, 474] on button "Próximo" at bounding box center [925, 477] width 76 height 23
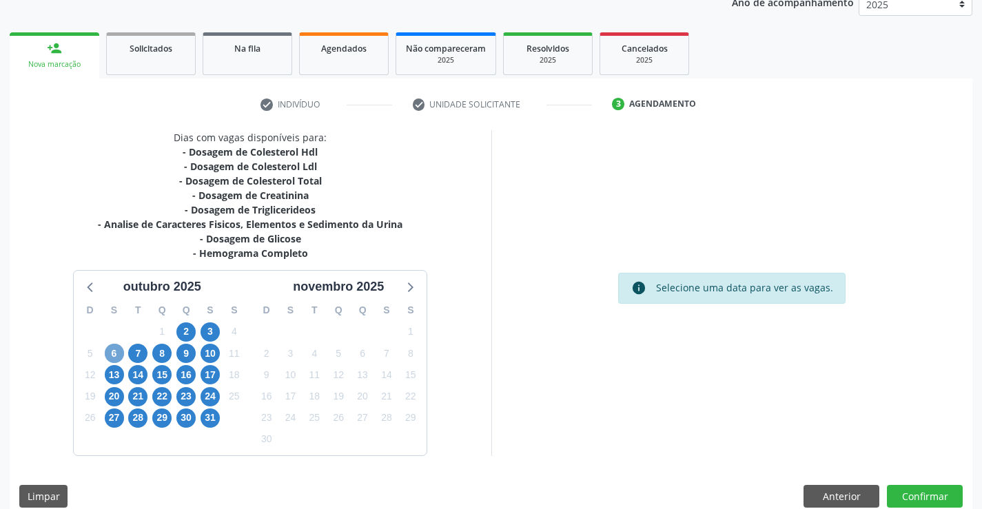
click at [116, 353] on span "6" at bounding box center [114, 353] width 19 height 19
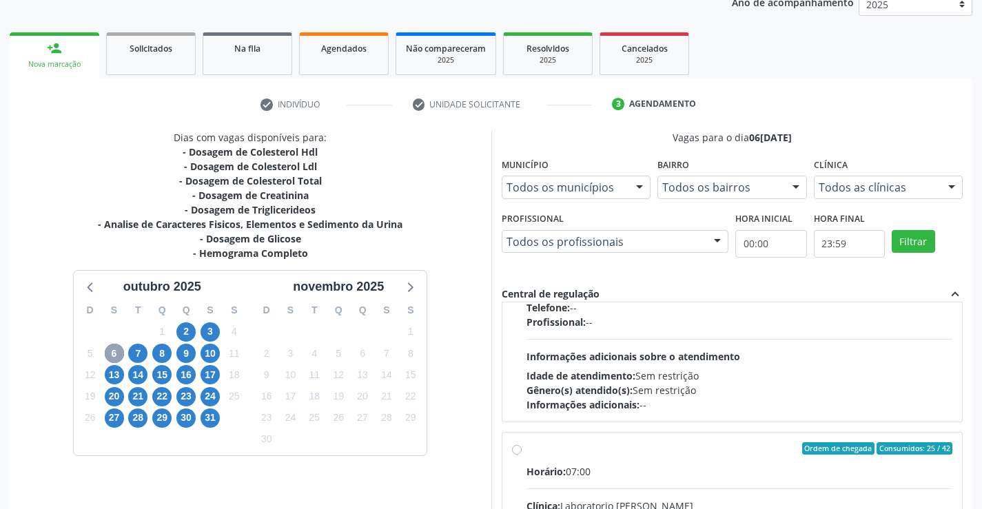
scroll to position [482, 0]
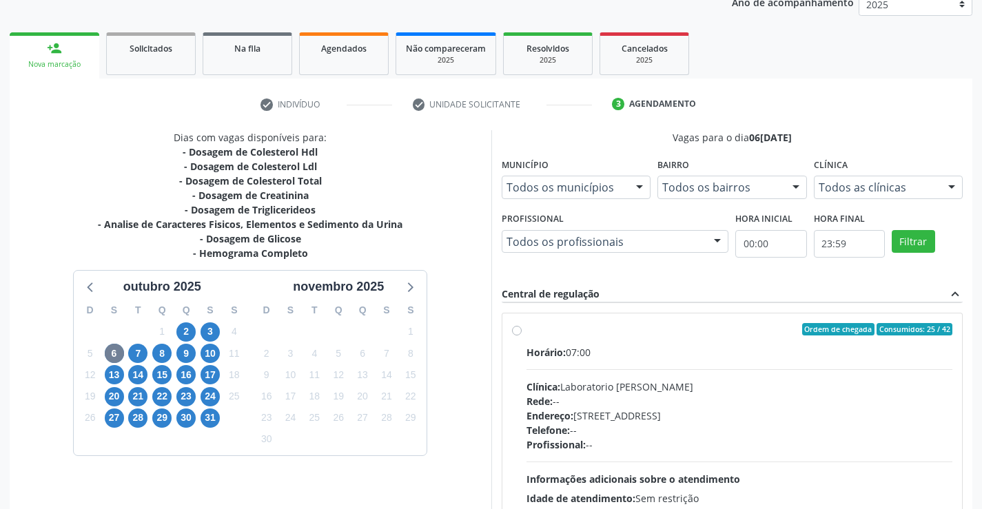
click at [526, 332] on div "Ordem de chegada Consumidos: 25 / 42" at bounding box center [739, 329] width 427 height 12
click at [522, 332] on input "Ordem de chegada Consumidos: 25 / 42 Horário: 07:00 Clínica: Laboratorio Jose P…" at bounding box center [517, 329] width 10 height 12
radio input "true"
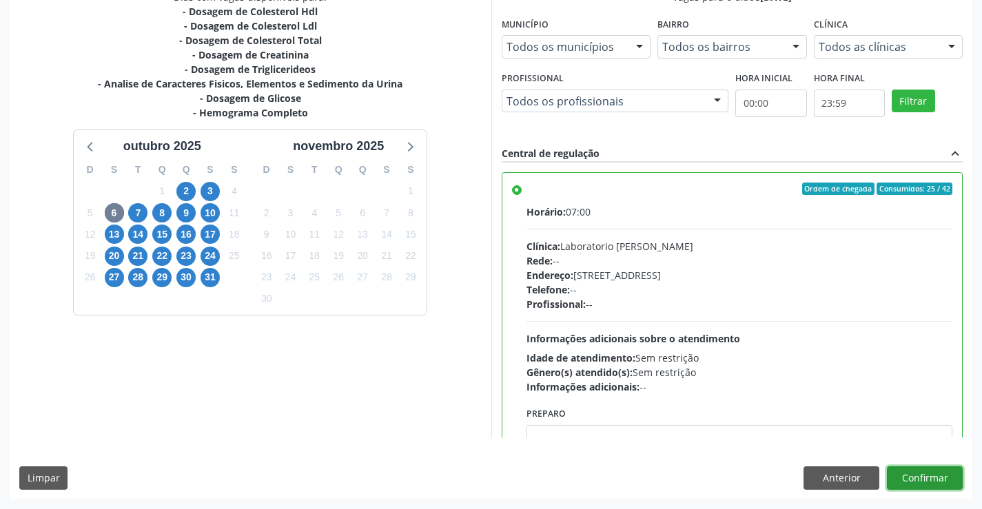
click at [912, 470] on button "Confirmar" at bounding box center [925, 477] width 76 height 23
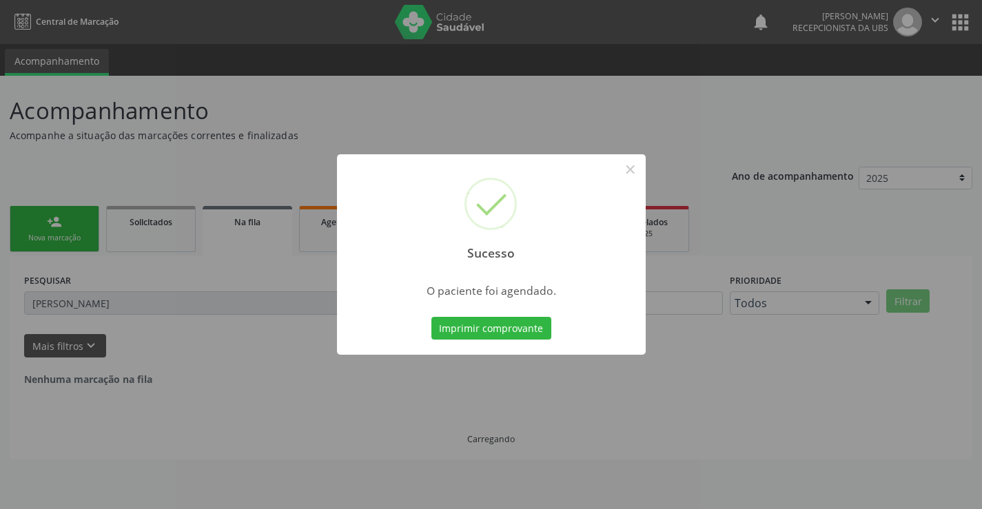
scroll to position [0, 0]
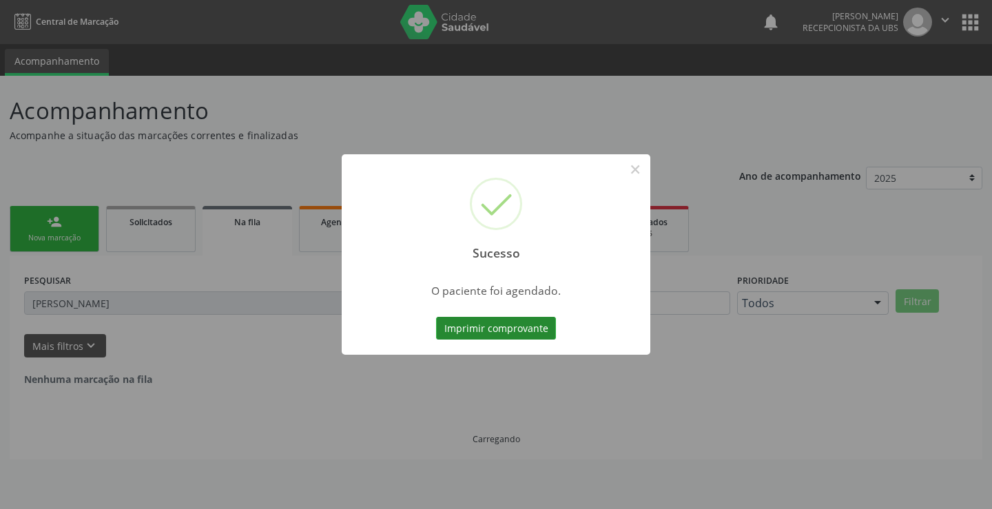
click at [481, 333] on button "Imprimir comprovante" at bounding box center [496, 328] width 120 height 23
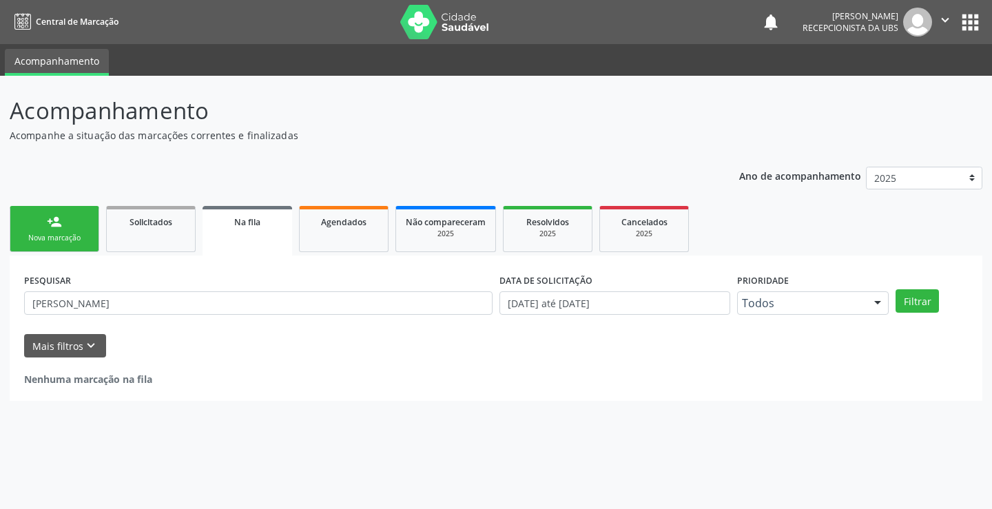
click at [70, 213] on link "person_add Nova marcação" at bounding box center [55, 229] width 90 height 46
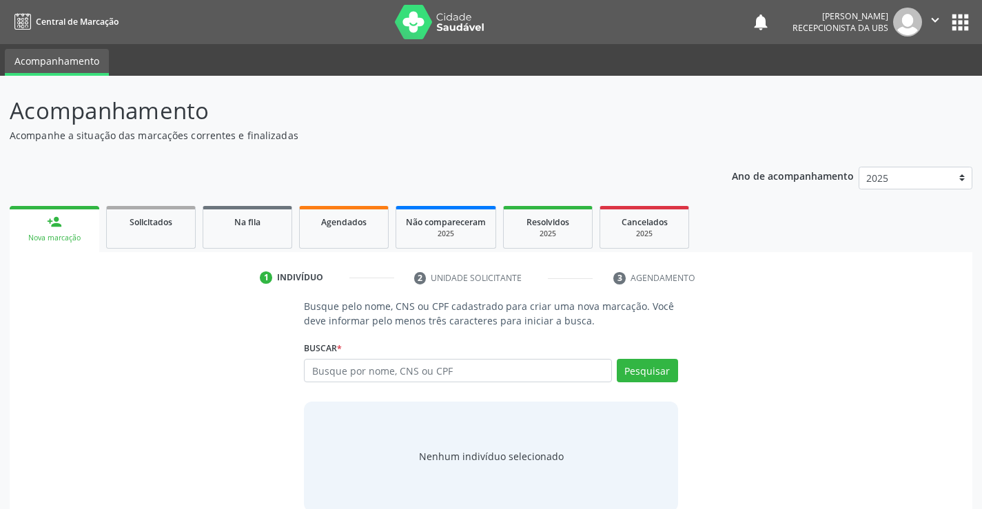
click at [399, 390] on div "Busque por nome, CNS ou CPF Nenhum resultado encontrado para: " " Digite nome, …" at bounding box center [490, 375] width 373 height 33
click at [399, 373] on input "text" at bounding box center [457, 370] width 307 height 23
paste input "702 1037 0257 4891"
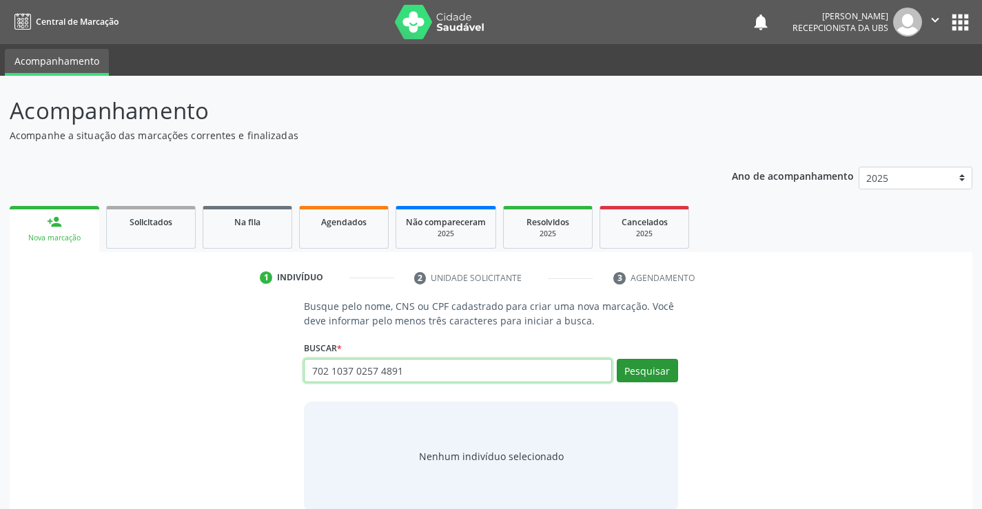
type input "702 1037 0257 4891"
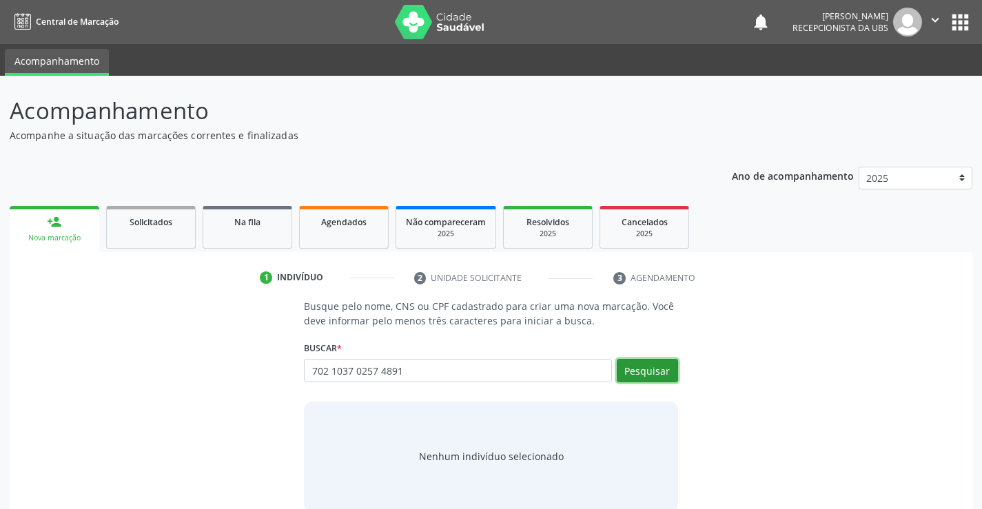
click at [621, 369] on button "Pesquisar" at bounding box center [647, 370] width 61 height 23
type input "702 1037 0257 4891"
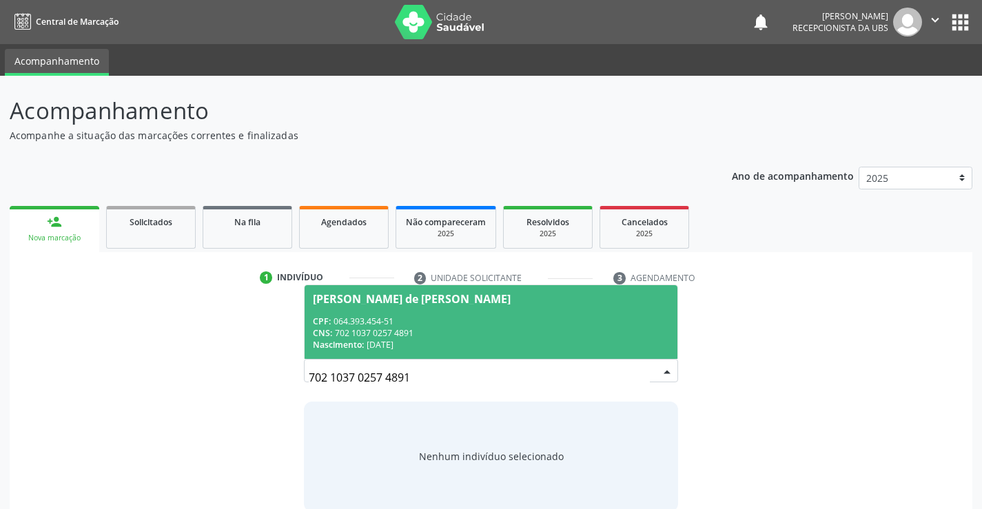
click at [605, 340] on div "Nascimento: 03/09/1998" at bounding box center [491, 345] width 356 height 12
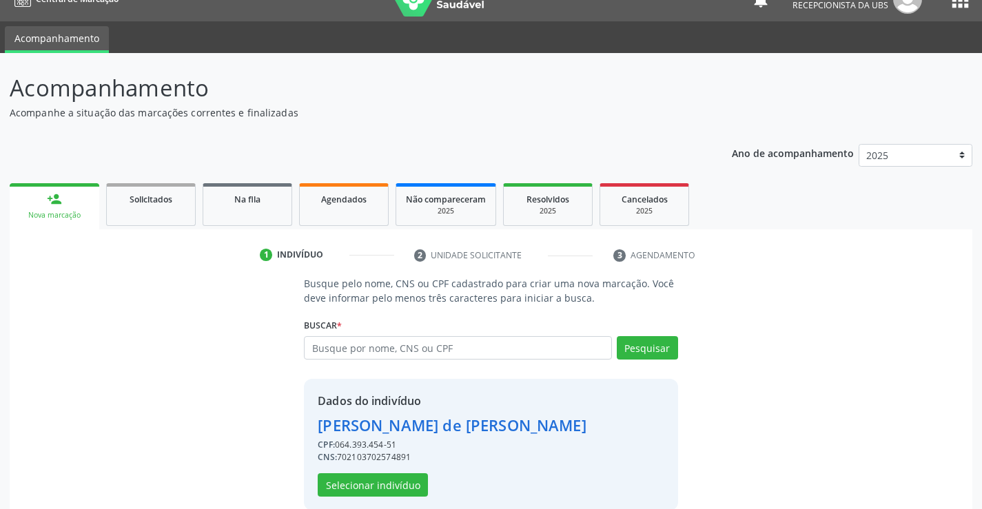
scroll to position [43, 0]
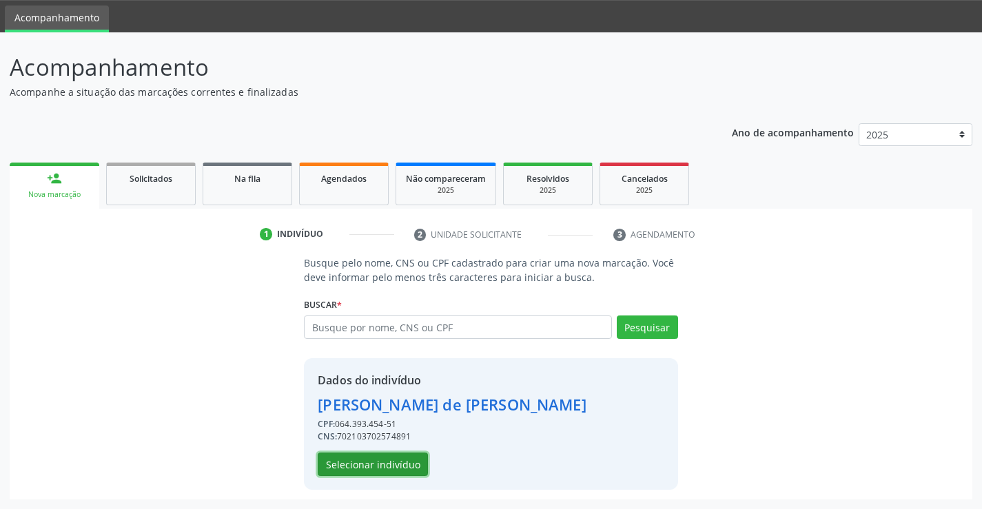
click at [364, 470] on button "Selecionar indivíduo" at bounding box center [373, 464] width 110 height 23
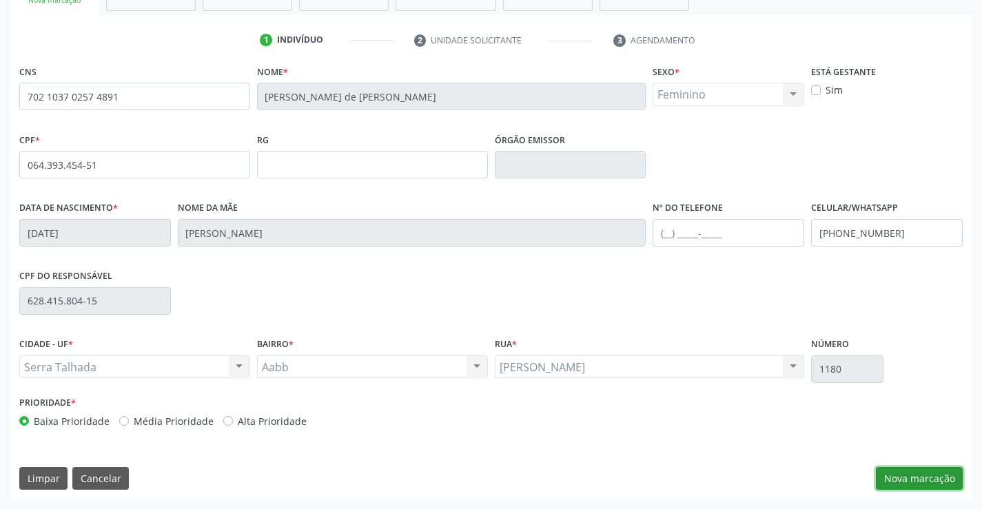
click at [901, 476] on button "Nova marcação" at bounding box center [919, 478] width 87 height 23
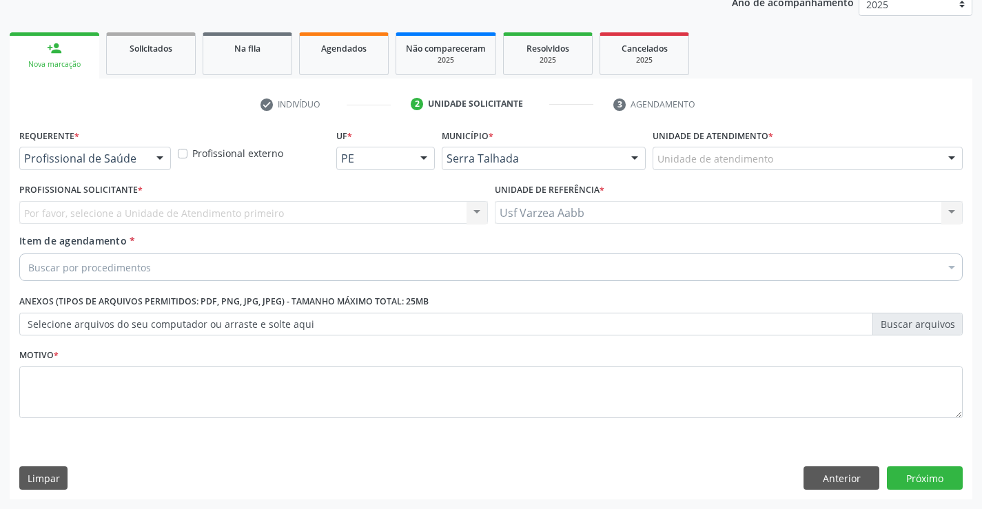
click at [93, 167] on div "Profissional de Saúde" at bounding box center [95, 158] width 152 height 23
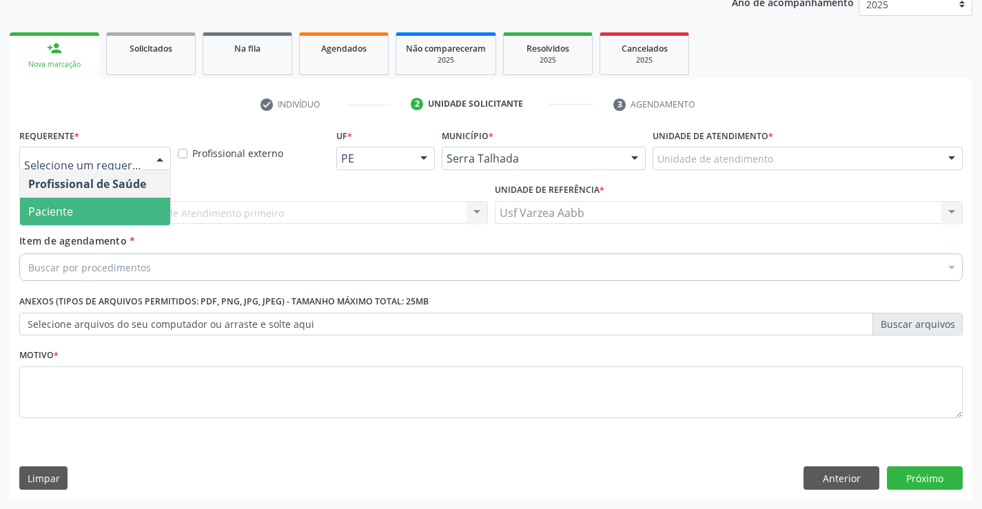
click at [92, 212] on span "Paciente" at bounding box center [95, 212] width 150 height 28
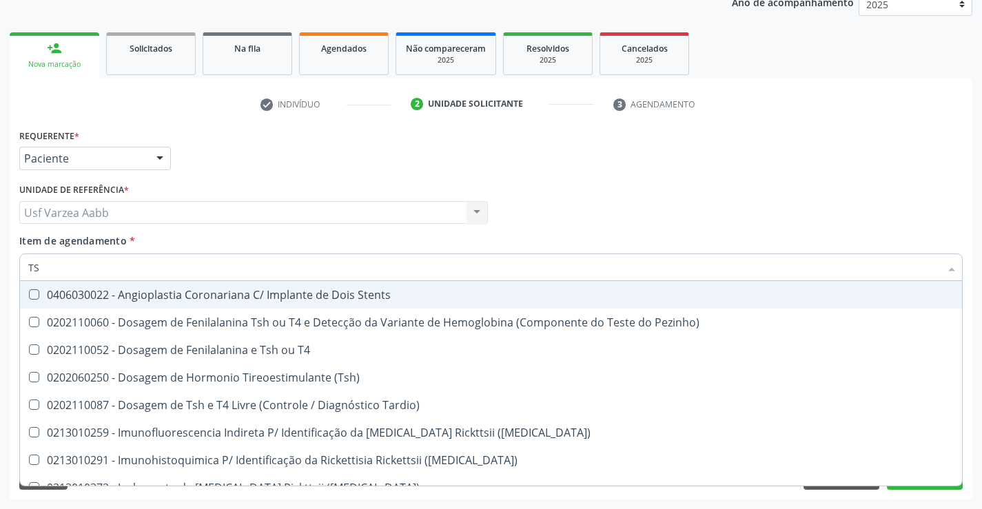
type input "TSH"
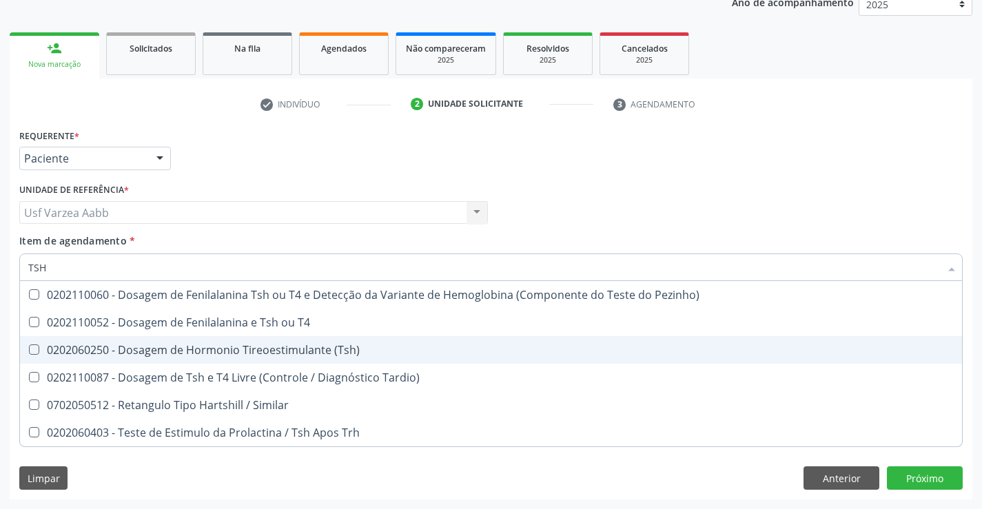
click at [258, 352] on div "0202060250 - Dosagem de Hormonio Tireoestimulante (Tsh)" at bounding box center [490, 350] width 925 height 11
checkbox \(Tsh\) "true"
type input "TS"
checkbox \(Tsh\) "false"
checkbox Tardio\) "true"
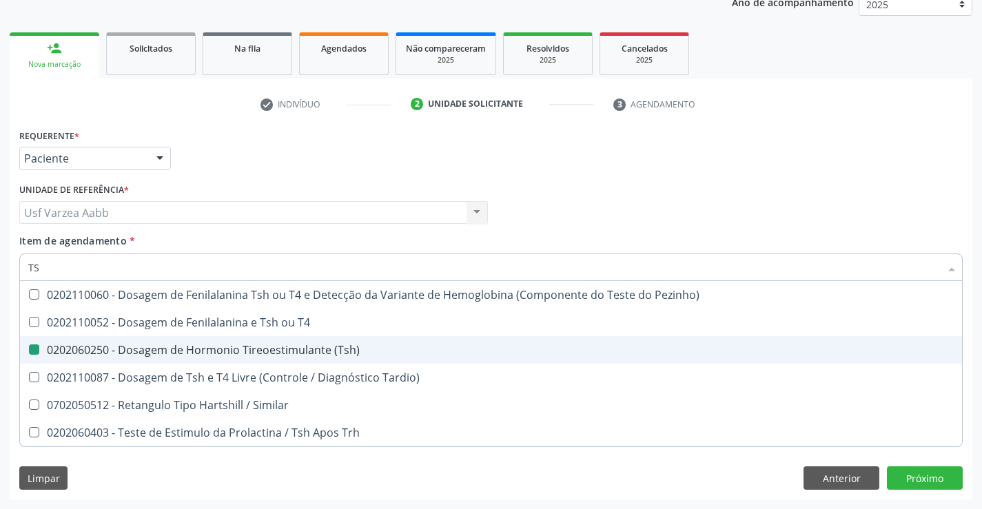
type input "T"
checkbox Tardio\) "false"
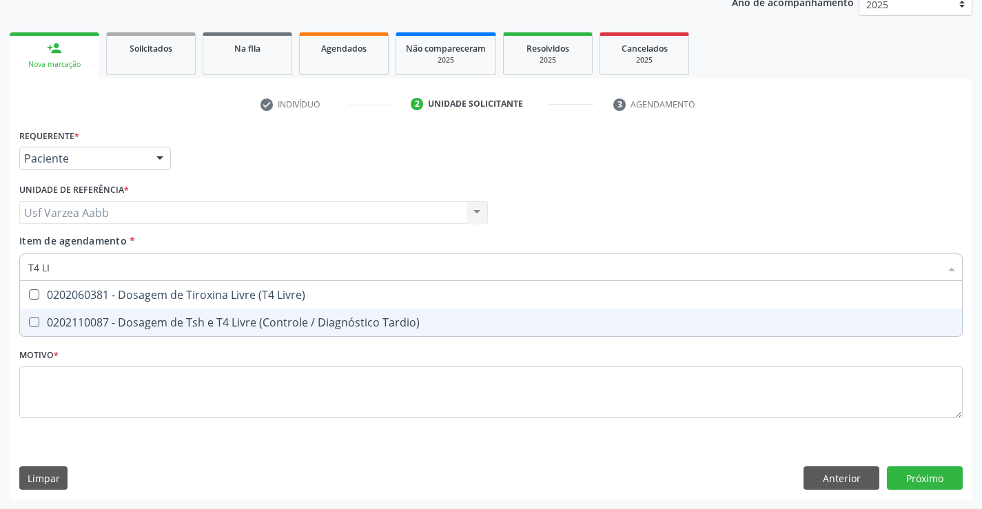
type input "T4 LIV"
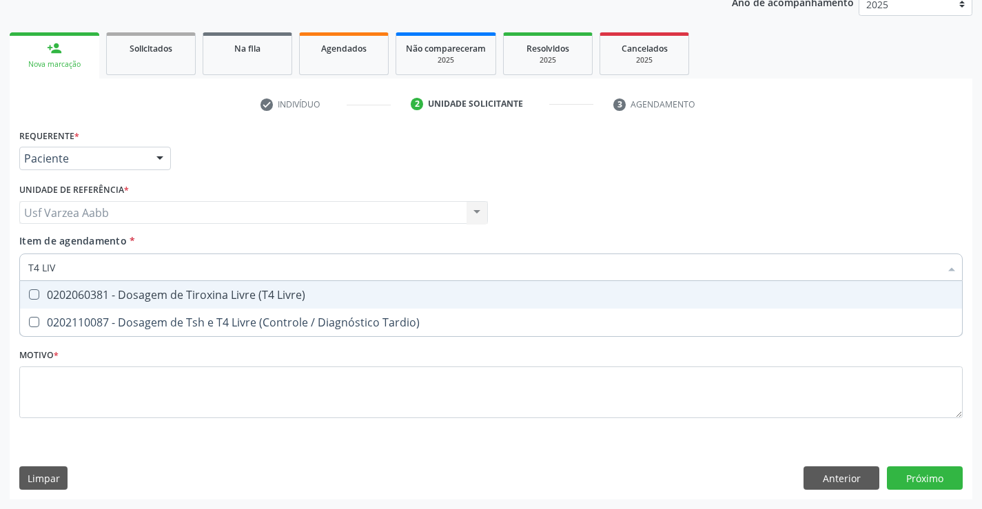
click at [228, 296] on div "0202060381 - Dosagem de Tiroxina Livre (T4 Livre)" at bounding box center [490, 294] width 925 height 11
checkbox Livre\) "true"
click at [226, 276] on input "T4 LIV" at bounding box center [484, 268] width 912 height 28
type input "T4"
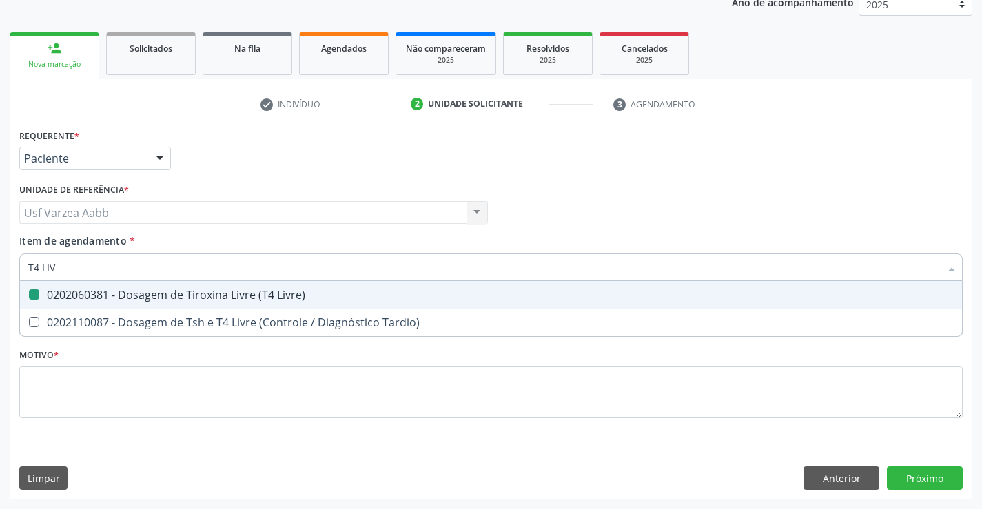
checkbox Livre\) "false"
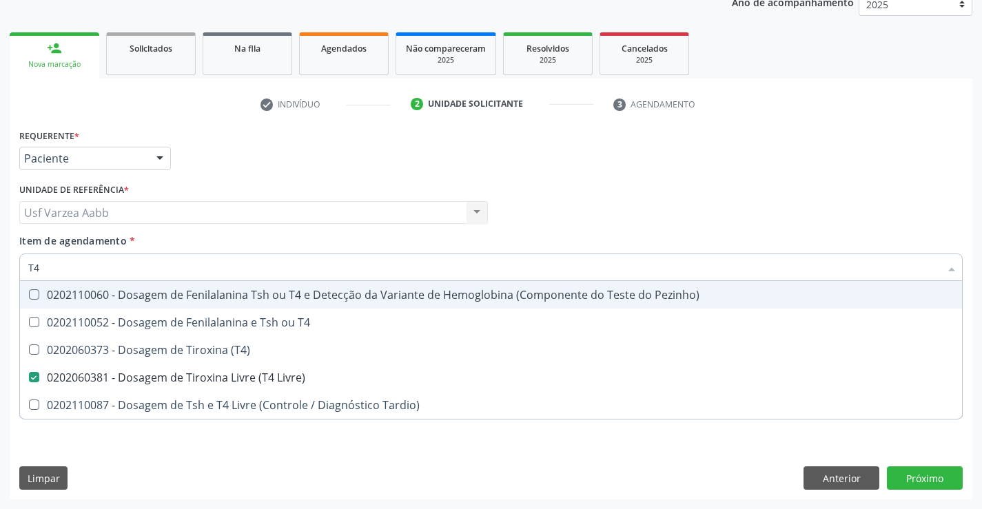
type input "T"
checkbox Livre\) "false"
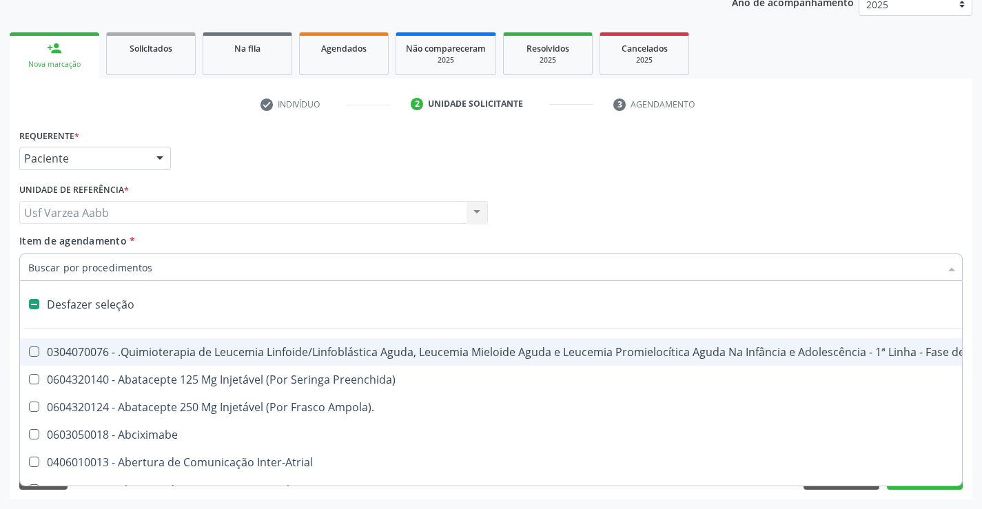
type input "G"
checkbox Hemodialise "true"
checkbox Meckel "true"
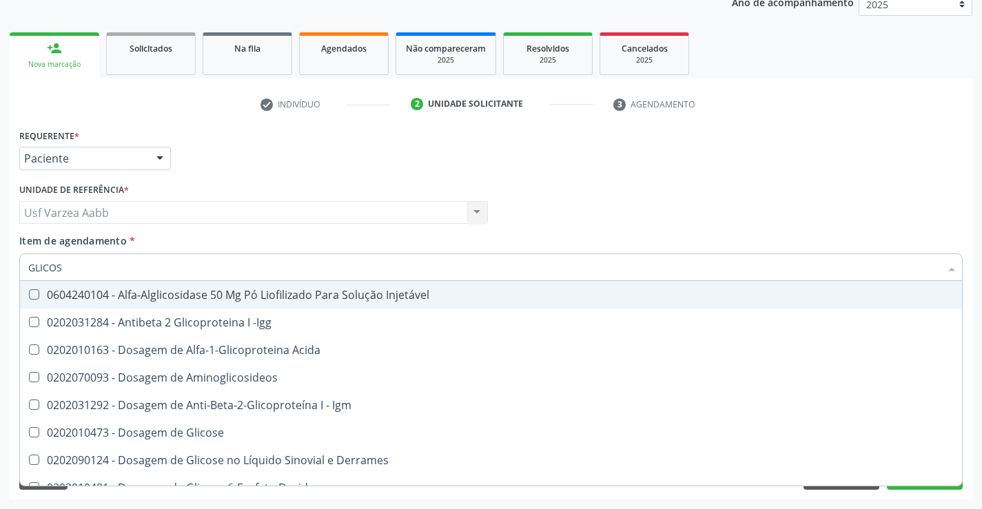
type input "GLICOSI"
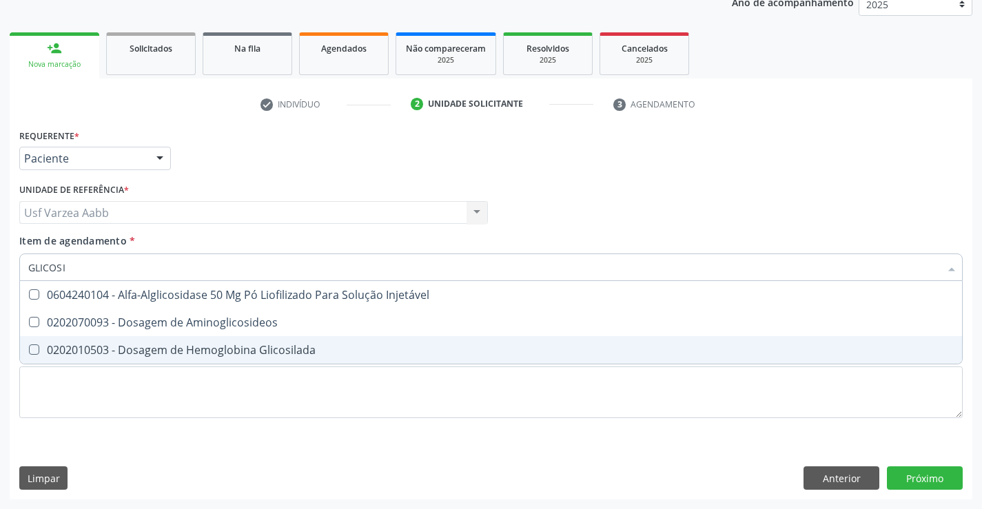
click at [192, 355] on div "0202010503 - Dosagem de Hemoglobina Glicosilada" at bounding box center [490, 350] width 925 height 11
checkbox Glicosilada "true"
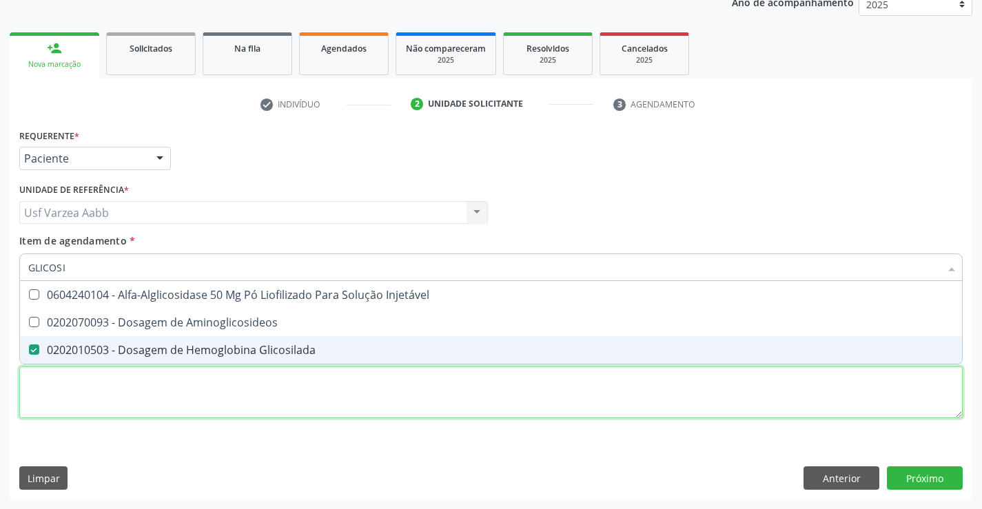
click at [206, 394] on div "Requerente * Paciente Profissional de Saúde Paciente Nenhum resultado encontrad…" at bounding box center [490, 281] width 943 height 312
checkbox Aminoglicosideos "true"
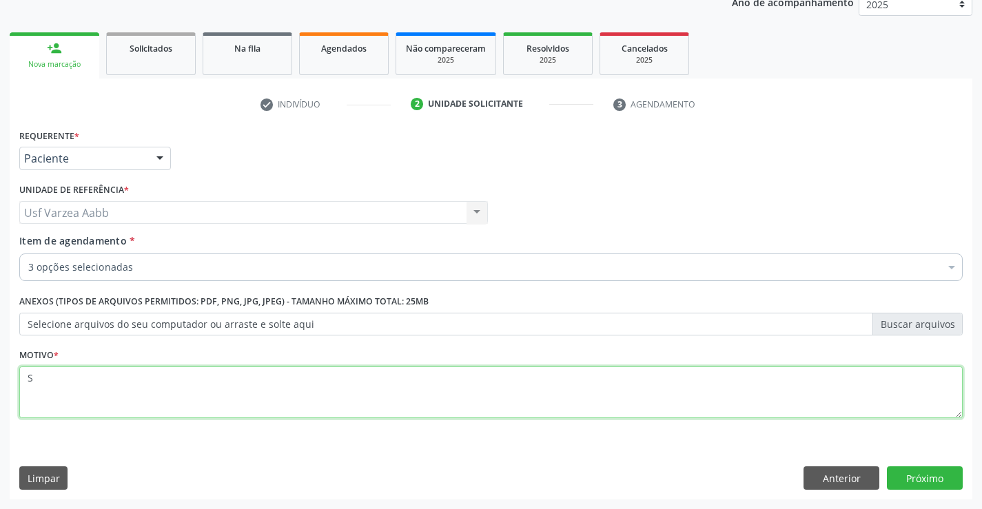
type textarea "SX"
type textarea "S"
click at [941, 477] on button "Próximo" at bounding box center [925, 477] width 76 height 23
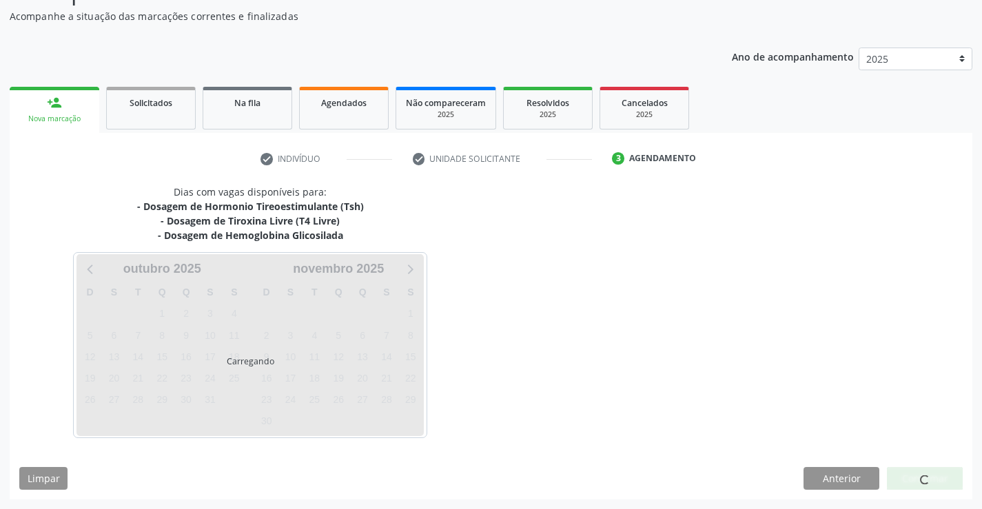
scroll to position [119, 0]
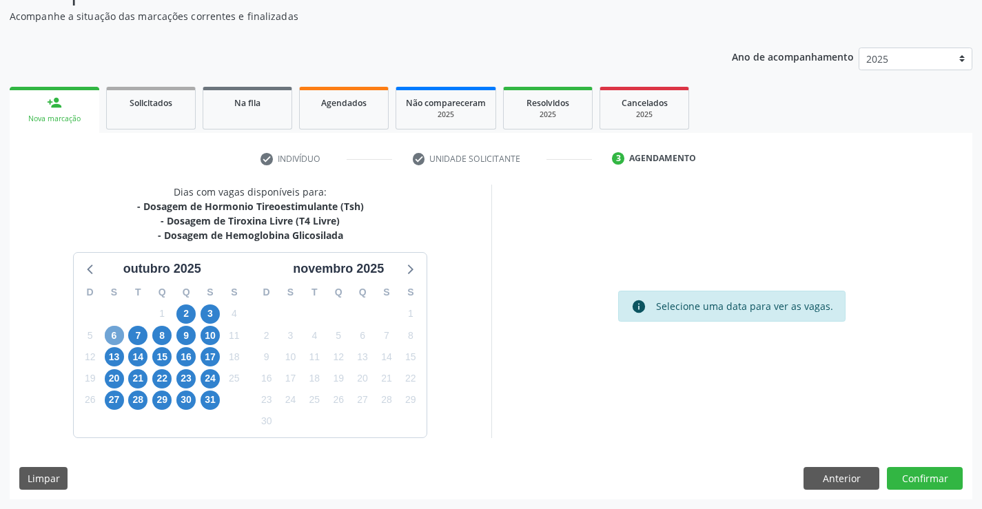
click at [108, 336] on span "6" at bounding box center [114, 335] width 19 height 19
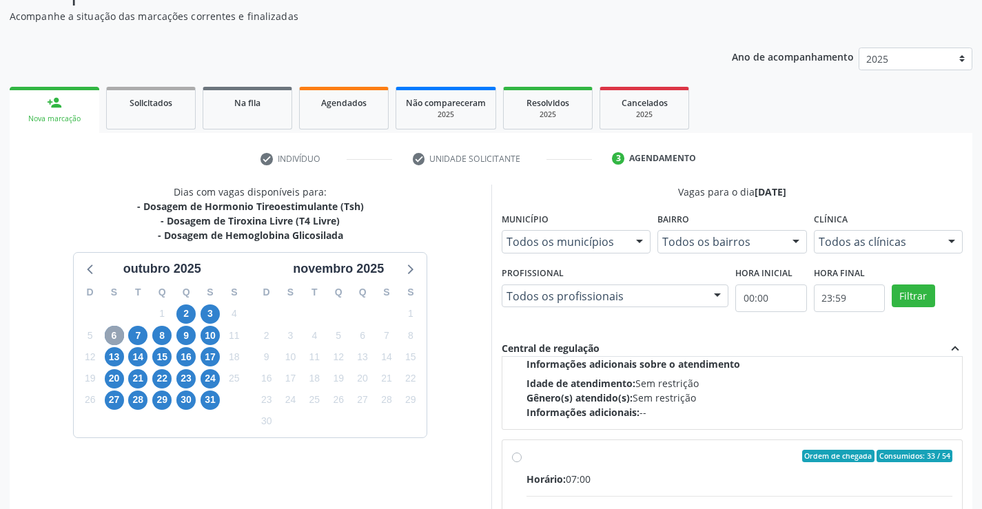
scroll to position [413, 0]
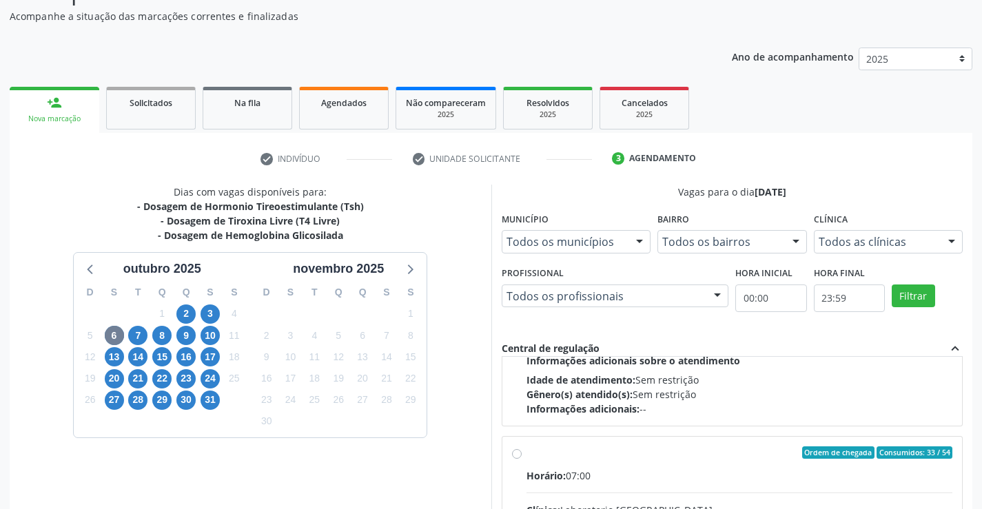
radio input "true"
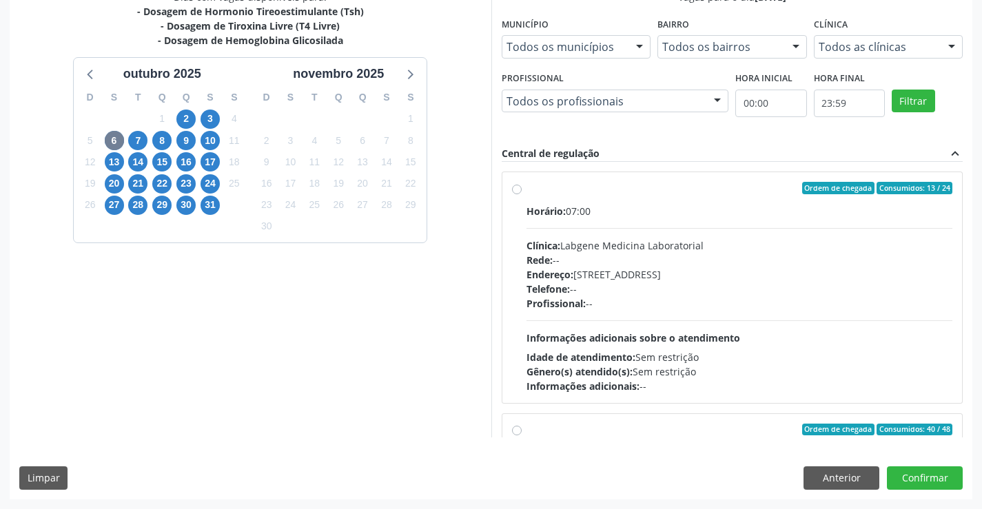
scroll to position [207, 0]
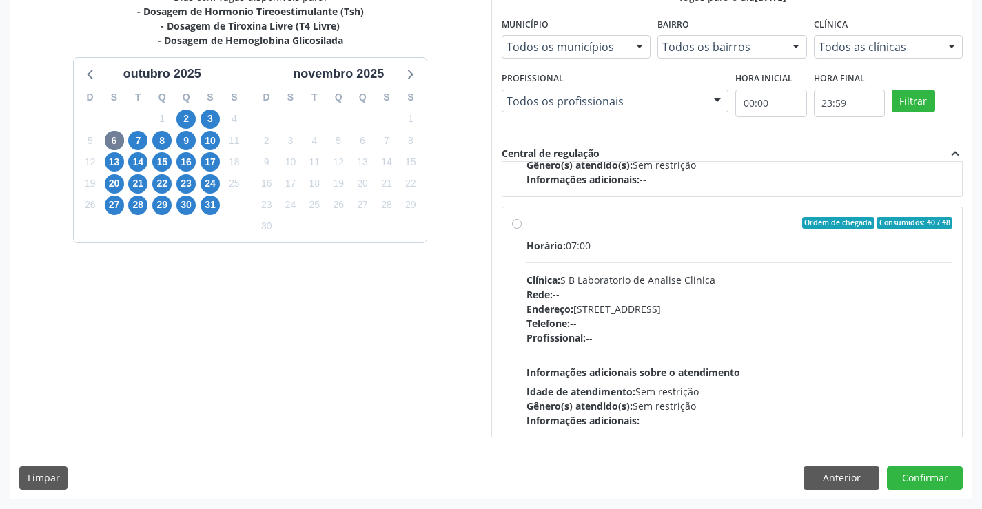
click at [557, 247] on span "Horário:" at bounding box center [545, 245] width 39 height 13
click at [522, 229] on input "Ordem de chegada Consumidos: 40 / 48 Horário: 07:00 Clínica: S B Laboratorio de…" at bounding box center [517, 223] width 10 height 12
radio input "true"
click at [903, 470] on button "Confirmar" at bounding box center [925, 477] width 76 height 23
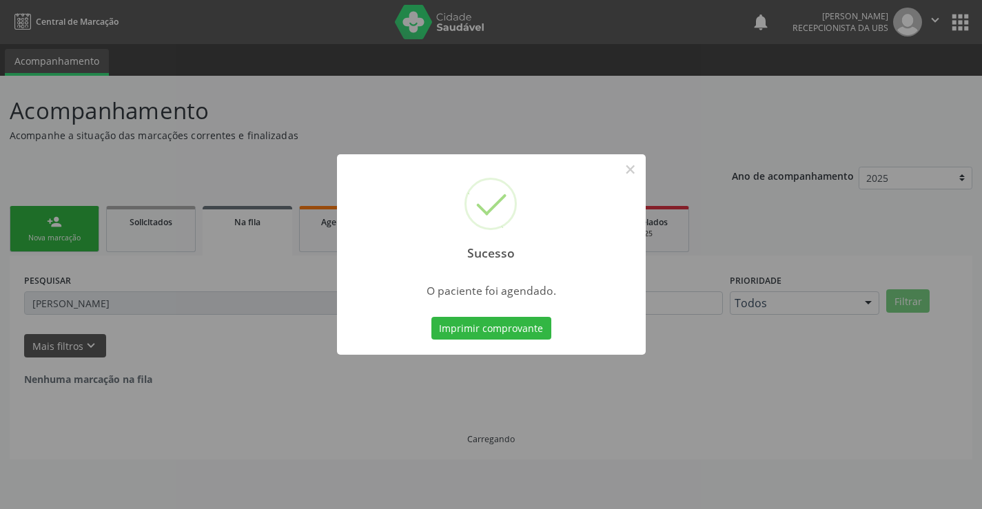
scroll to position [0, 0]
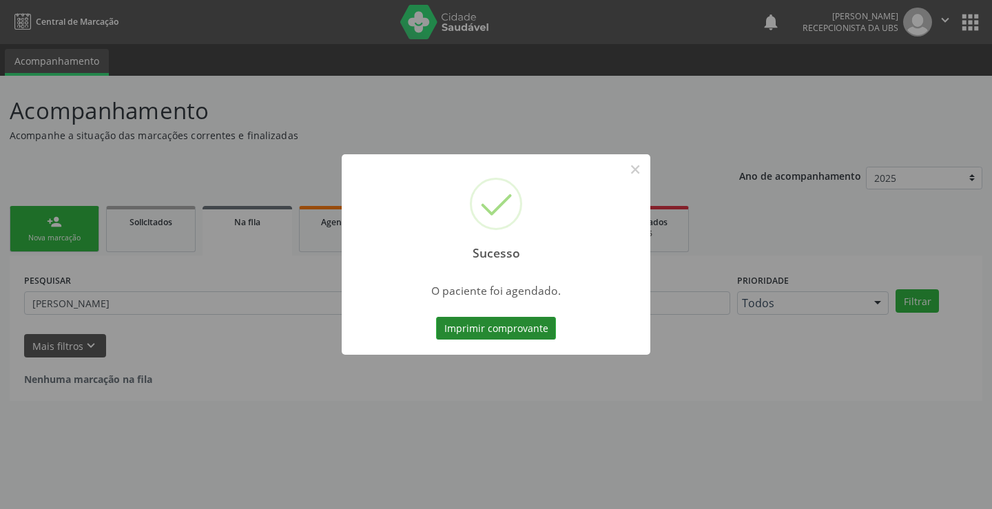
click at [453, 331] on button "Imprimir comprovante" at bounding box center [496, 328] width 120 height 23
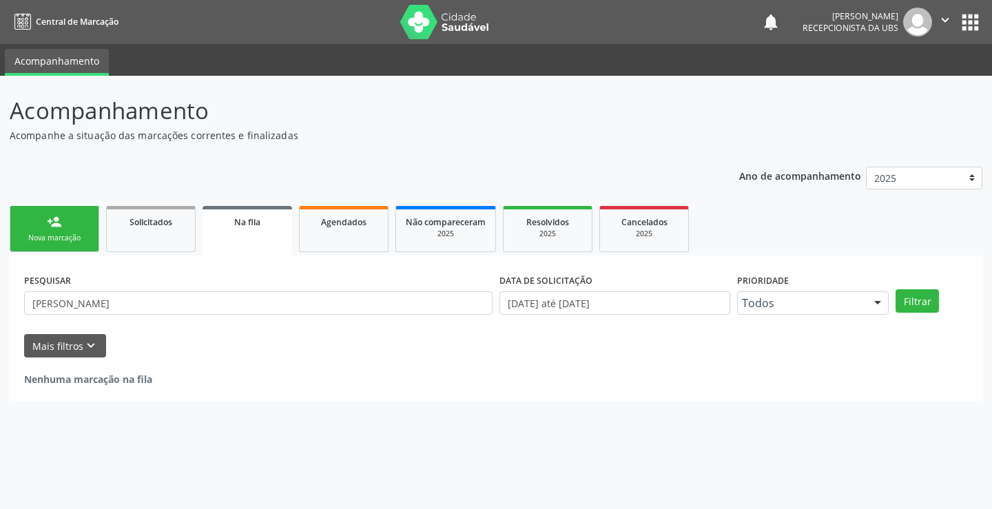
click at [72, 211] on link "person_add Nova marcação" at bounding box center [55, 229] width 90 height 46
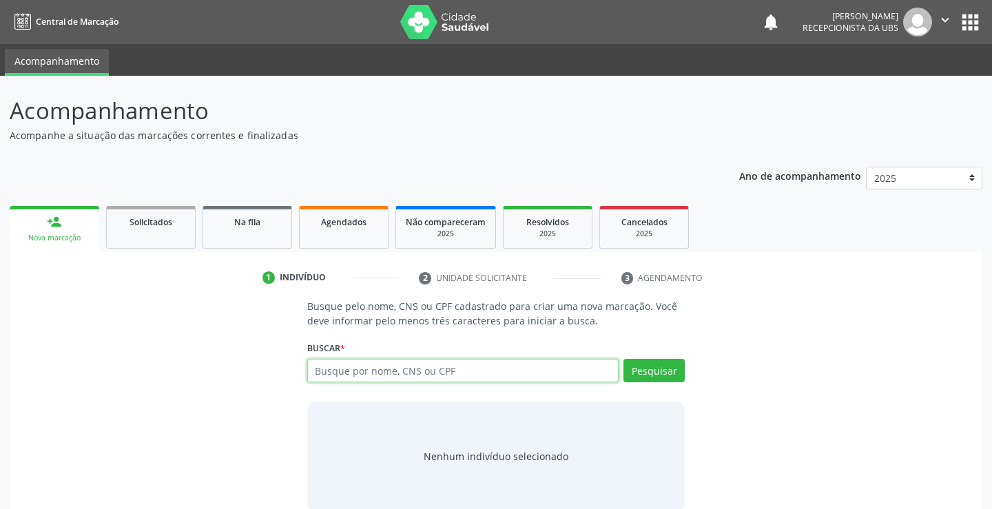
click at [350, 378] on input "text" at bounding box center [463, 370] width 312 height 23
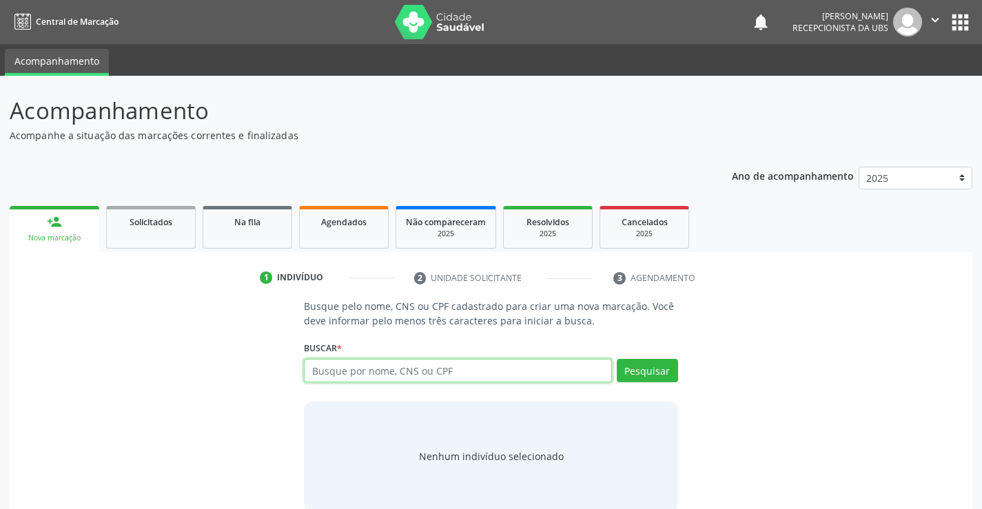
click at [360, 369] on input "text" at bounding box center [457, 370] width 307 height 23
type input "708402754354669"
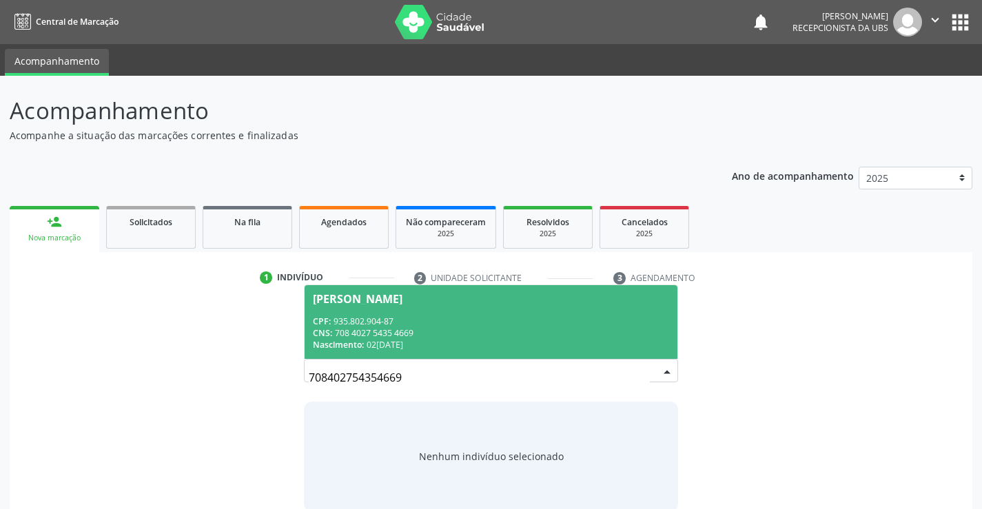
click at [444, 314] on span "Marileide Ferreira dos Santos CPF: 935.802.904-87 CNS: 708 4027 5435 4669 Nasci…" at bounding box center [491, 322] width 372 height 74
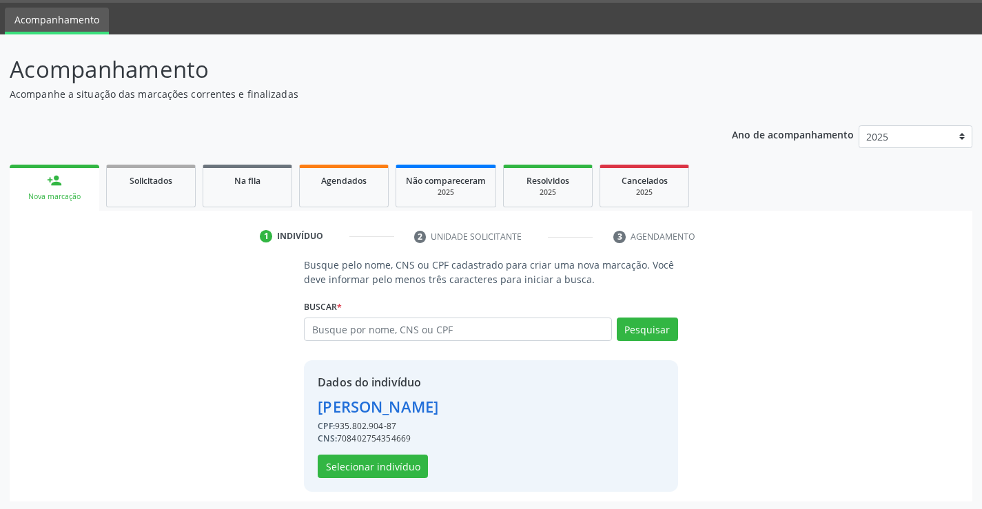
scroll to position [43, 0]
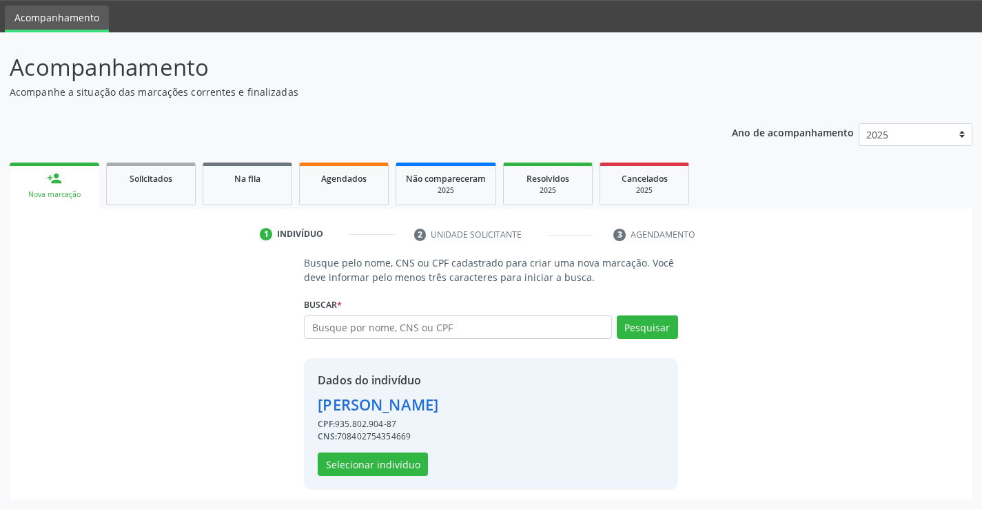
click at [407, 450] on div "Dados do indivíduo Marileide Ferreira dos Santos CPF: 935.802.904-87 CNS: 70840…" at bounding box center [378, 424] width 121 height 104
click at [408, 455] on button "Selecionar indivíduo" at bounding box center [373, 464] width 110 height 23
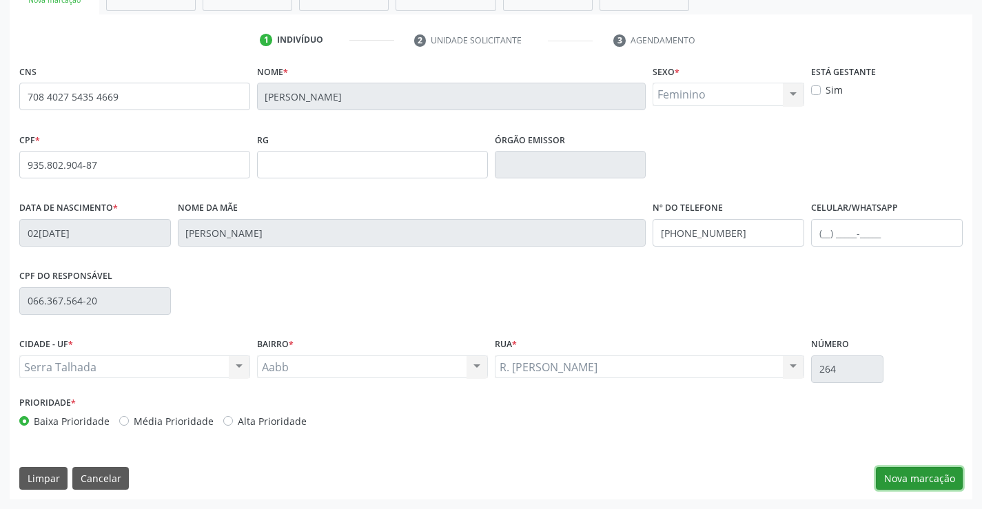
click at [918, 473] on button "Nova marcação" at bounding box center [919, 478] width 87 height 23
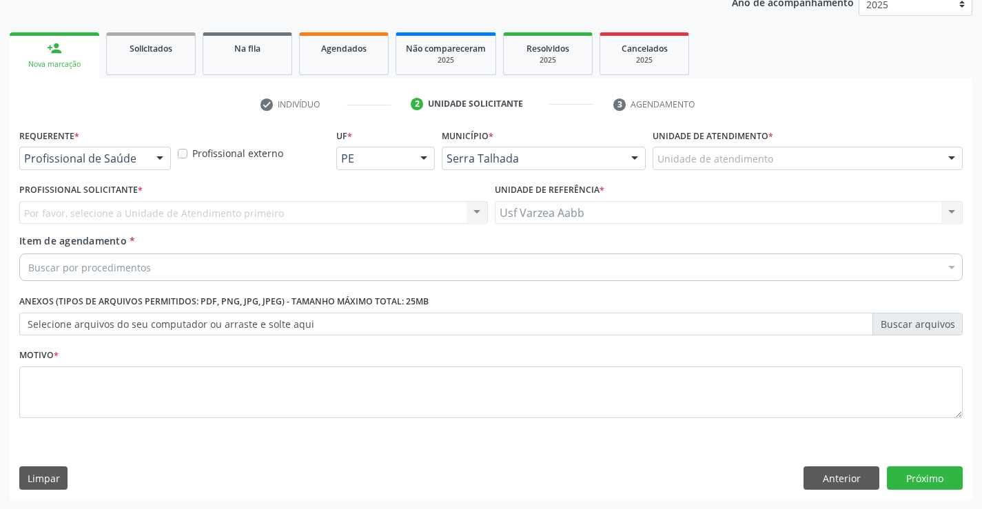
scroll to position [174, 0]
click at [160, 156] on div at bounding box center [160, 158] width 21 height 23
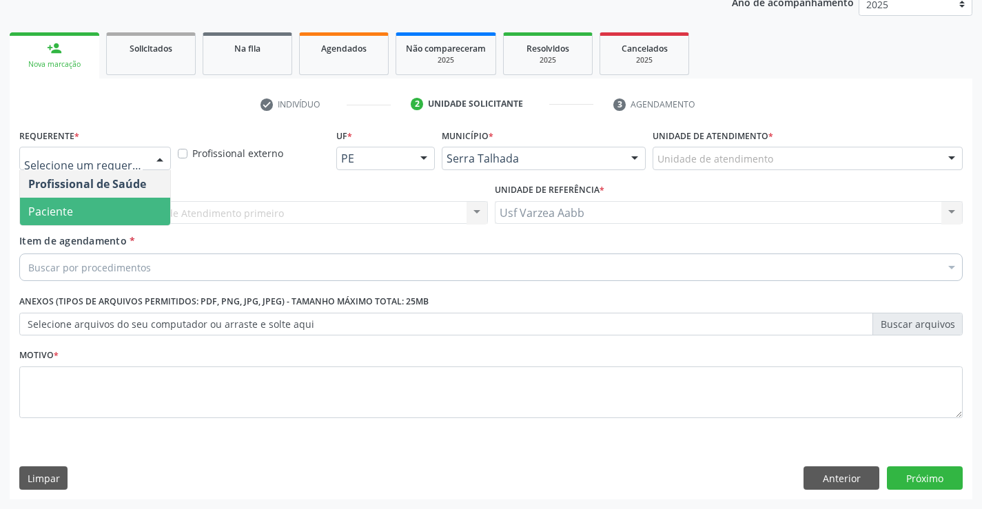
click at [156, 225] on div "Profissional de Saúde Paciente Nenhum resultado encontrado para: " " Não há nen…" at bounding box center [95, 198] width 152 height 56
click at [149, 211] on span "Paciente" at bounding box center [95, 212] width 150 height 28
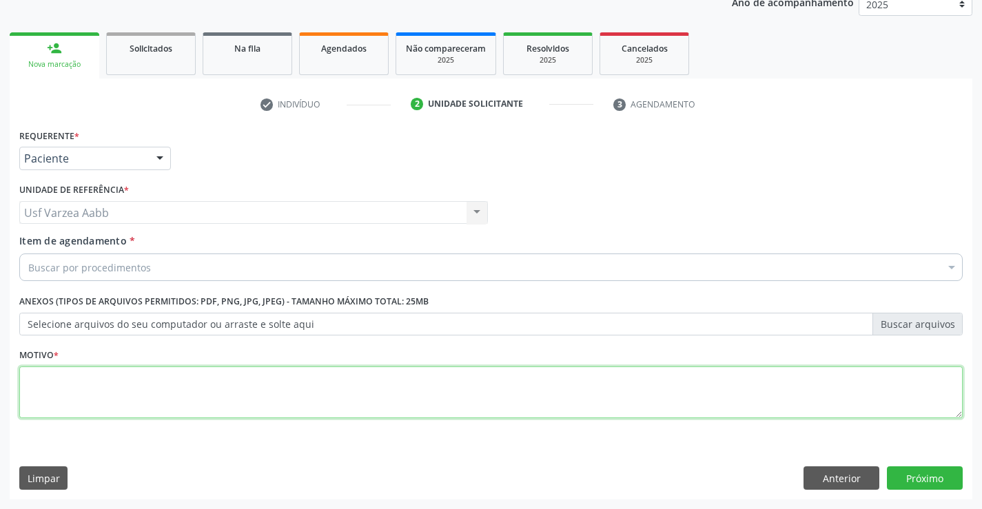
click at [729, 398] on textarea at bounding box center [490, 393] width 943 height 52
type textarea "X"
click at [938, 482] on button "Próximo" at bounding box center [925, 477] width 76 height 23
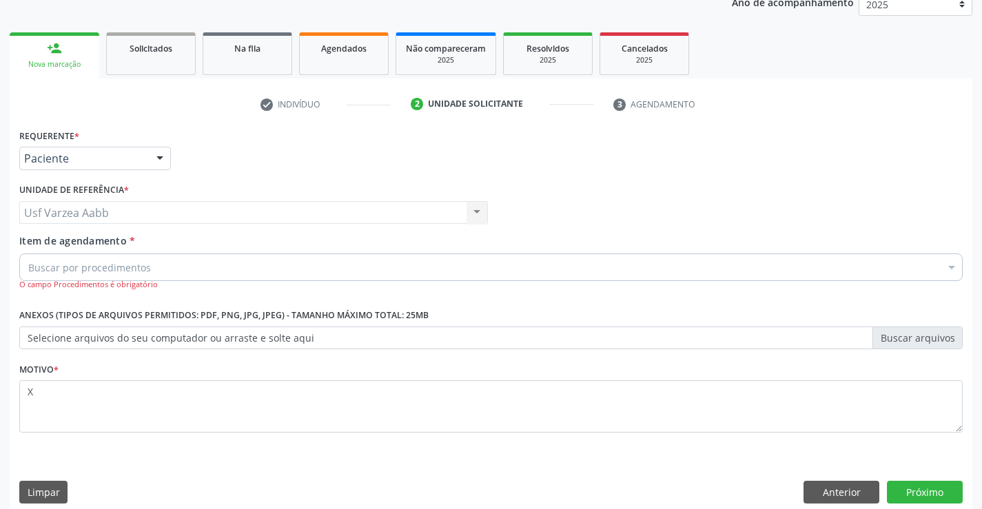
click at [142, 255] on div "Buscar por procedimentos" at bounding box center [490, 268] width 943 height 28
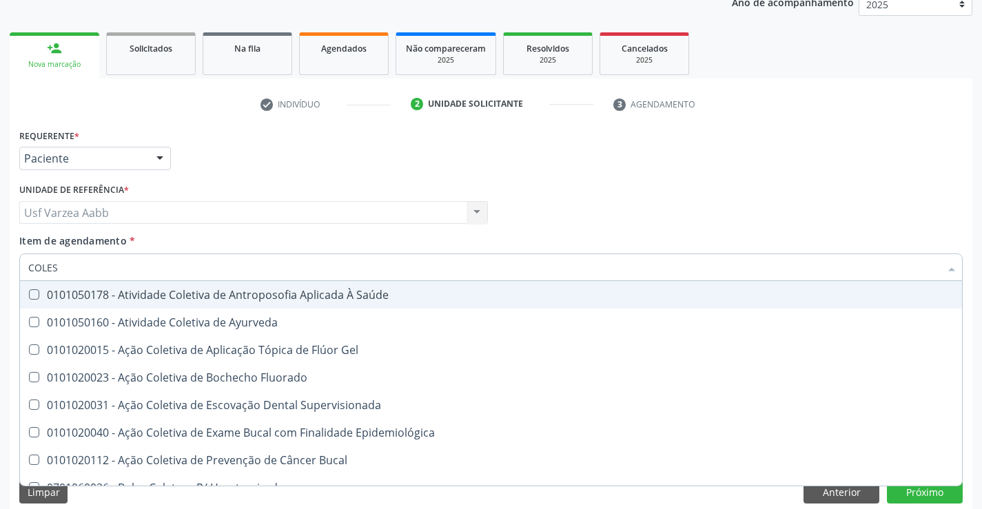
type input "COLEST"
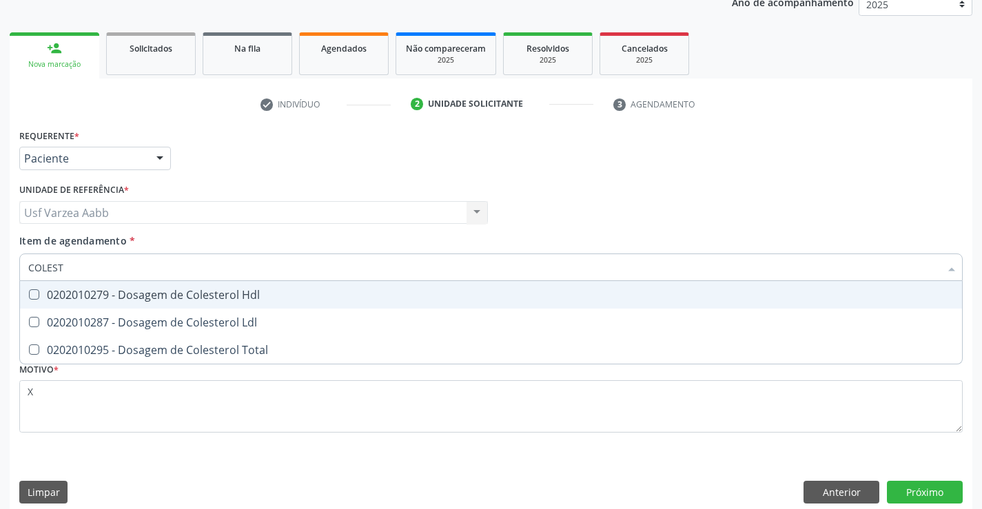
click at [163, 290] on div "0202010279 - Dosagem de Colesterol Hdl" at bounding box center [490, 294] width 925 height 11
checkbox Hdl "true"
click at [166, 324] on div "0202010287 - Dosagem de Colesterol Ldl" at bounding box center [490, 322] width 925 height 11
checkbox Ldl "true"
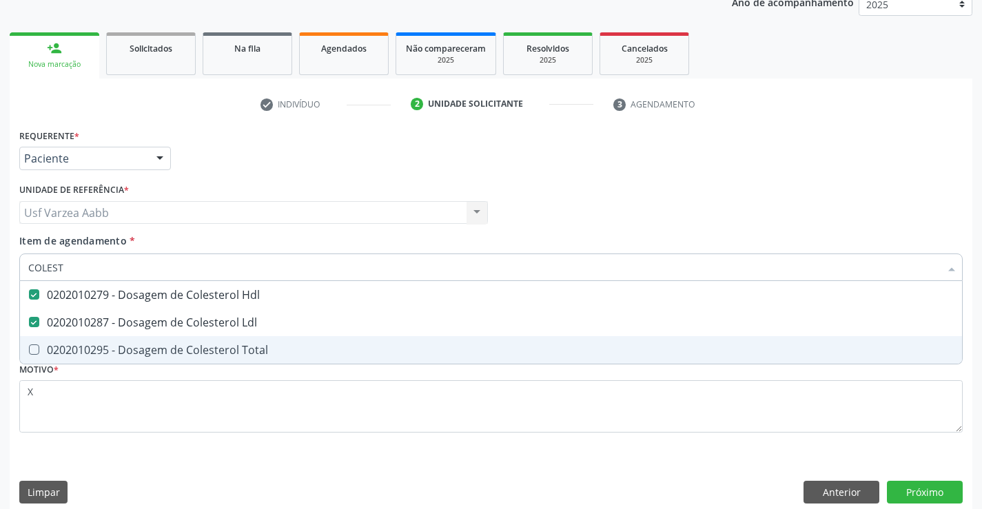
drag, startPoint x: 174, startPoint y: 347, endPoint x: 176, endPoint y: 289, distance: 58.6
click at [172, 346] on div "0202010295 - Dosagem de Colesterol Total" at bounding box center [490, 350] width 925 height 11
checkbox Total "true"
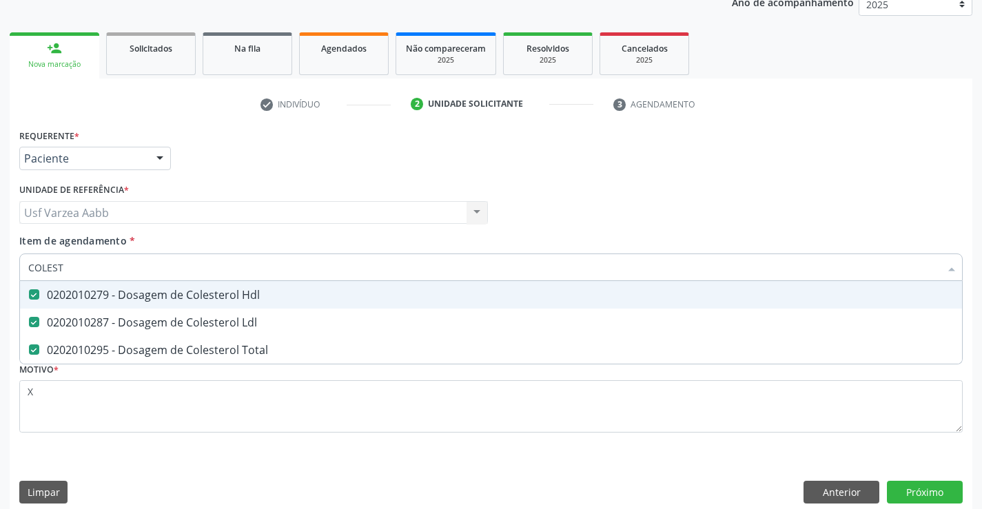
click at [178, 272] on input "COLEST" at bounding box center [484, 268] width 912 height 28
type input "CR"
checkbox Hdl "false"
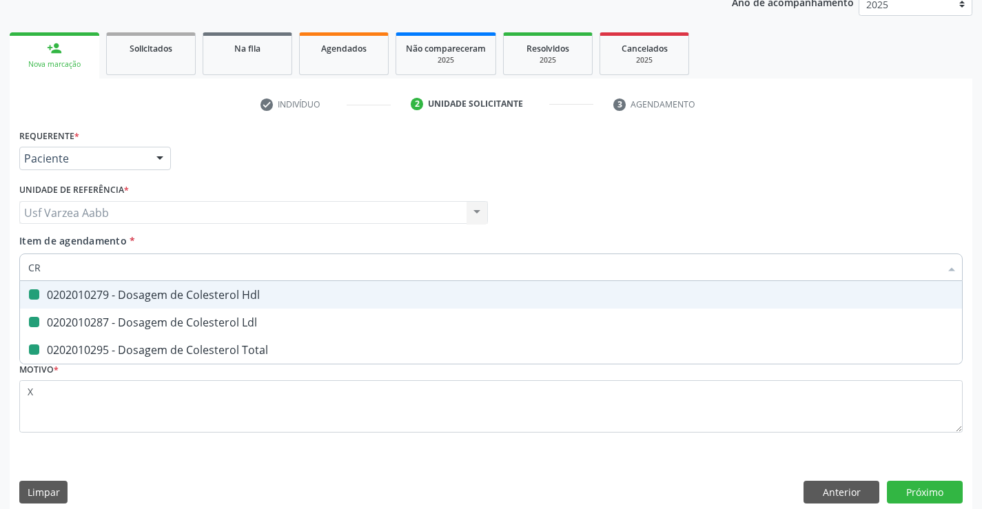
checkbox Ldl "false"
checkbox Total "false"
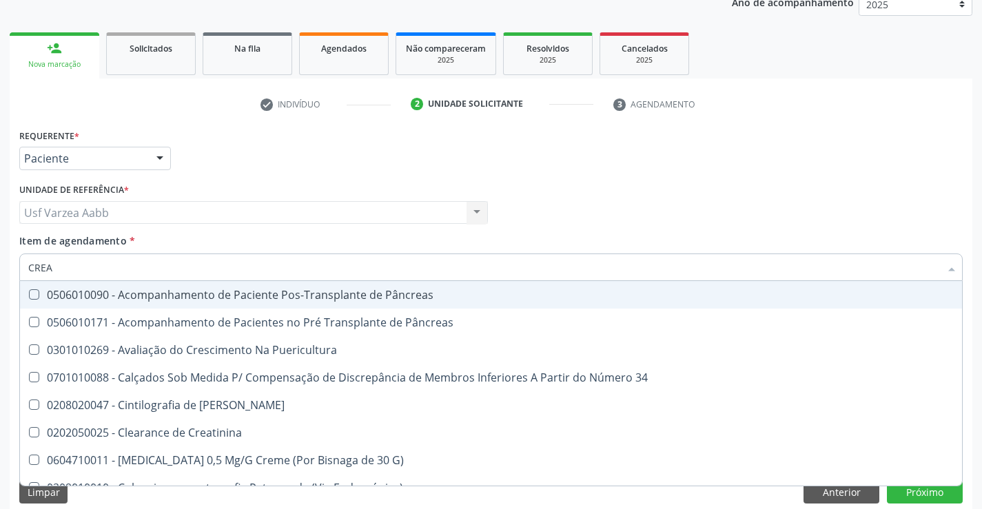
type input "CREAT"
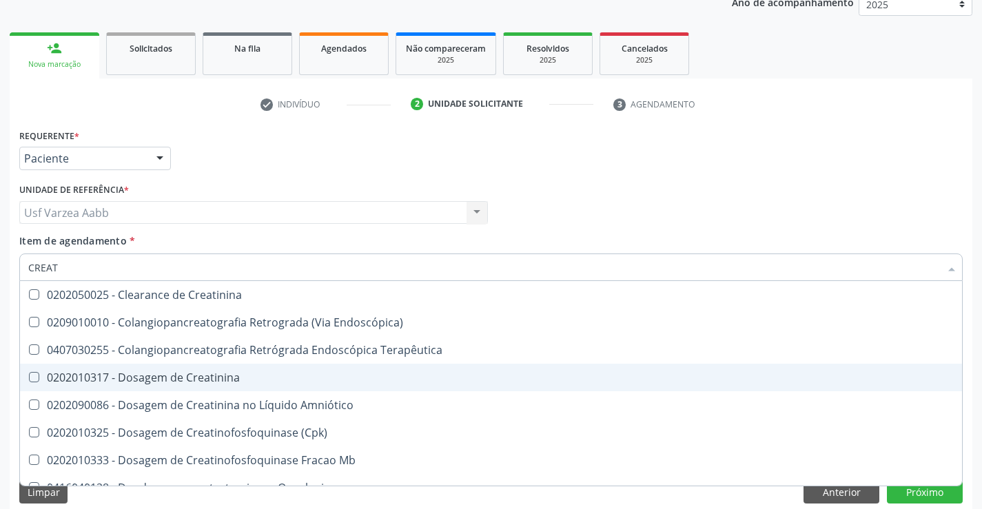
click at [271, 383] on div "0202010317 - Dosagem de Creatinina" at bounding box center [490, 377] width 925 height 11
checkbox Creatinina "true"
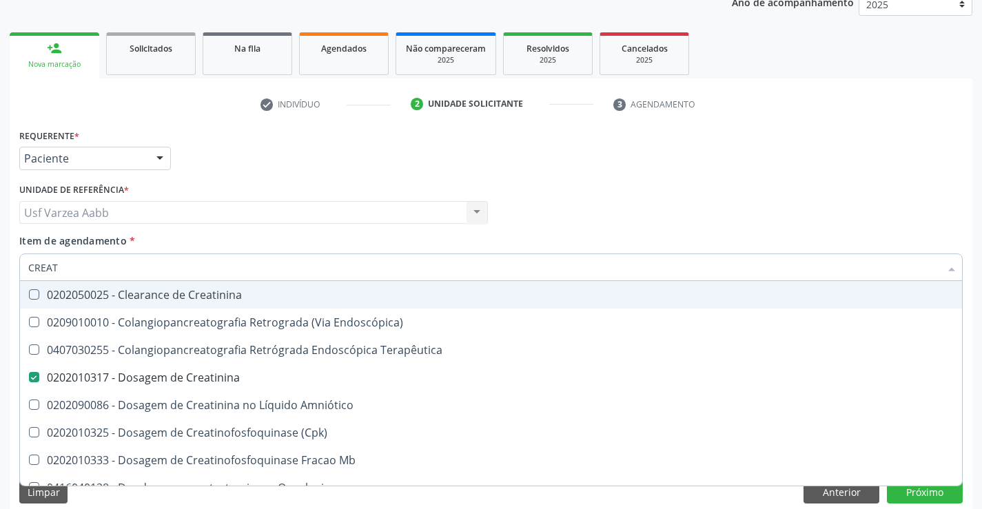
click at [261, 274] on input "CREAT" at bounding box center [484, 268] width 912 height 28
type input "TR"
checkbox Creatinina "false"
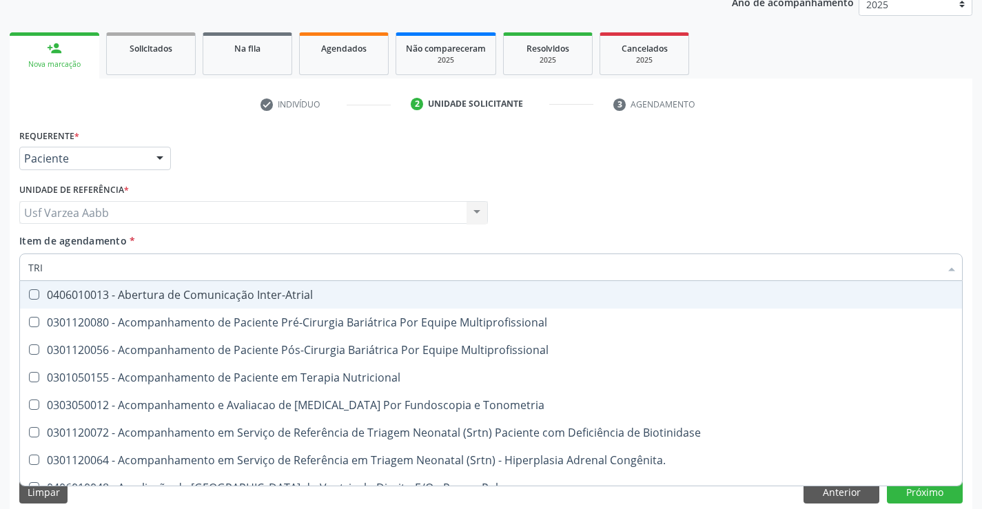
type input "TRIG"
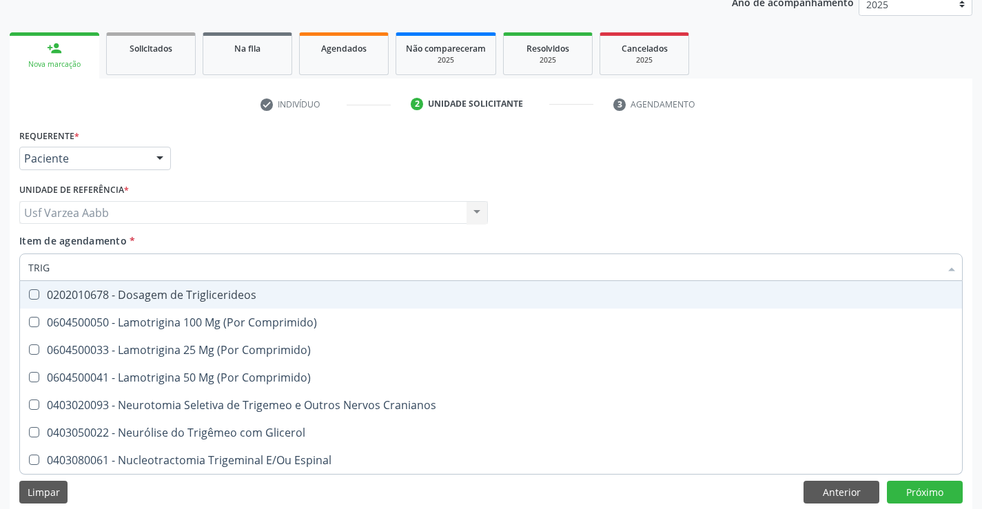
click at [246, 305] on span "0202010678 - Dosagem de Triglicerideos" at bounding box center [491, 295] width 942 height 28
checkbox Triglicerideos "true"
click at [258, 260] on input "TRIG" at bounding box center [484, 268] width 912 height 28
type input "URINA"
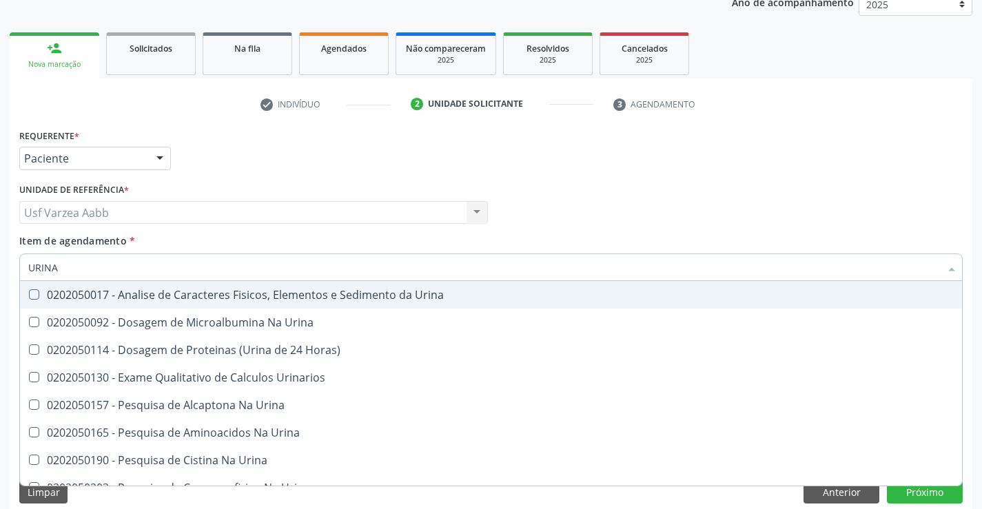
click at [285, 300] on div "0202050017 - Analise de Caracteres Fisicos, Elementos e Sedimento da Urina" at bounding box center [490, 294] width 925 height 11
checkbox Urina "true"
click at [289, 279] on input "URINA" at bounding box center [484, 268] width 912 height 28
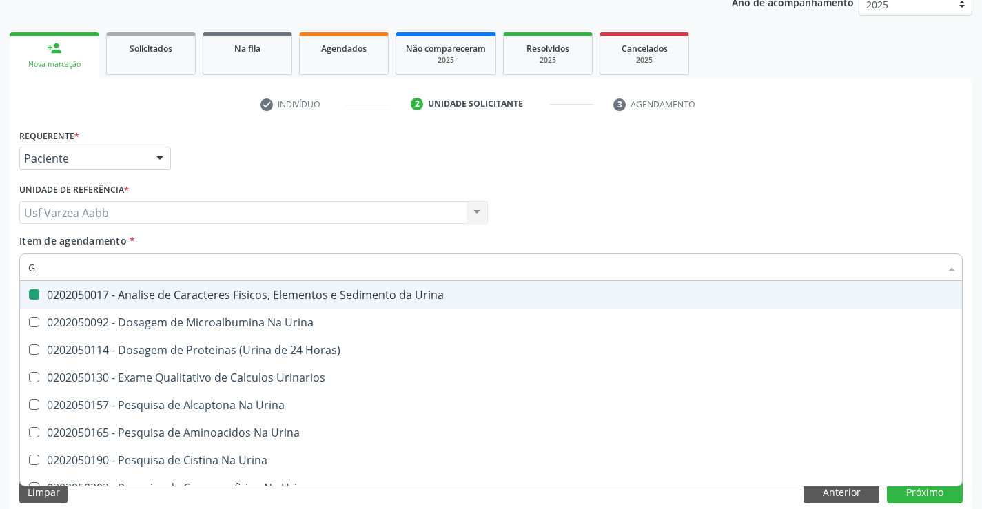
type input "GL"
checkbox Urina "false"
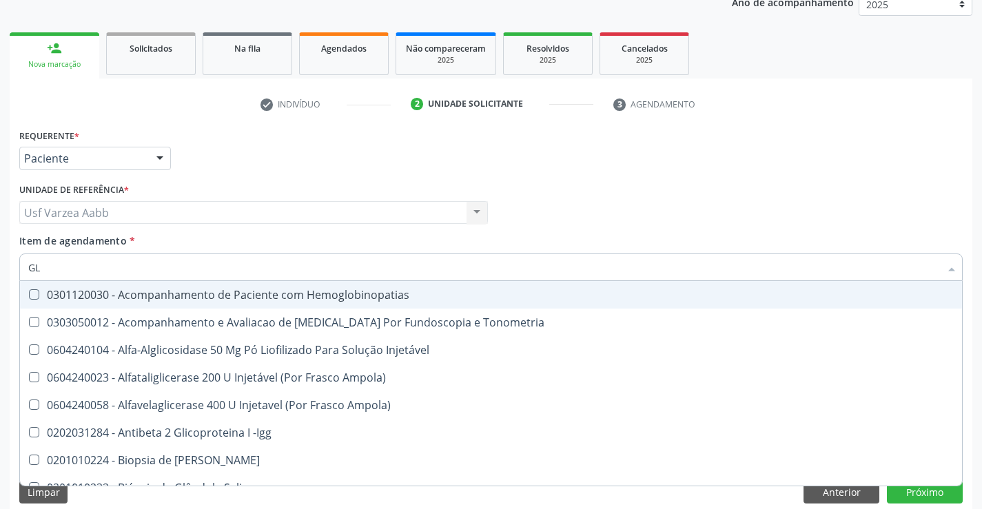
type input "GLI"
checkbox Glomerular "true"
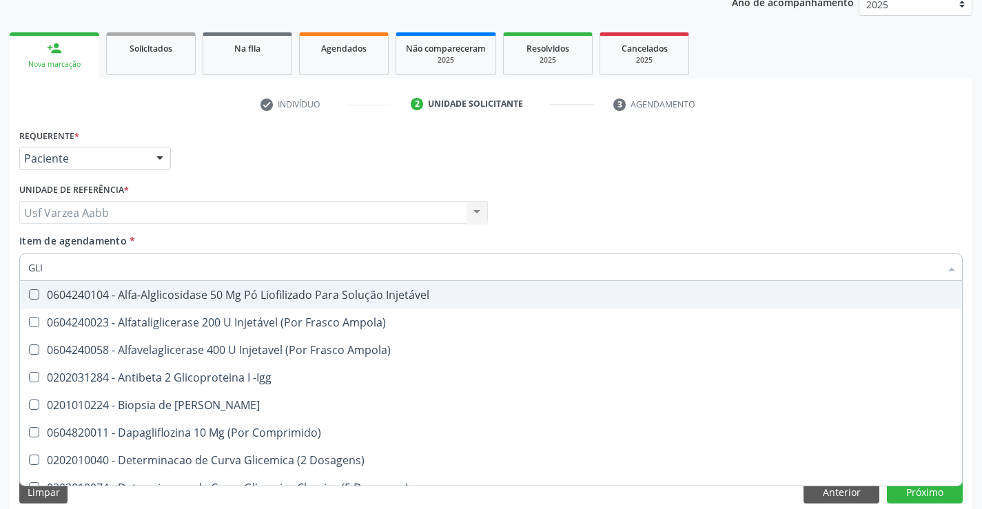
type input "GLIC"
checkbox Derrames "true"
checkbox Triglicerideos "false"
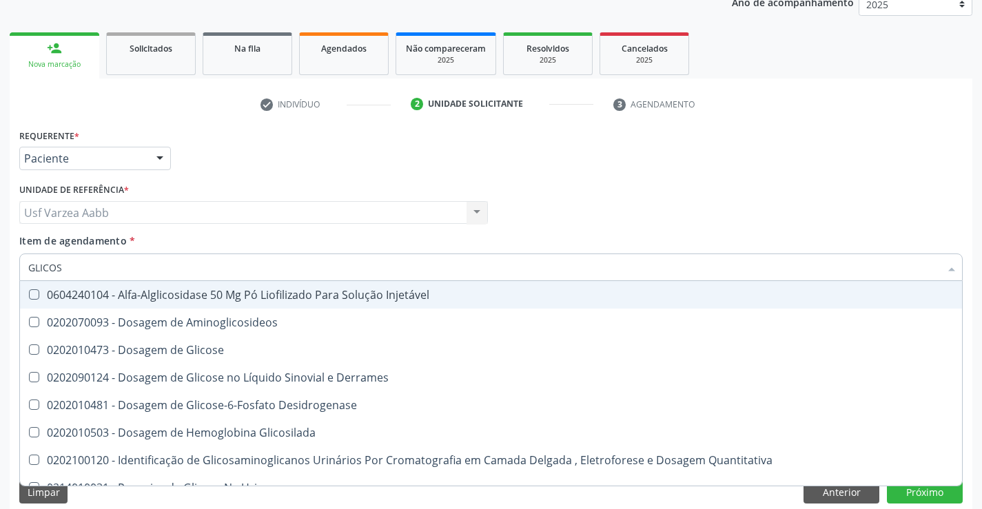
type input "GLICOSE"
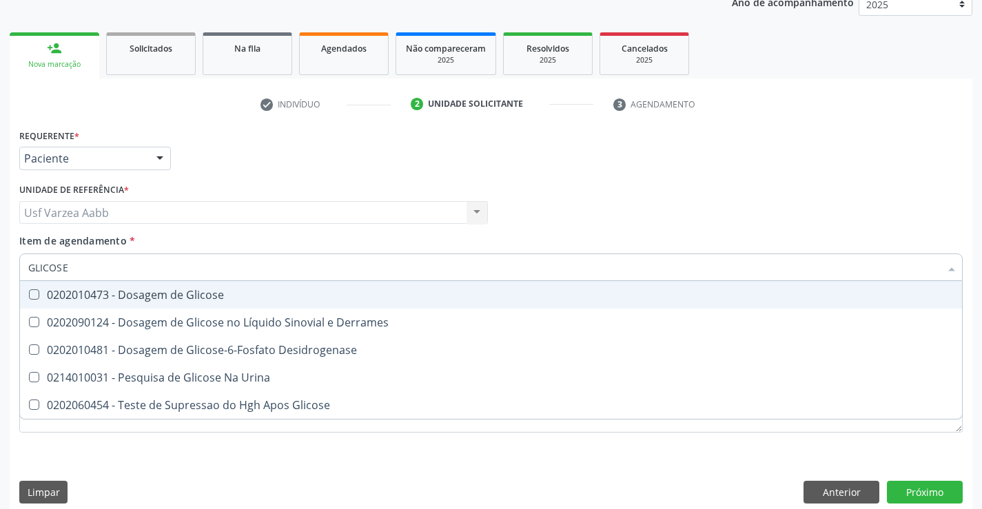
click at [287, 299] on div "0202010473 - Dosagem de Glicose" at bounding box center [490, 294] width 925 height 11
checkbox Glicose "true"
click at [298, 276] on input "GLICOSE" at bounding box center [484, 268] width 912 height 28
type input "HEM"
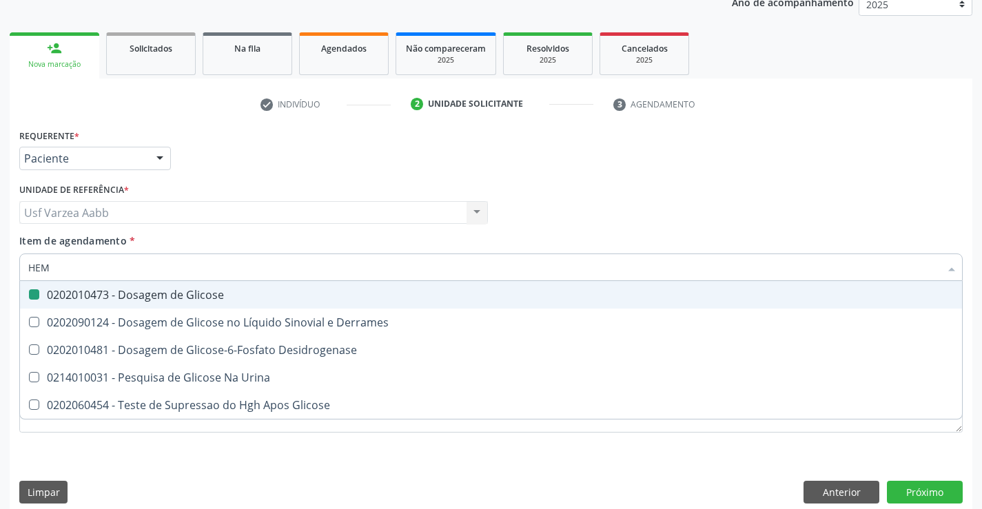
checkbox Glicose "false"
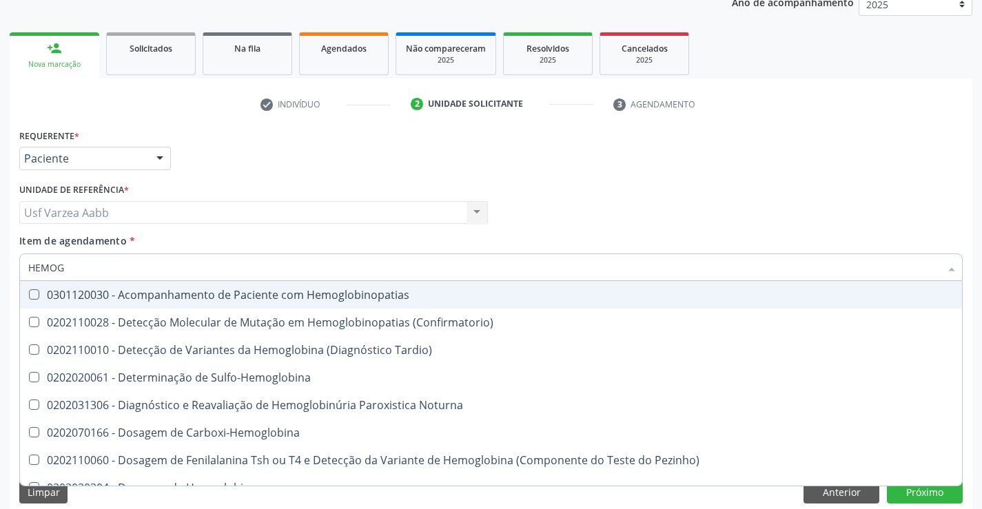
type input "HEMOGR"
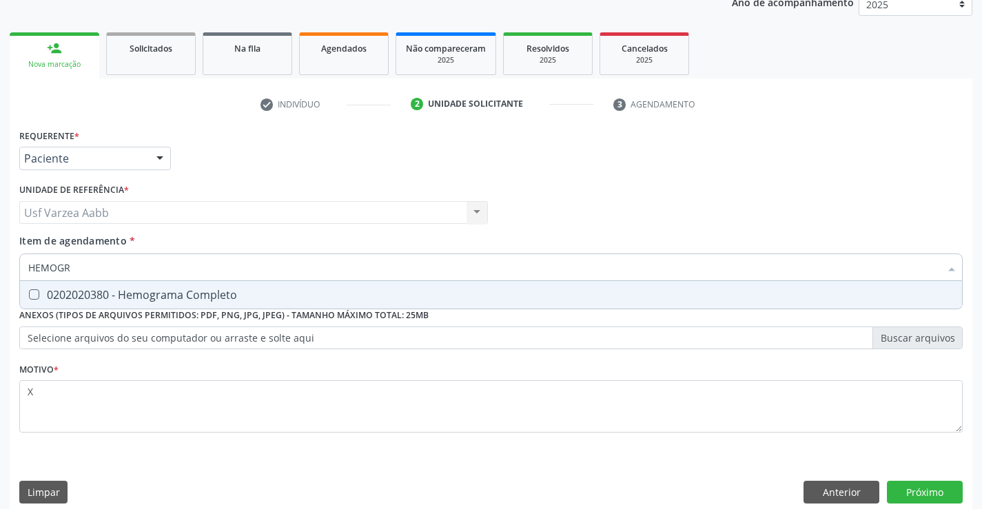
click at [295, 283] on span "0202020380 - Hemograma Completo" at bounding box center [491, 295] width 942 height 28
checkbox Completo "true"
click at [307, 261] on input "HEMOGR" at bounding box center [484, 268] width 912 height 28
type input "UREI"
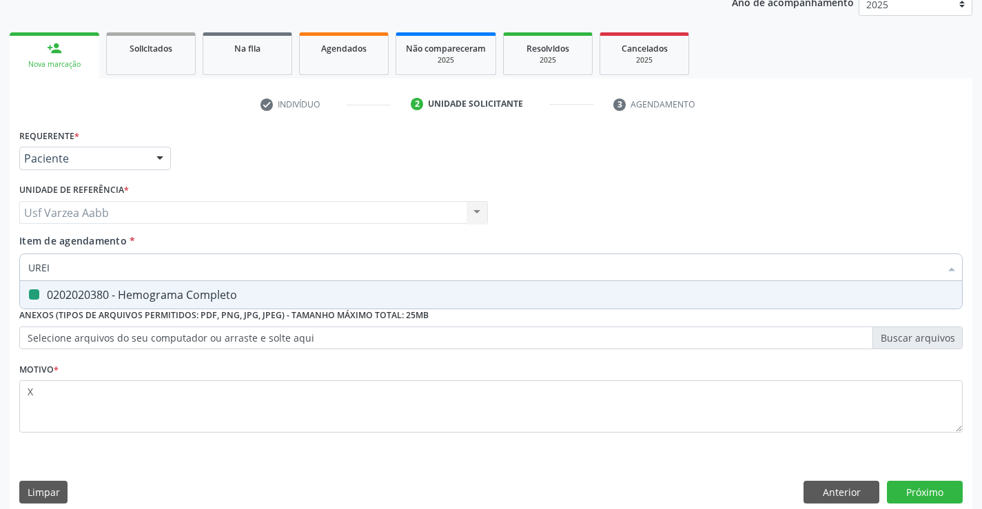
checkbox Completo "false"
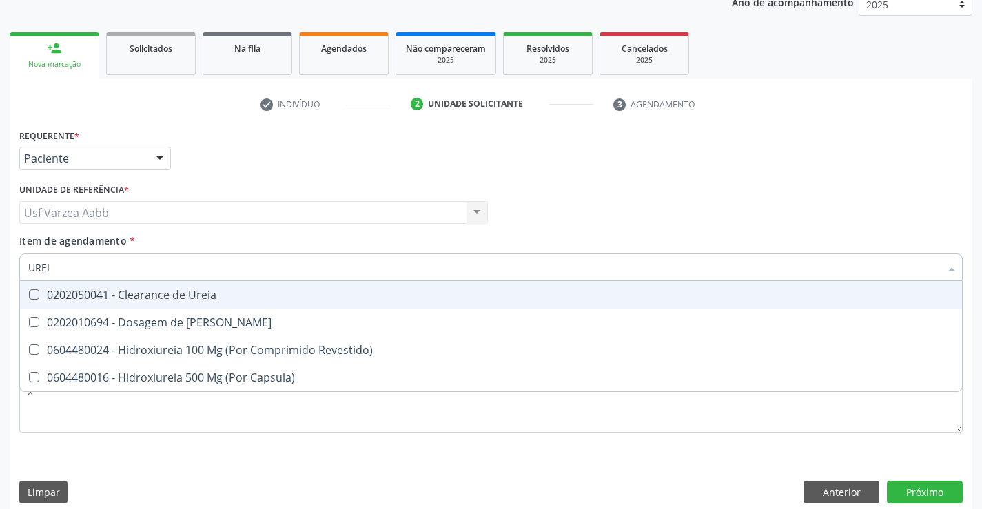
type input "UREIA"
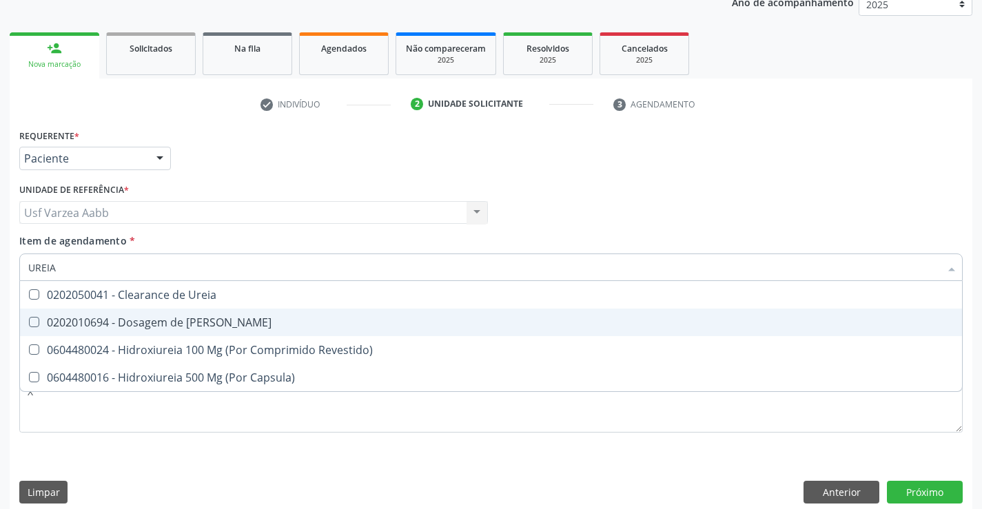
click at [290, 323] on div "0202010694 - Dosagem de [PERSON_NAME]" at bounding box center [490, 322] width 925 height 11
checkbox Ureia "true"
type input "URE"
checkbox Ureia "false"
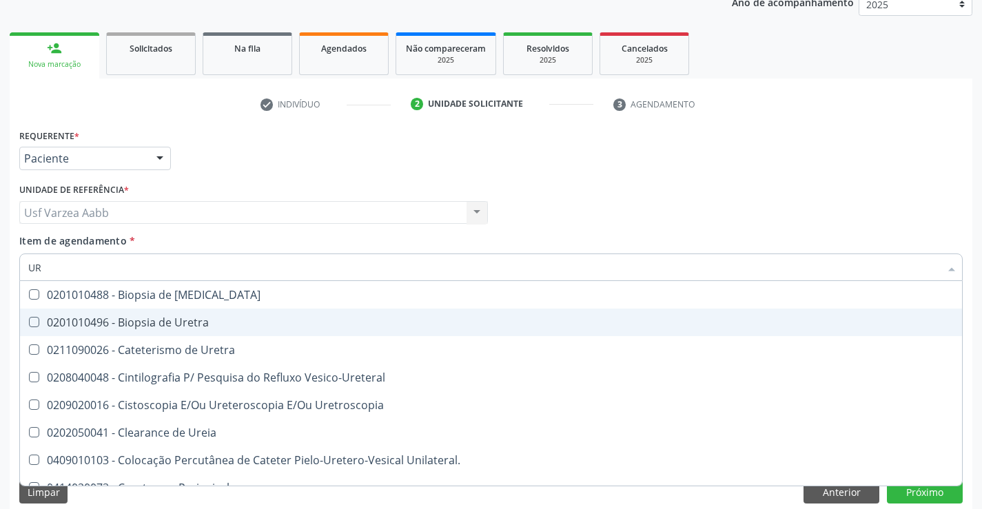
type input "U"
checkbox Ureia "false"
checkbox Peri-Uretral "false"
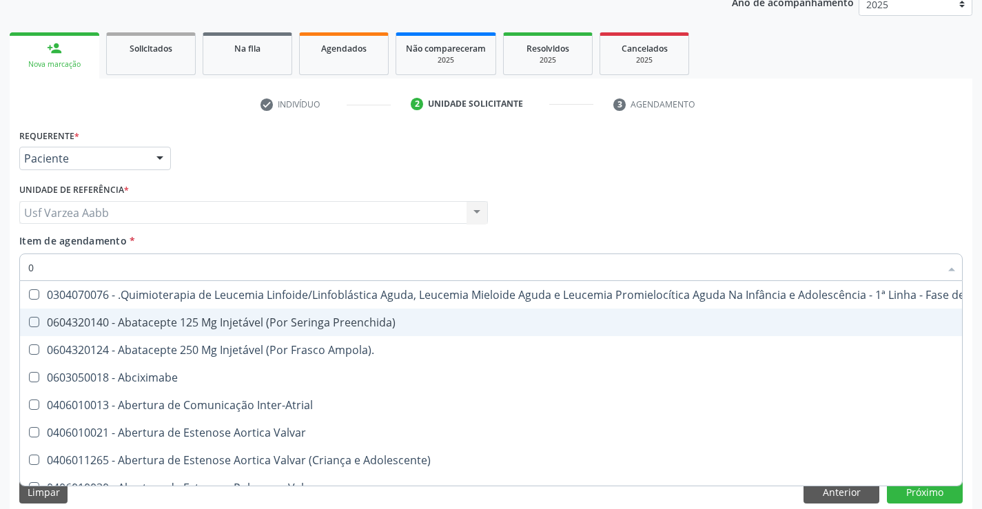
type input "02"
checkbox Coração "true"
checkbox Urina "false"
checkbox Dentária "true"
checkbox Antibiotico "true"
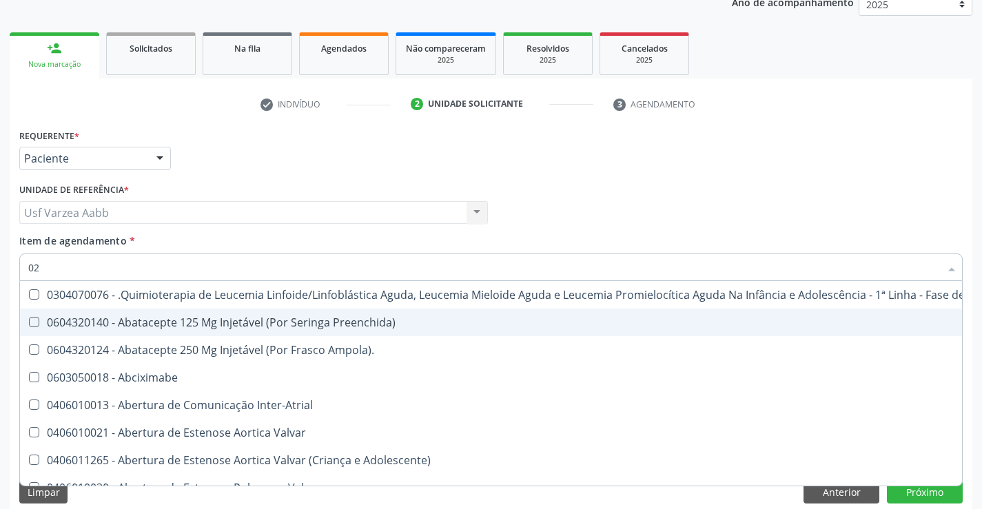
checkbox Antibiotico "true"
checkbox \(Liquido\) "true"
checkbox Coclear "true"
checkbox Embolizante "true"
checkbox Colecistectomia "true"
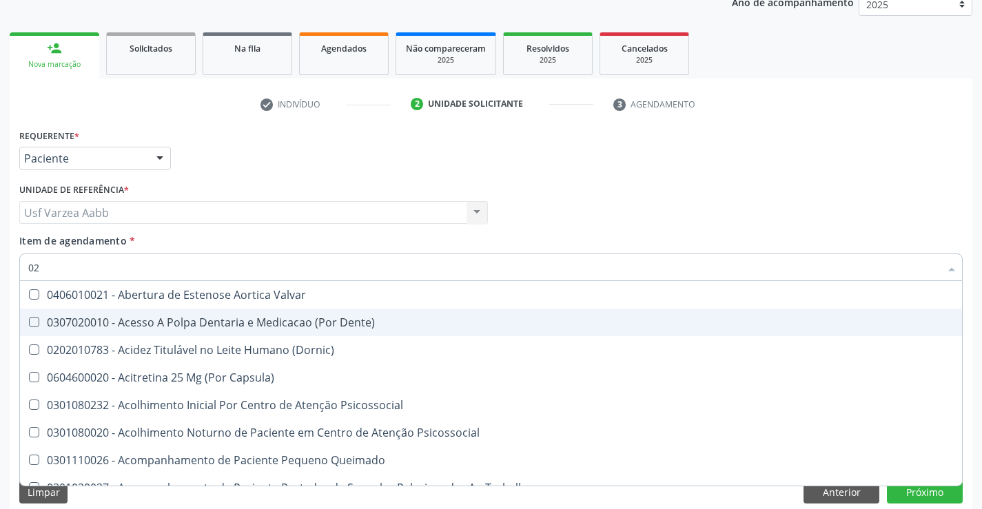
type input "020"
checkbox Terapeutica "true"
checkbox Urina "false"
checkbox Epispádia "true"
checkbox Anos\) "true"
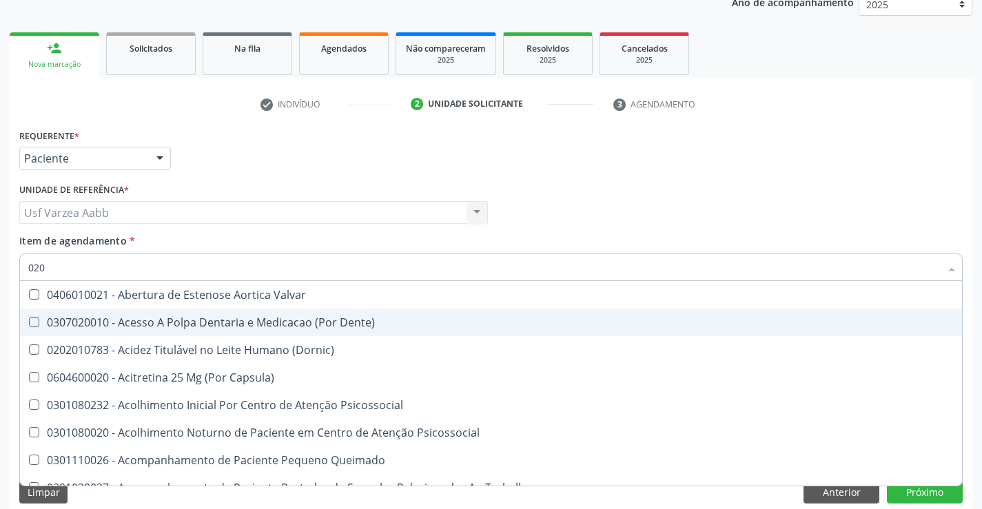
checkbox Congênita "true"
checkbox Complementar\) "true"
checkbox \(Qualitativo\) "true"
type input "0202"
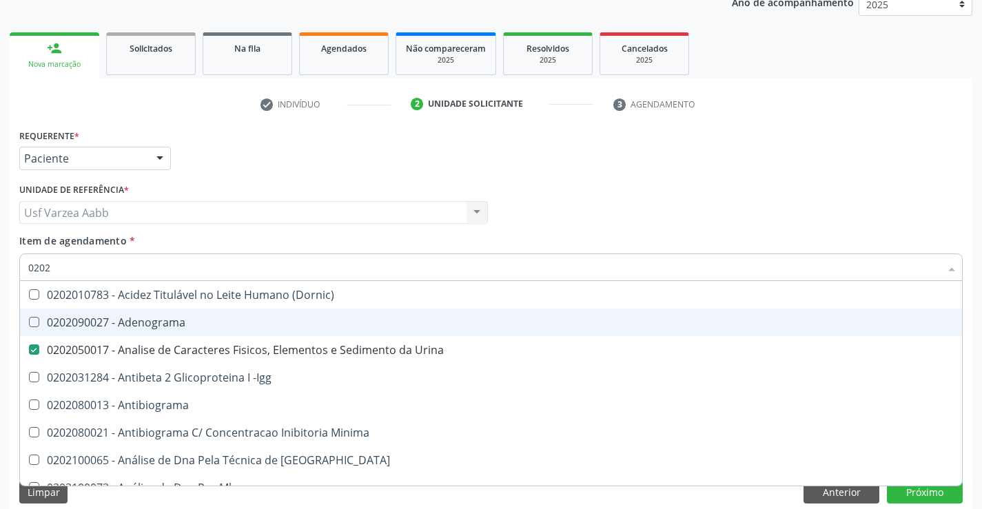
checkbox Urina "true"
checkbox Creatinina "false"
checkbox Hdl "true"
checkbox Ldl "true"
checkbox Total "true"
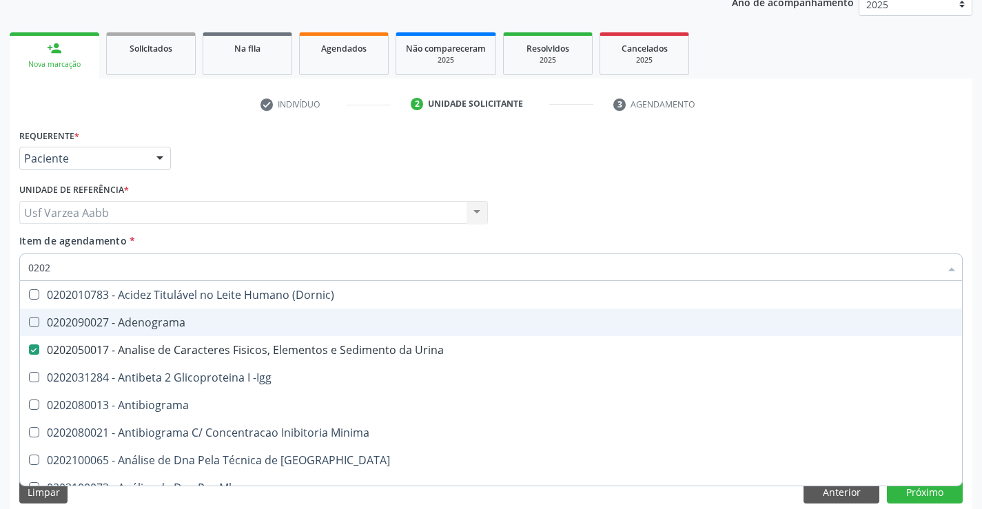
checkbox Creatinina "true"
checkbox Glicose "true"
checkbox Triglicerideos "true"
checkbox Ureia "true"
checkbox Completo "true"
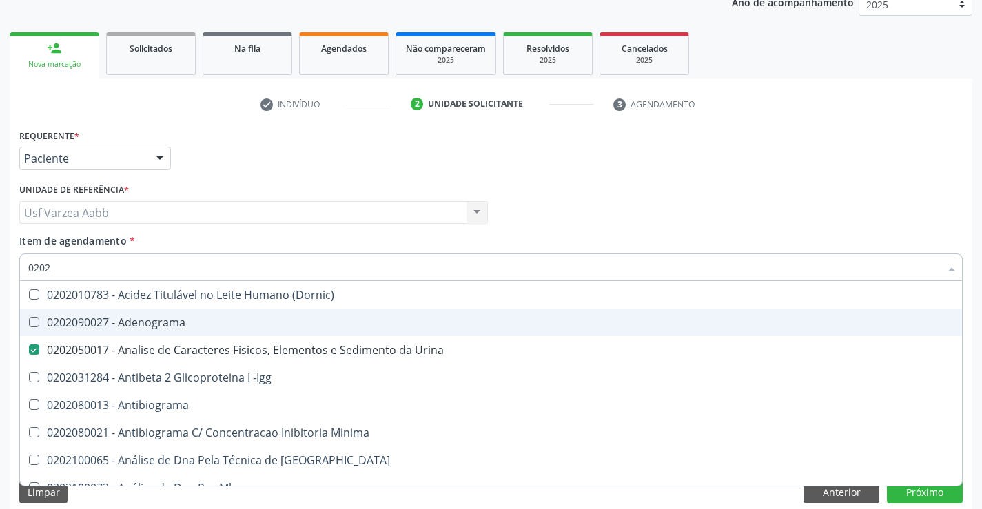
checkbox Impactado\) "false"
checkbox Exostoses "false"
checkbox Bucomaxilofacial "false"
checkbox Bilateral "false"
checkbox Boston "false"
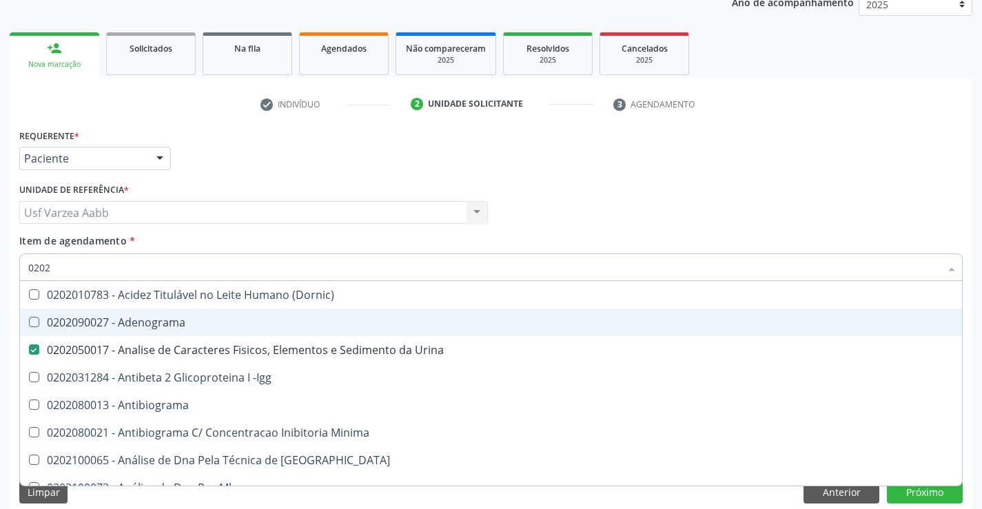
type input "02020"
checkbox \(Psa\) "true"
checkbox III "true"
checkbox Barbituratos "true"
checkbox Calcio "true"
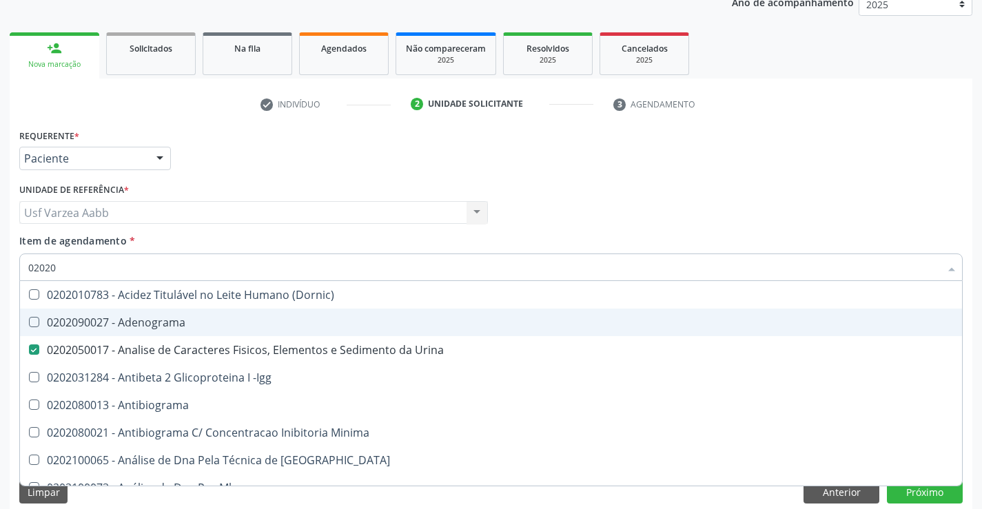
checkbox Hdl "false"
checkbox Ldl "false"
checkbox Total "false"
checkbox Creatinina "false"
checkbox Xi "true"
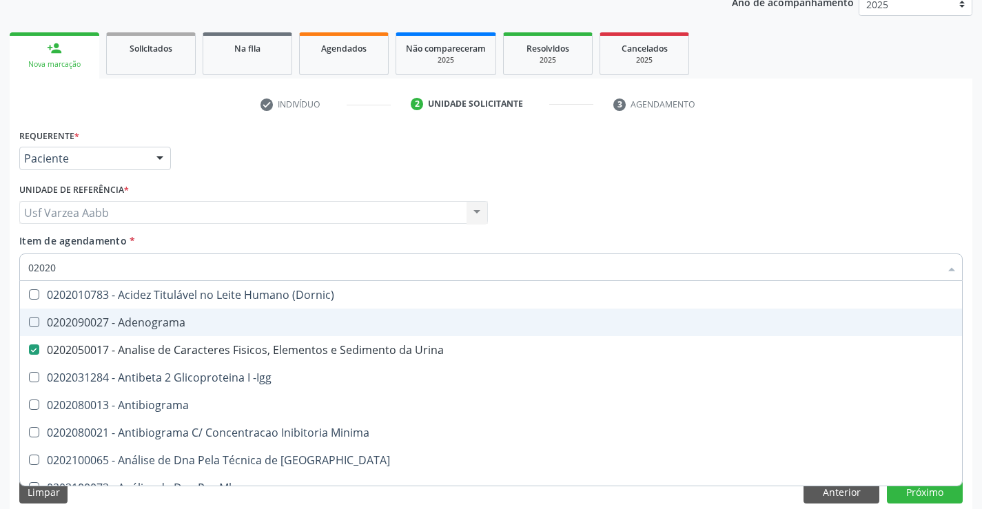
checkbox Glicose "false"
checkbox Funcional "true"
checkbox Derrames "true"
checkbox Triglicerideos "false"
checkbox Ureia "false"
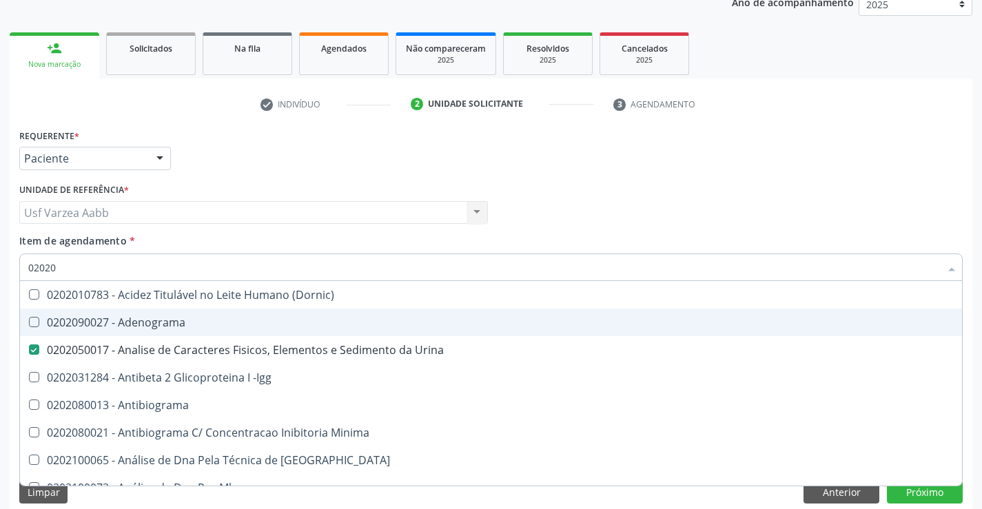
checkbox Zinco "true"
checkbox Completo "false"
type input "020200"
checkbox Urina "false"
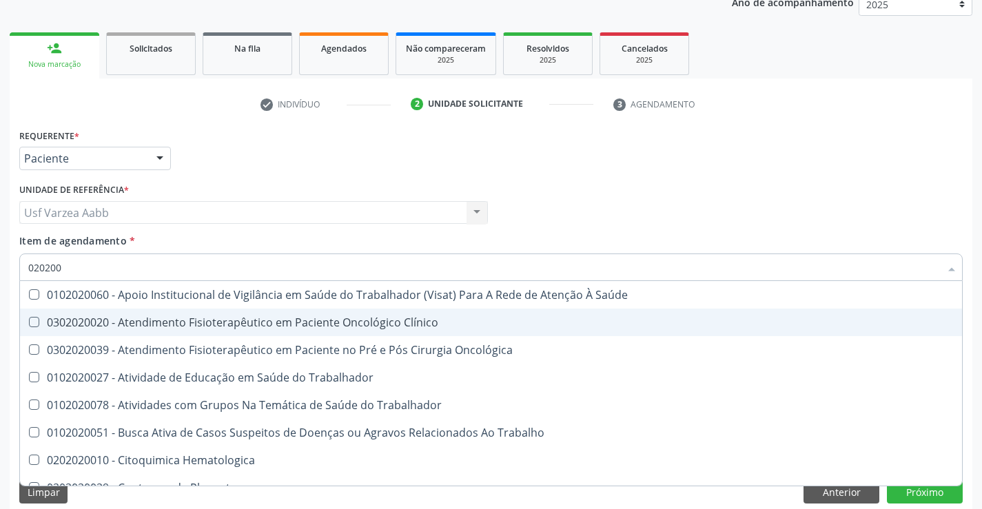
type input "02020"
checkbox Oncológica "true"
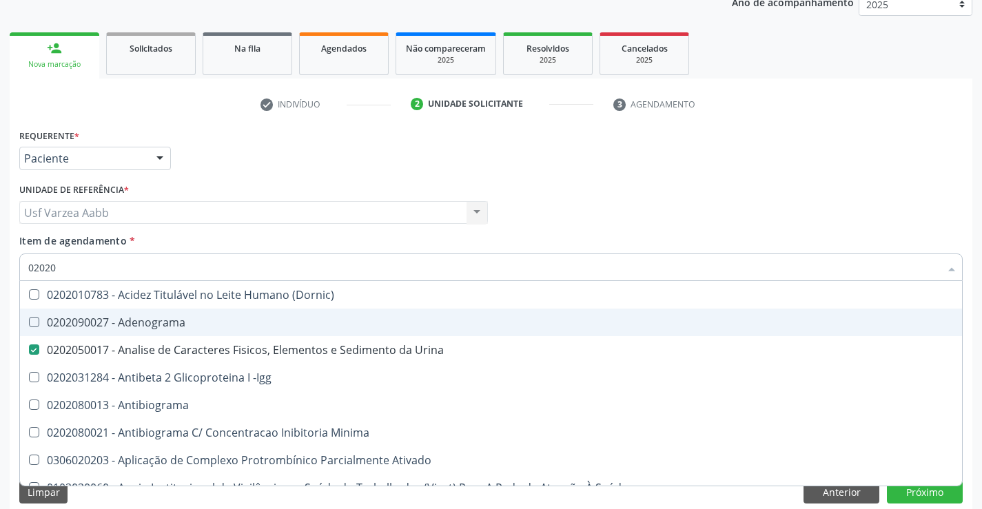
type input "020201"
checkbox Urina "false"
checkbox \(Pos-Pasteurização\) "true"
checkbox Molecular "true"
checkbox Parceria\) "true"
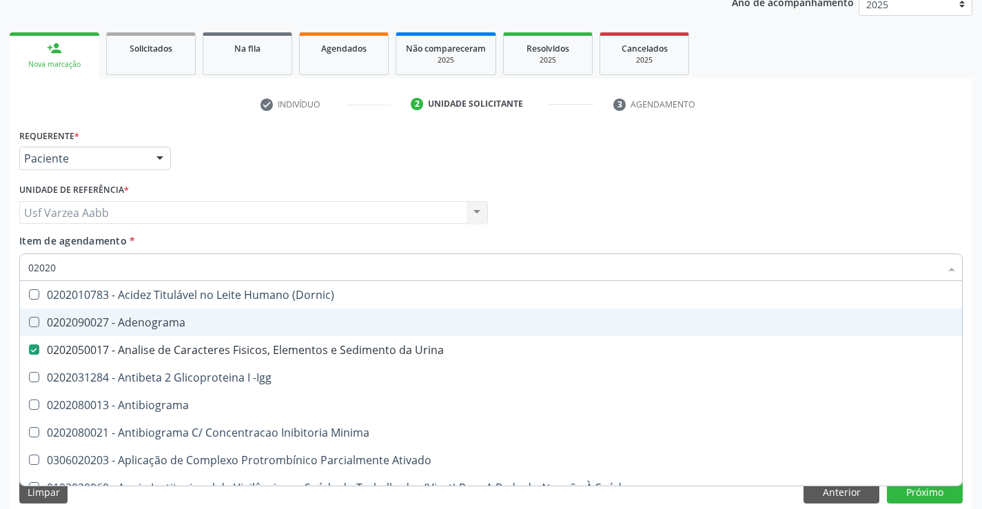
checkbox Gestante "true"
checkbox T3 "true"
checkbox Acetona "true"
checkbox Ascorbico "true"
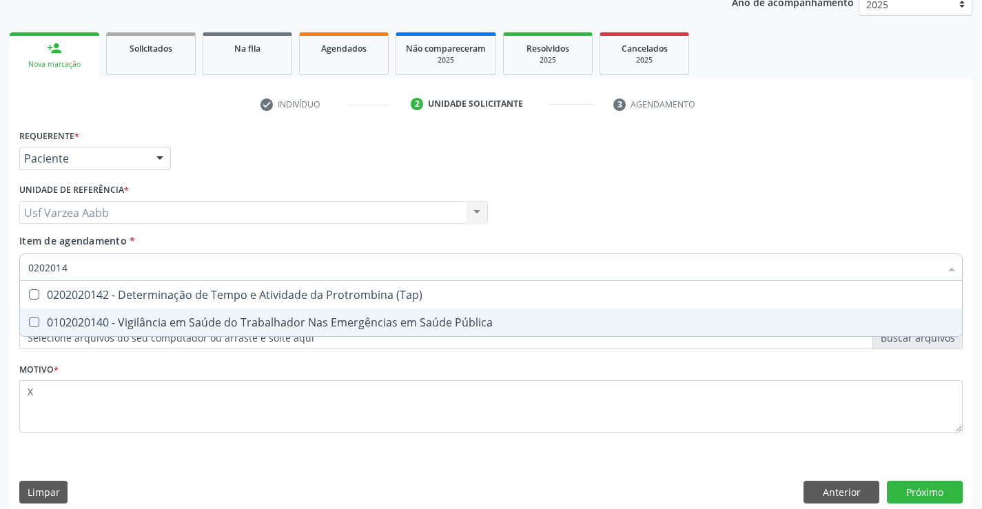
type input "02020142"
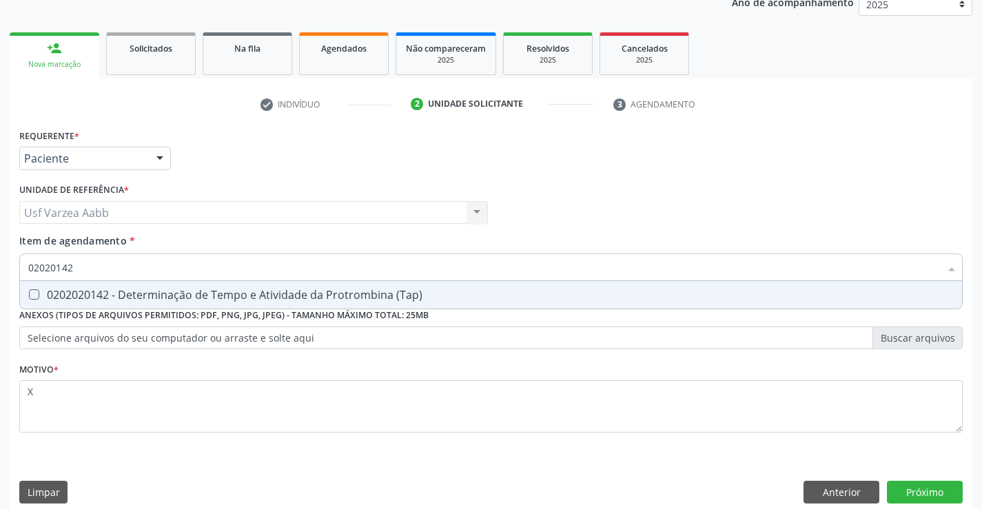
click at [219, 290] on div "0202020142 - Determinação de Tempo e Atividade da Protrombina (Tap)" at bounding box center [490, 294] width 925 height 11
checkbox \(Tap\) "true"
type input "020201"
checkbox \(Tap\) "false"
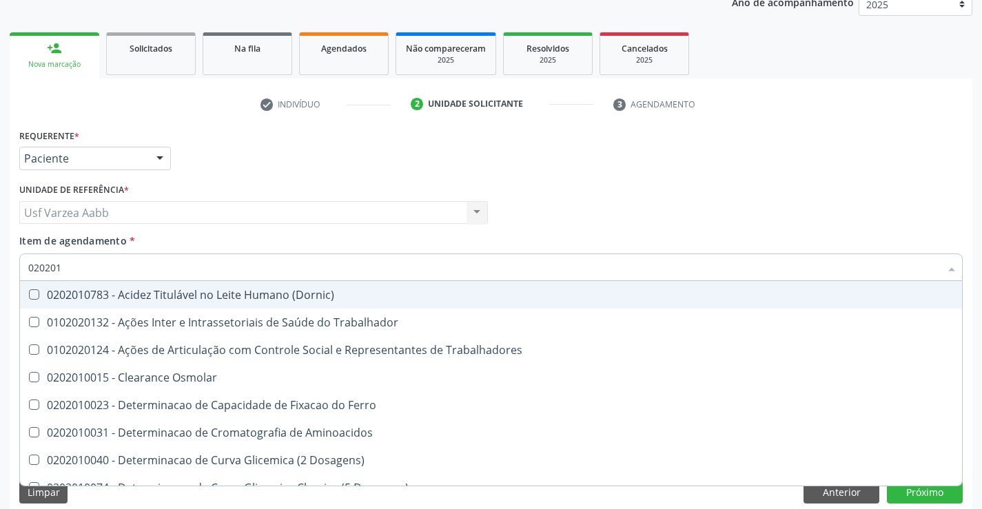
type input "02020"
checkbox Trabalhadores "true"
checkbox \(Tap\) "false"
checkbox Hdl "false"
checkbox Ldl "false"
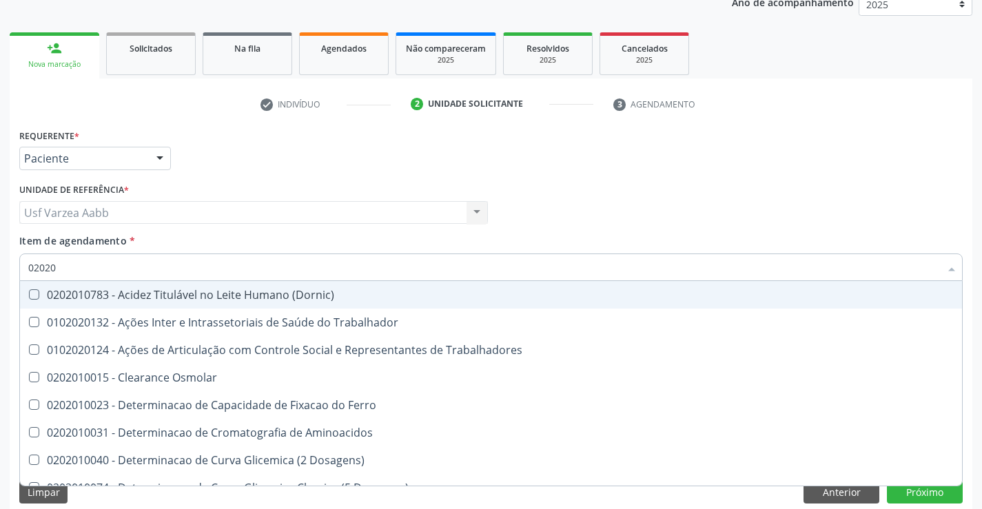
checkbox Total "false"
checkbox Creatinina "false"
checkbox Glicose "false"
checkbox Muco-Proteinas "true"
checkbox Triglicerideos "false"
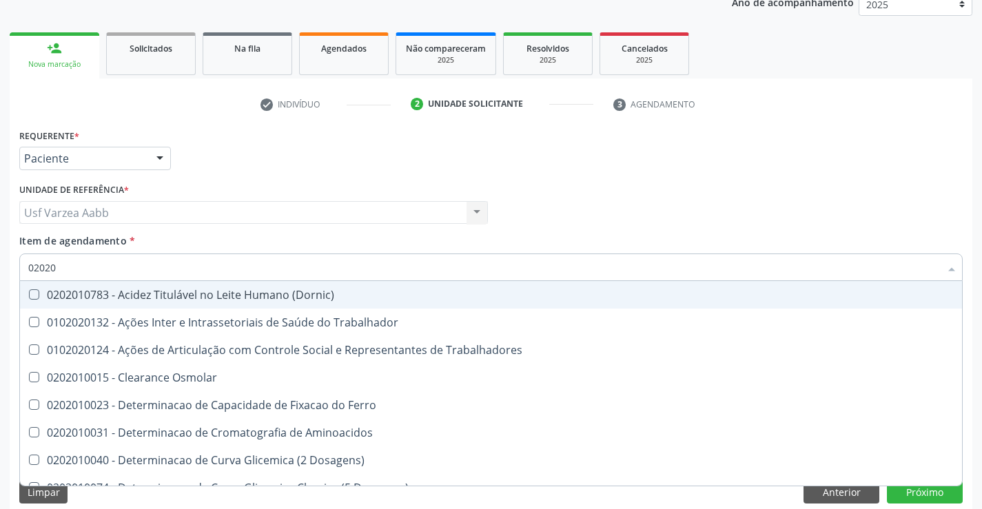
checkbox Ureia "false"
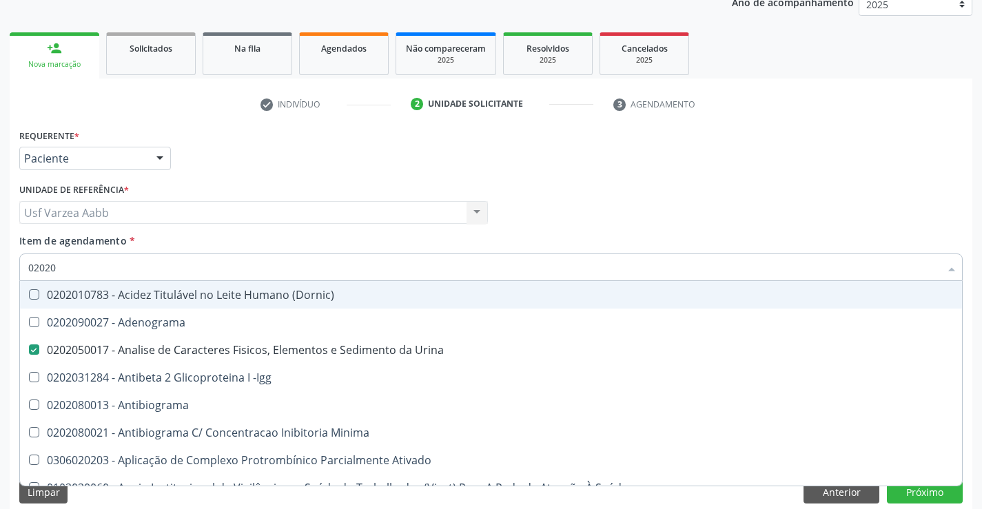
type input "020200"
checkbox Urina "false"
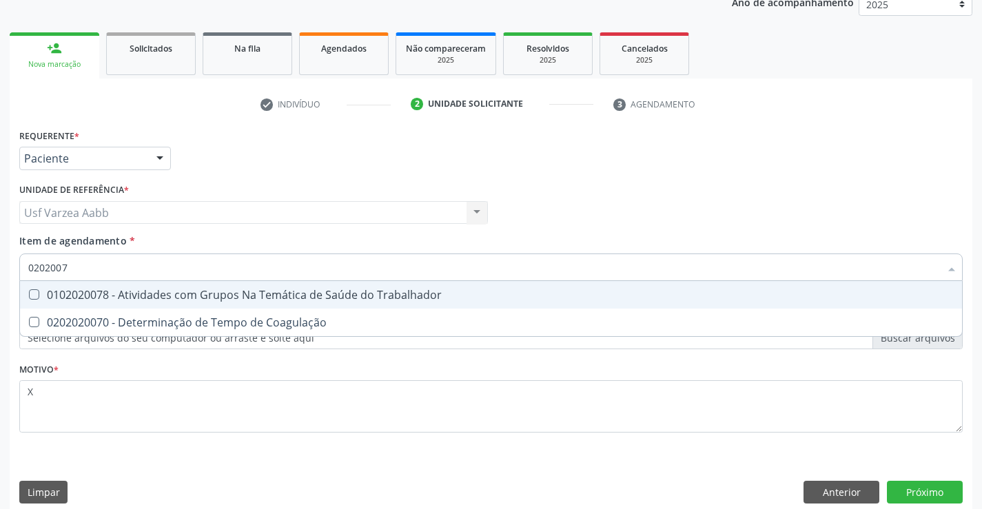
type input "02020070"
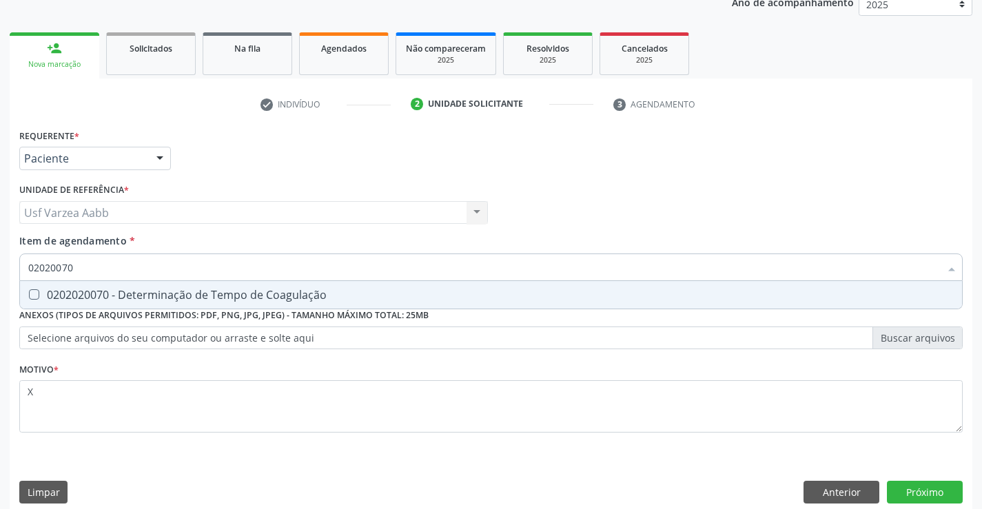
click at [219, 290] on div "0202020070 - Determinação de Tempo de Coagulação" at bounding box center [490, 294] width 925 height 11
checkbox Coagulação "true"
type input "0202007"
checkbox Coagulação "false"
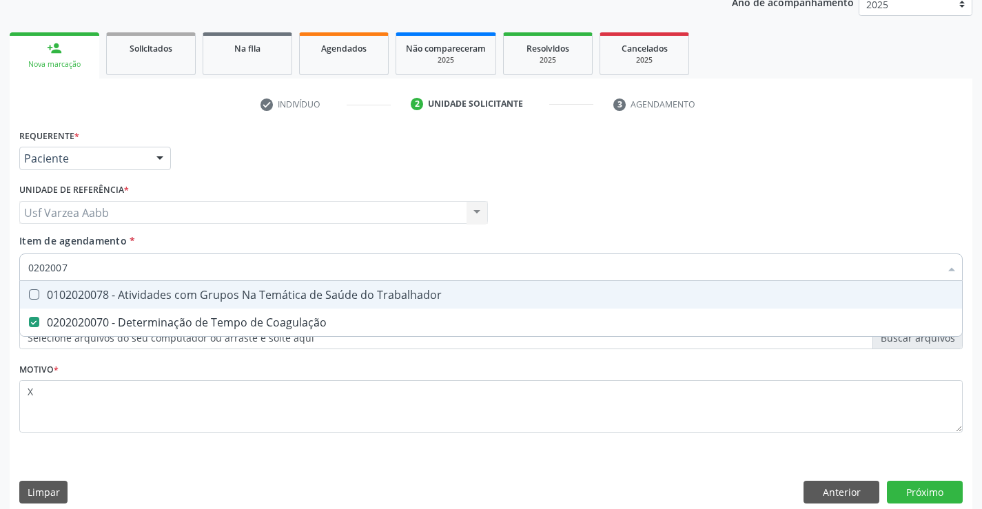
type input "020200"
checkbox Coagulação "false"
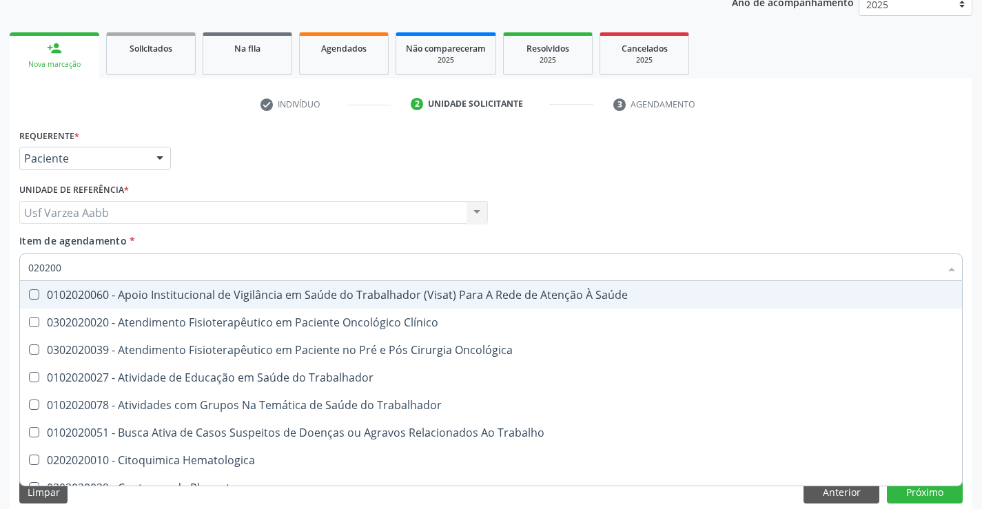
type input "0202009"
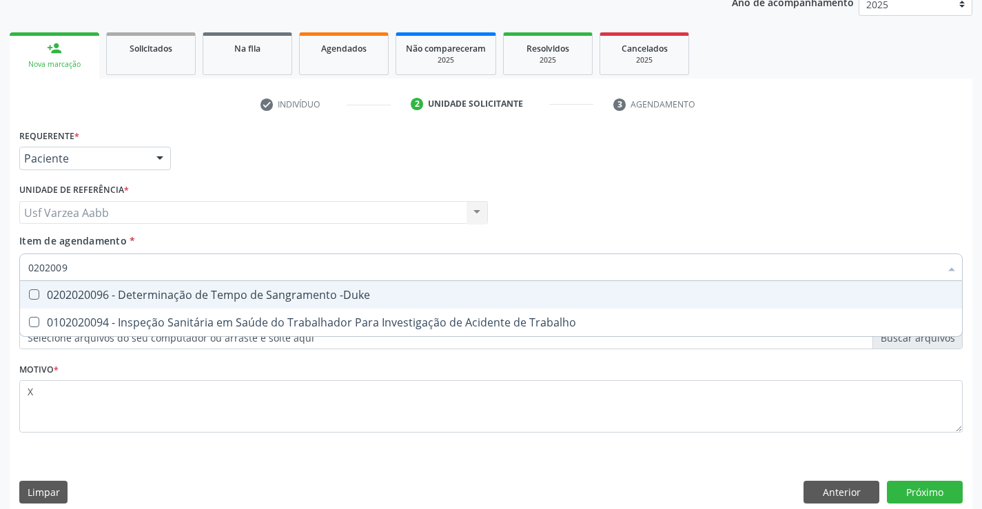
click at [219, 290] on div "0202020096 - Determinação de Tempo de Sangramento -Duke" at bounding box center [490, 294] width 925 height 11
checkbox -Duke "true"
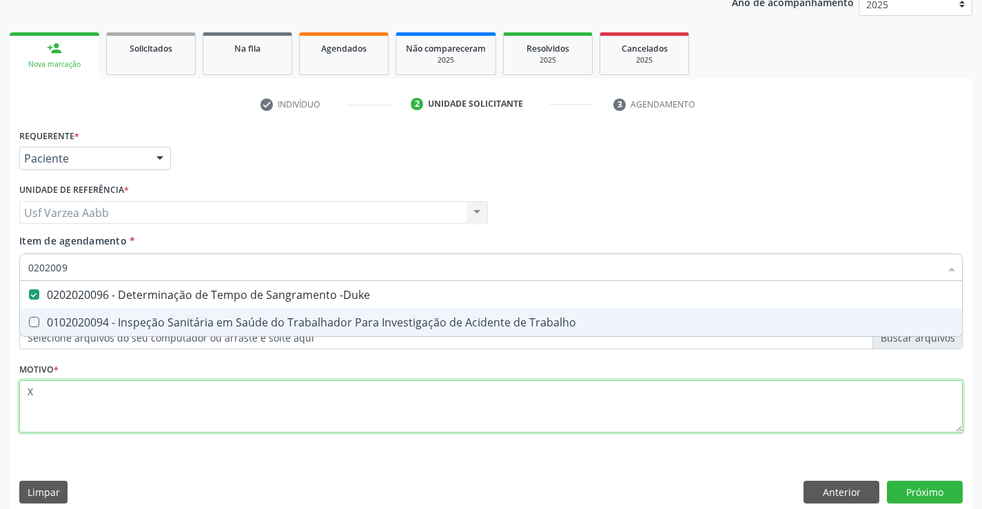
click at [233, 430] on div "Requerente * Paciente Profissional de Saúde Paciente Nenhum resultado encontrad…" at bounding box center [490, 288] width 943 height 326
checkbox Trabalho "true"
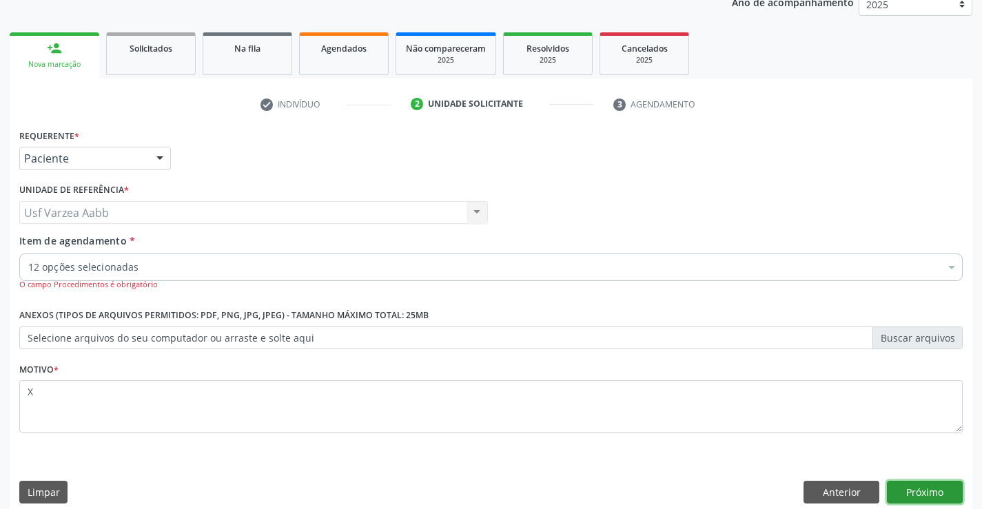
click at [904, 492] on button "Próximo" at bounding box center [925, 492] width 76 height 23
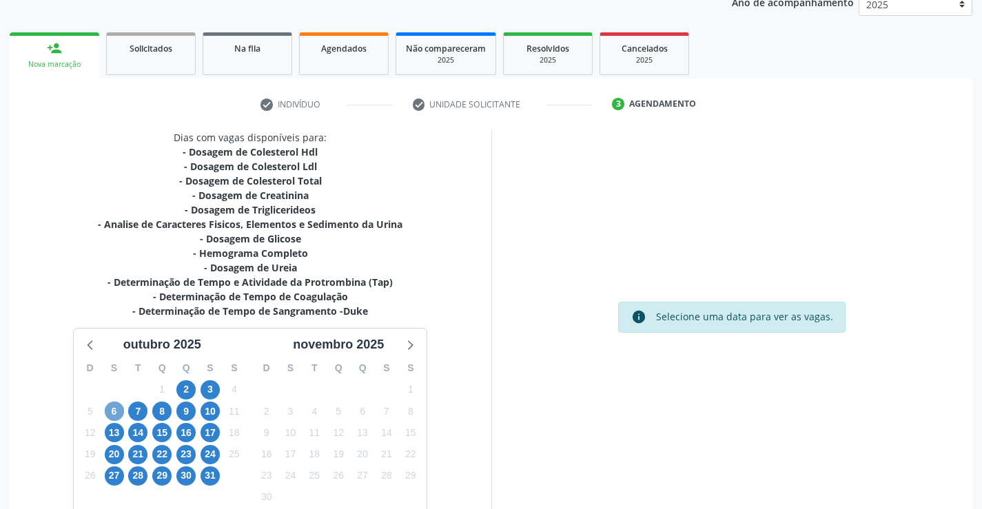
click at [112, 415] on span "6" at bounding box center [114, 411] width 19 height 19
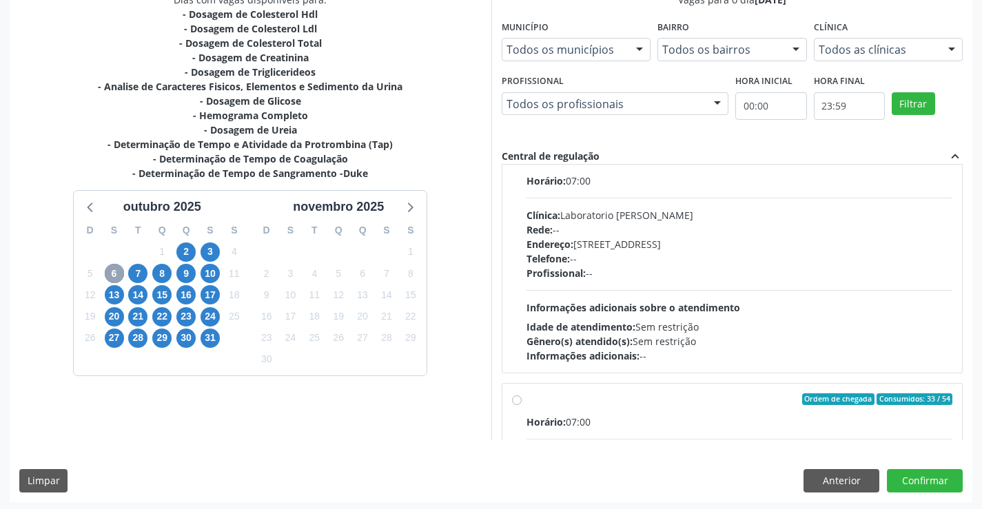
scroll to position [482, 0]
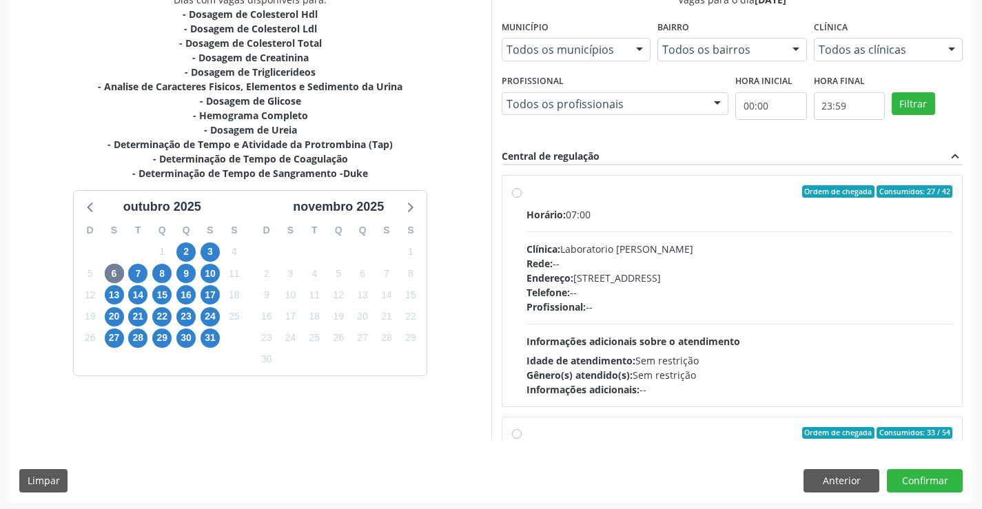
click at [522, 193] on div "Ordem de chegada Consumidos: 27 / 42 Horário: 07:00 Clínica: Laboratorio Jose P…" at bounding box center [732, 291] width 441 height 212
radio input "true"
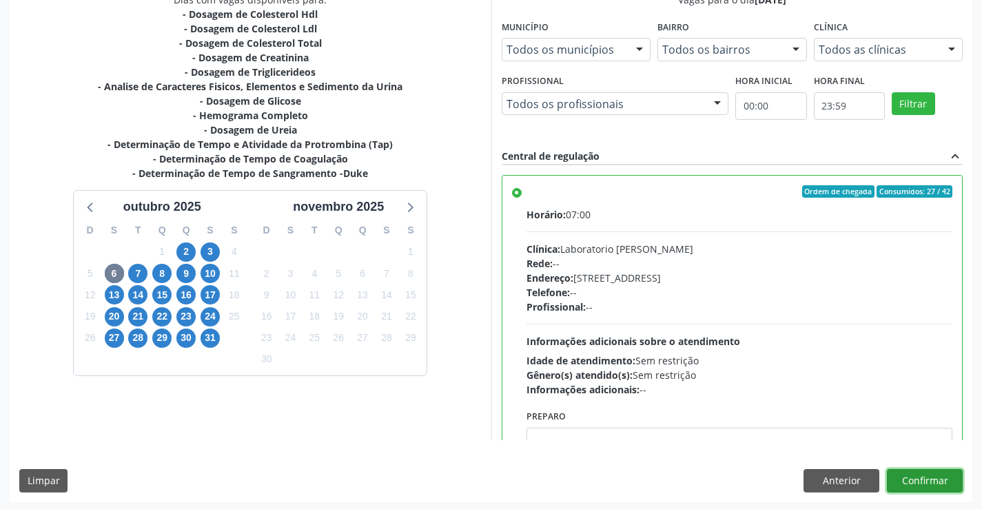
click at [928, 472] on button "Confirmar" at bounding box center [925, 480] width 76 height 23
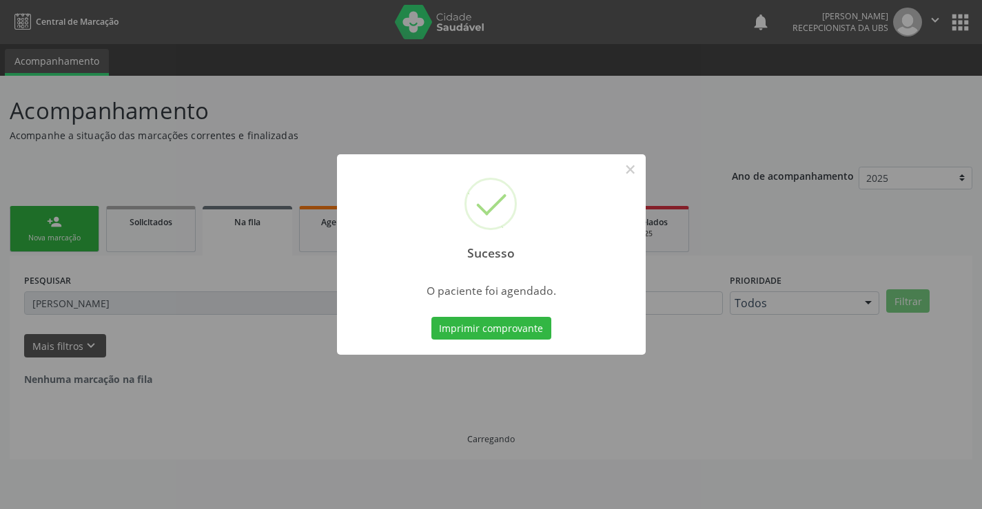
scroll to position [0, 0]
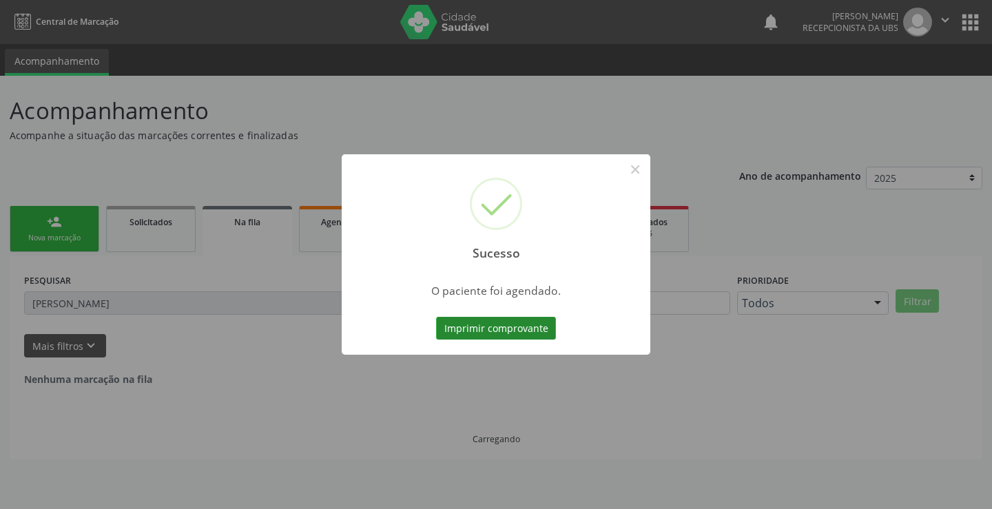
click at [528, 330] on button "Imprimir comprovante" at bounding box center [496, 328] width 120 height 23
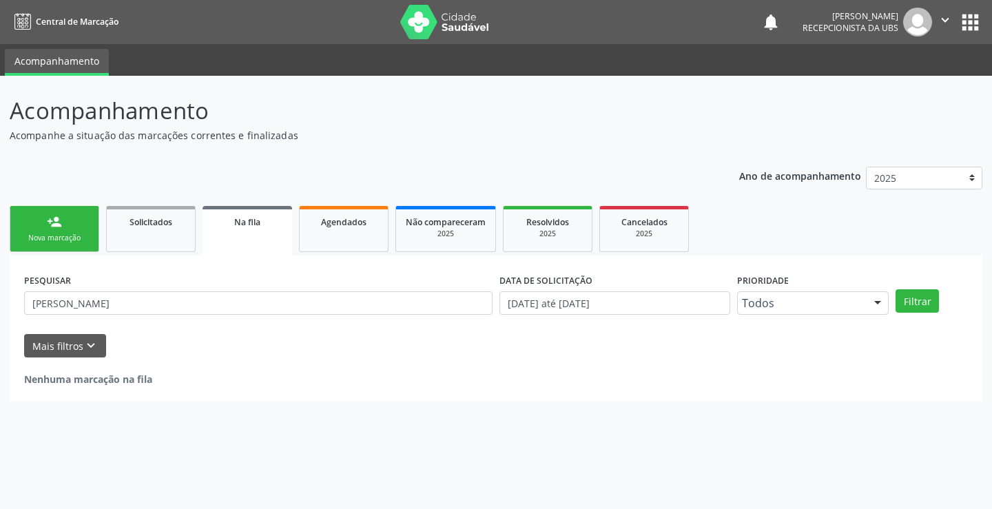
click at [91, 227] on link "person_add Nova marcação" at bounding box center [55, 229] width 90 height 46
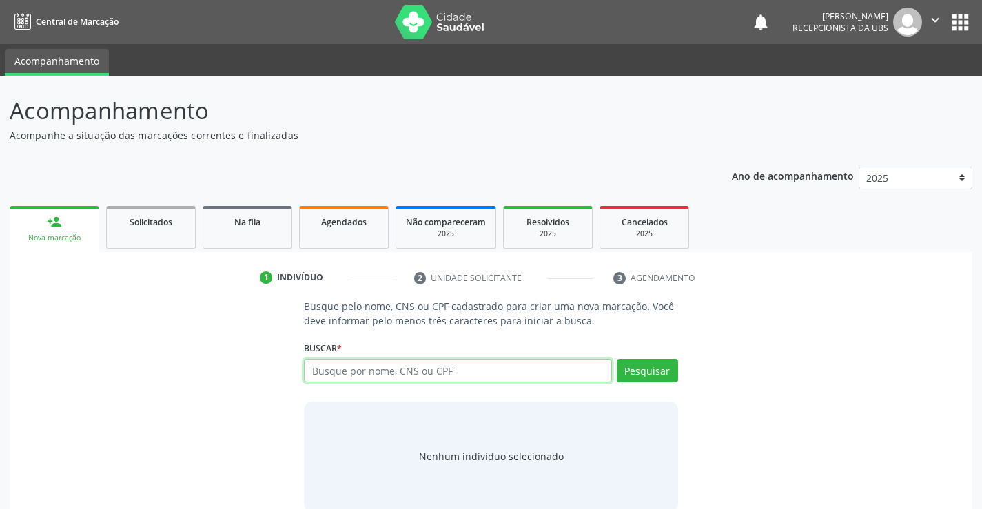
paste input "708 4027 5435 4669"
type input "708 4027 5435 4669"
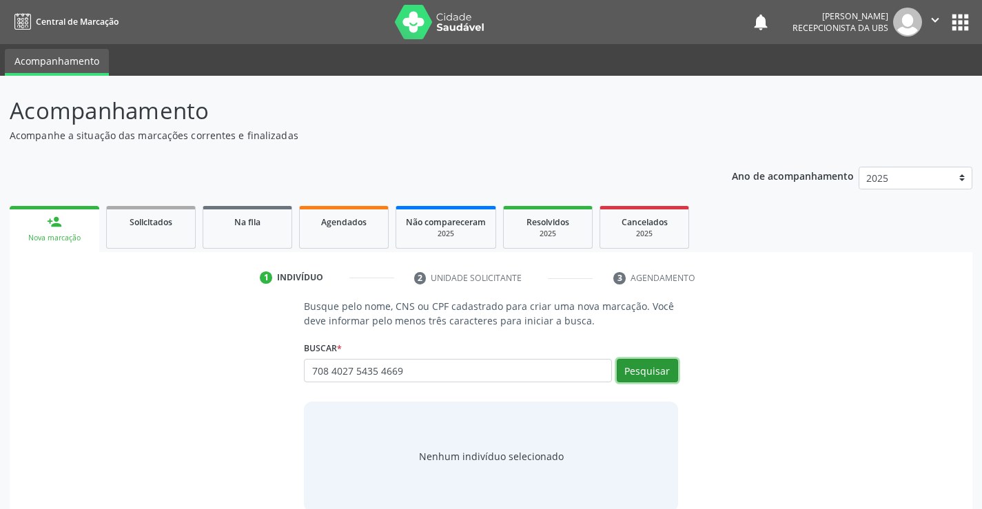
click at [633, 369] on button "Pesquisar" at bounding box center [647, 370] width 61 height 23
type input "708 4027 5435 4669"
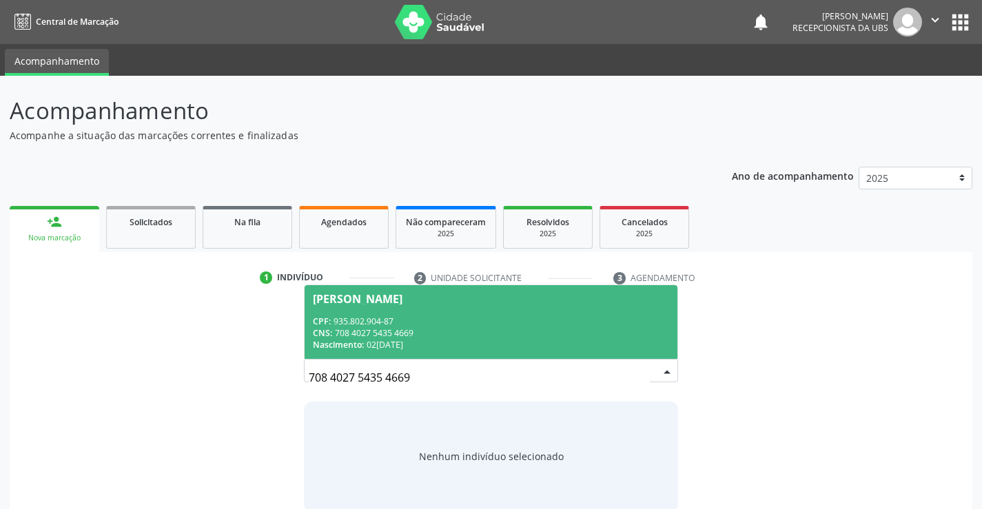
click at [518, 316] on div "CPF: 935.802.904-87" at bounding box center [491, 322] width 356 height 12
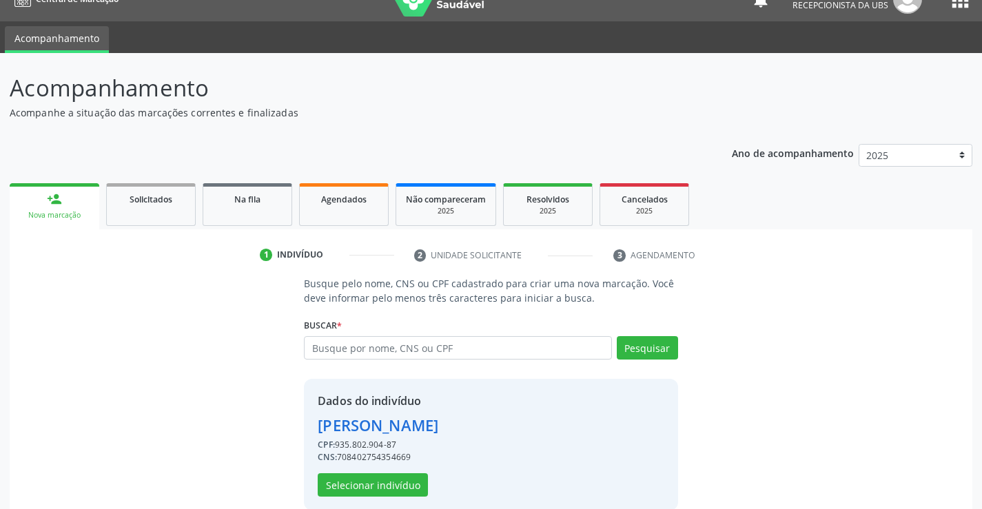
scroll to position [43, 0]
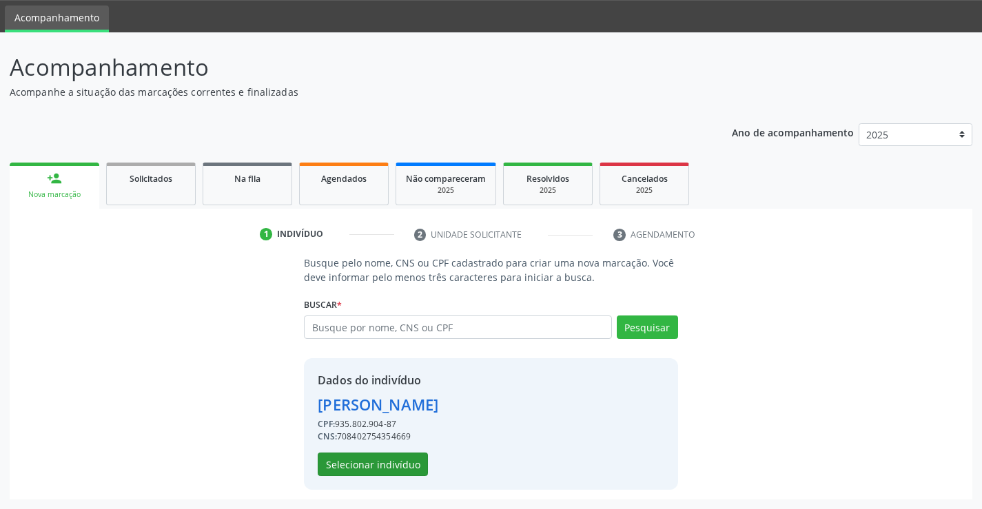
drag, startPoint x: 407, startPoint y: 447, endPoint x: 407, endPoint y: 465, distance: 17.9
click at [407, 460] on div "Dados do indivíduo Marileide Ferreira dos Santos CPF: 935.802.904-87 CNS: 70840…" at bounding box center [378, 424] width 121 height 104
click at [408, 467] on button "Selecionar indivíduo" at bounding box center [373, 464] width 110 height 23
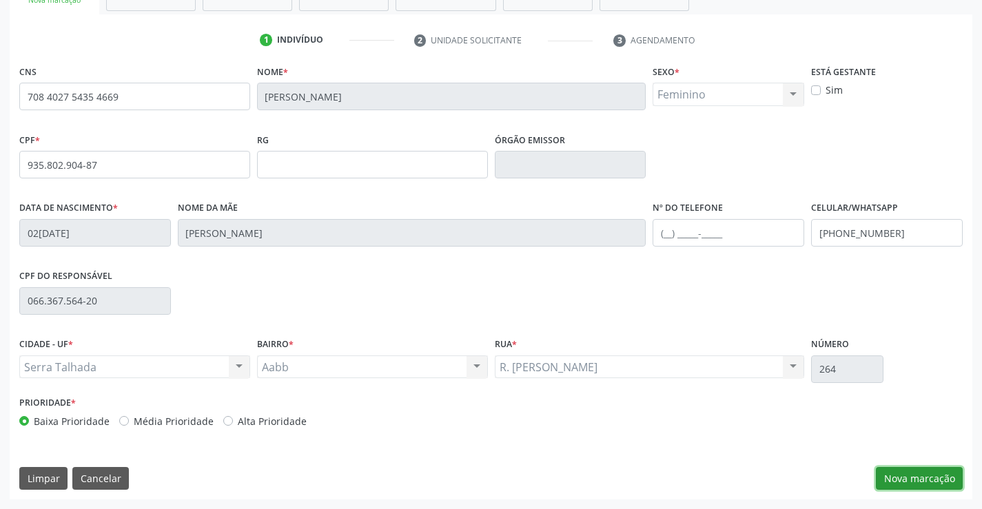
click at [909, 475] on button "Nova marcação" at bounding box center [919, 478] width 87 height 23
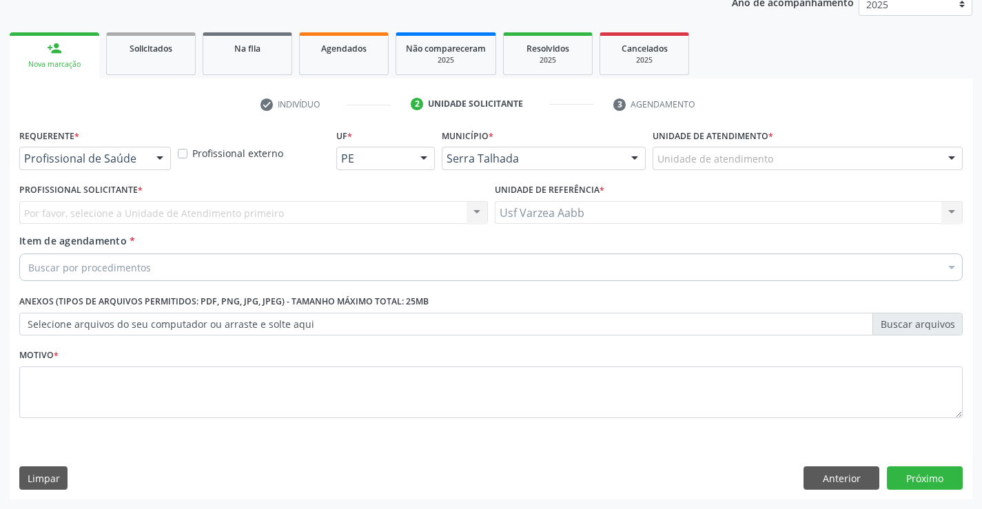
scroll to position [174, 0]
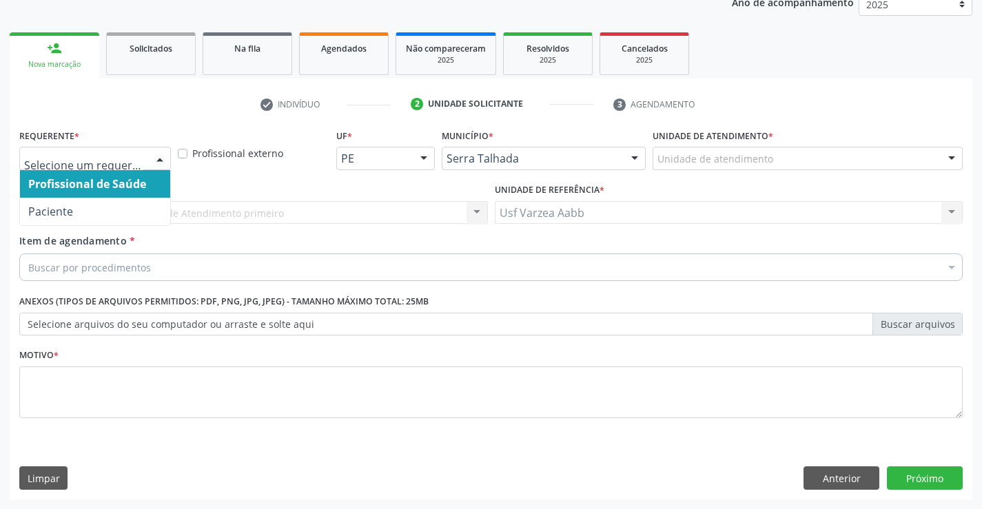
click at [72, 150] on div at bounding box center [95, 158] width 152 height 23
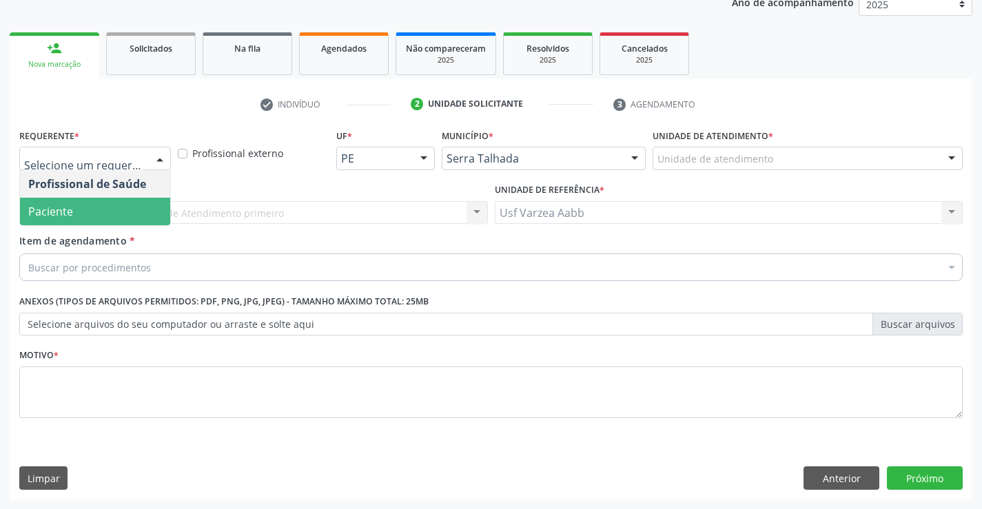
click at [96, 211] on span "Paciente" at bounding box center [95, 212] width 150 height 28
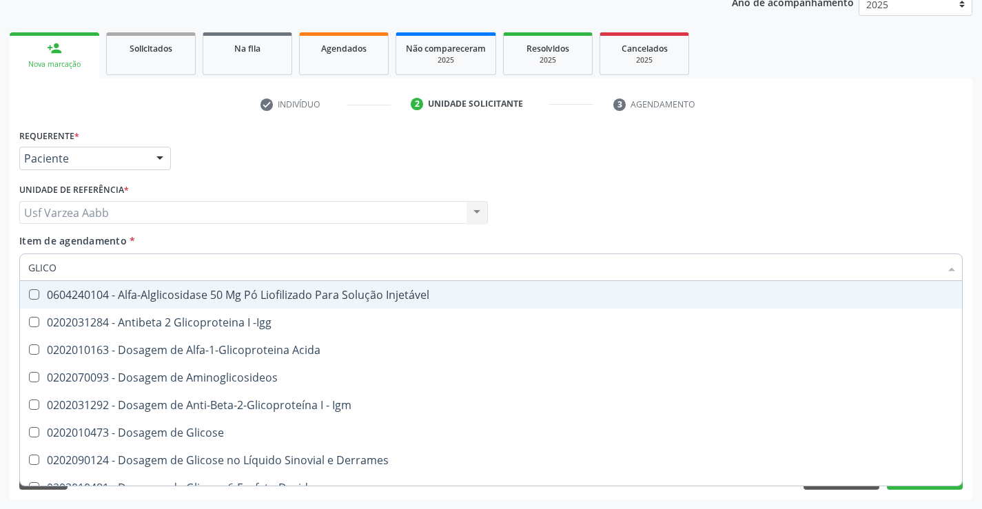
type input "GLICOS"
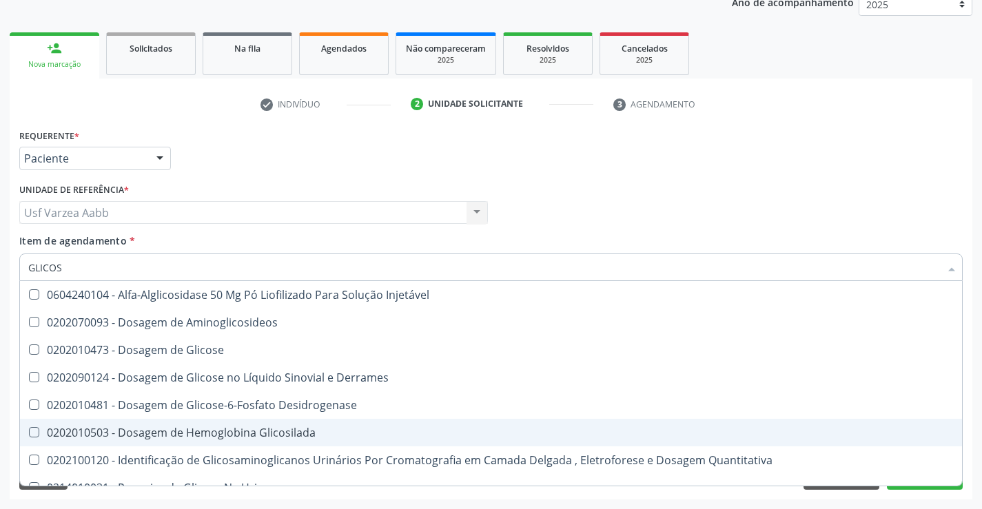
drag, startPoint x: 270, startPoint y: 430, endPoint x: 254, endPoint y: 358, distance: 74.1
click at [269, 430] on div "0202010503 - Dosagem de Hemoglobina Glicosilada" at bounding box center [490, 432] width 925 height 11
checkbox Glicosilada "true"
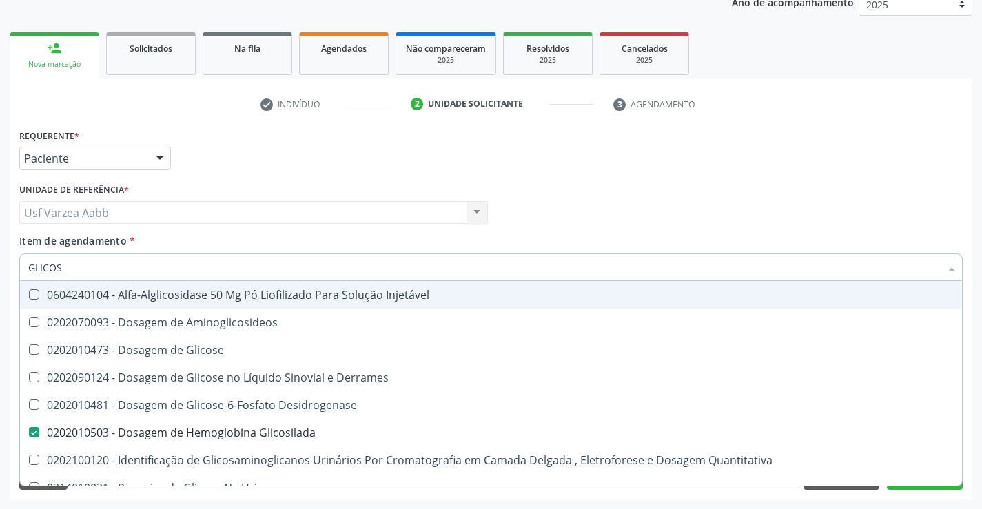
click at [231, 269] on input "GLICOS" at bounding box center [484, 268] width 912 height 28
click at [785, 235] on div "Item de agendamento * GLICOS Desfazer seleção 0604240104 - Alfa-Alglicosidase 5…" at bounding box center [490, 255] width 943 height 43
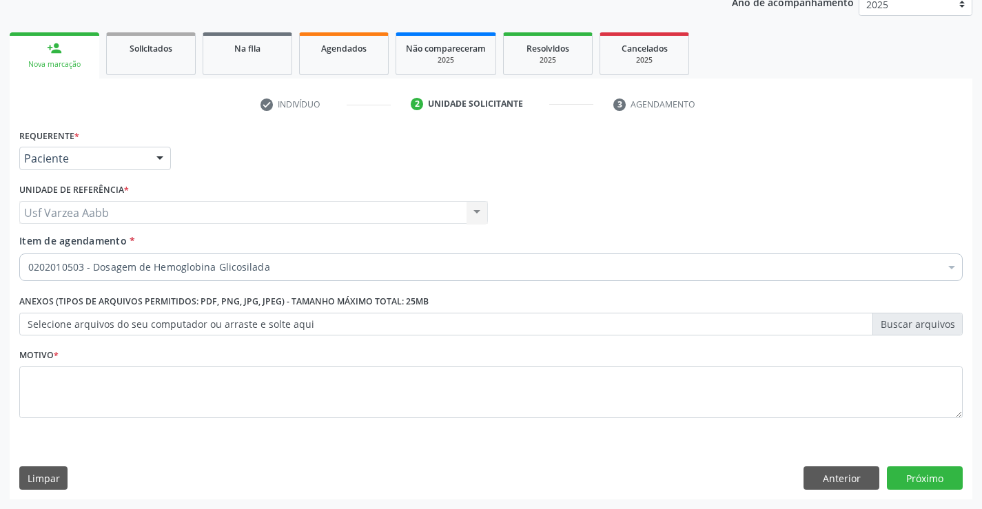
scroll to position [0, 0]
click at [497, 388] on textarea at bounding box center [490, 393] width 943 height 52
type textarea "X"
click at [943, 476] on button "Próximo" at bounding box center [925, 477] width 76 height 23
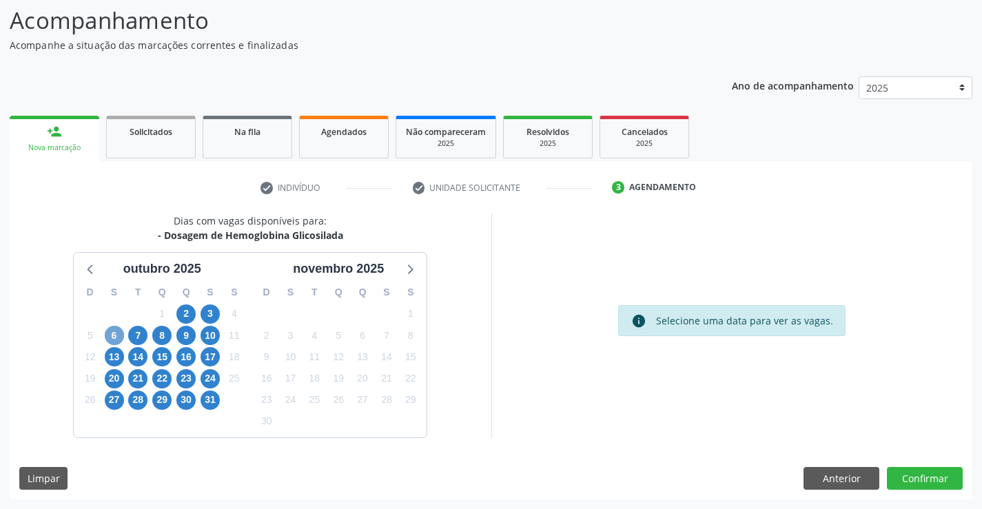
click at [114, 333] on span "6" at bounding box center [114, 335] width 19 height 19
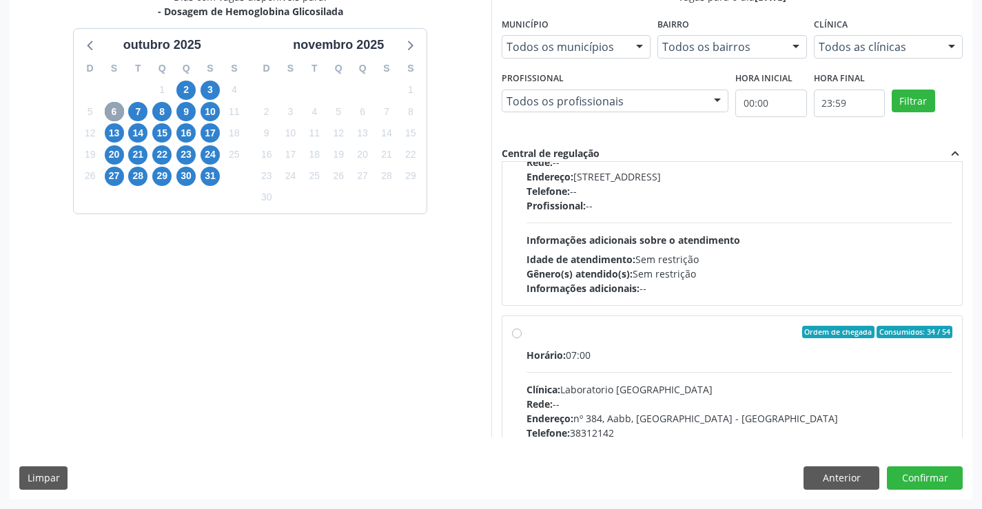
scroll to position [114, 0]
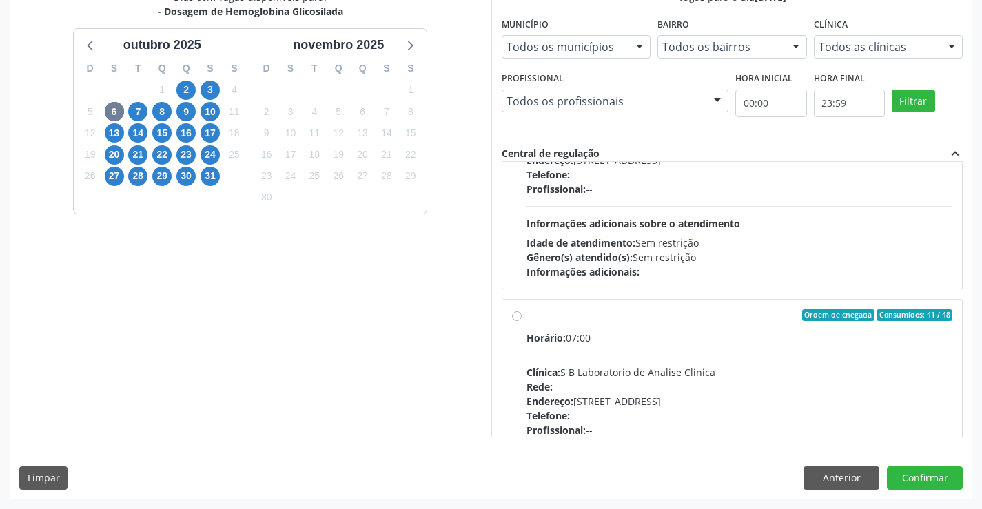
click at [526, 313] on label "Ordem de chegada Consumidos: 41 / 48 Horário: 07:00 Clínica: S B Laboratorio de…" at bounding box center [739, 415] width 427 height 212
click at [520, 313] on input "Ordem de chegada Consumidos: 41 / 48 Horário: 07:00 Clínica: S B Laboratorio de…" at bounding box center [517, 315] width 10 height 12
radio input "true"
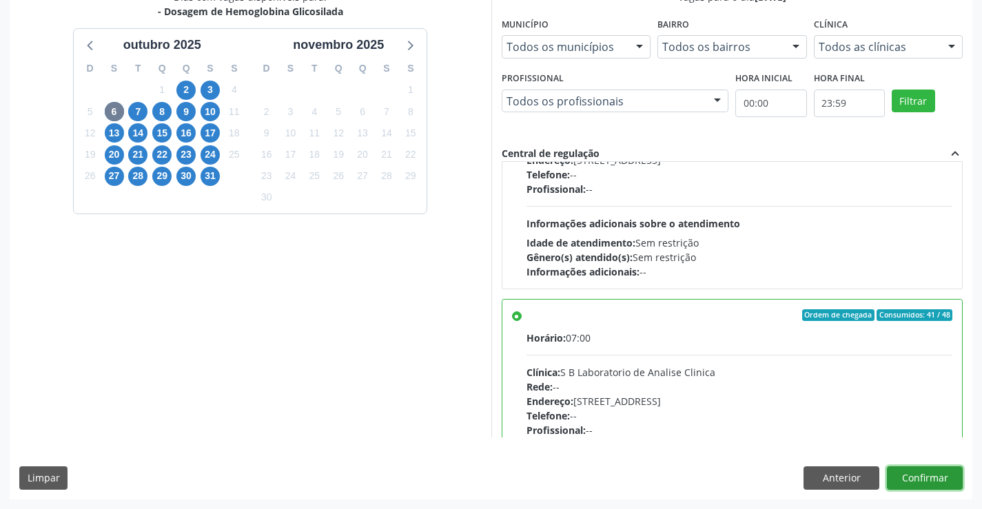
click at [914, 475] on button "Confirmar" at bounding box center [925, 477] width 76 height 23
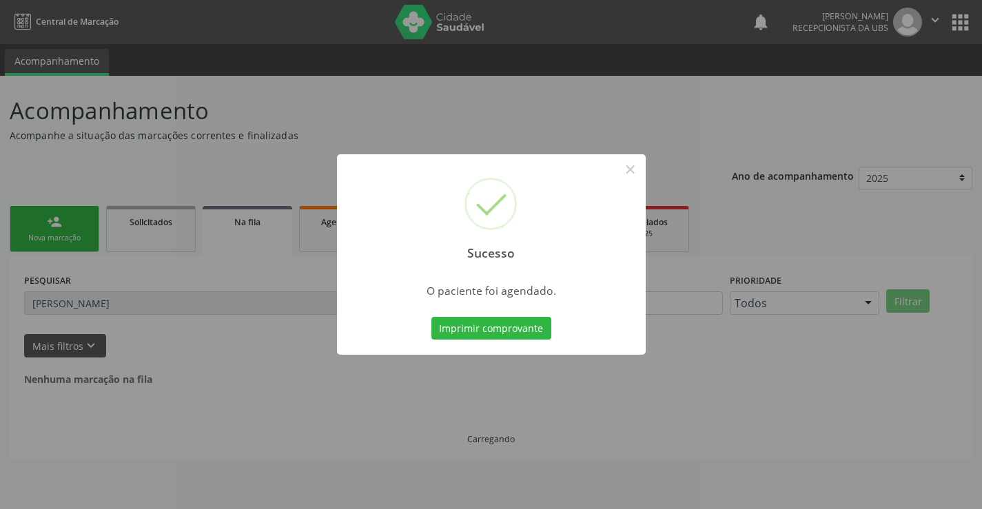
scroll to position [0, 0]
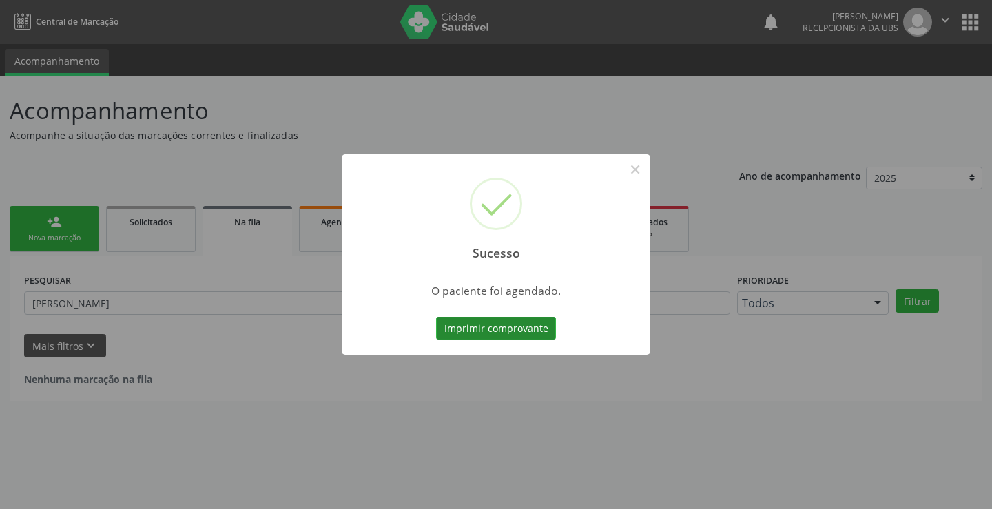
click at [550, 328] on button "Imprimir comprovante" at bounding box center [496, 328] width 120 height 23
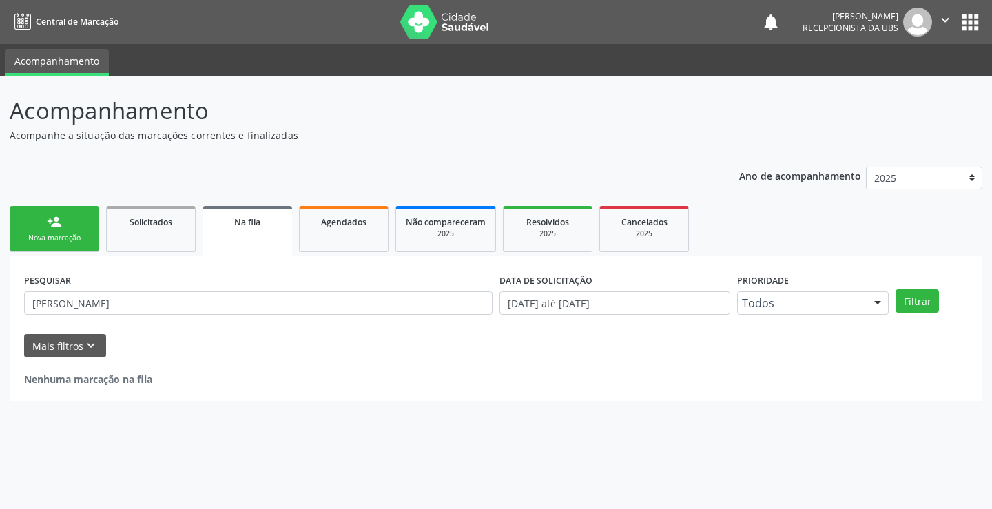
click at [57, 234] on div "Nova marcação" at bounding box center [54, 238] width 69 height 10
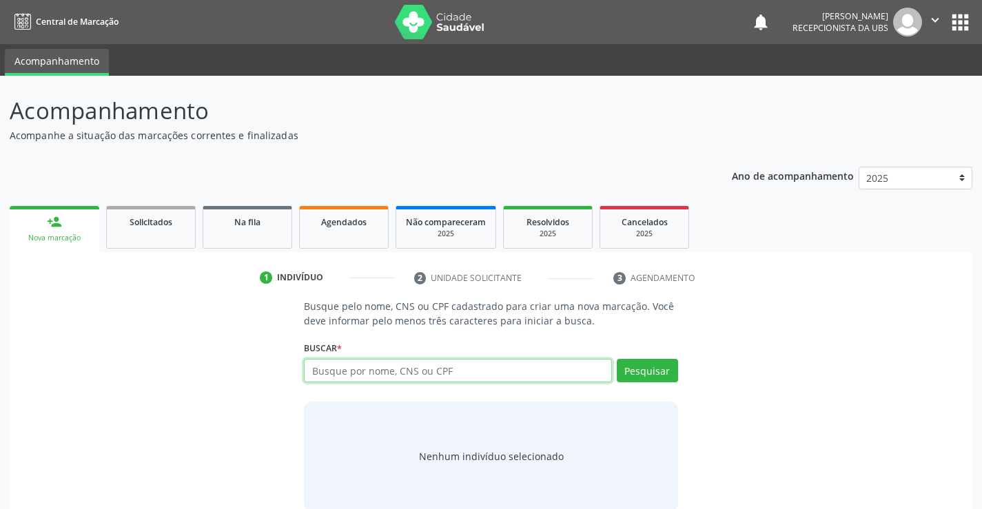
click at [401, 368] on input "text" at bounding box center [457, 370] width 307 height 23
type input "898003723845969"
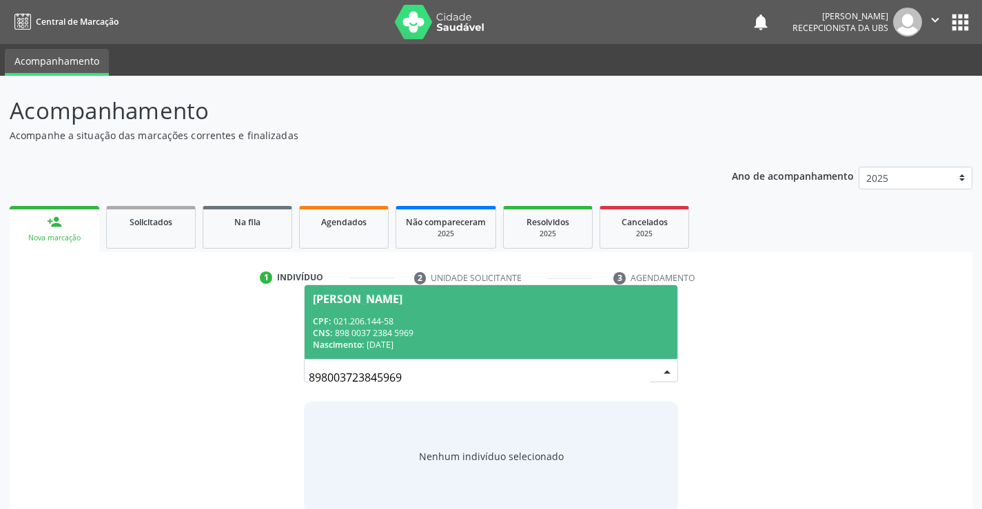
click at [450, 291] on span "Francisca Maria Morais dos Santos CPF: 021.206.144-58 CNS: 898 0037 2384 5969 N…" at bounding box center [491, 322] width 372 height 74
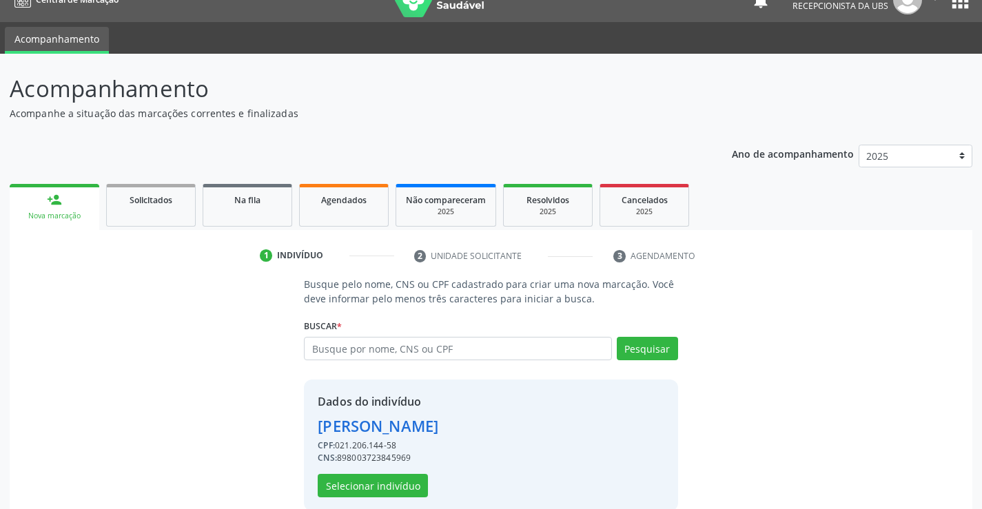
scroll to position [43, 0]
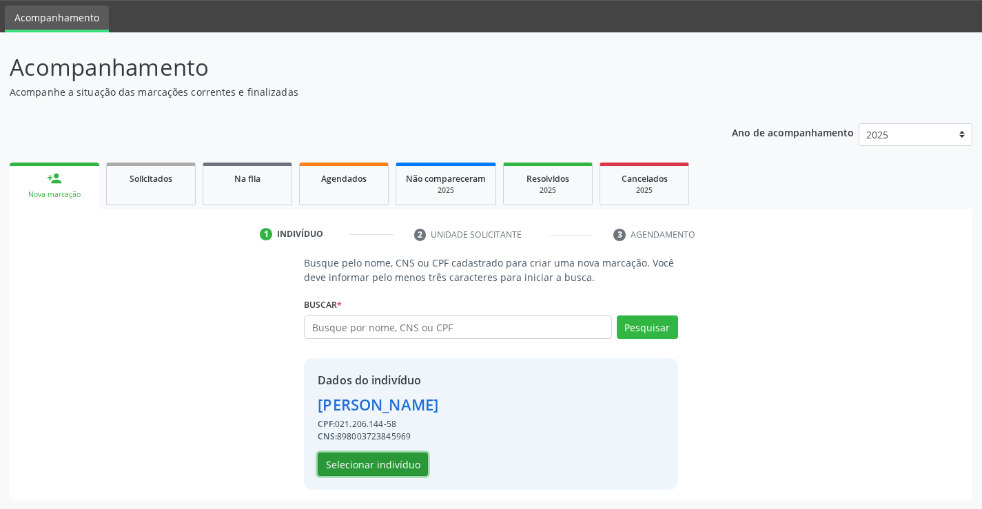
click at [404, 465] on button "Selecionar indivíduo" at bounding box center [373, 464] width 110 height 23
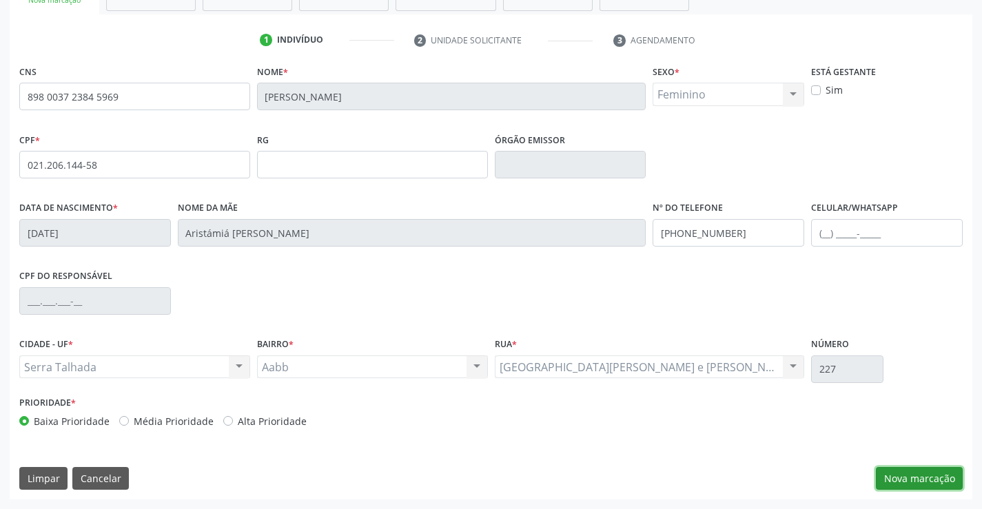
click at [900, 482] on button "Nova marcação" at bounding box center [919, 478] width 87 height 23
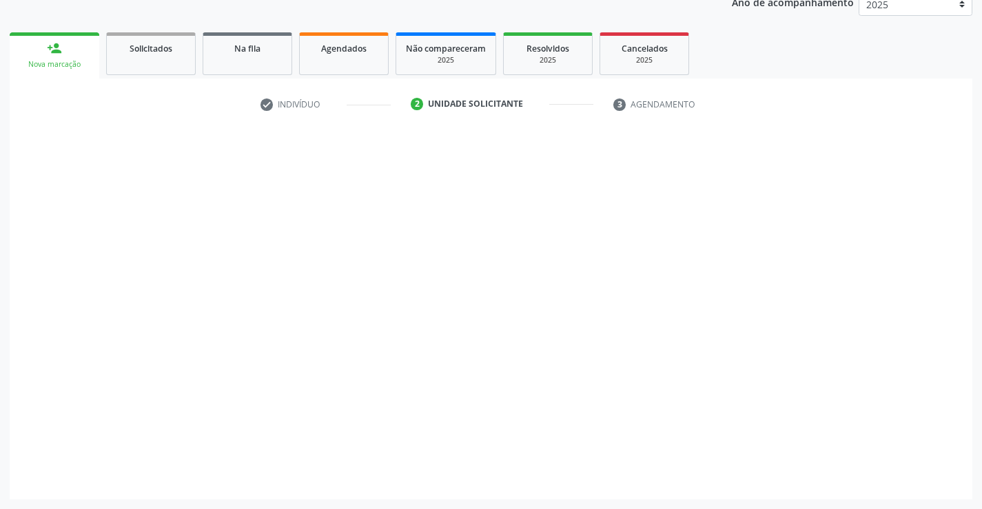
scroll to position [174, 0]
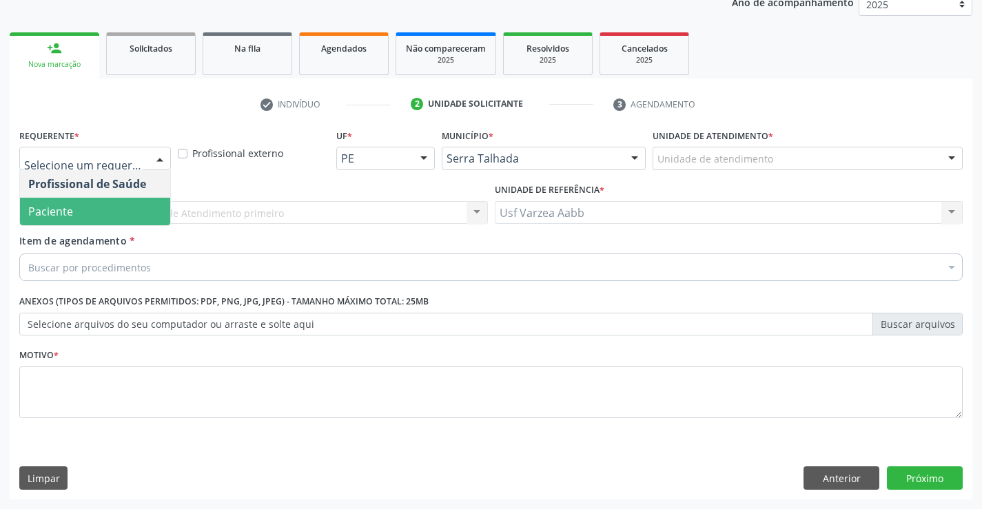
drag, startPoint x: 109, startPoint y: 192, endPoint x: 114, endPoint y: 218, distance: 26.8
click at [114, 218] on ul "Profissional de Saúde Paciente Nenhum resultado encontrado para: " " Não há nen…" at bounding box center [95, 197] width 150 height 55
click at [114, 218] on span "Paciente" at bounding box center [95, 212] width 150 height 28
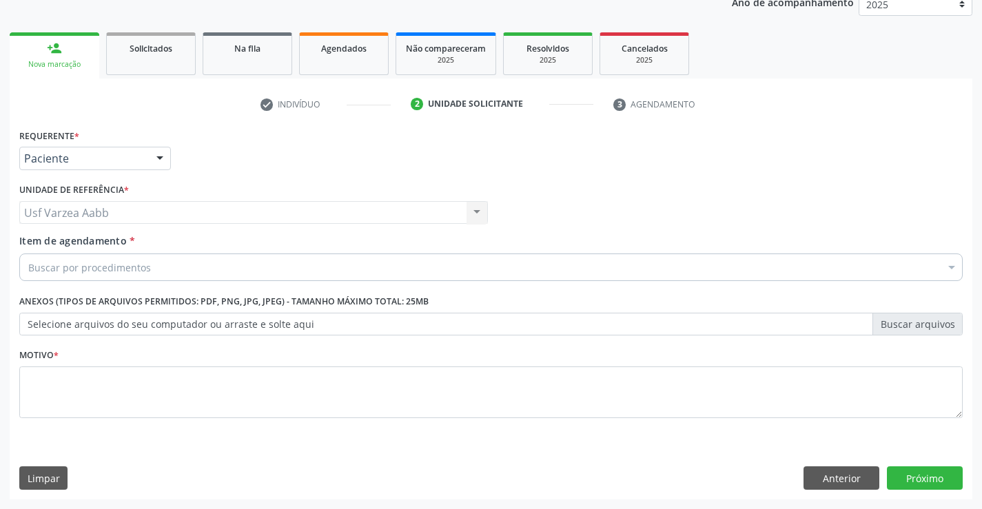
click at [122, 275] on div "Buscar por procedimentos" at bounding box center [490, 268] width 943 height 28
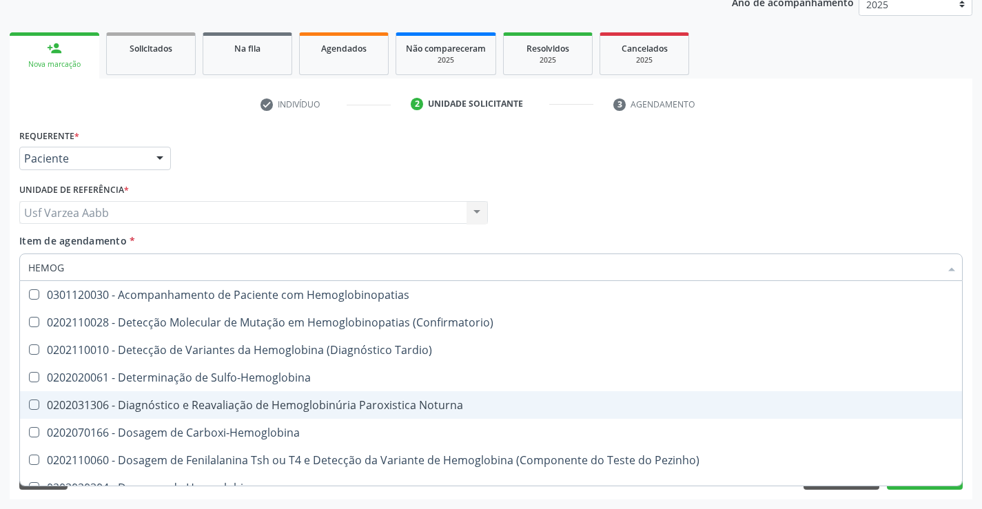
type input "HEMOGR"
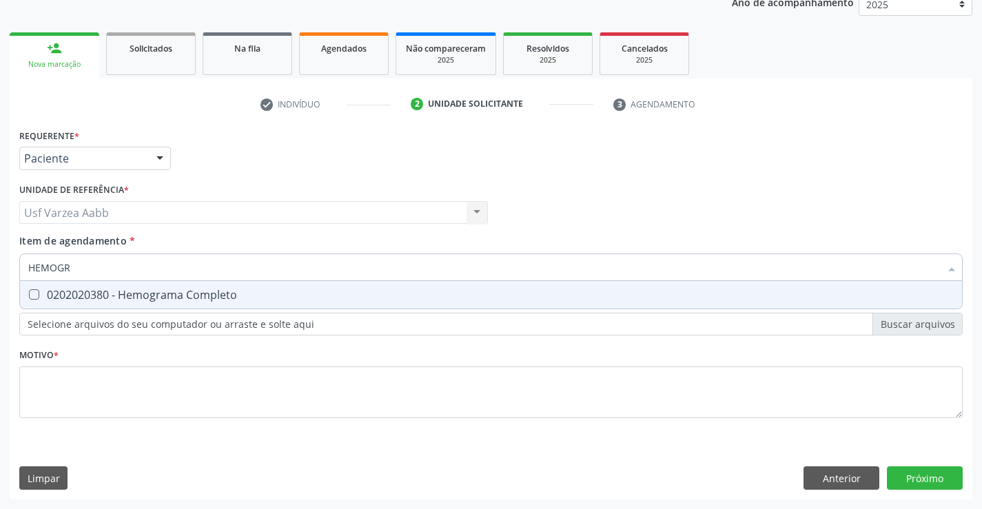
click at [366, 293] on div "0202020380 - Hemograma Completo" at bounding box center [490, 294] width 925 height 11
checkbox Completo "true"
click at [371, 274] on input "HEMOGR" at bounding box center [484, 268] width 912 height 28
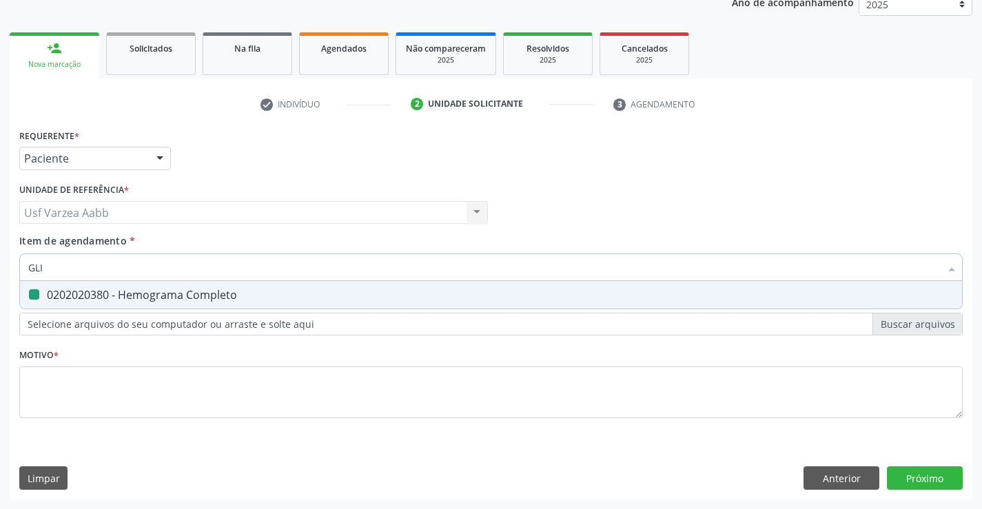
type input "GLIC"
checkbox Completo "false"
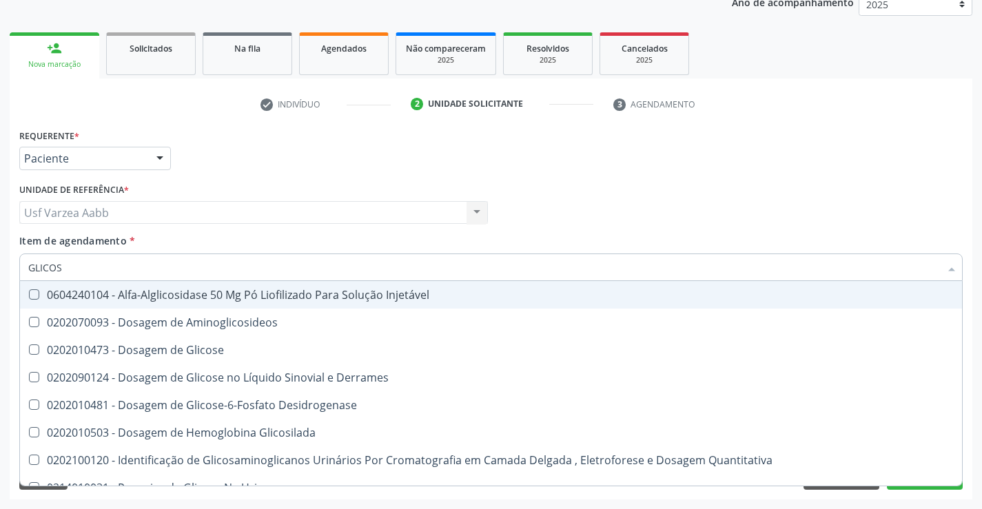
type input "GLICOSE"
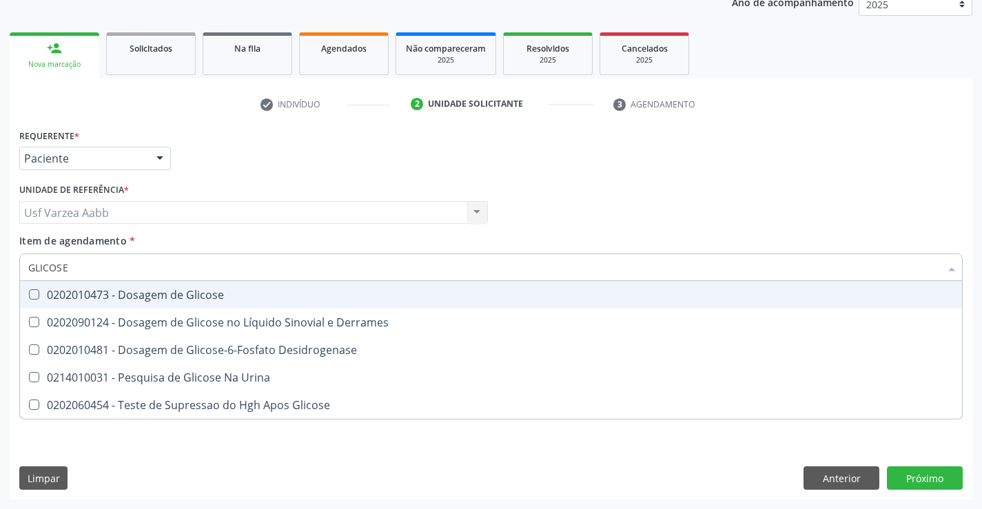
click at [272, 299] on div "0202010473 - Dosagem de Glicose" at bounding box center [490, 294] width 925 height 11
checkbox Glicose "true"
click at [271, 274] on input "GLICOSE" at bounding box center [484, 268] width 912 height 28
type input "020"
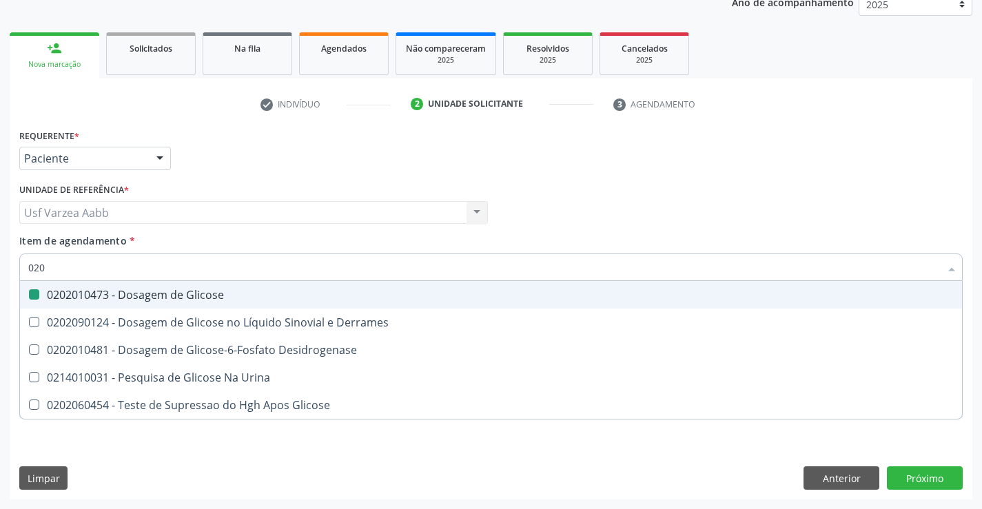
checkbox Glicose "false"
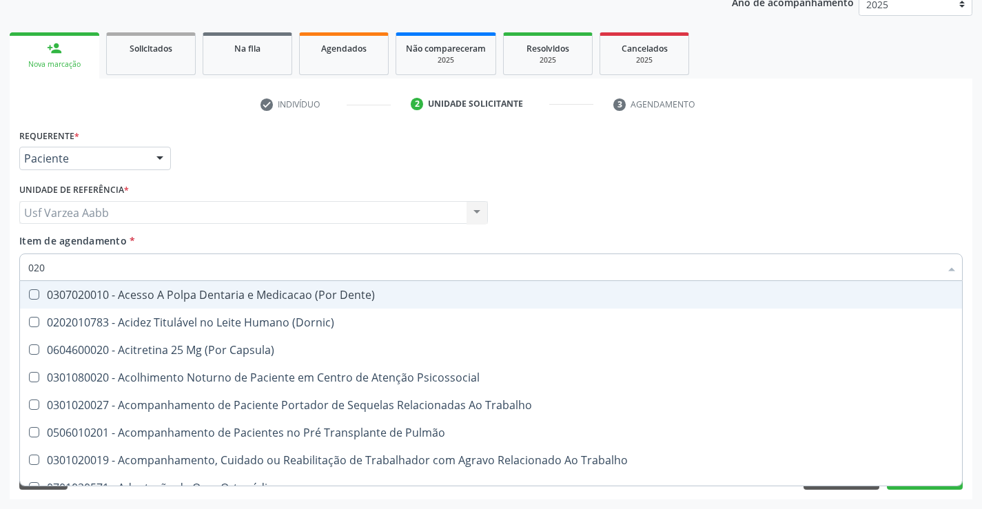
type input "0202"
checkbox Laser "true"
checkbox Biologica "true"
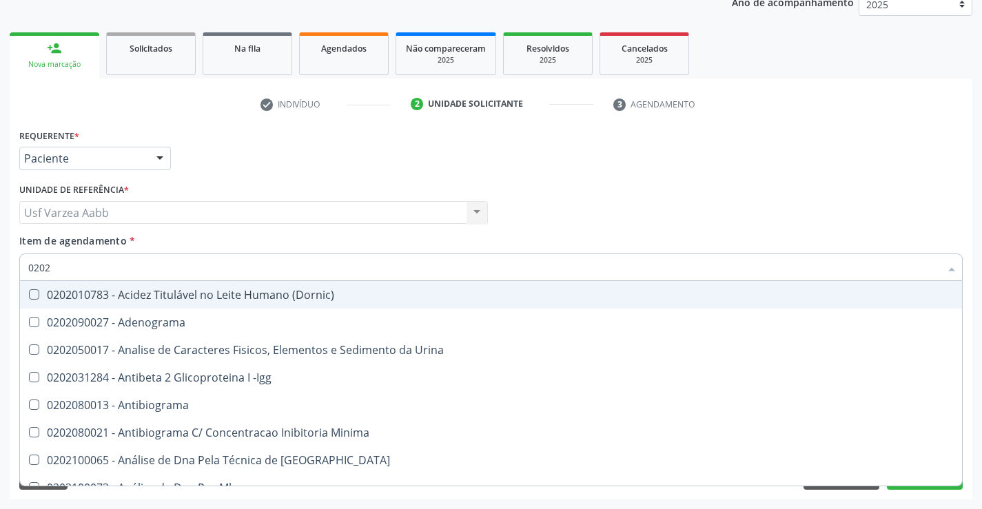
type input "02020"
checkbox Xi "true"
checkbox Glicose "false"
checkbox Zinco "true"
checkbox Completo "false"
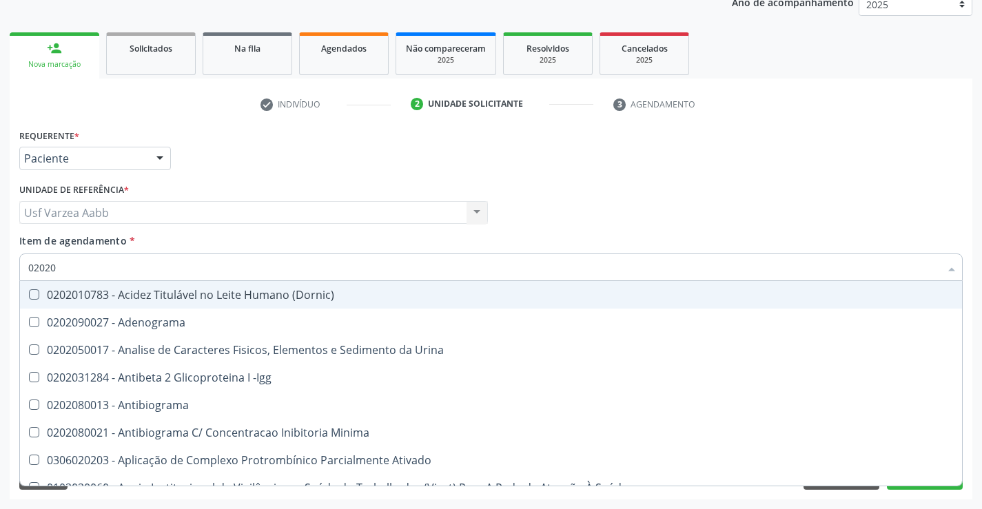
type input "020201"
checkbox T3 "true"
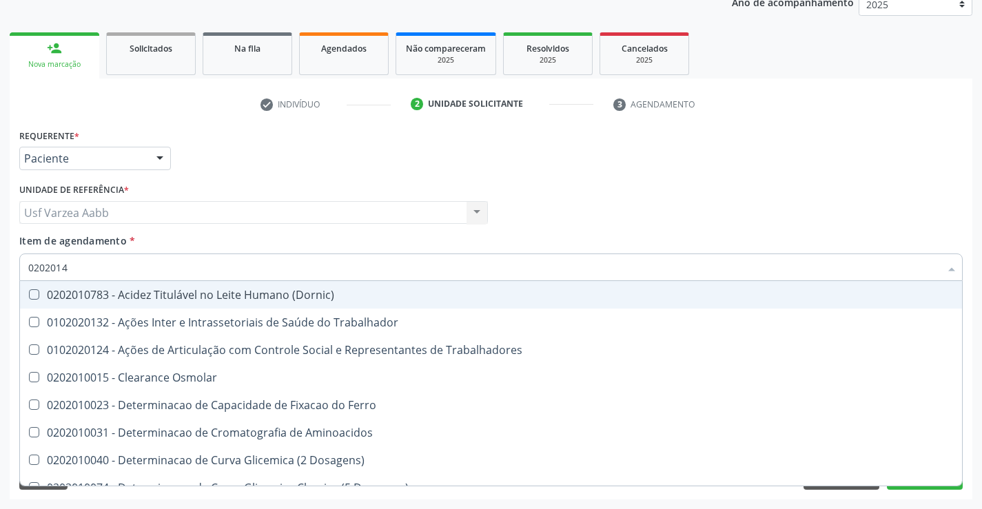
type input "02020142"
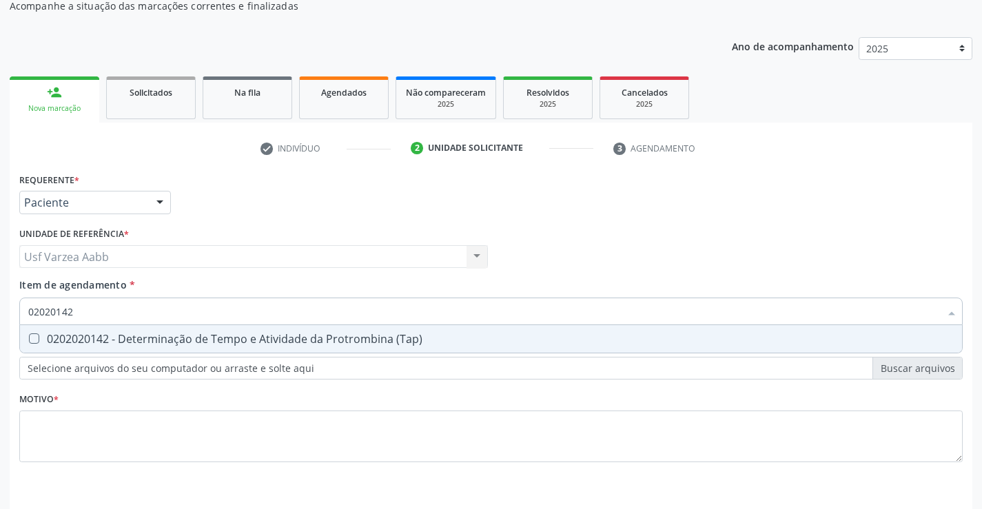
scroll to position [105, 0]
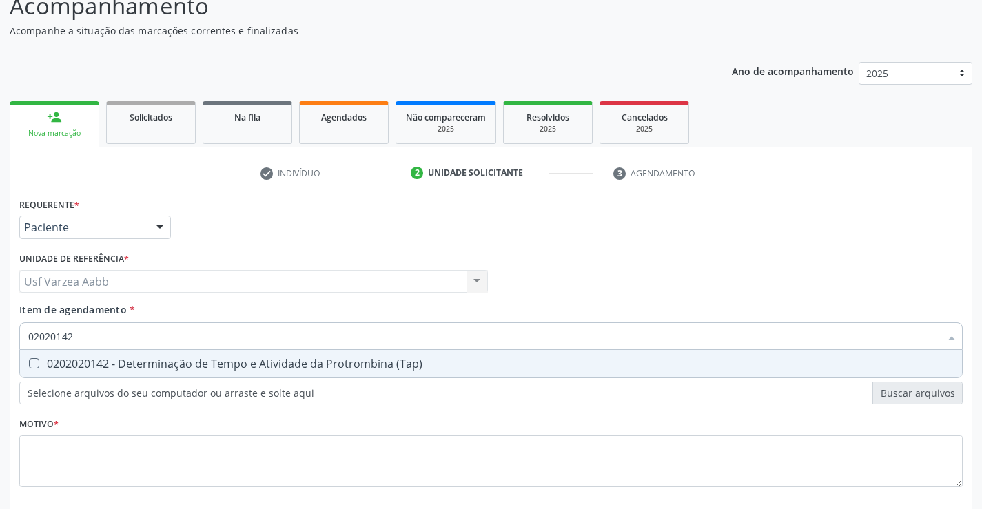
click at [269, 354] on span "0202020142 - Determinação de Tempo e Atividade da Protrombina (Tap)" at bounding box center [491, 364] width 942 height 28
checkbox \(Tap\) "true"
type input "020201"
checkbox \(Tap\) "false"
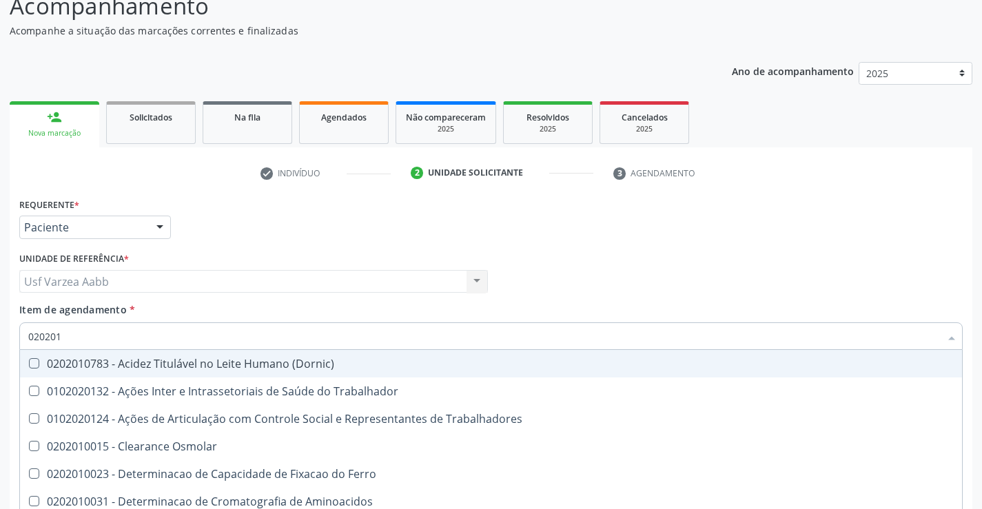
type input "02020"
checkbox \(Tap\) "false"
checkbox Glicose "false"
checkbox Muco-Proteinas "true"
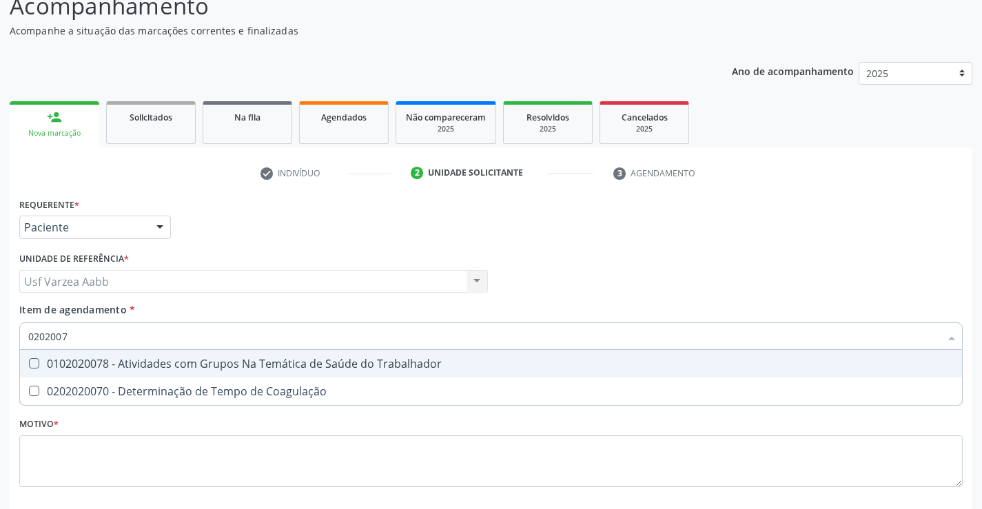
type input "02020070"
click at [147, 361] on div "0202020070 - Determinação de Tempo de Coagulação" at bounding box center [490, 363] width 925 height 11
checkbox Coagulação "true"
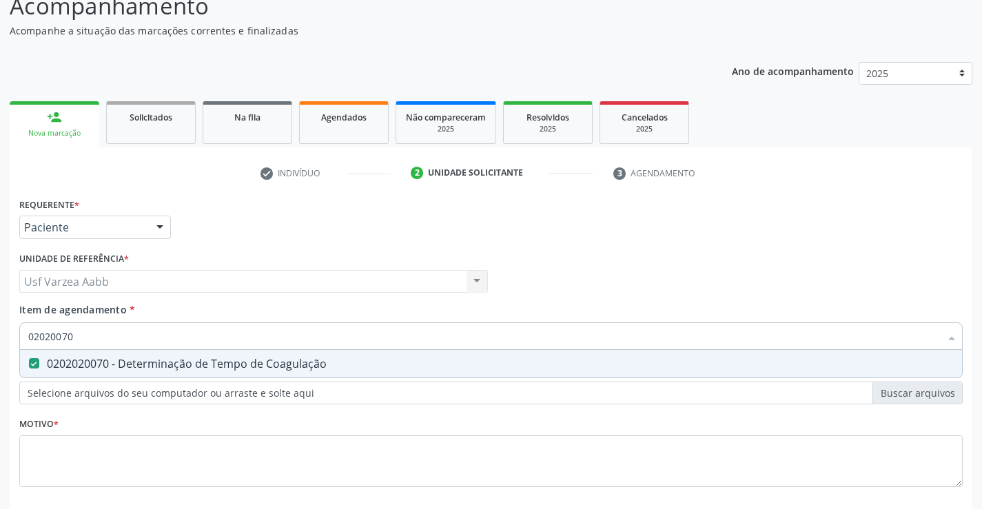
type input "0202007"
checkbox Coagulação "false"
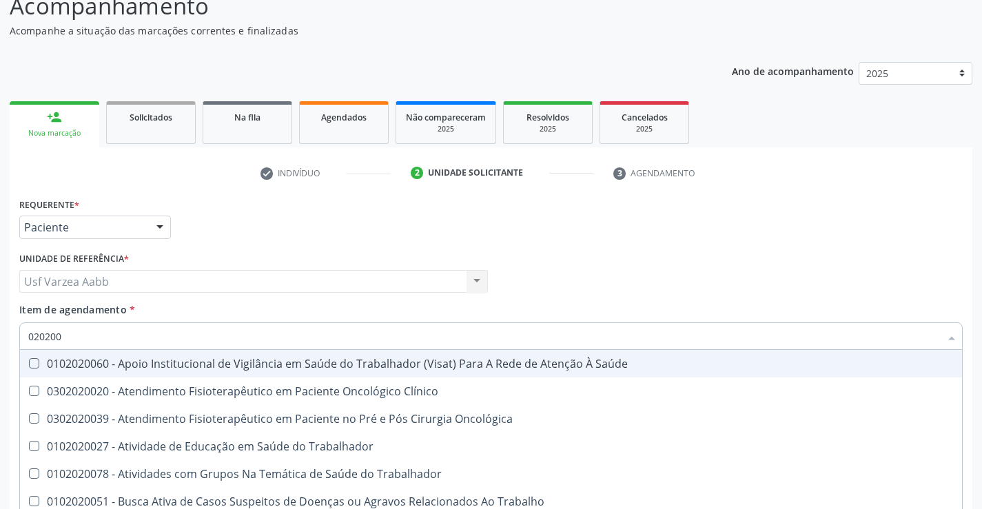
type input "0202009"
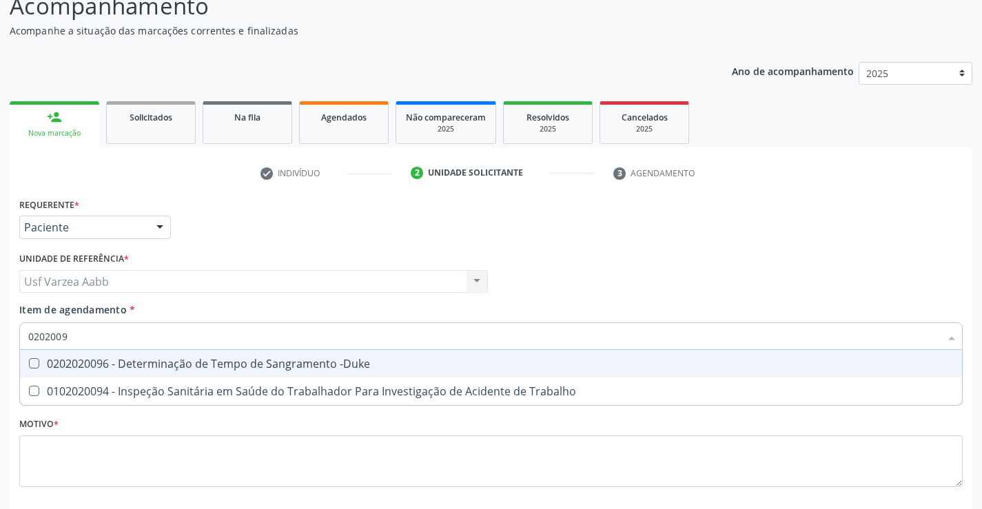
click at [147, 361] on div "0202020096 - Determinação de Tempo de Sangramento -Duke" at bounding box center [490, 363] width 925 height 11
checkbox -Duke "true"
click at [226, 343] on input "0202009" at bounding box center [484, 336] width 912 height 28
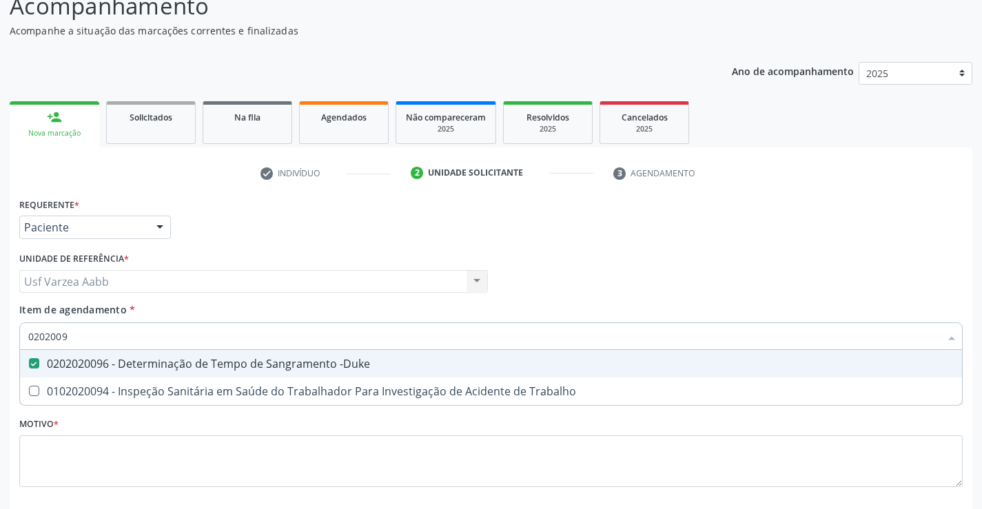
click at [661, 218] on div "Requerente * Paciente Profissional de Saúde Paciente Nenhum resultado encontrad…" at bounding box center [491, 221] width 950 height 54
click at [0, 0] on div "Desfazer seleção" at bounding box center [0, 0] width 0 height 0
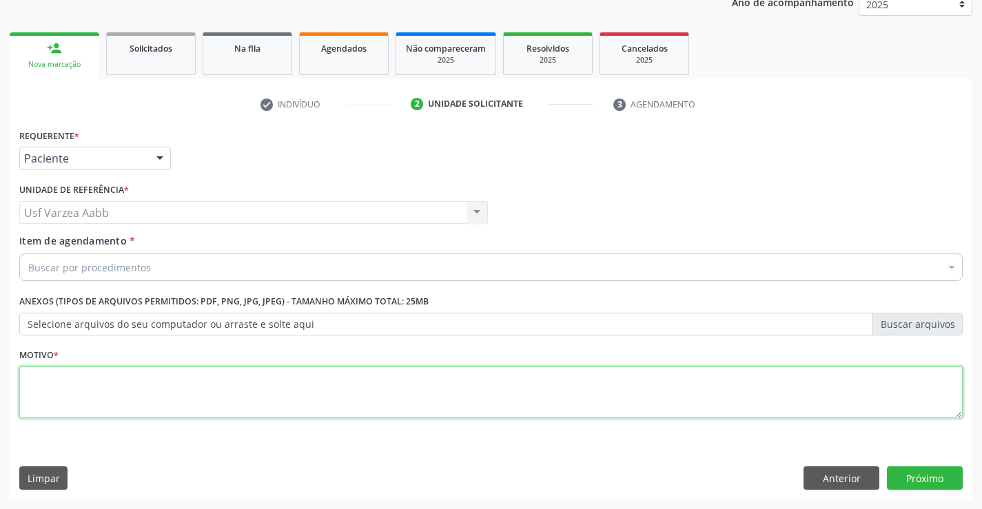
click at [263, 391] on textarea at bounding box center [490, 393] width 943 height 52
type textarea "X"
click at [934, 480] on button "Próximo" at bounding box center [925, 477] width 76 height 23
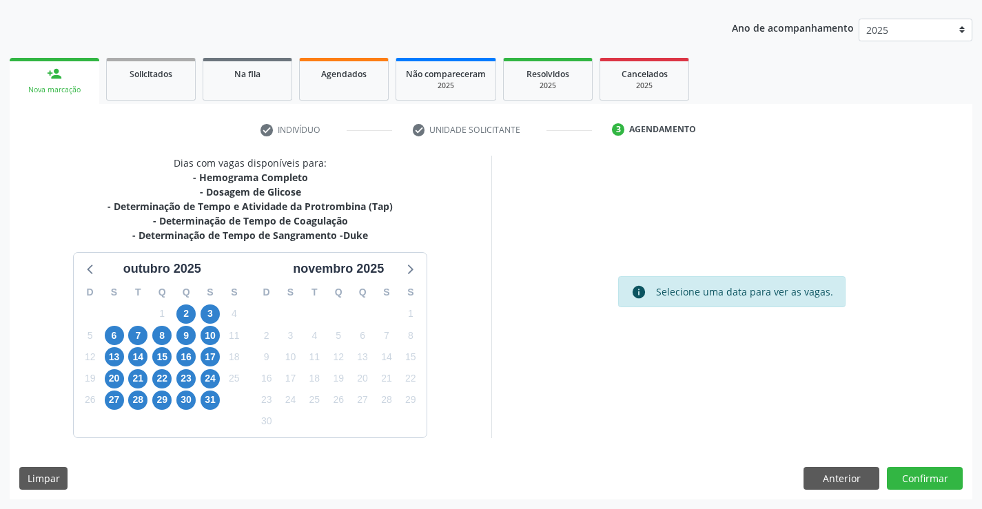
click at [124, 336] on div "6" at bounding box center [114, 335] width 24 height 21
click at [112, 336] on span "6" at bounding box center [114, 335] width 19 height 19
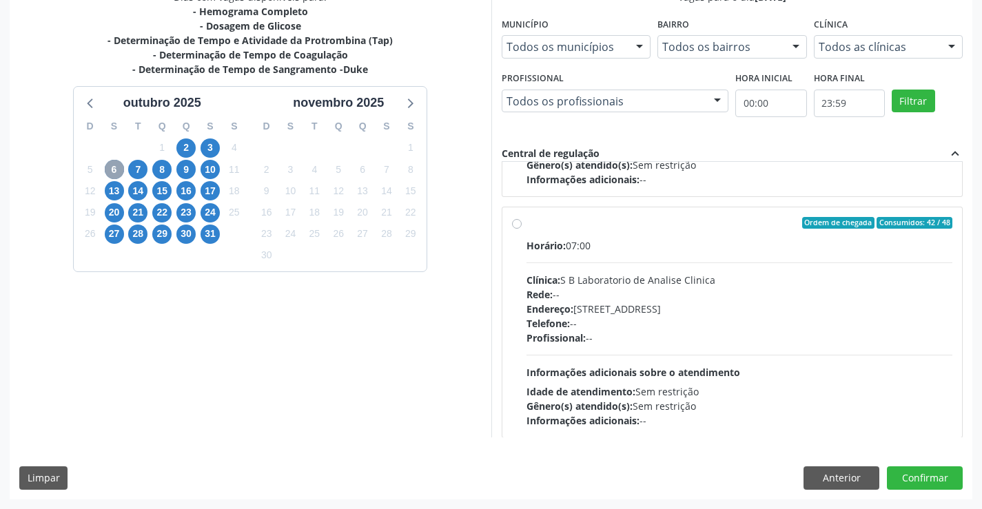
scroll to position [413, 0]
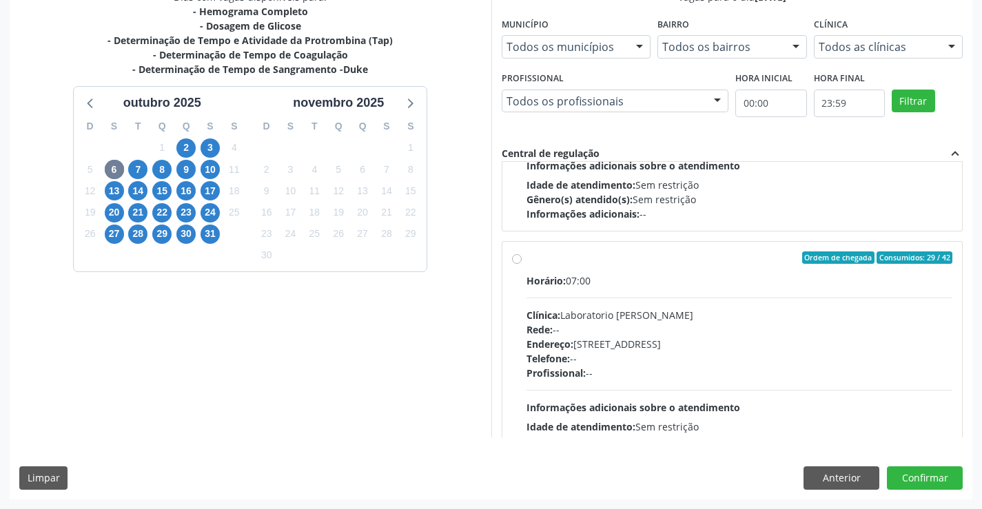
click at [528, 264] on label "Ordem de chegada Consumidos: 29 / 42 Horário: 07:00 Clínica: Laboratorio Jose P…" at bounding box center [739, 357] width 427 height 212
click at [522, 264] on input "Ordem de chegada Consumidos: 29 / 42 Horário: 07:00 Clínica: Laboratorio Jose P…" at bounding box center [517, 257] width 10 height 12
radio input "true"
click at [946, 483] on button "Confirmar" at bounding box center [925, 477] width 76 height 23
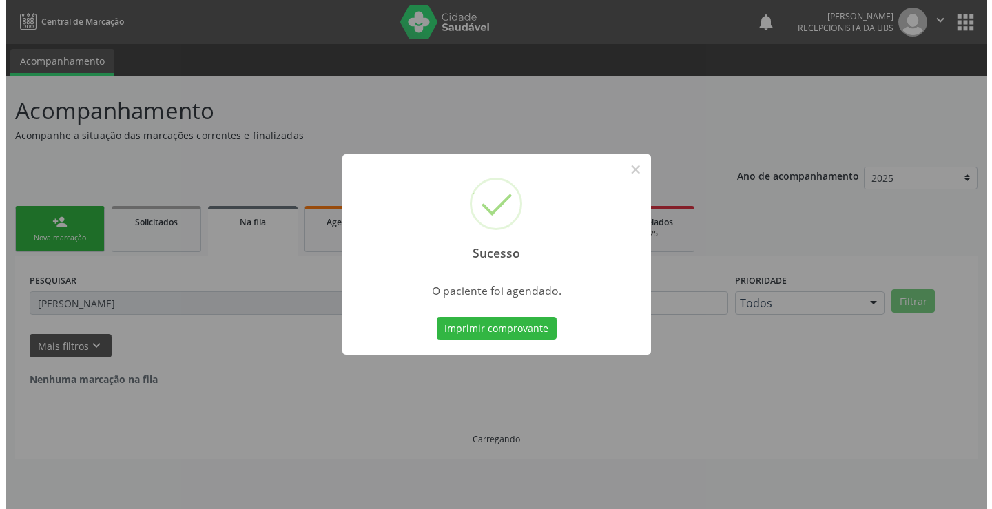
scroll to position [0, 0]
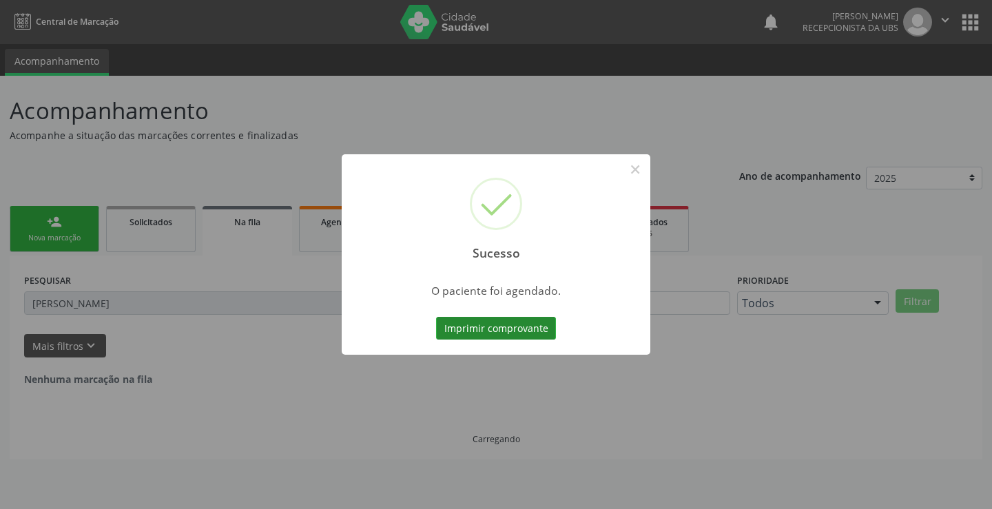
click at [528, 317] on button "Imprimir comprovante" at bounding box center [496, 328] width 120 height 23
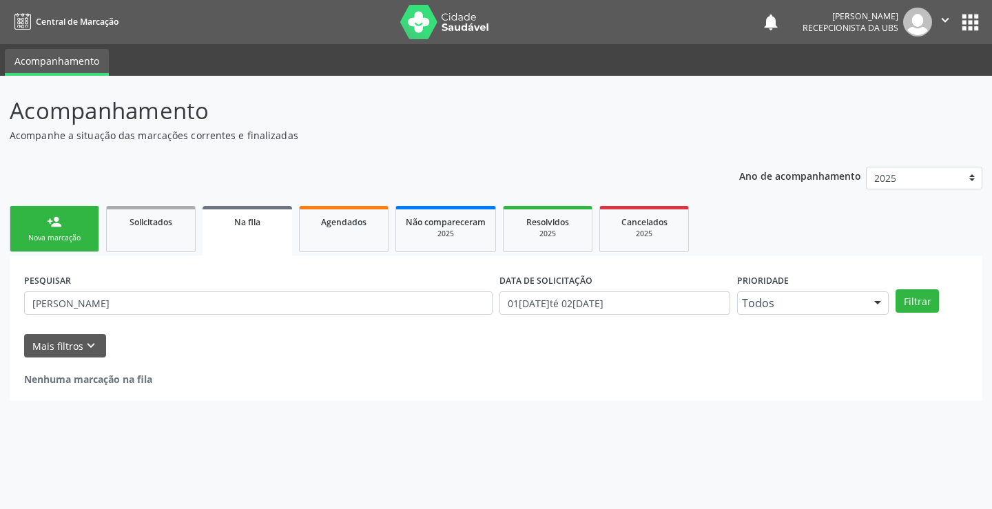
click at [70, 245] on link "person_add Nova marcação" at bounding box center [55, 229] width 90 height 46
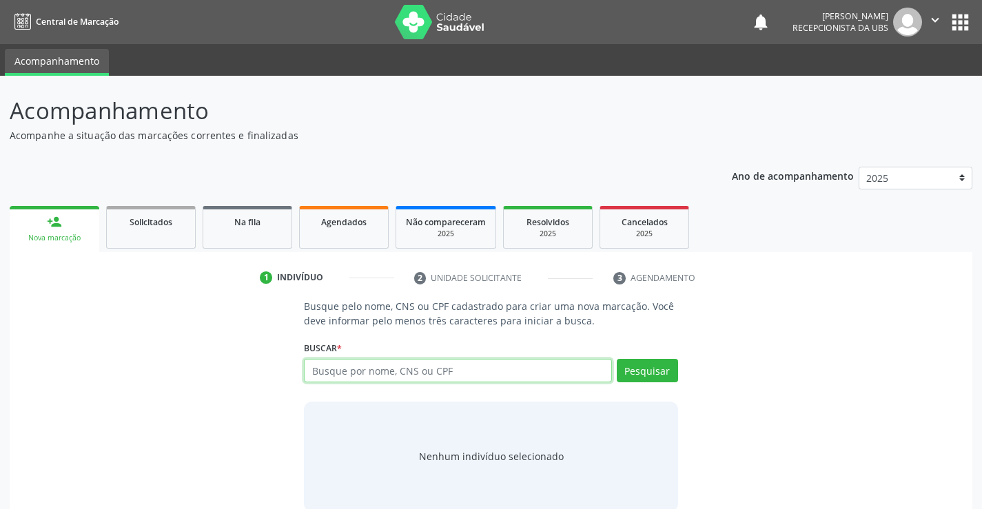
click at [362, 377] on input "text" at bounding box center [457, 370] width 307 height 23
paste input "898 0037 2384 5969"
type input "898 0037 2384 5969"
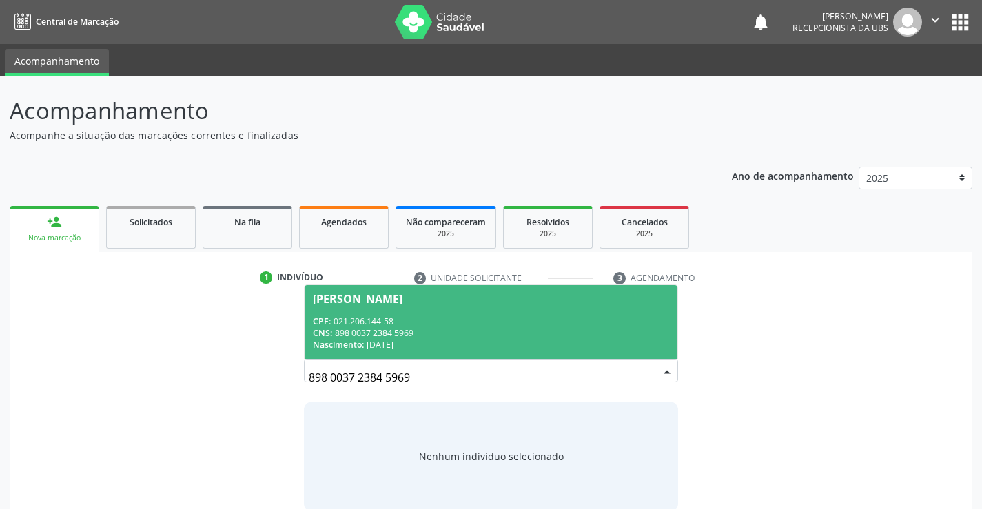
click at [491, 333] on div "CNS: 898 0037 2384 5969" at bounding box center [491, 333] width 356 height 12
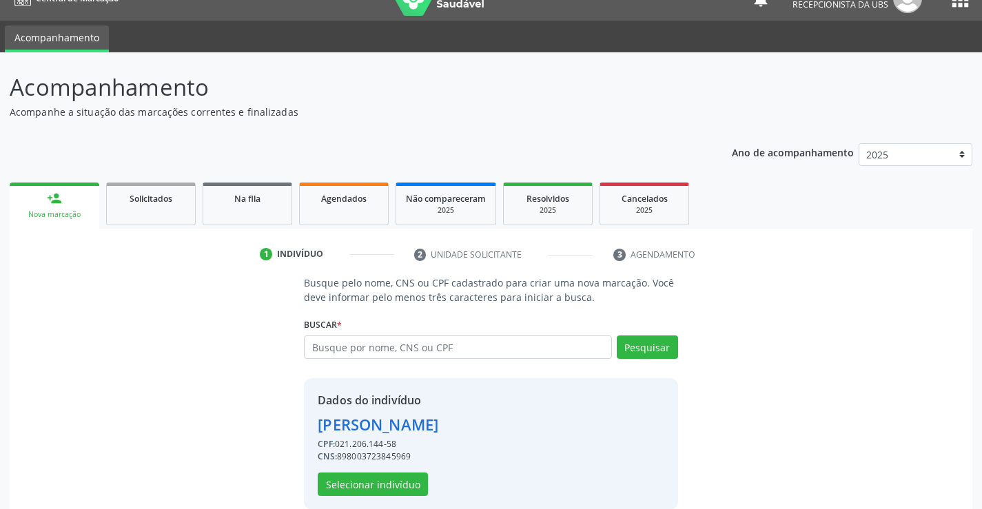
scroll to position [43, 0]
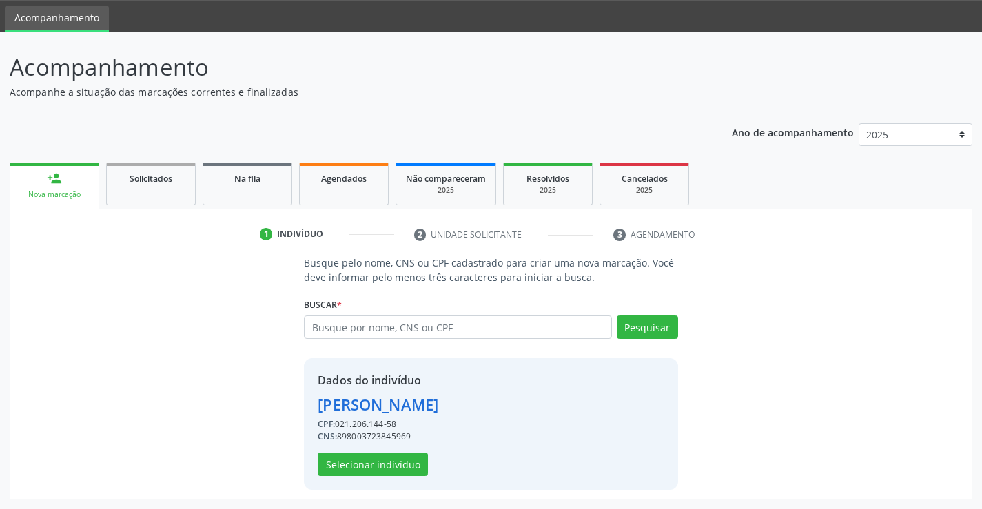
click at [349, 482] on div "Dados do indivíduo [PERSON_NAME] CPF: 021.206.144-58 CNS: 898003723845969 Selec…" at bounding box center [490, 424] width 373 height 132
click at [351, 472] on button "Selecionar indivíduo" at bounding box center [373, 464] width 110 height 23
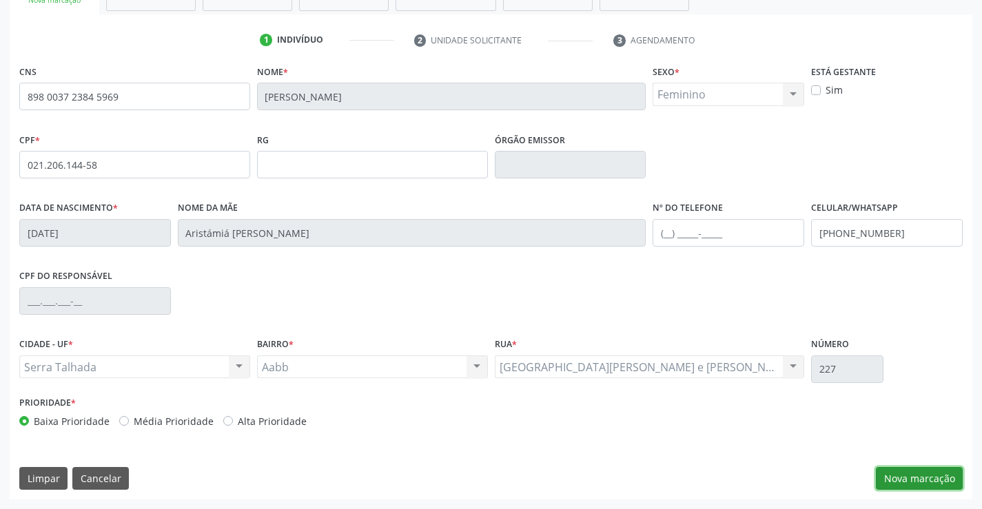
click at [896, 489] on button "Nova marcação" at bounding box center [919, 478] width 87 height 23
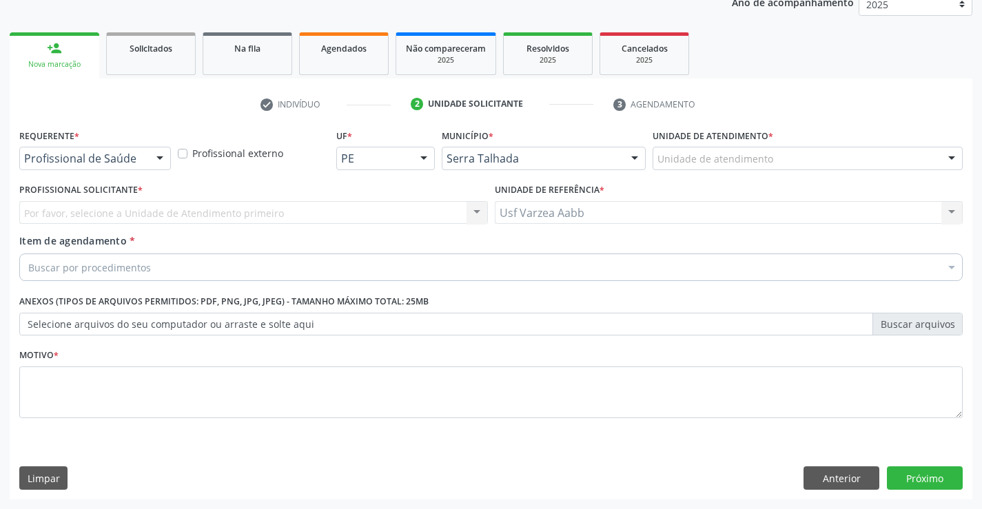
scroll to position [174, 0]
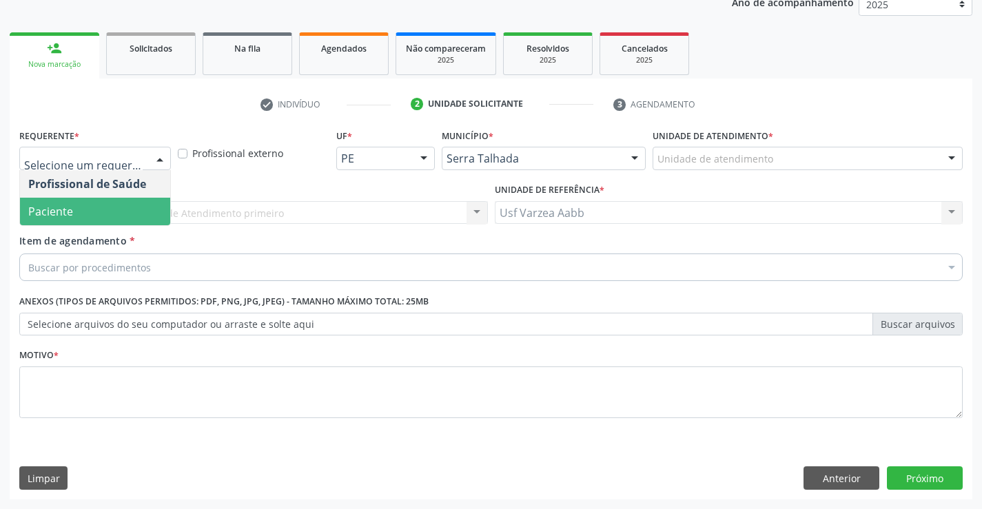
click at [85, 212] on span "Paciente" at bounding box center [95, 212] width 150 height 28
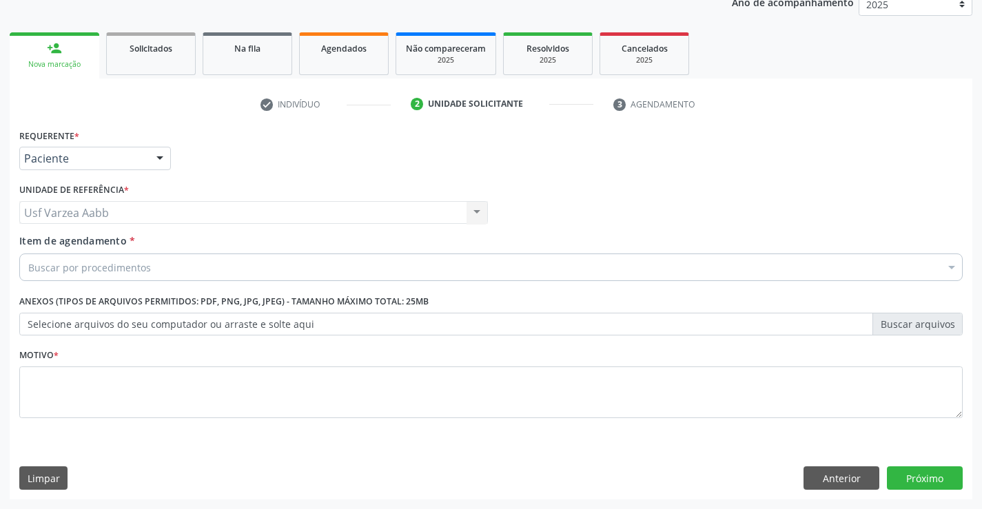
drag, startPoint x: 111, startPoint y: 286, endPoint x: 112, endPoint y: 273, distance: 13.2
click at [110, 286] on div "Item de agendamento * Buscar por procedimentos Selecionar todos 0304070076 - .Q…" at bounding box center [491, 260] width 950 height 53
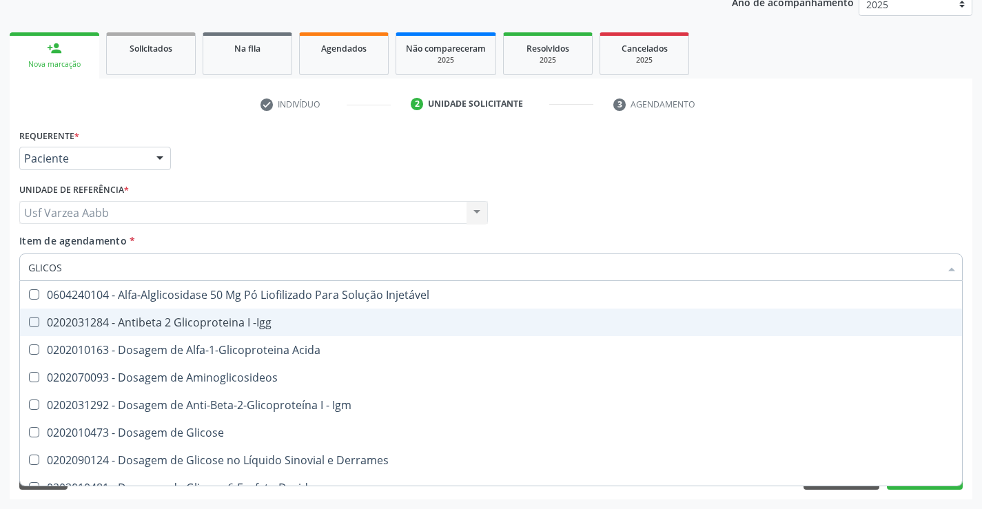
type input "GLICOSI"
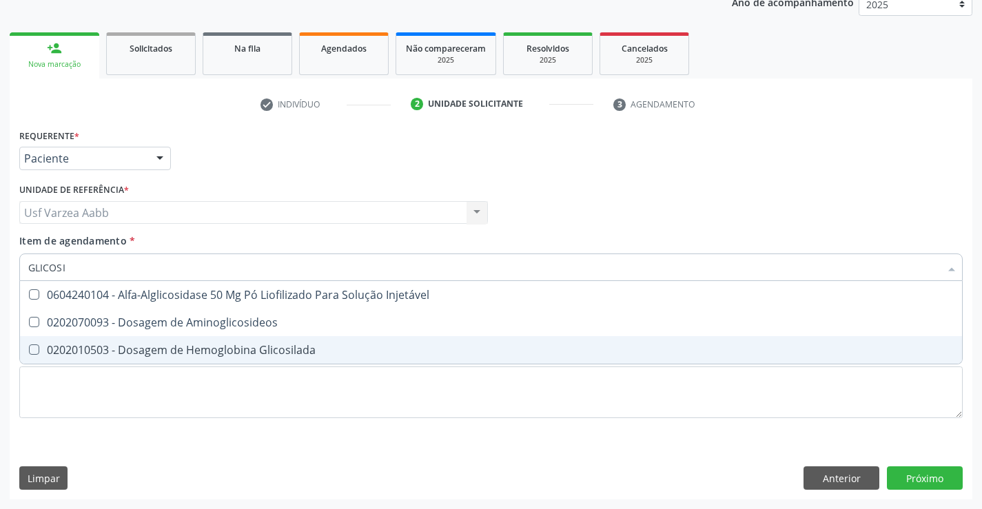
click at [581, 345] on div "0202010503 - Dosagem de Hemoglobina Glicosilada" at bounding box center [490, 350] width 925 height 11
checkbox Glicosilada "true"
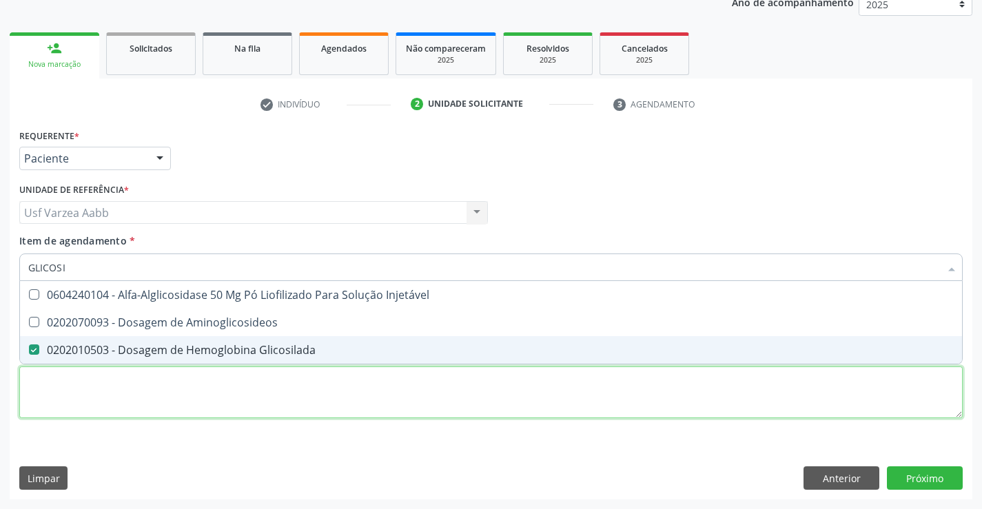
click at [577, 396] on div "Requerente * Paciente Profissional de Saúde Paciente Nenhum resultado encontrad…" at bounding box center [490, 281] width 943 height 312
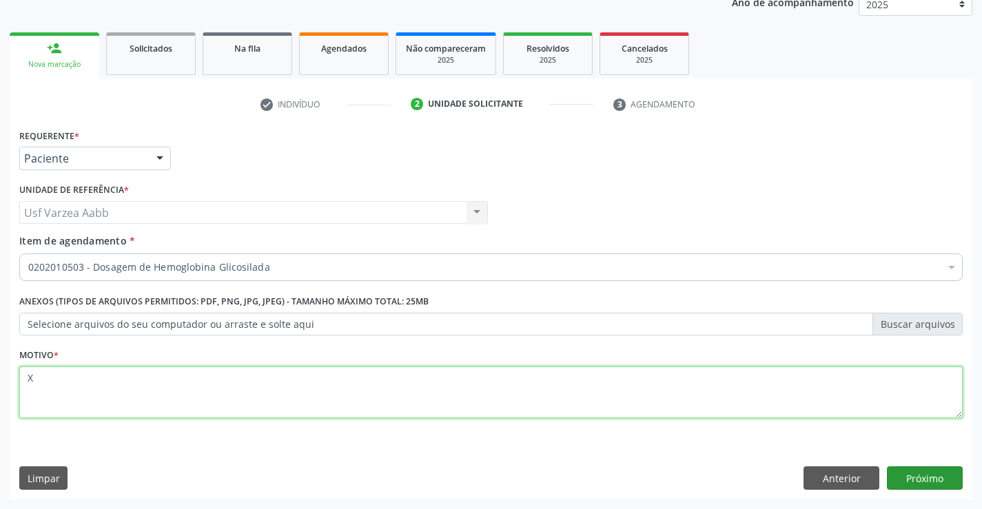
type textarea "X"
click at [921, 483] on button "Próximo" at bounding box center [925, 477] width 76 height 23
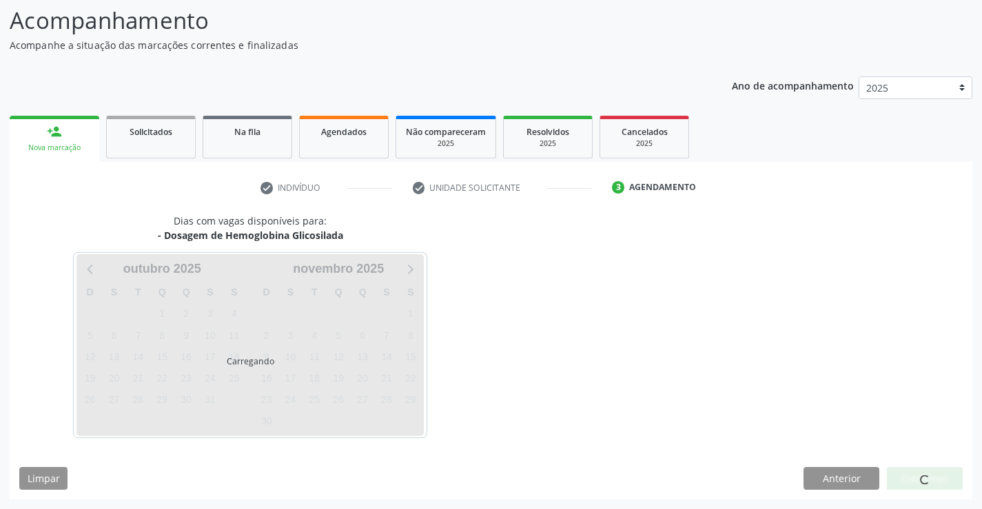
scroll to position [90, 0]
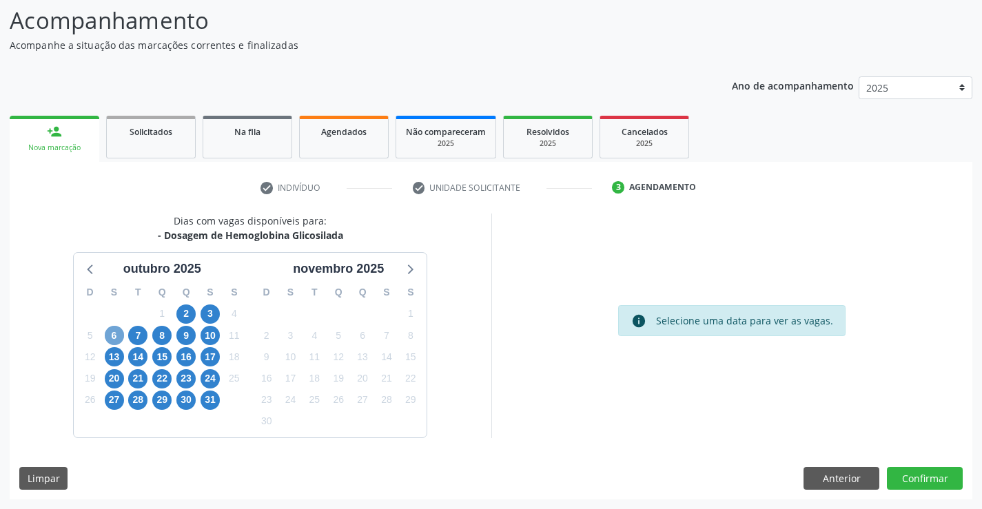
click at [111, 339] on span "6" at bounding box center [114, 335] width 19 height 19
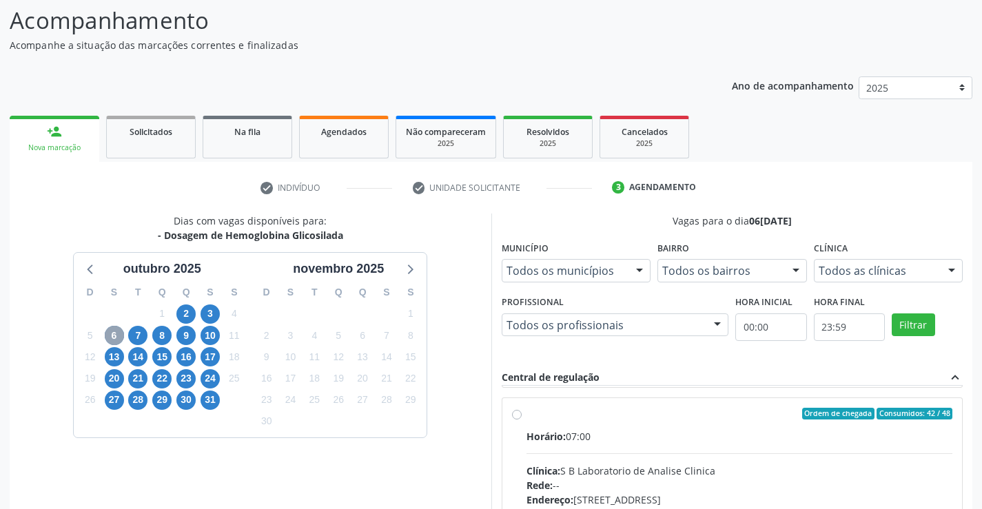
scroll to position [207, 0]
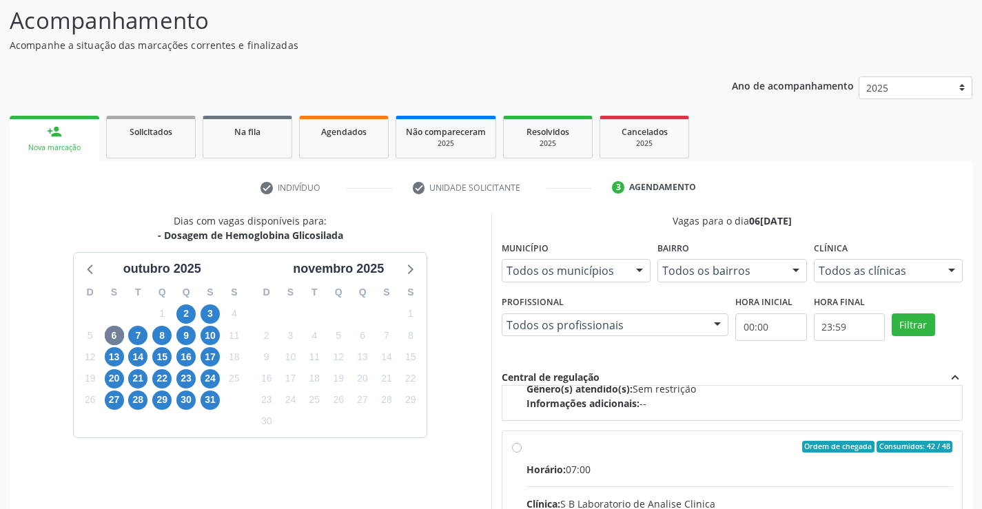
click at [517, 447] on input "Ordem de chegada Consumidos: 42 / 48 Horário: 07:00 Clínica: S B Laboratorio de…" at bounding box center [517, 447] width 10 height 12
radio input "true"
click at [852, 444] on span "Ordem de chegada" at bounding box center [838, 447] width 72 height 12
click at [522, 444] on input "Ordem de chegada Consumidos: 42 / 48 Horário: 07:00 Clínica: S B Laboratorio de…" at bounding box center [517, 447] width 10 height 12
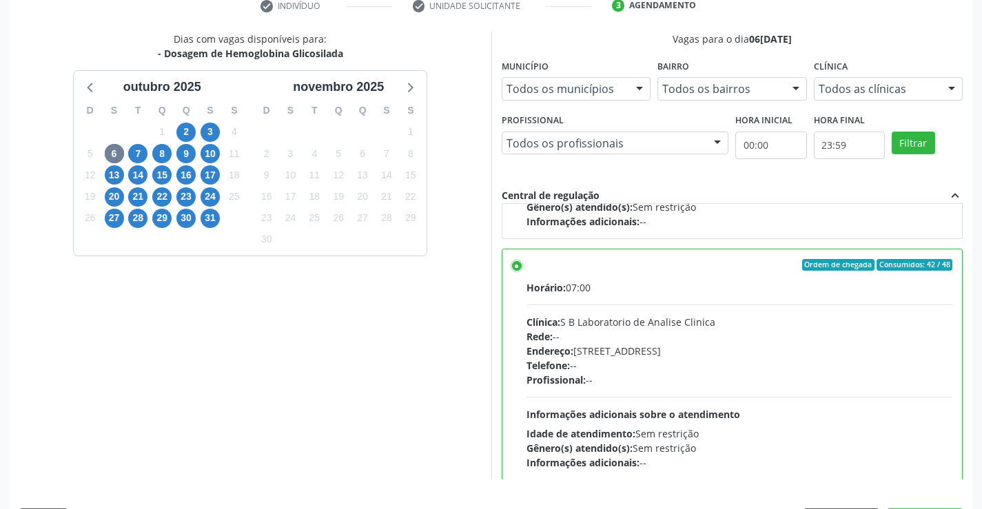
scroll to position [314, 0]
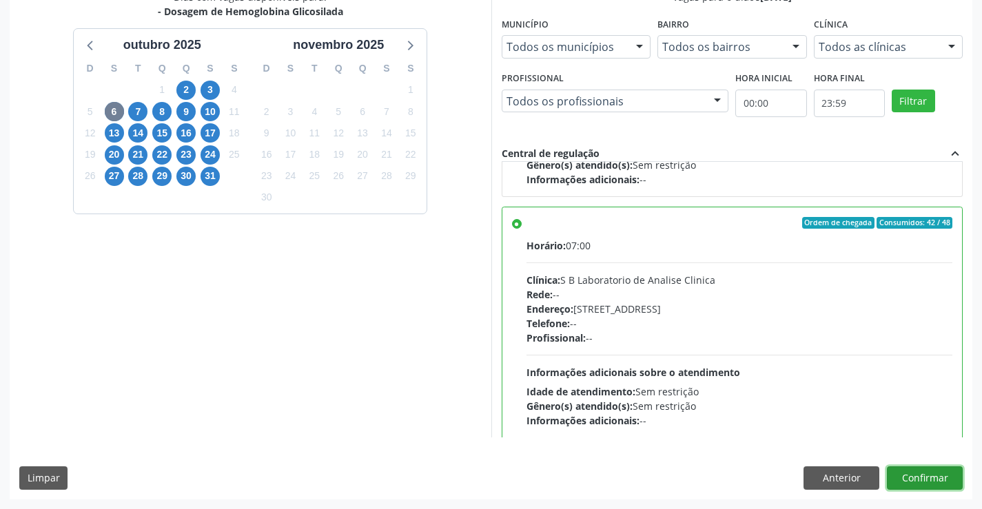
click at [916, 474] on button "Confirmar" at bounding box center [925, 477] width 76 height 23
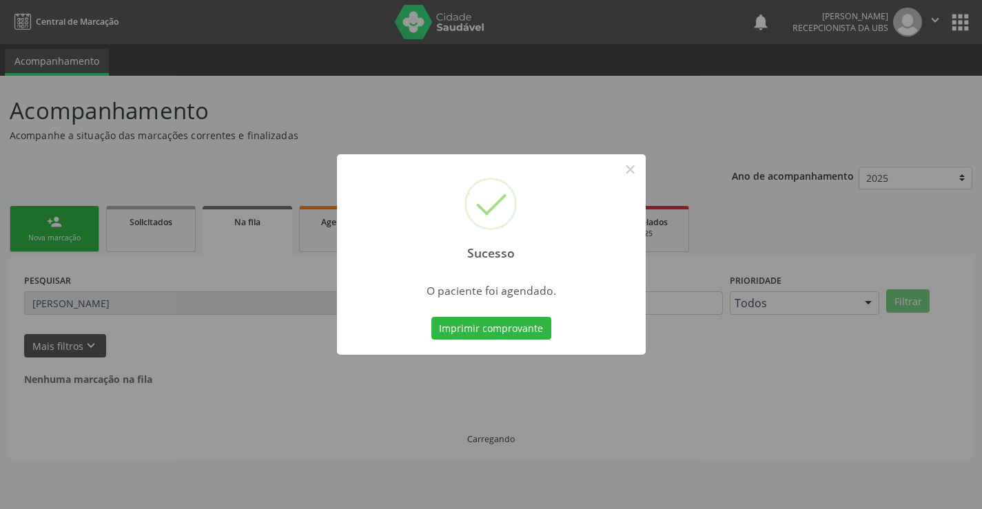
scroll to position [0, 0]
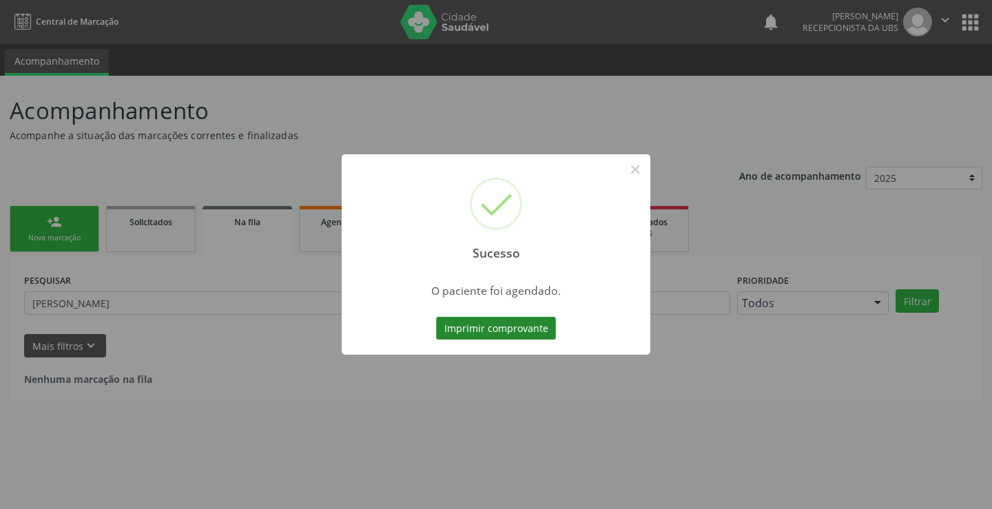
click at [523, 326] on button "Imprimir comprovante" at bounding box center [496, 328] width 120 height 23
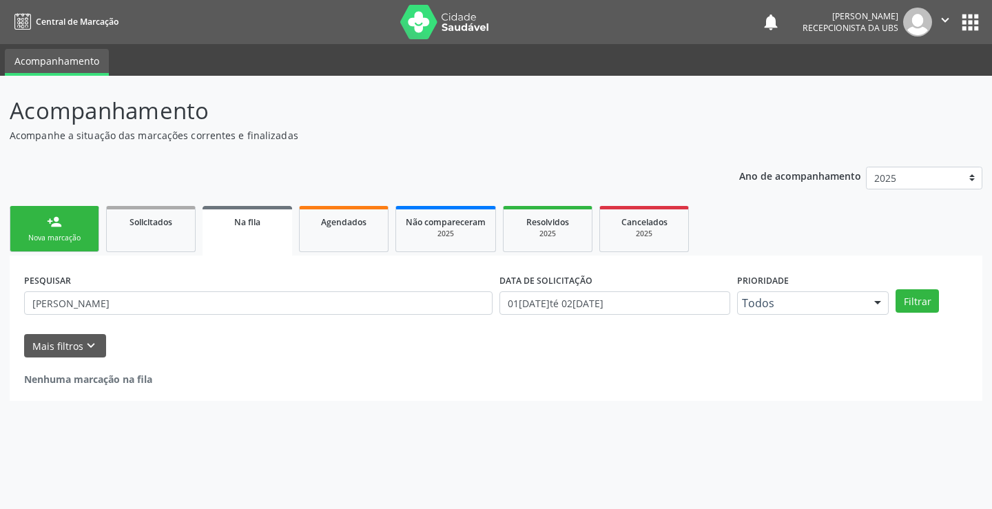
click at [74, 217] on link "person_add Nova marcação" at bounding box center [55, 229] width 90 height 46
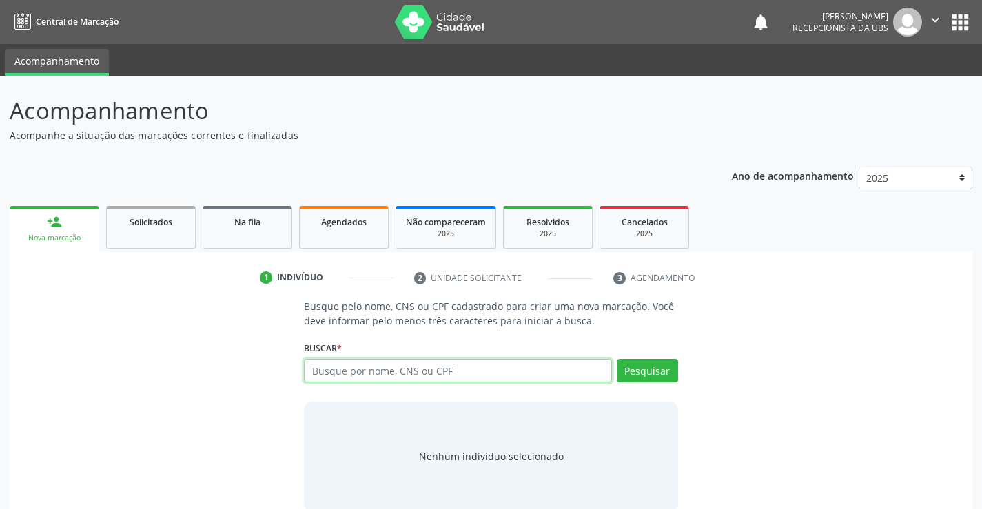
click at [424, 369] on input "text" at bounding box center [457, 370] width 307 height 23
type input "02750372402"
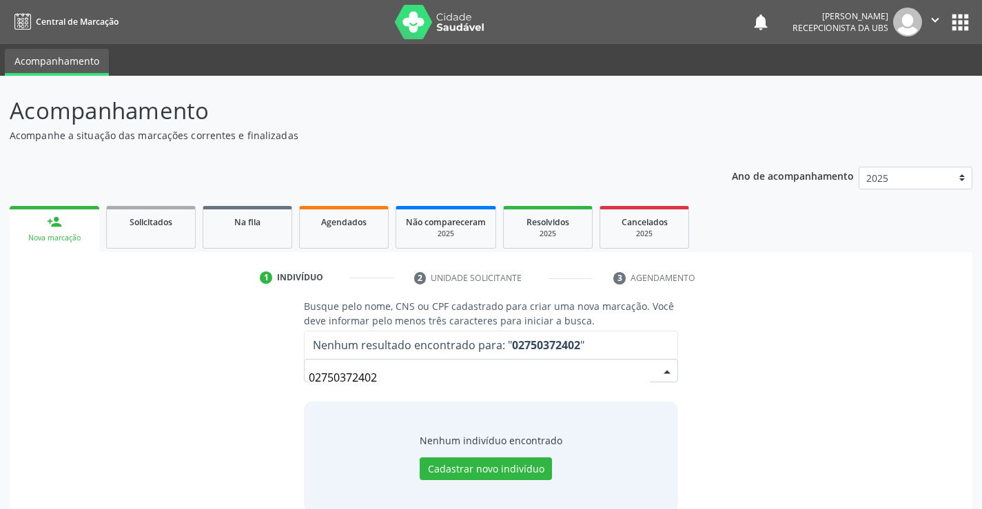
click at [549, 373] on input "02750372402" at bounding box center [479, 378] width 340 height 28
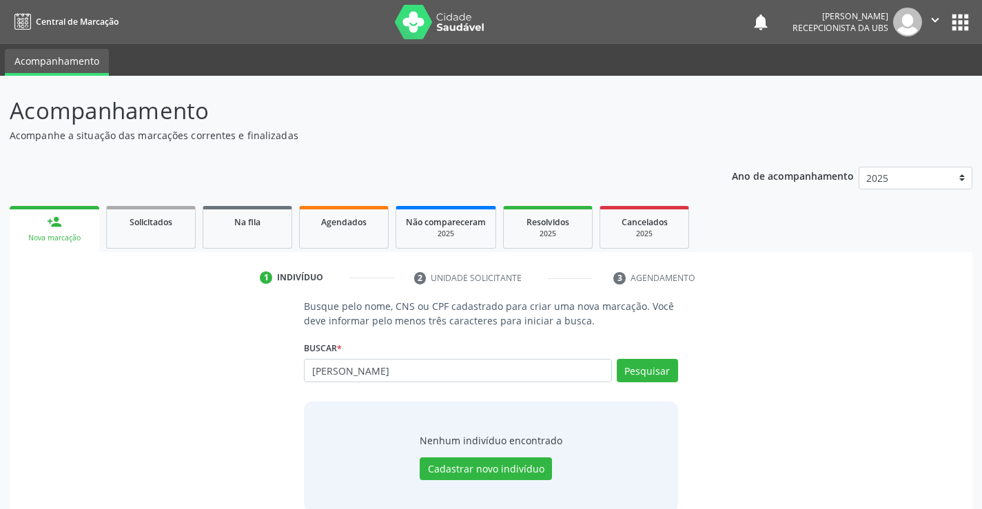
type input "[PERSON_NAME]"
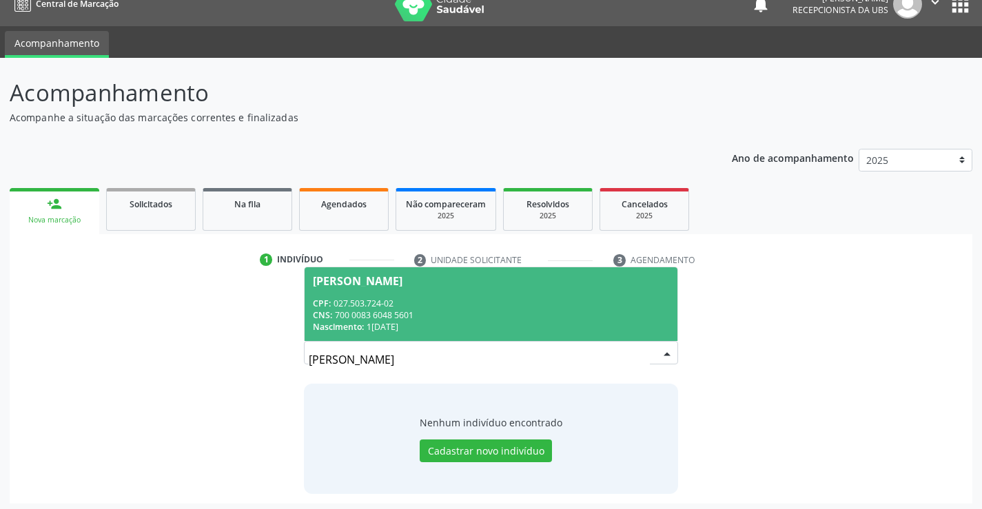
scroll to position [22, 0]
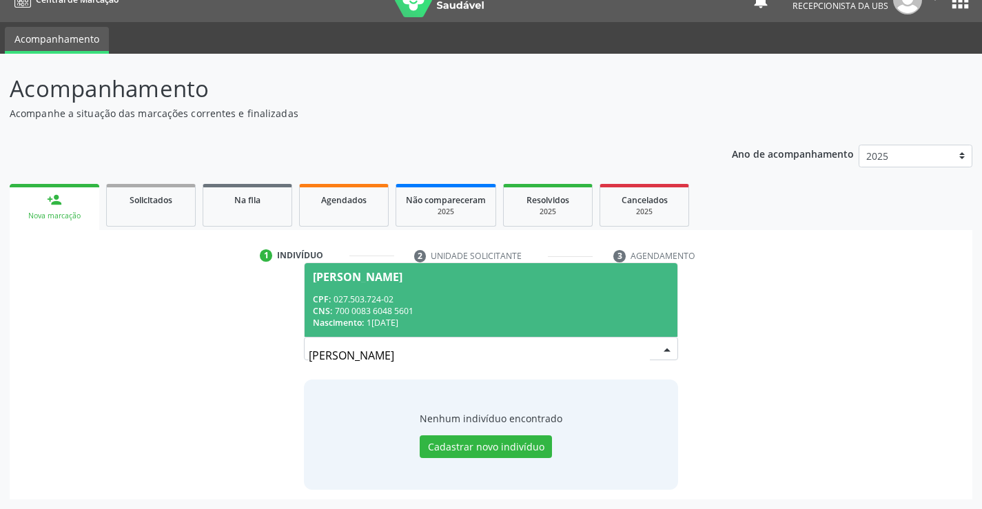
click at [470, 306] on div "CNS: 700 0083 6048 5601" at bounding box center [491, 311] width 356 height 12
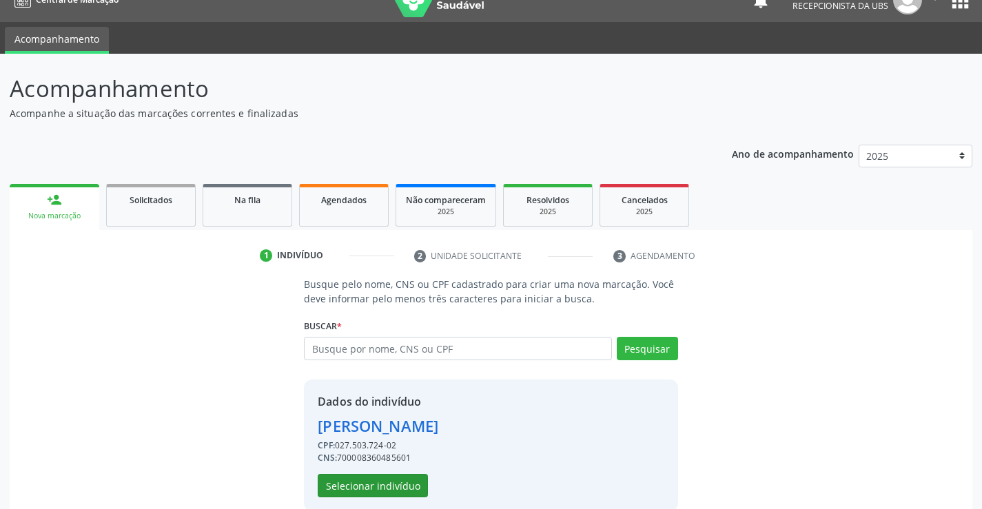
scroll to position [43, 0]
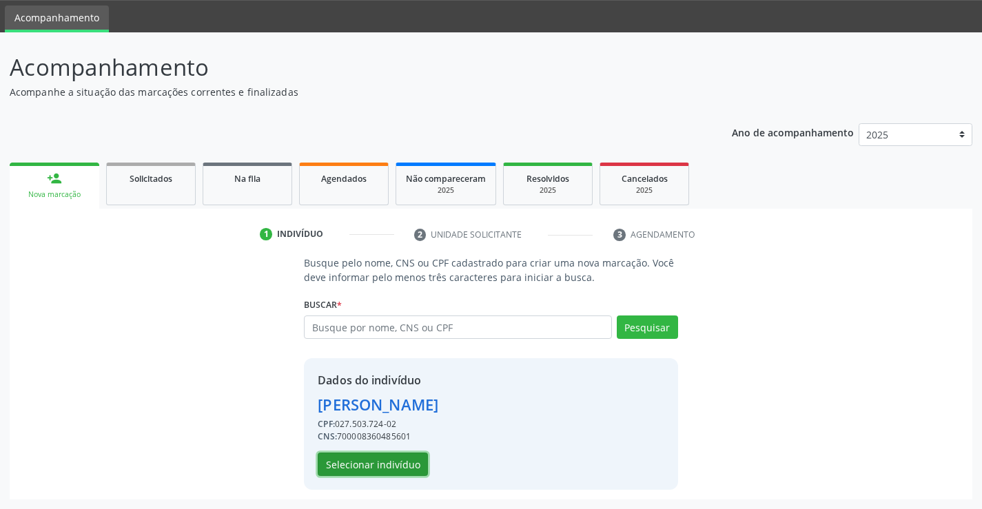
click at [379, 464] on button "Selecionar indivíduo" at bounding box center [373, 464] width 110 height 23
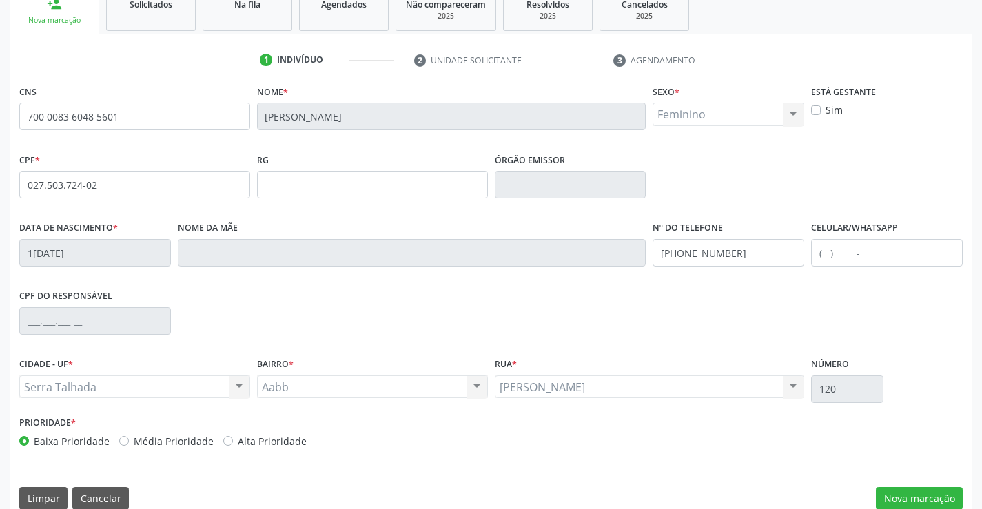
scroll to position [238, 0]
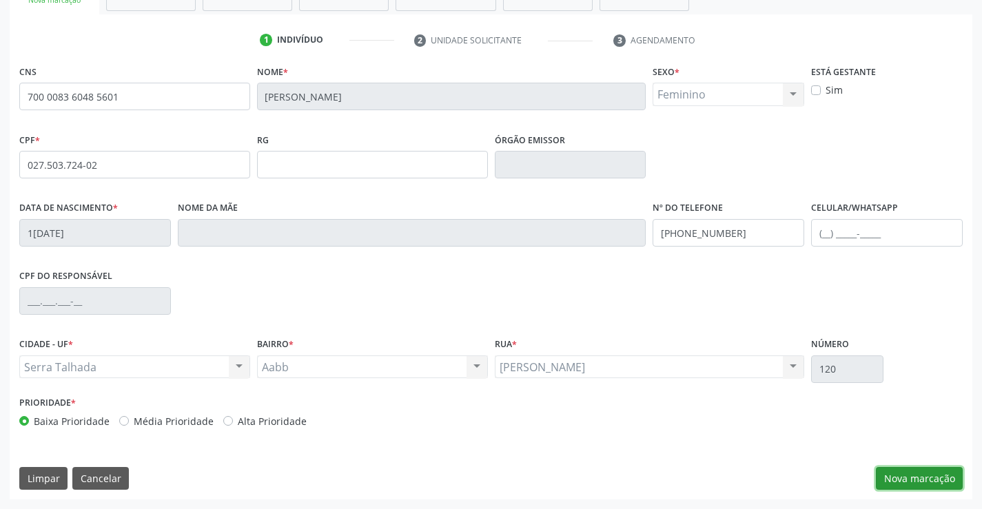
drag, startPoint x: 925, startPoint y: 480, endPoint x: 762, endPoint y: 403, distance: 179.7
click at [921, 479] on button "Nova marcação" at bounding box center [919, 478] width 87 height 23
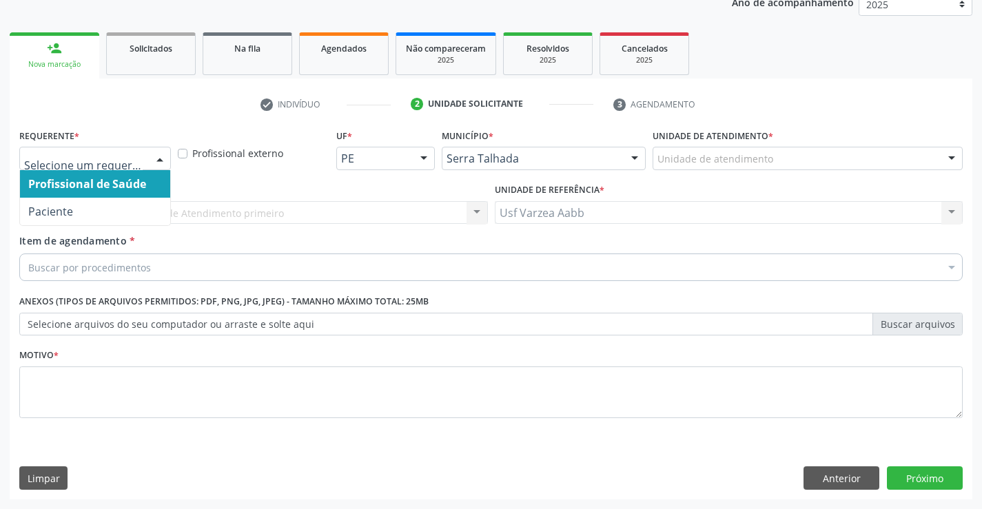
click at [21, 155] on div at bounding box center [95, 158] width 152 height 23
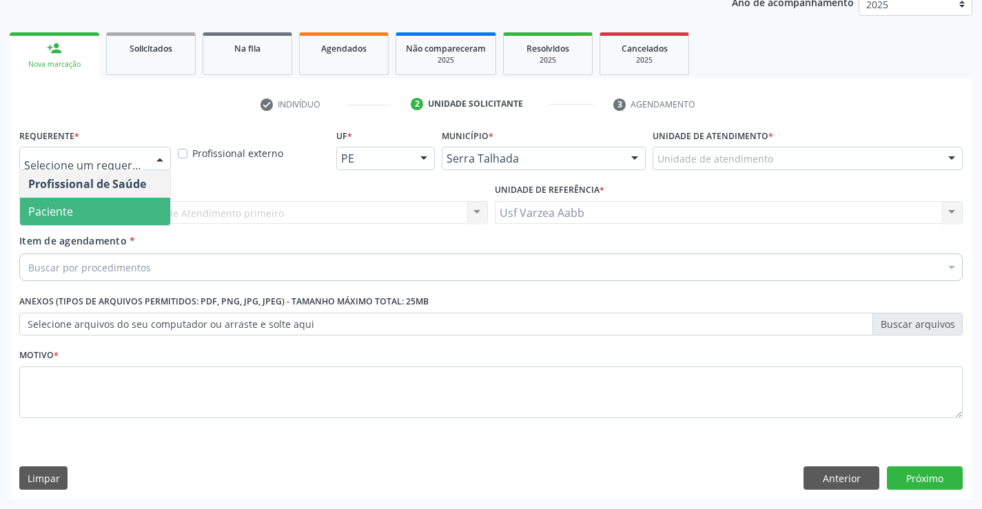
drag, startPoint x: 51, startPoint y: 223, endPoint x: 66, endPoint y: 243, distance: 25.1
click at [51, 224] on span "Paciente" at bounding box center [95, 212] width 150 height 28
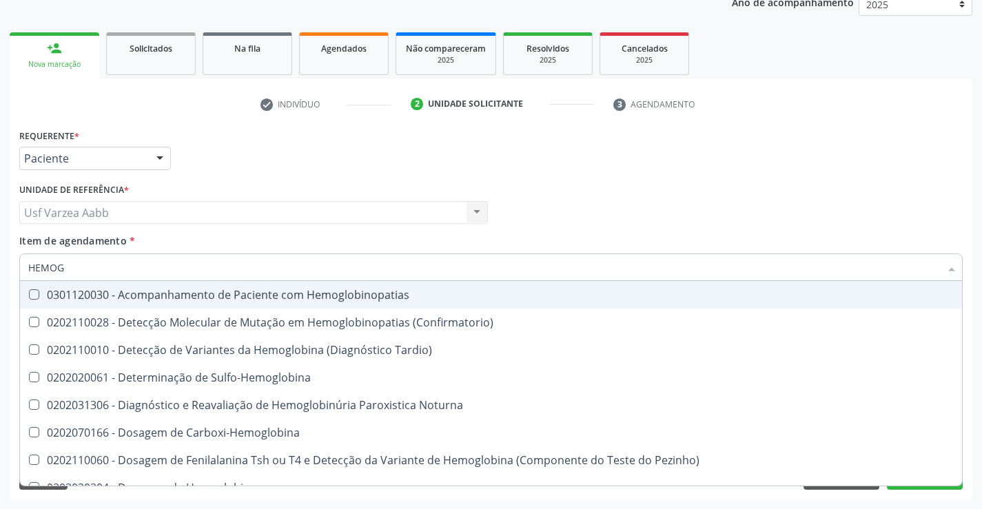
type input "HEMOGR"
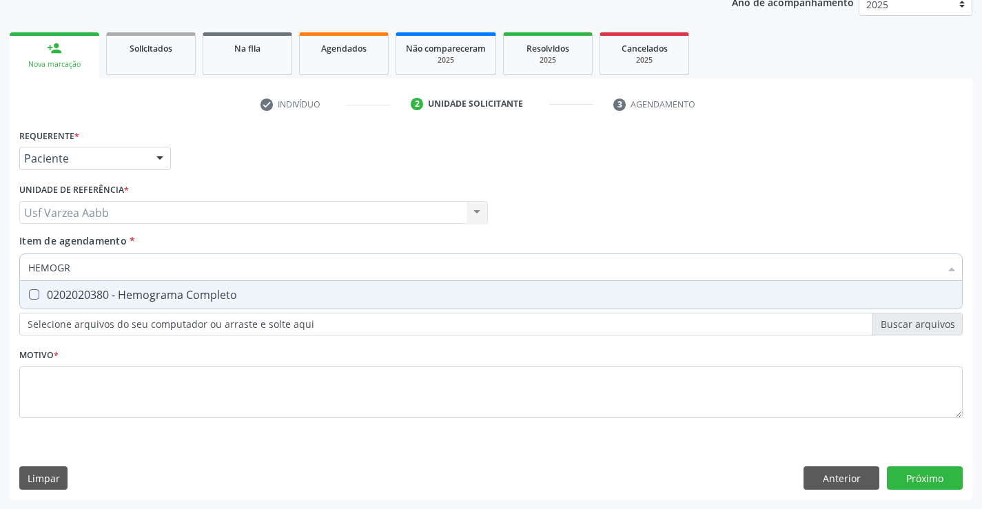
click at [720, 287] on span "0202020380 - Hemograma Completo" at bounding box center [491, 295] width 942 height 28
checkbox Completo "true"
click at [713, 257] on input "HEMOGR" at bounding box center [484, 268] width 912 height 28
type input "GL"
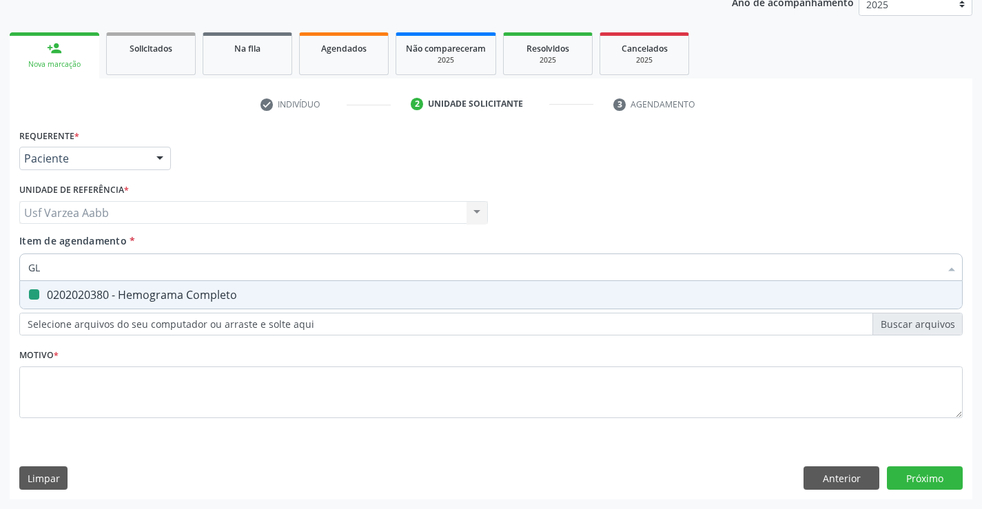
checkbox Completo "false"
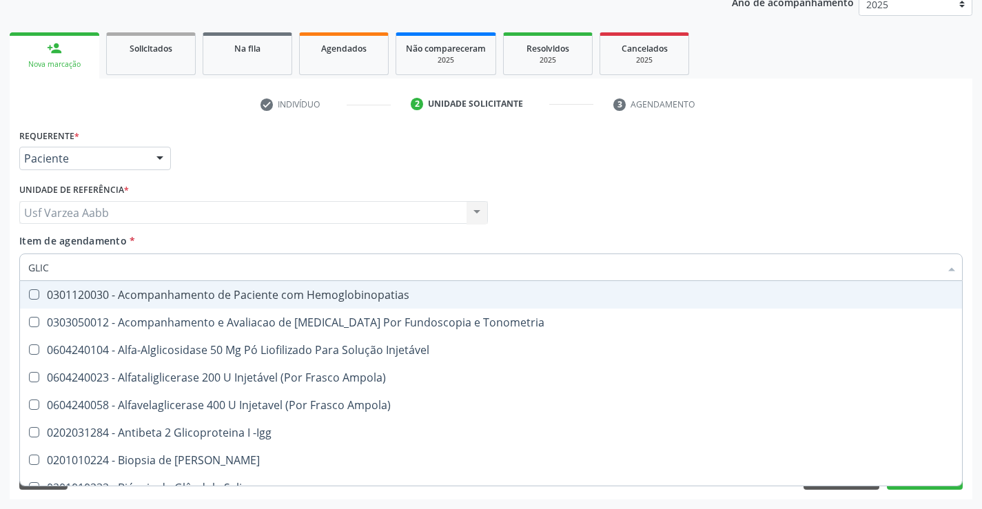
type input "GLICO"
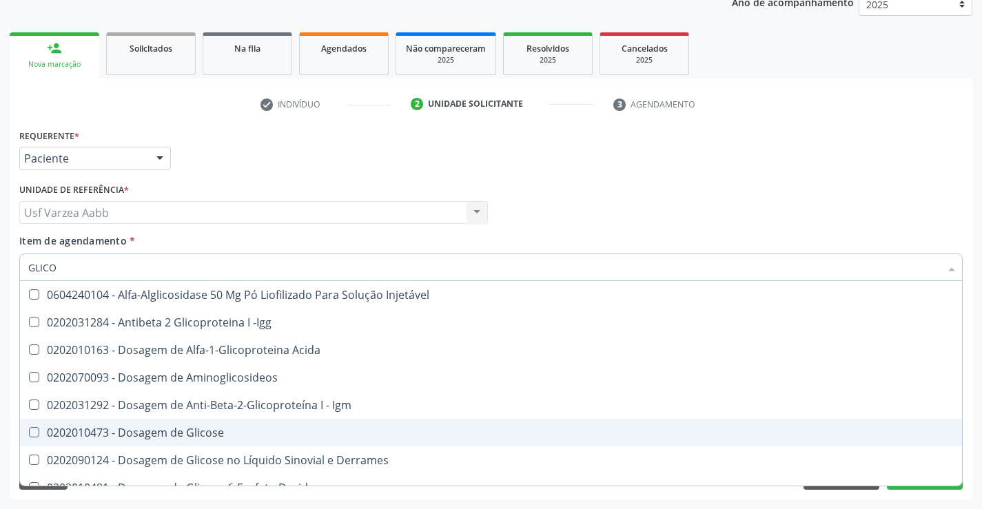
click at [244, 435] on div "0202010473 - Dosagem de Glicose" at bounding box center [490, 432] width 925 height 11
checkbox Glicose "true"
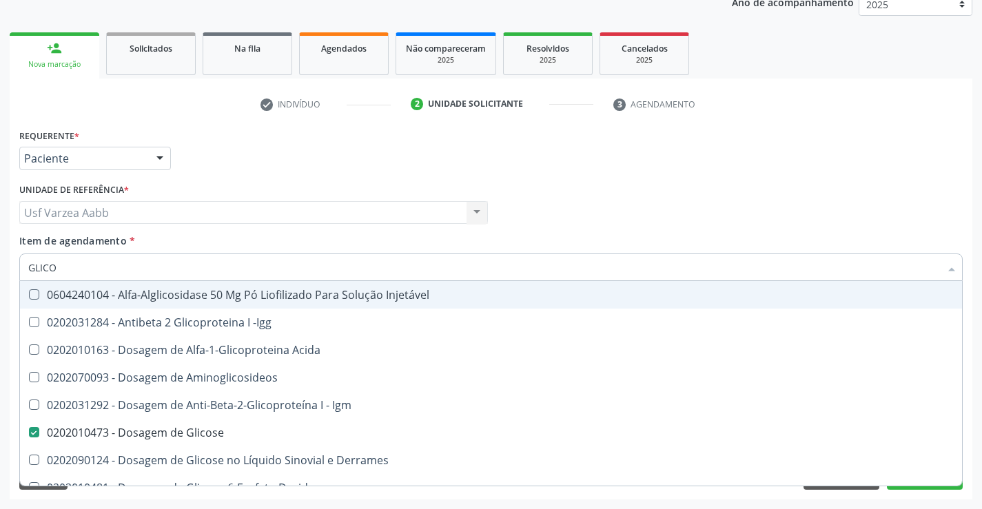
click at [203, 267] on input "GLICO" at bounding box center [484, 268] width 912 height 28
type input "02"
checkbox Glicose "false"
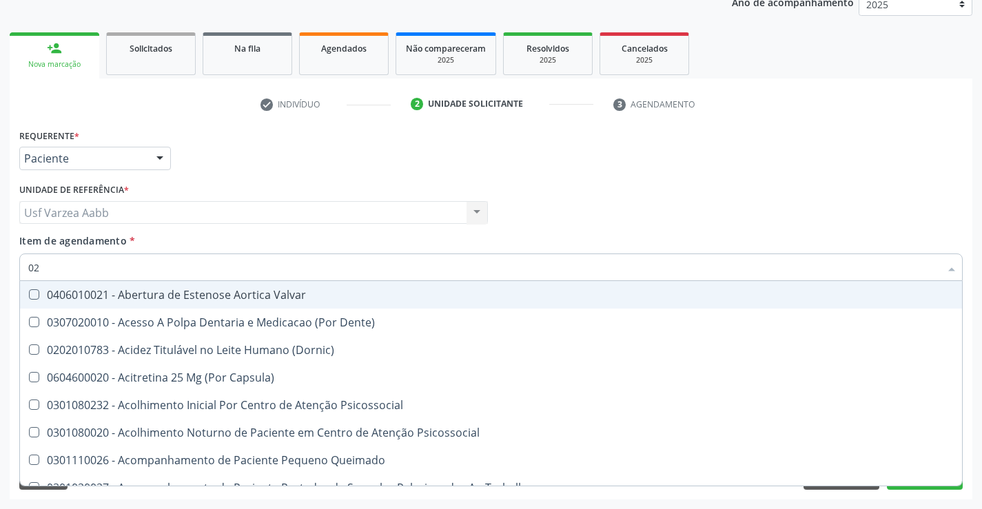
type input "020"
checkbox \(Qualitativo\) "true"
checkbox Glicose "false"
checkbox \(T3\) "true"
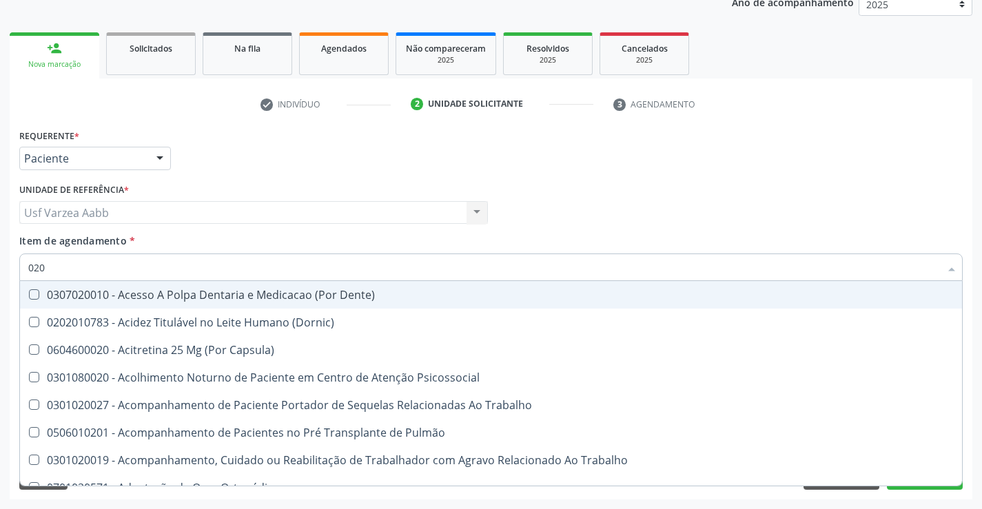
type input "0202"
checkbox Laser "true"
checkbox Biologica "true"
checkbox Glicose "false"
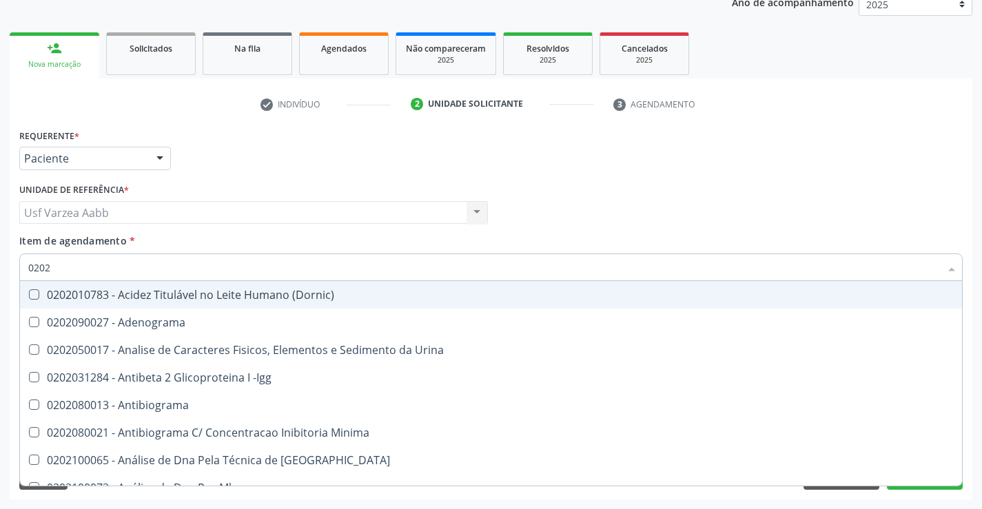
type input "02020"
checkbox Xi "true"
checkbox Glicose "false"
checkbox Zinco "true"
checkbox Completo "false"
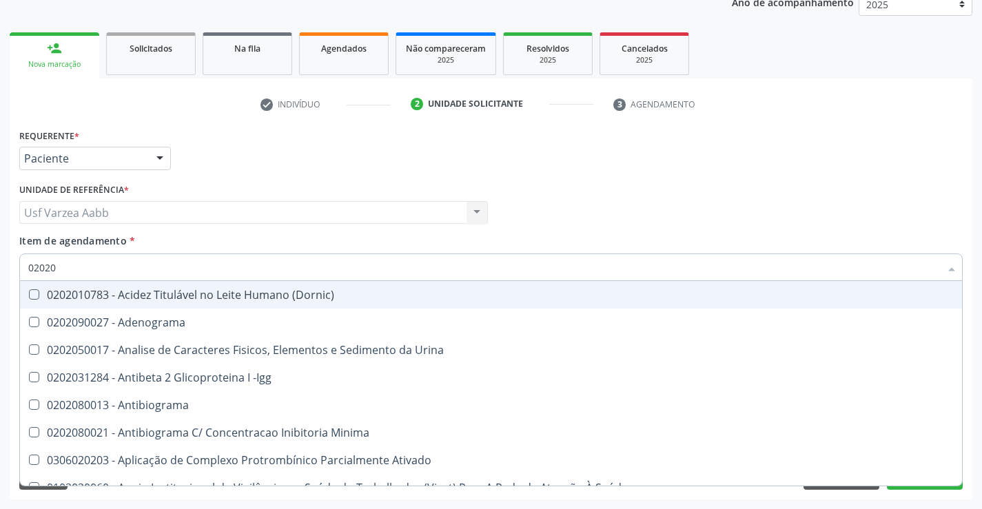
type input "020201"
checkbox T3 "true"
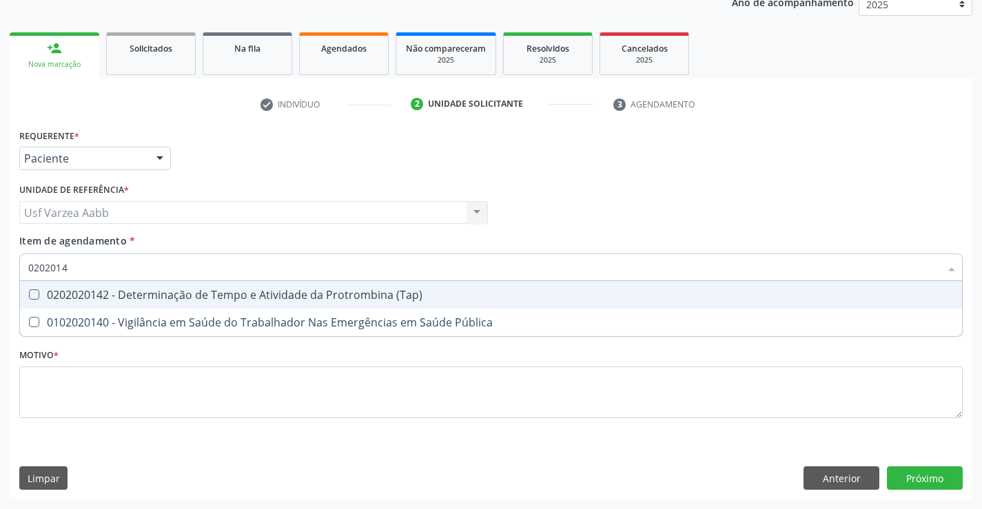
type input "02020142"
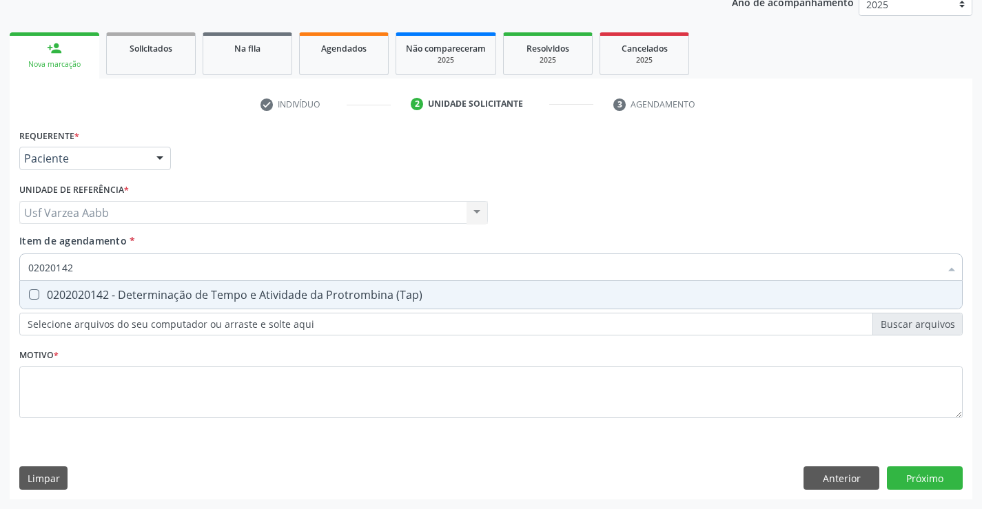
click at [247, 281] on span "0202020142 - Determinação de Tempo e Atividade da Protrombina (Tap)" at bounding box center [491, 295] width 942 height 28
checkbox \(Tap\) "true"
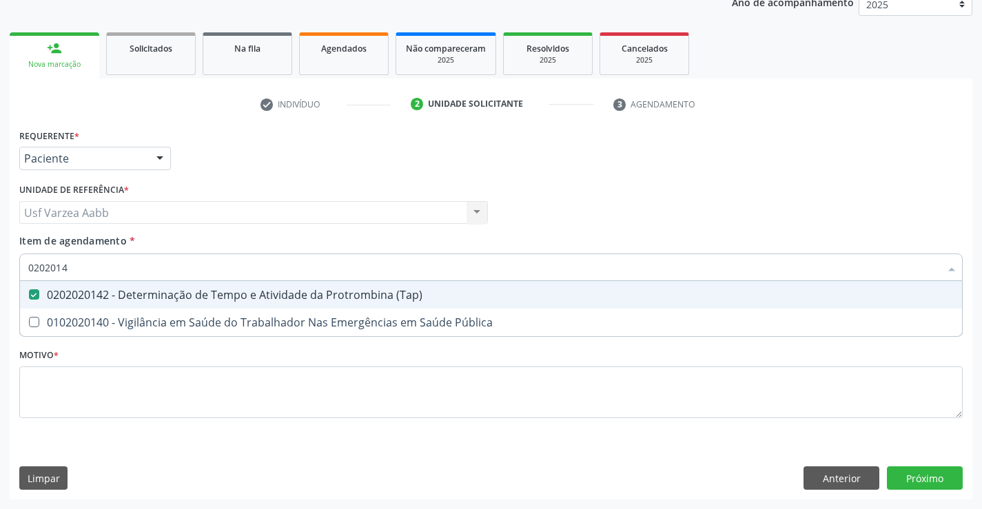
type input "020201"
checkbox \(Tap\) "false"
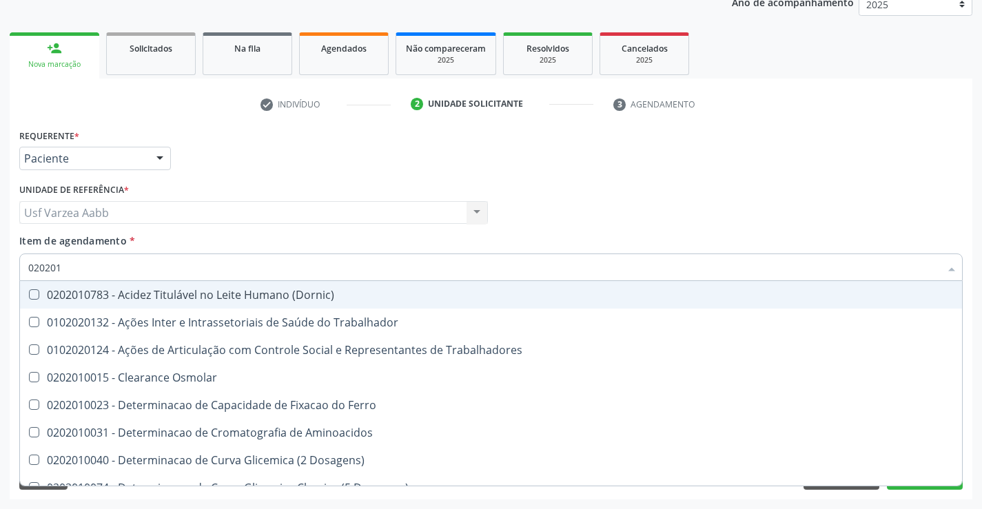
type input "02020"
checkbox \(Tap\) "false"
checkbox Glicose "false"
checkbox Muco-Proteinas "true"
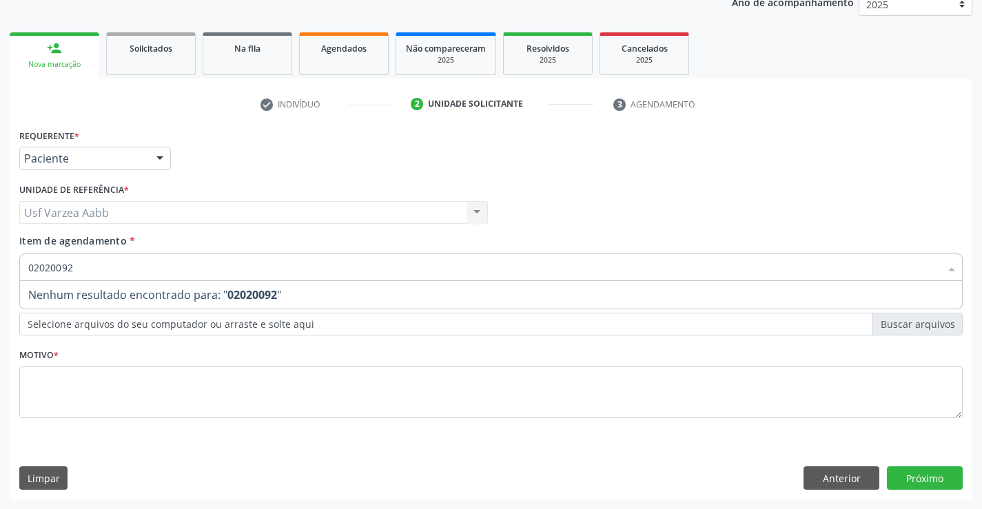
type input "0202009"
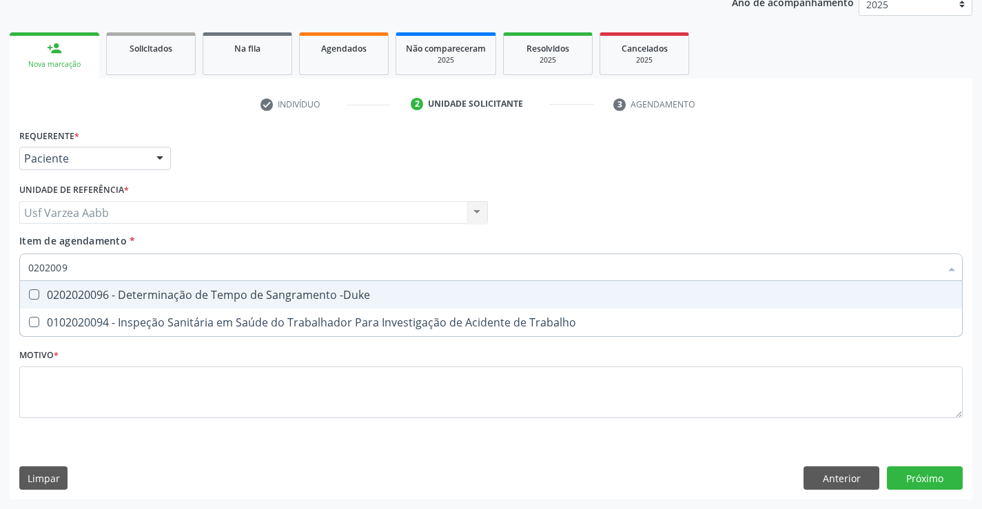
click at [247, 281] on span "0202020096 - Determinação de Tempo de Sangramento -Duke" at bounding box center [491, 295] width 942 height 28
checkbox -Duke "true"
type input "020200"
checkbox -Duke "false"
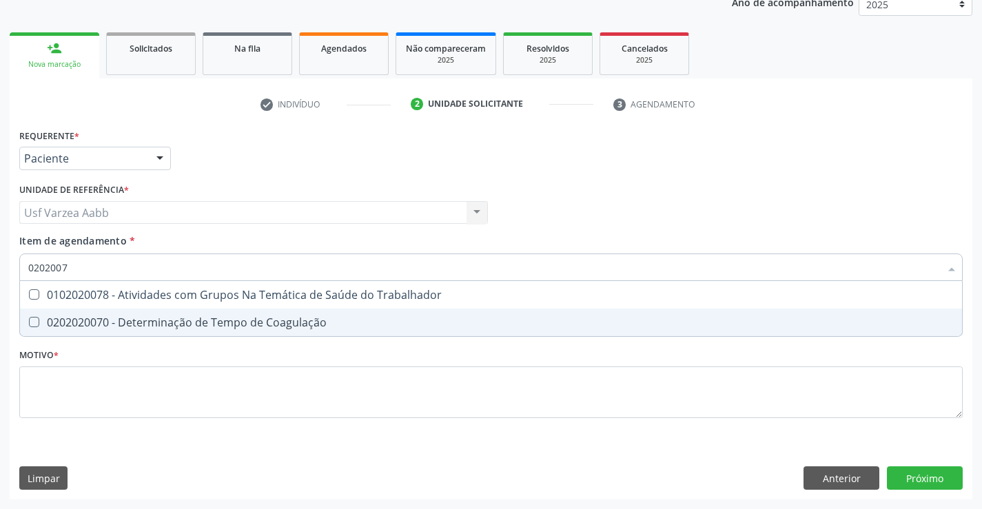
type input "02020070"
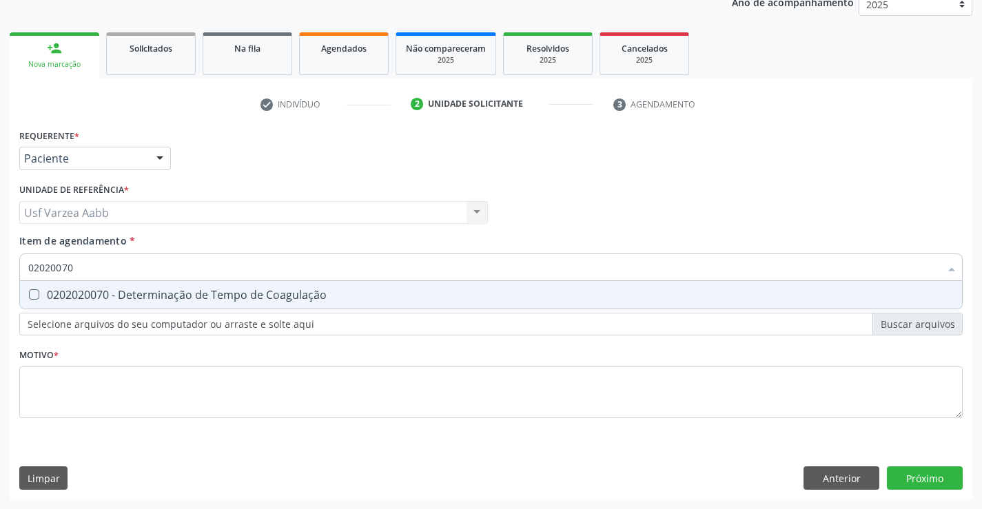
click at [271, 291] on div "0202020070 - Determinação de Tempo de Coagulação" at bounding box center [490, 294] width 925 height 11
checkbox Coagulação "true"
click at [278, 383] on div "Requerente * Paciente Profissional de Saúde Paciente Nenhum resultado encontrad…" at bounding box center [490, 281] width 943 height 312
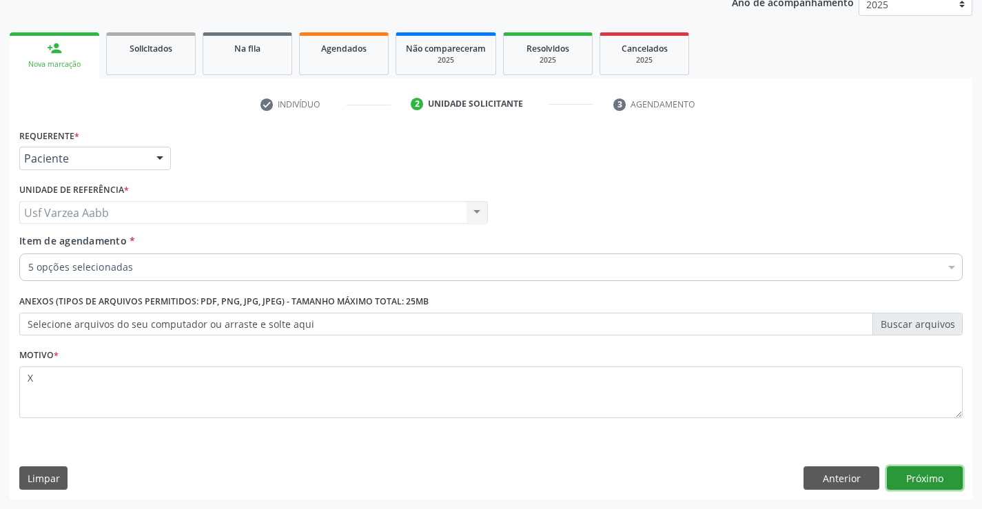
click at [900, 478] on button "Próximo" at bounding box center [925, 477] width 76 height 23
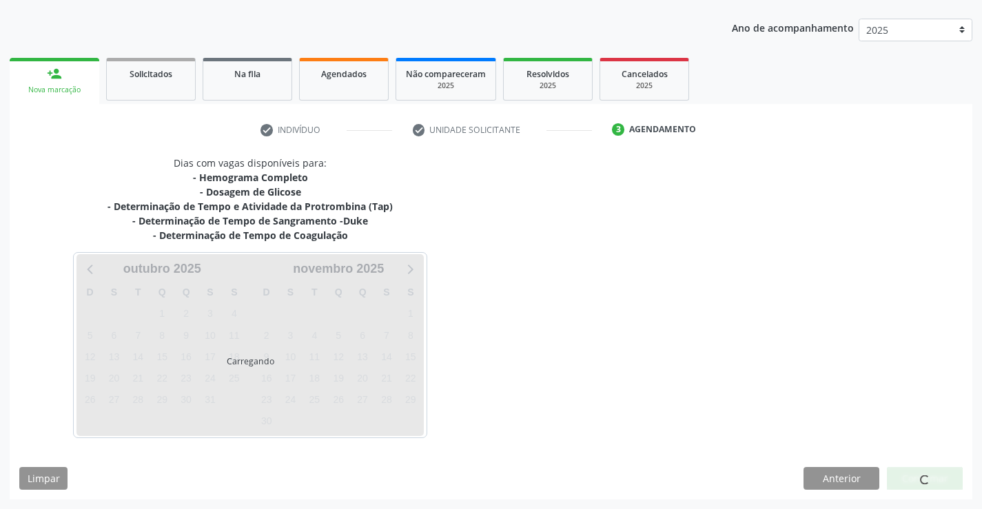
scroll to position [148, 0]
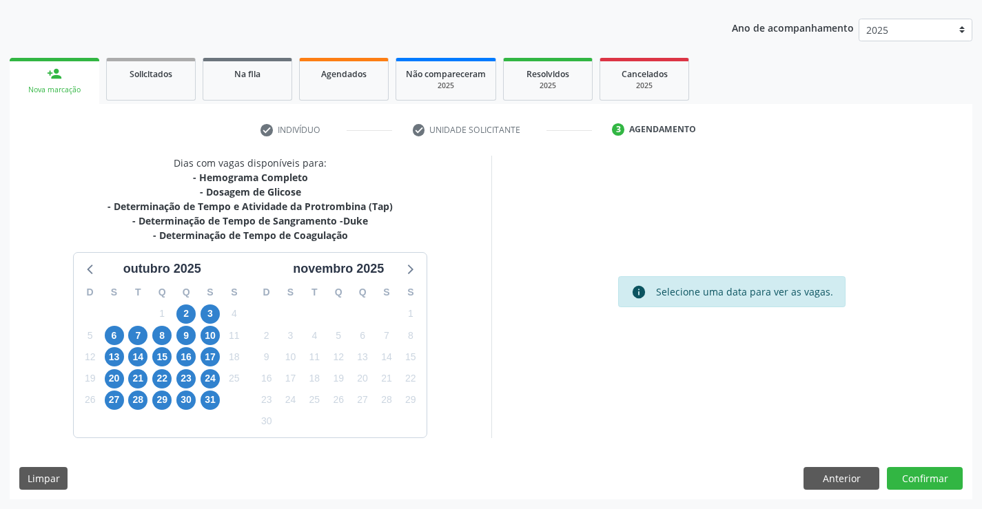
click at [112, 323] on div "29" at bounding box center [114, 313] width 24 height 21
click at [113, 338] on span "6" at bounding box center [114, 335] width 19 height 19
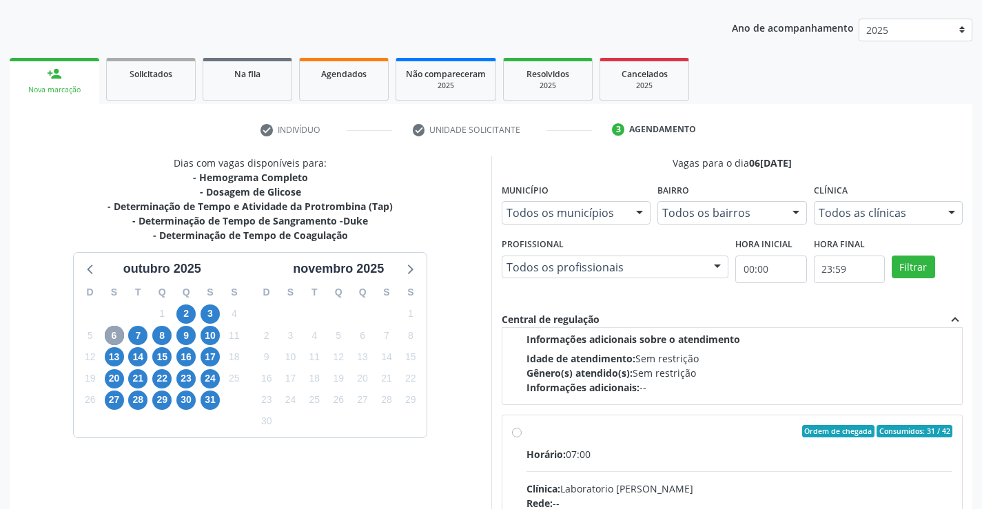
scroll to position [413, 0]
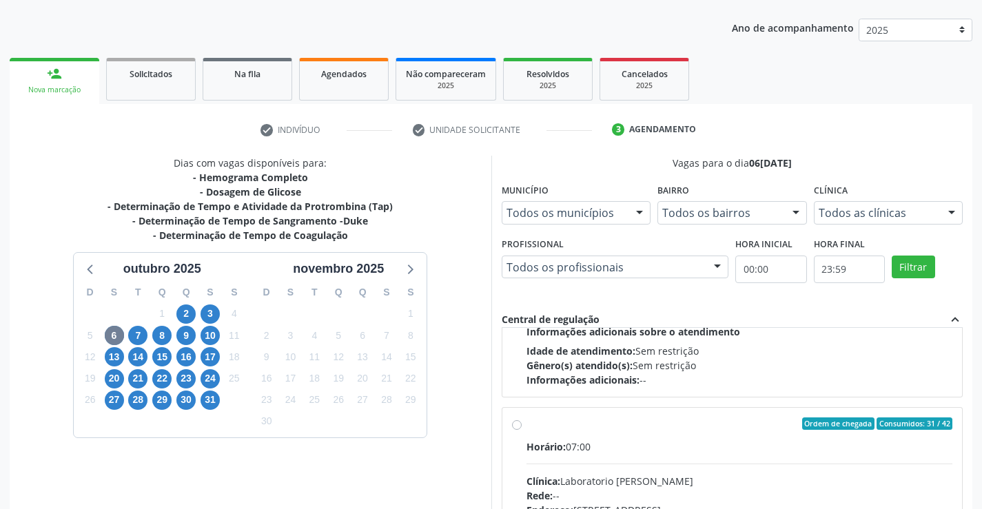
click at [522, 430] on input "Ordem de chegada Consumidos: 31 / 42 Horário: 07:00 Clínica: Laboratorio [PERSO…" at bounding box center [517, 424] width 10 height 12
radio input "true"
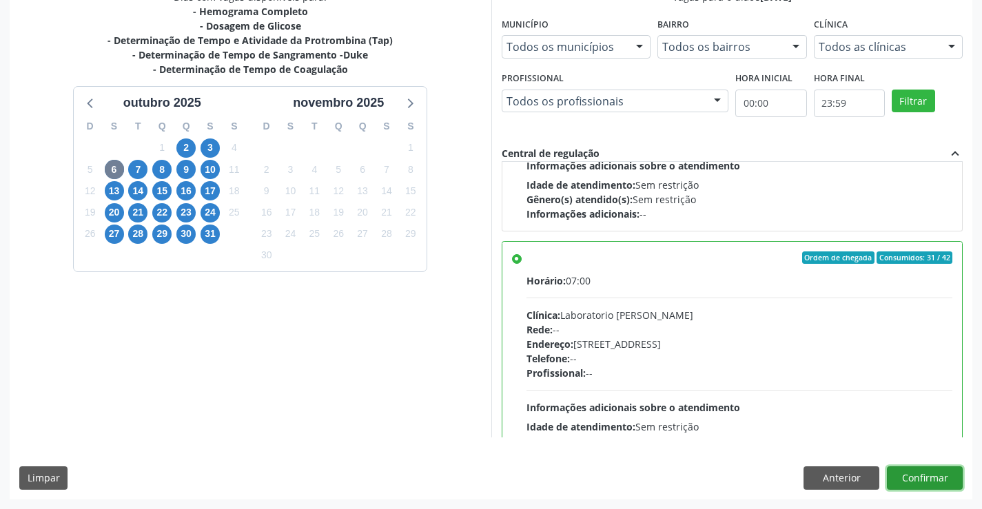
click at [934, 476] on button "Confirmar" at bounding box center [925, 477] width 76 height 23
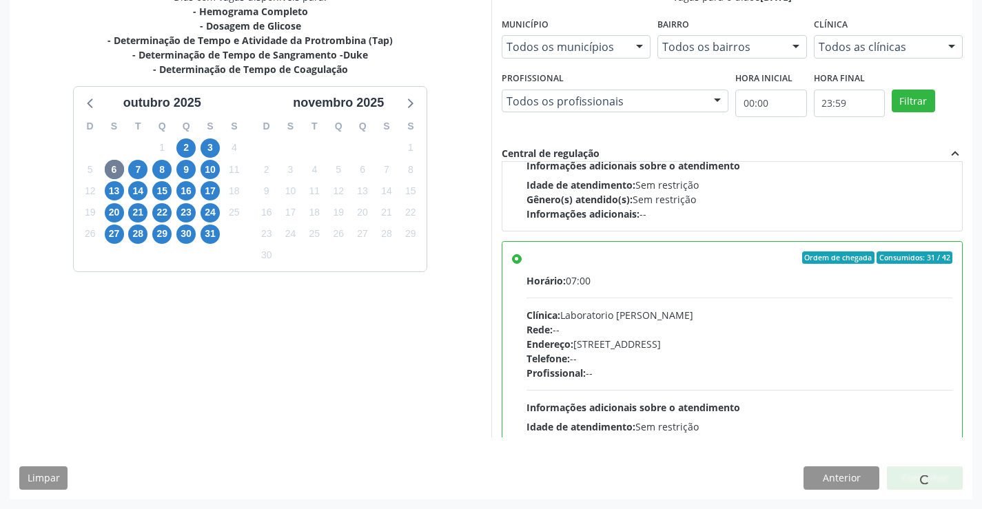
scroll to position [0, 0]
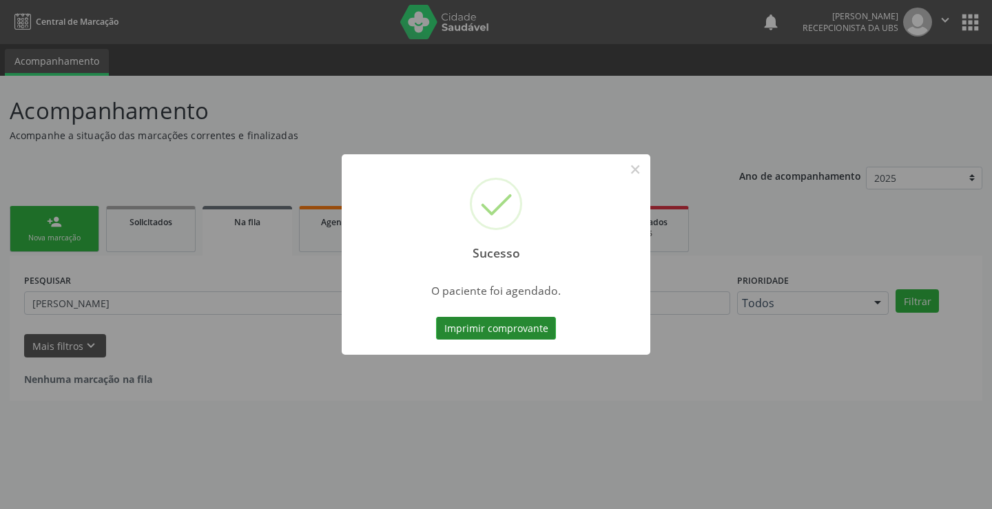
click at [535, 327] on button "Imprimir comprovante" at bounding box center [496, 328] width 120 height 23
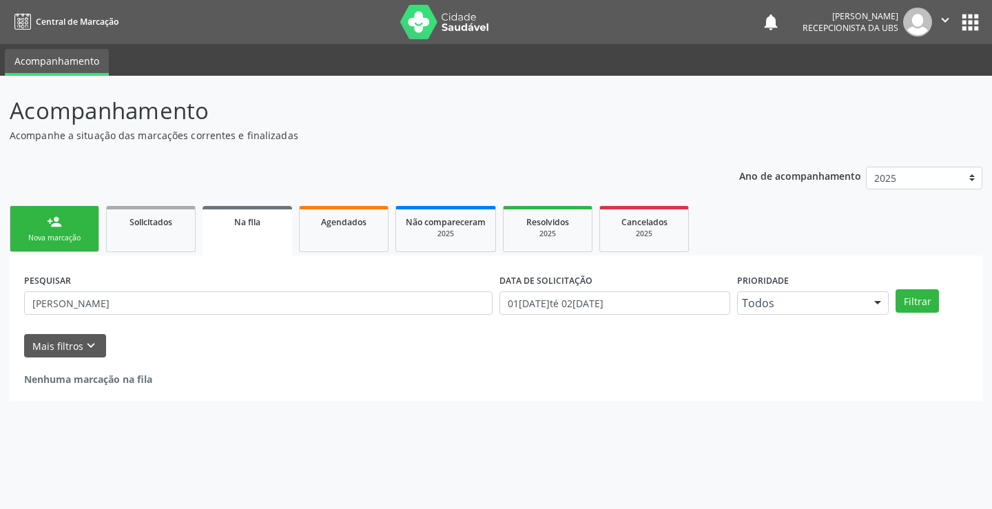
click at [65, 238] on div "Nova marcação" at bounding box center [54, 238] width 69 height 10
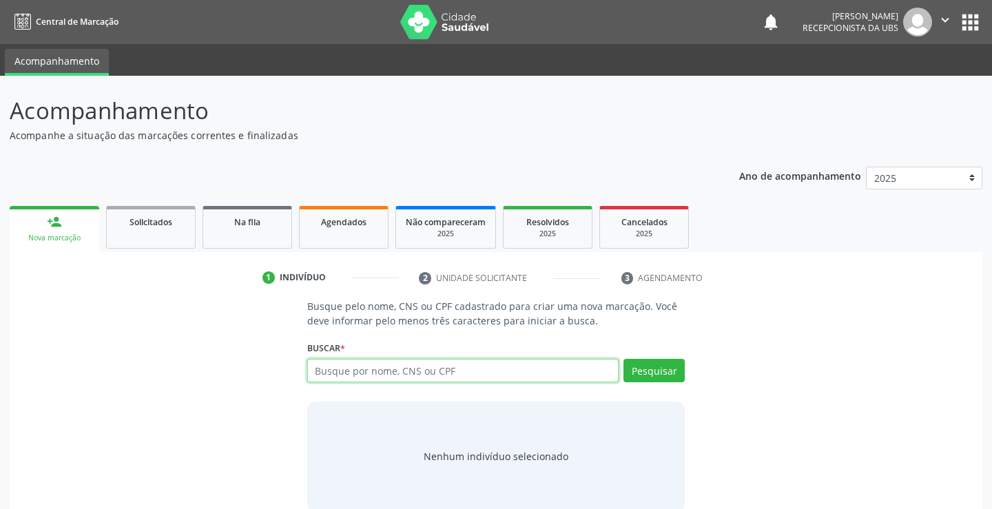
click at [510, 372] on input "text" at bounding box center [463, 370] width 312 height 23
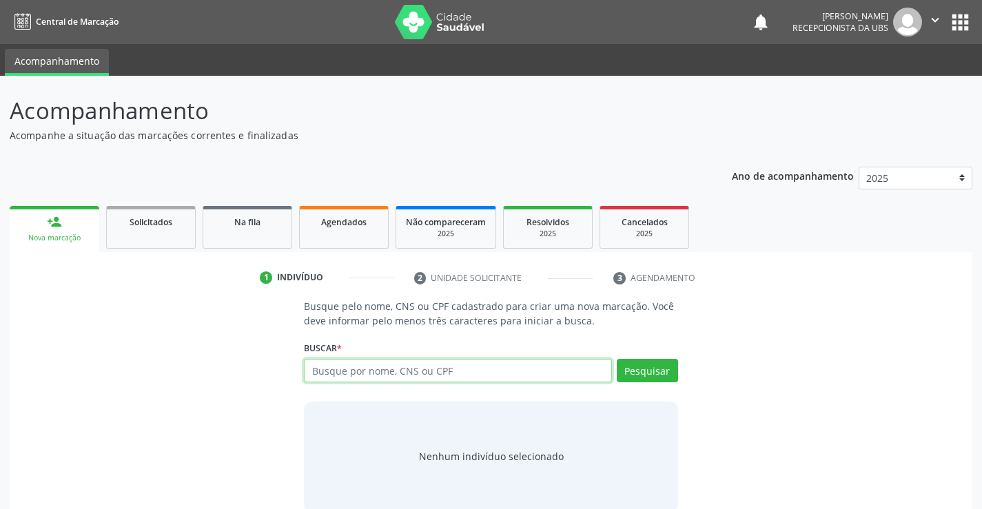
paste input "700 0083 6048 5601"
type input "700 0083 6048 5601"
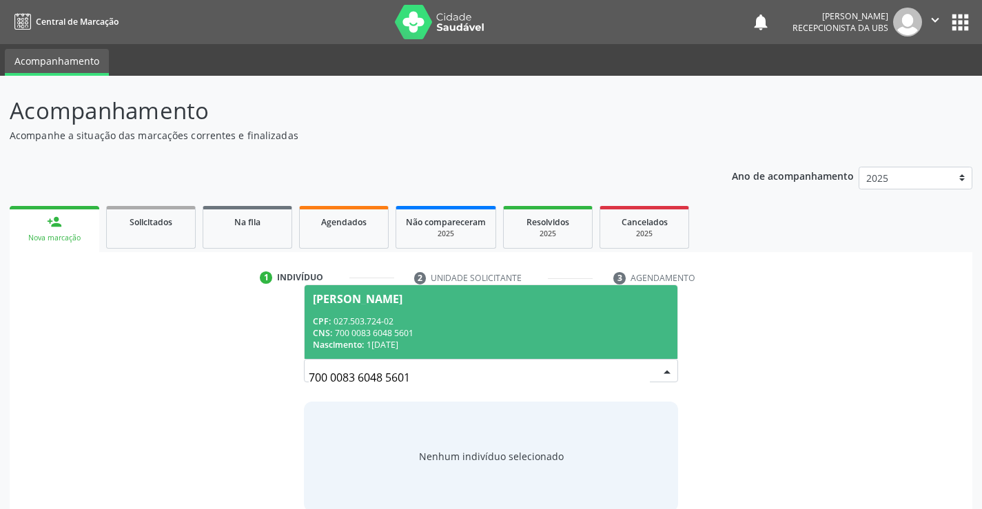
click at [648, 337] on div "CNS: 700 0083 6048 5601" at bounding box center [491, 333] width 356 height 12
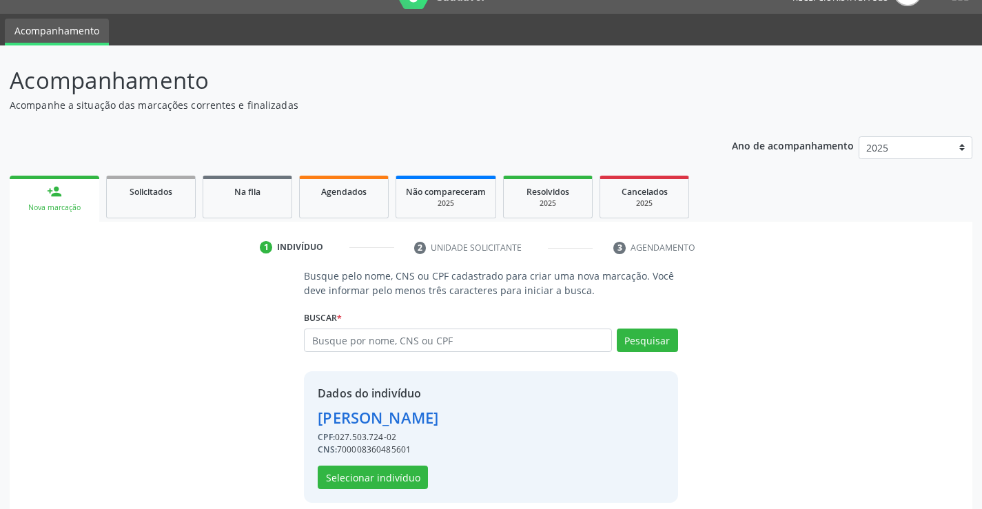
scroll to position [43, 0]
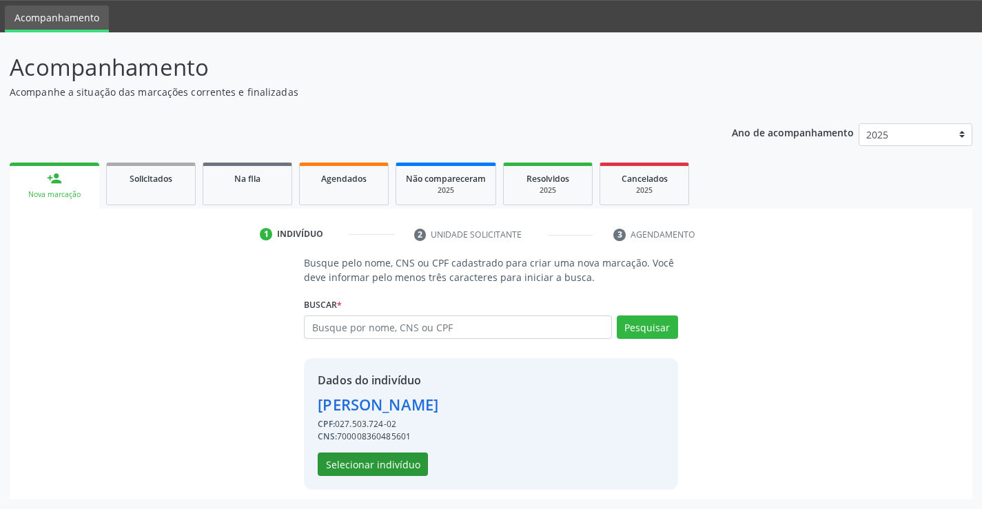
drag, startPoint x: 427, startPoint y: 463, endPoint x: 418, endPoint y: 460, distance: 9.4
click at [427, 463] on div "Dados do indivíduo [PERSON_NAME] CPF: 027.503.724-02 CNS: 700008360485601 Selec…" at bounding box center [378, 424] width 121 height 104
click at [418, 458] on button "Selecionar indivíduo" at bounding box center [373, 464] width 110 height 23
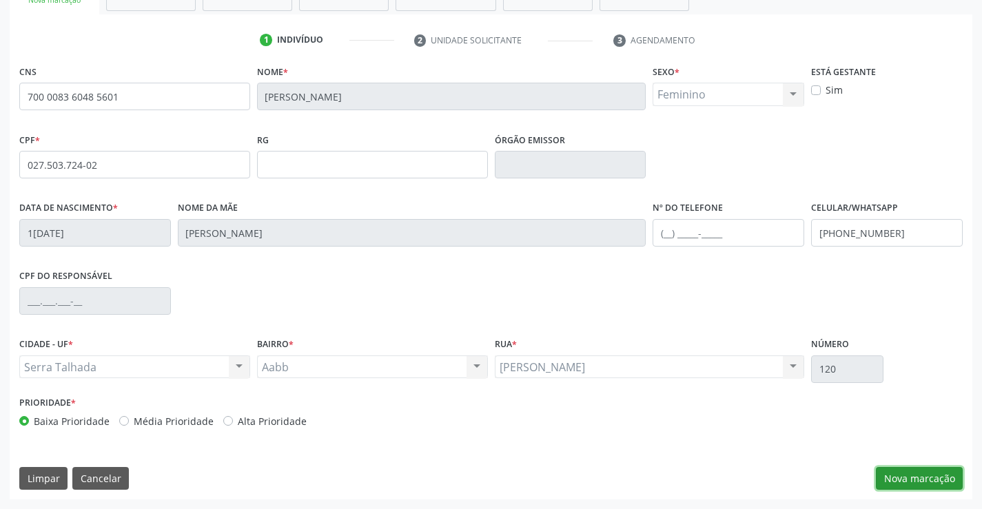
click at [903, 473] on button "Nova marcação" at bounding box center [919, 478] width 87 height 23
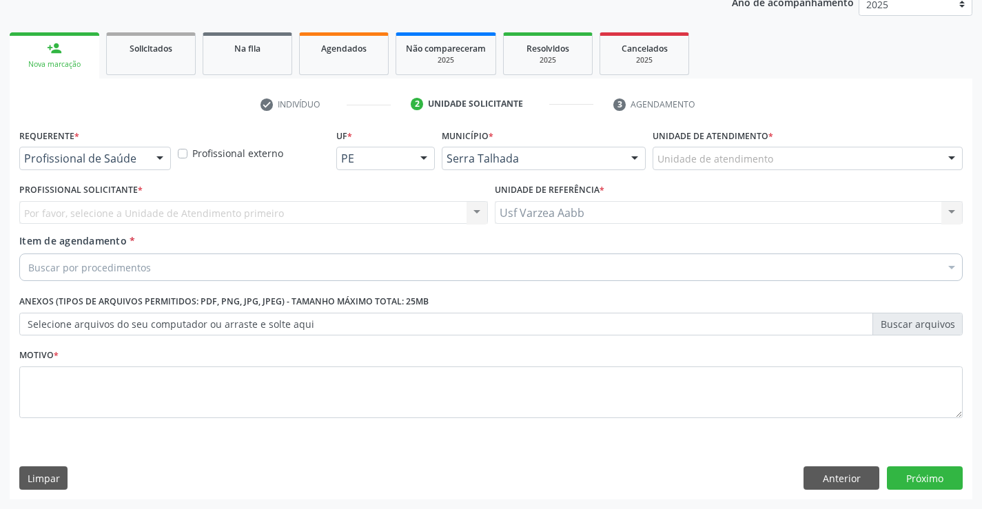
scroll to position [174, 0]
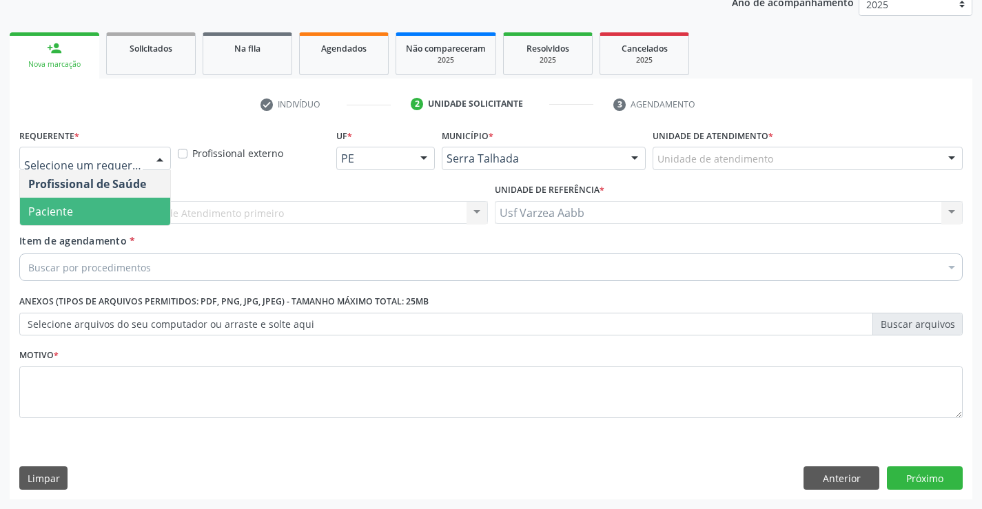
click at [85, 204] on span "Paciente" at bounding box center [95, 212] width 150 height 28
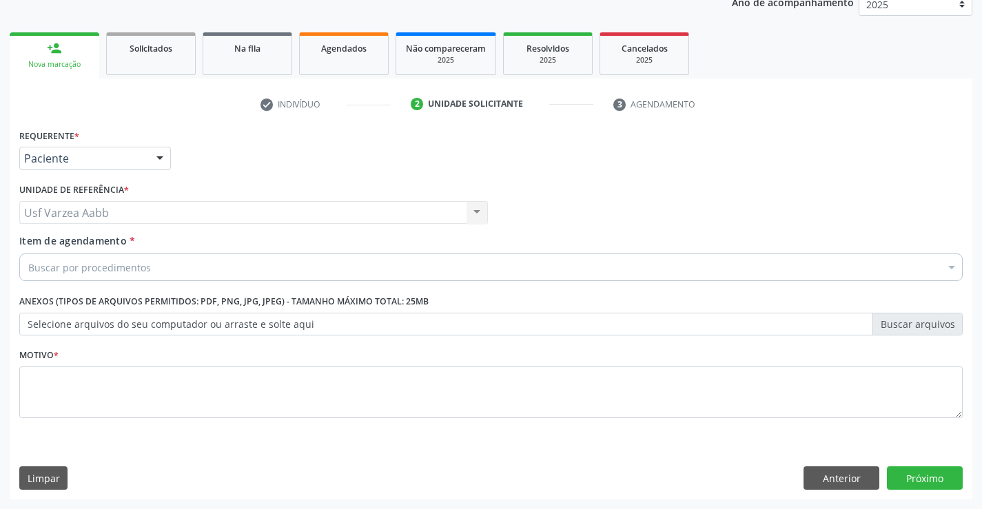
click at [103, 275] on div "Buscar por procedimentos" at bounding box center [490, 268] width 943 height 28
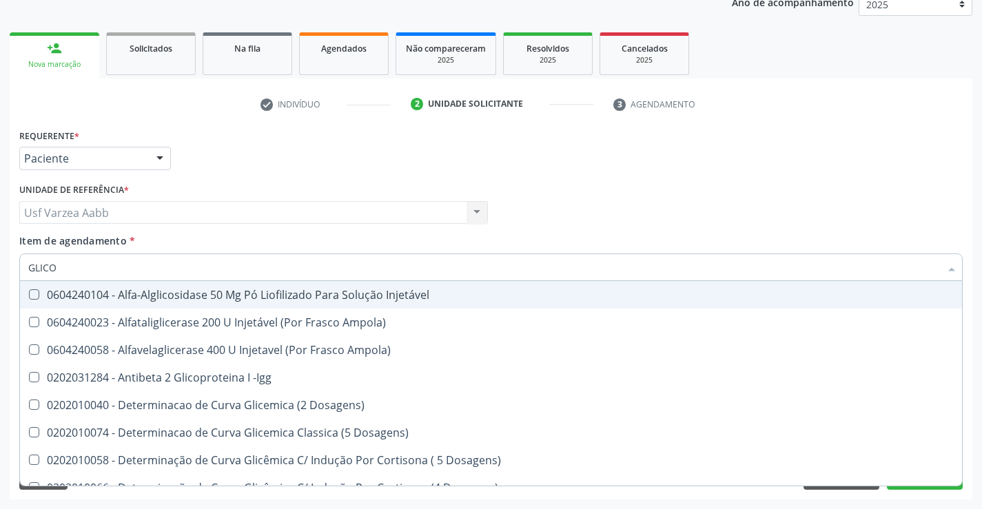
type input "GLICOS"
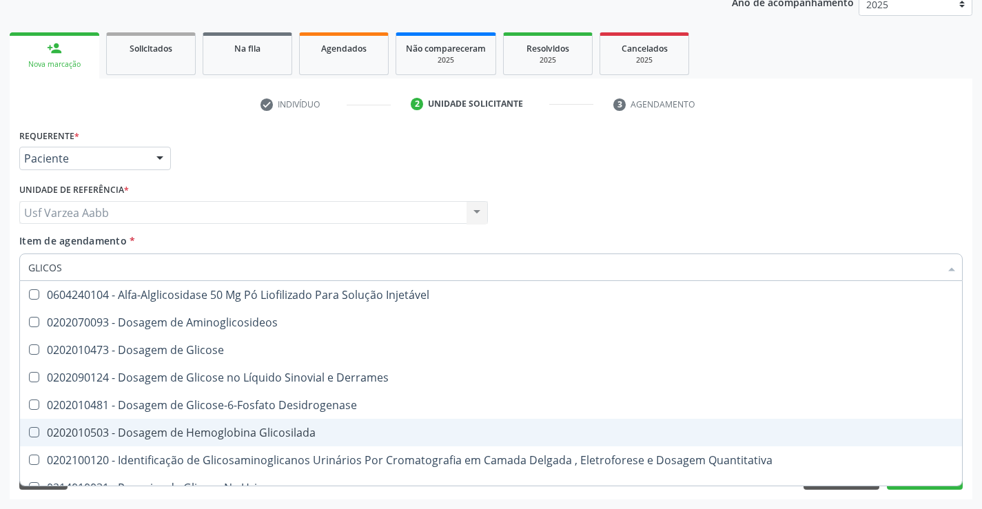
click at [253, 435] on div "0202010503 - Dosagem de Hemoglobina Glicosilada" at bounding box center [490, 432] width 925 height 11
checkbox Glicosilada "true"
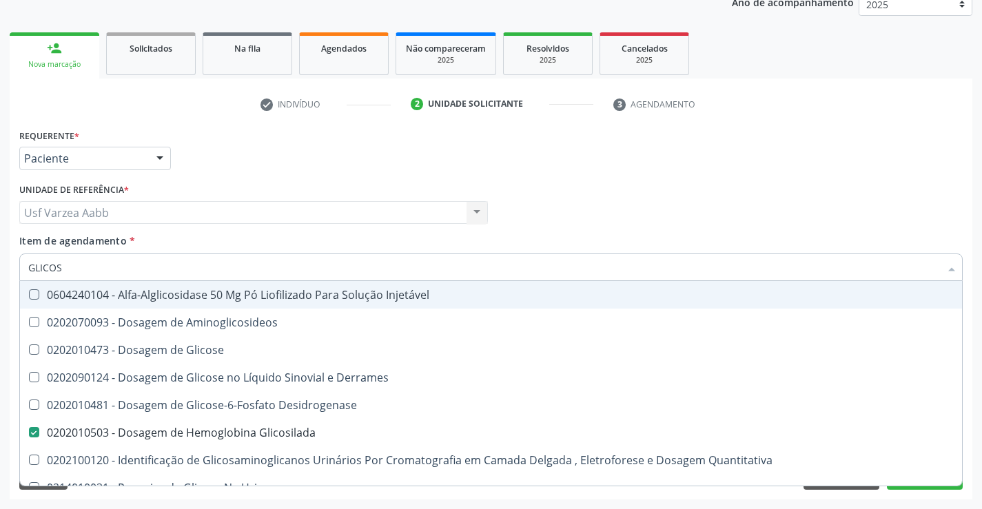
click at [781, 196] on div "Profissional Solicitante Por favor, selecione a Unidade de Atendimento primeiro…" at bounding box center [491, 207] width 950 height 54
checkbox Aminoglicosideos "true"
checkbox Glicosilada "false"
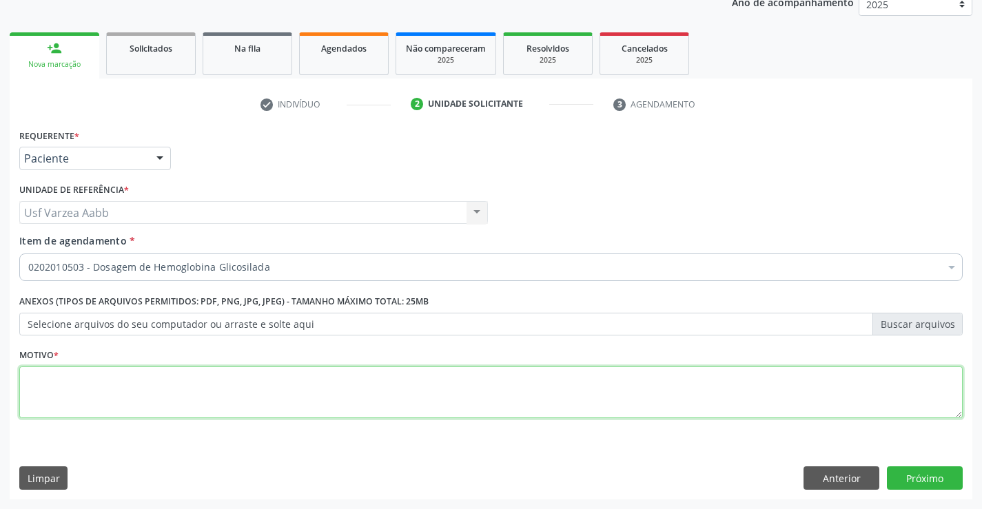
click at [344, 412] on textarea at bounding box center [490, 393] width 943 height 52
type textarea "X"
click at [897, 473] on button "Próximo" at bounding box center [925, 477] width 76 height 23
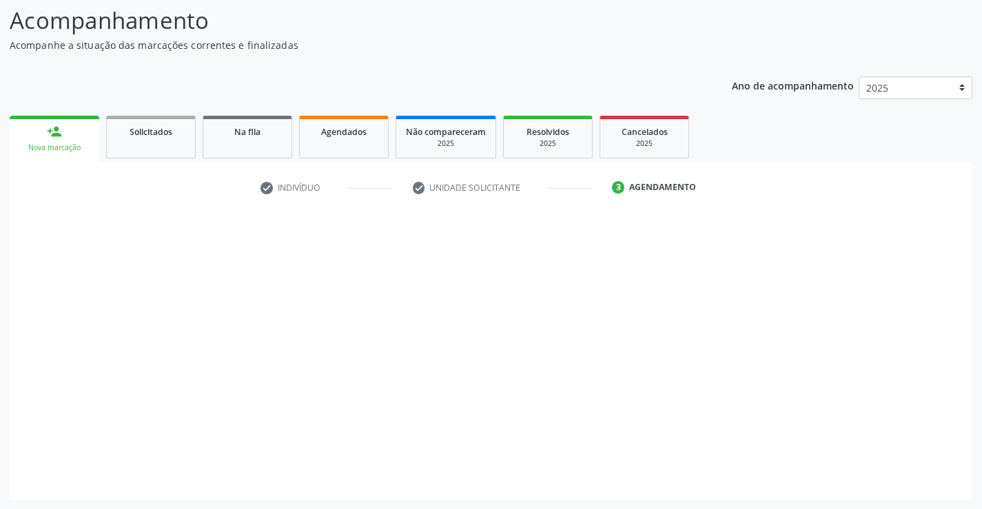
scroll to position [90, 0]
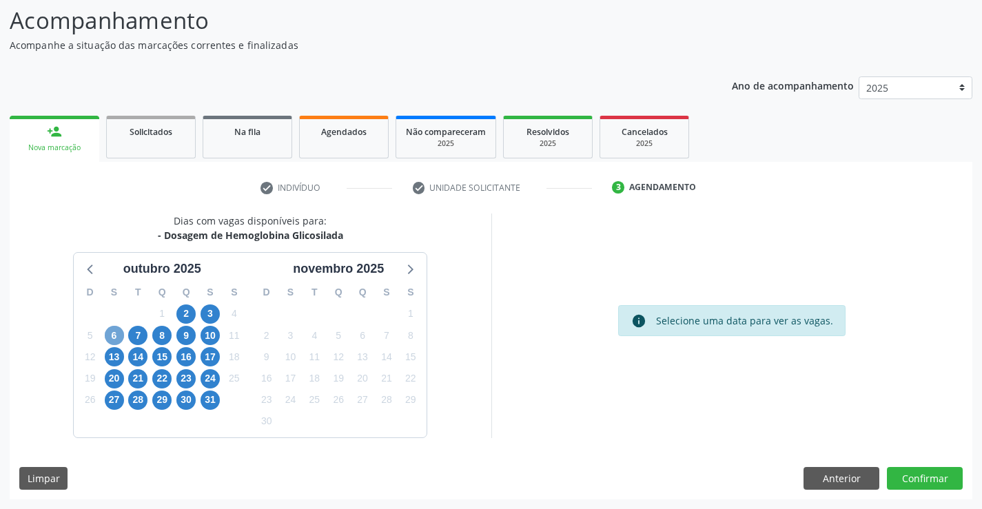
click at [114, 336] on span "6" at bounding box center [114, 335] width 19 height 19
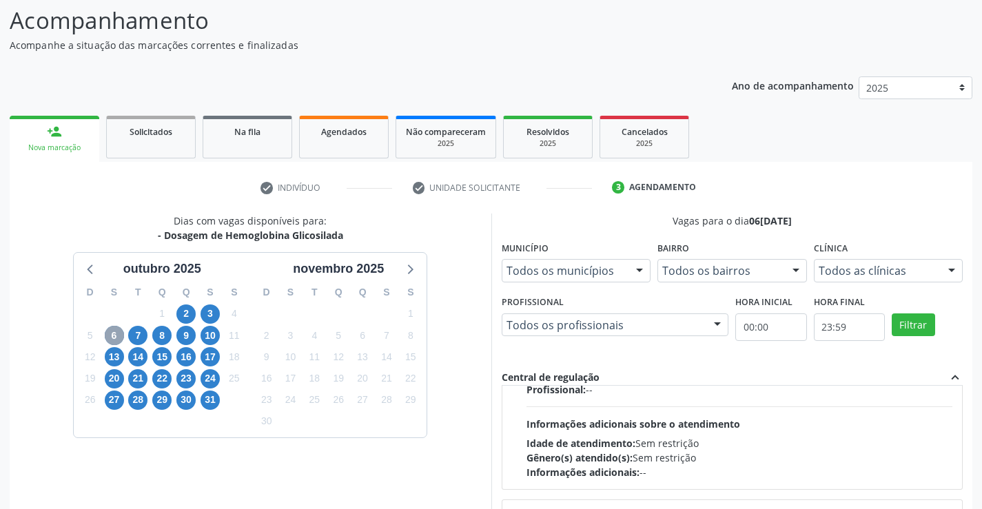
scroll to position [207, 0]
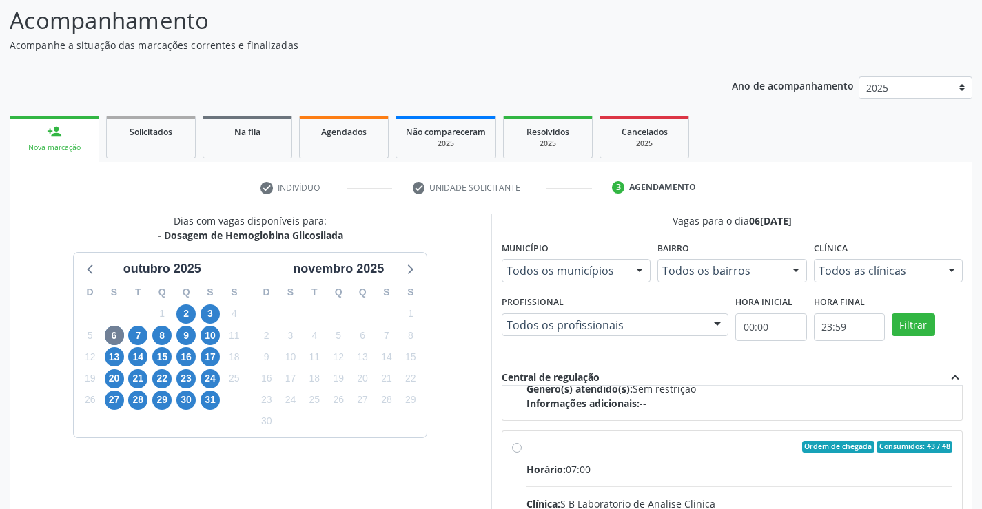
click at [517, 453] on input "Ordem de chegada Consumidos: 43 / 48 Horário: 07:00 Clínica: S B Laboratorio de…" at bounding box center [517, 447] width 10 height 12
radio input "true"
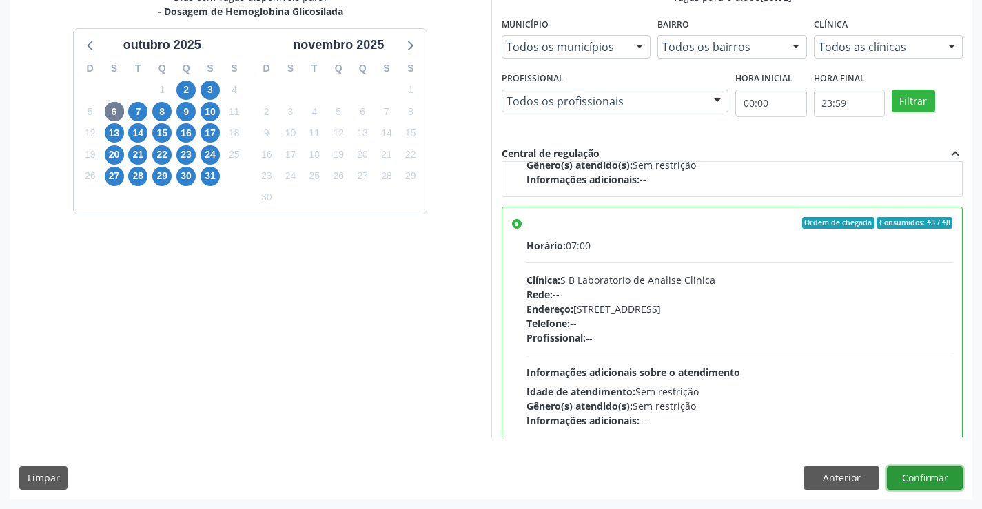
click at [933, 476] on button "Confirmar" at bounding box center [925, 477] width 76 height 23
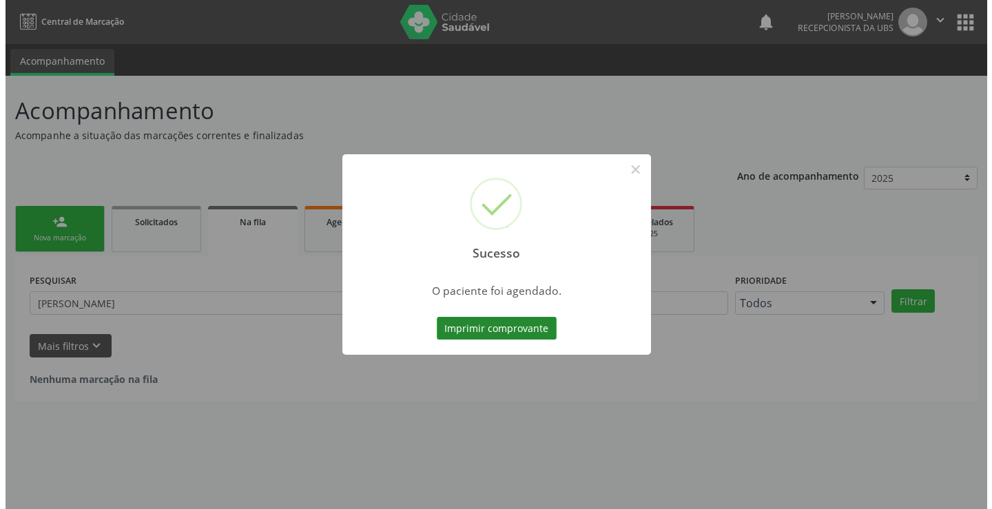
scroll to position [0, 0]
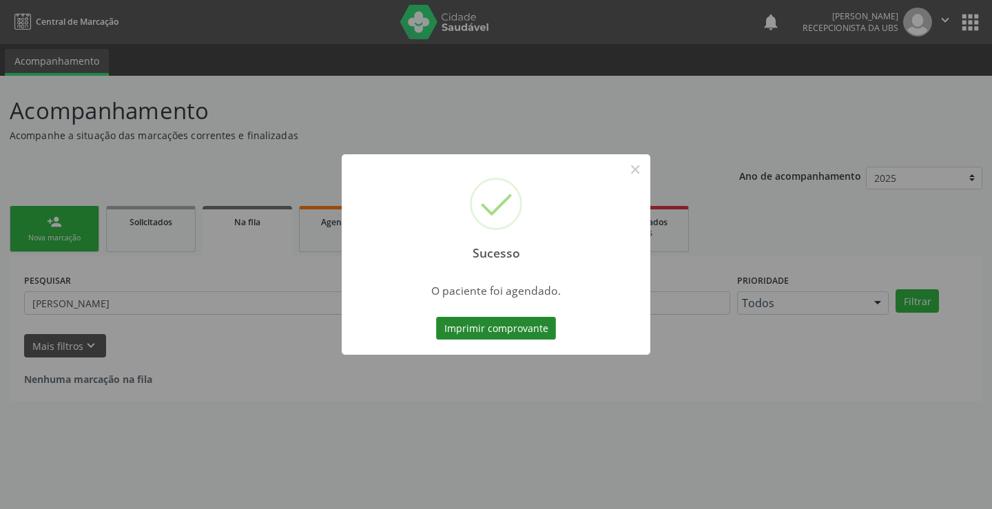
click at [493, 329] on button "Imprimir comprovante" at bounding box center [496, 328] width 120 height 23
